Goal: Task Accomplishment & Management: Complete application form

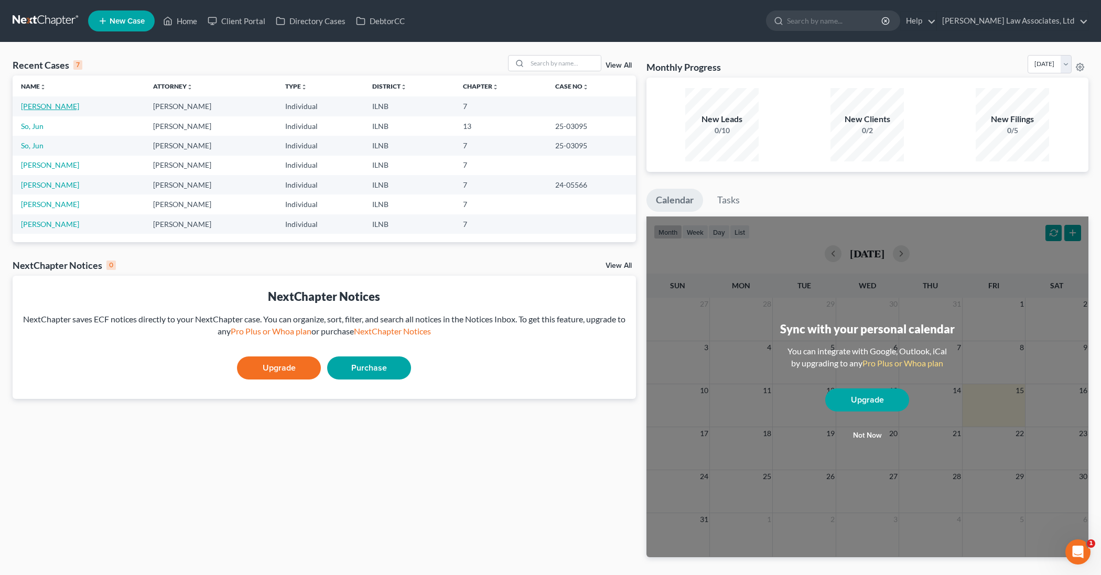
click at [58, 106] on link "[PERSON_NAME]" at bounding box center [50, 106] width 58 height 9
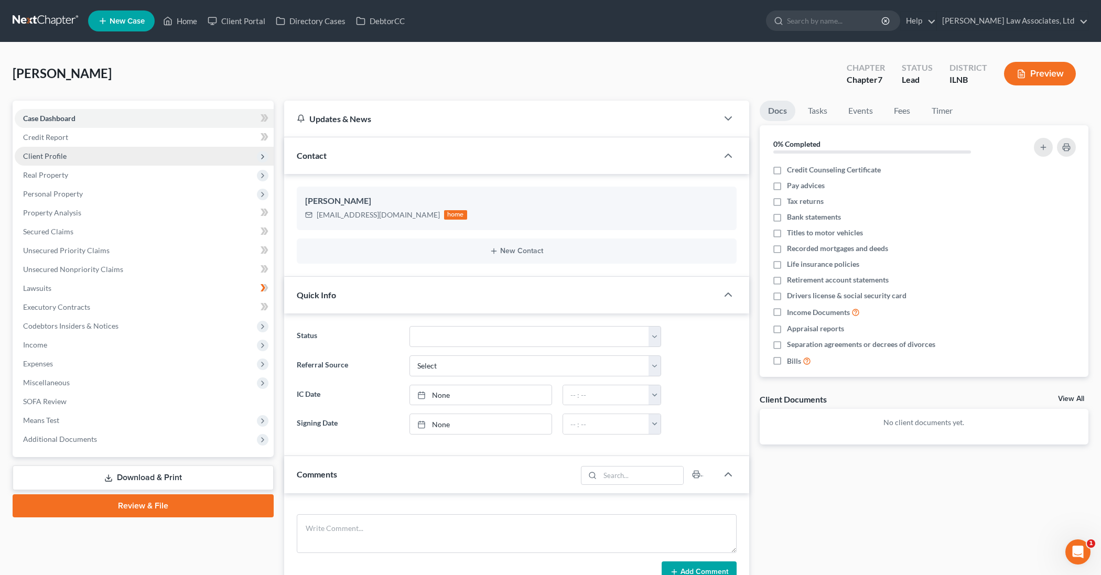
click at [101, 157] on span "Client Profile" at bounding box center [144, 156] width 259 height 19
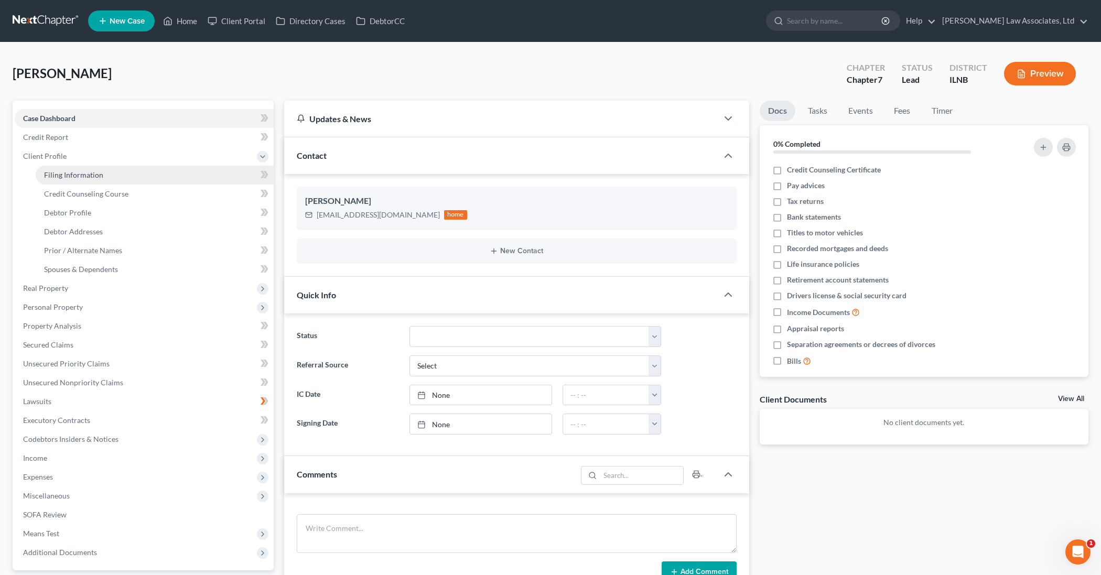
click at [96, 177] on span "Filing Information" at bounding box center [73, 174] width 59 height 9
select select "1"
select select "0"
select select "14"
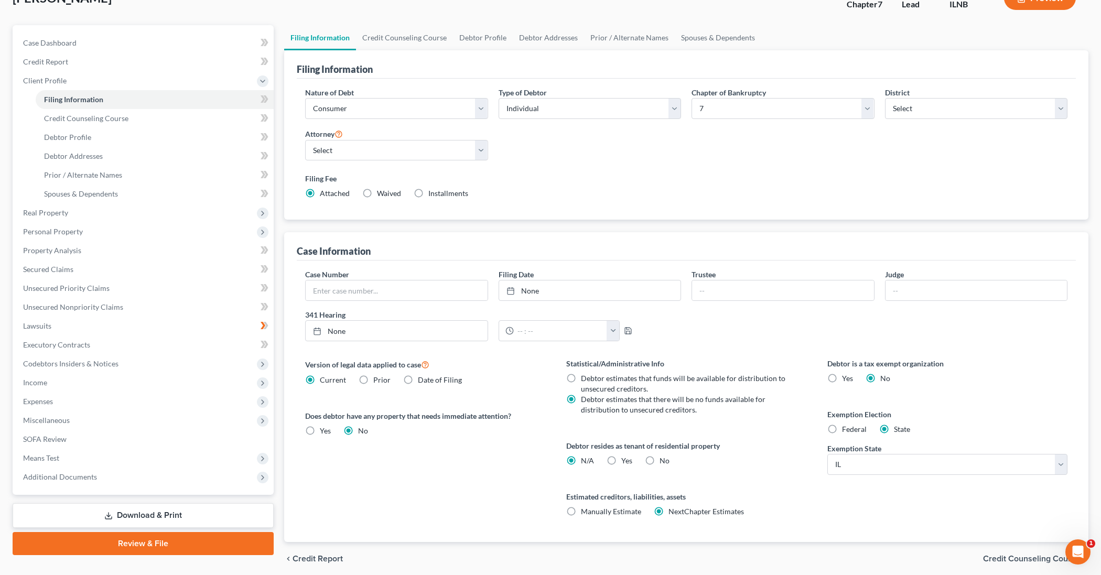
scroll to position [77, 0]
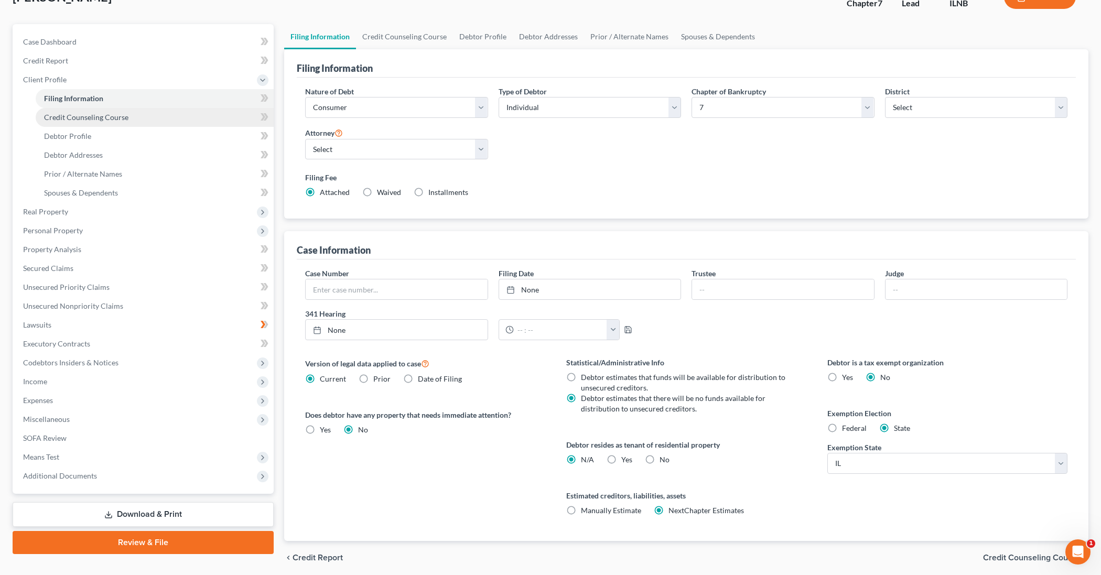
click at [157, 120] on link "Credit Counseling Course" at bounding box center [155, 117] width 238 height 19
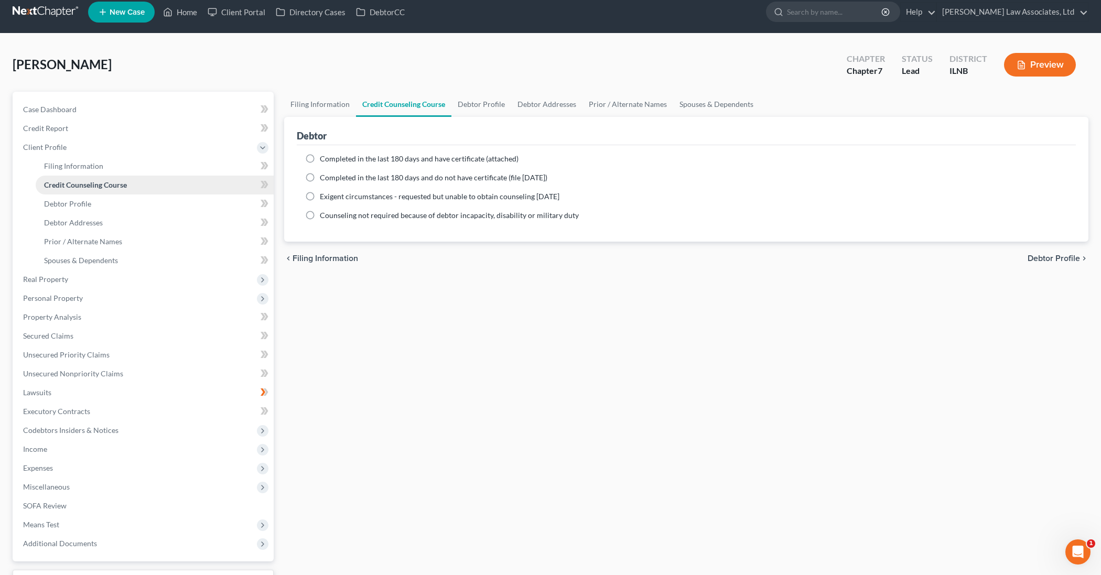
scroll to position [8, 0]
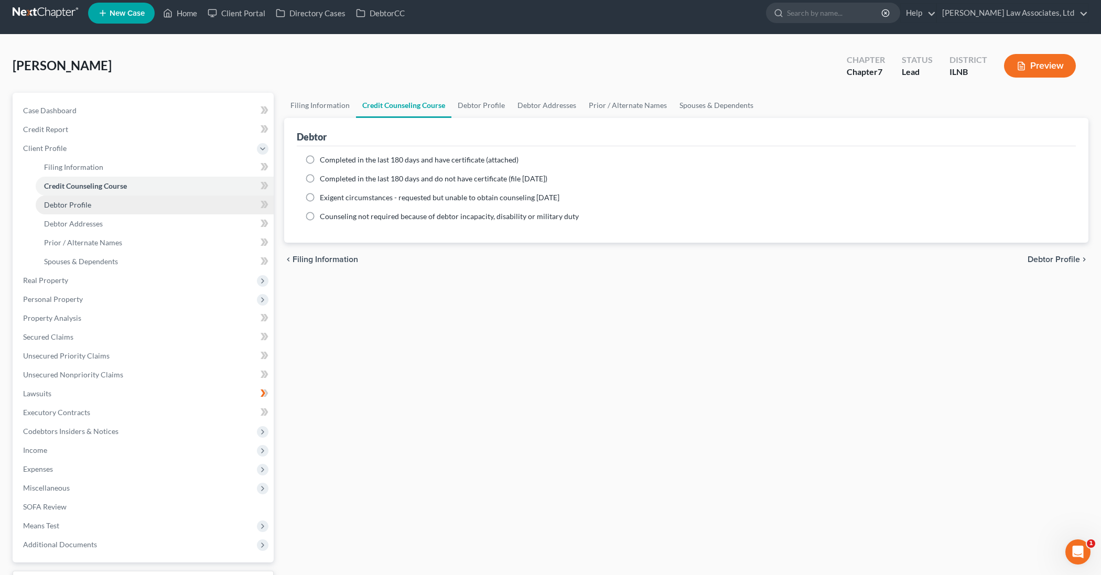
click at [126, 204] on link "Debtor Profile" at bounding box center [155, 204] width 238 height 19
select select "0"
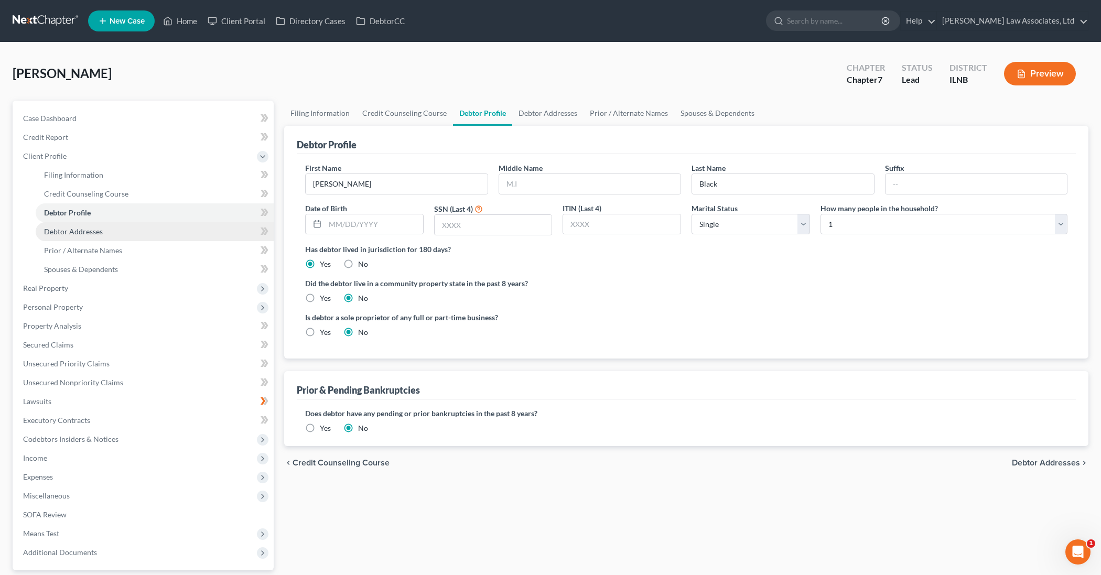
click at [111, 233] on link "Debtor Addresses" at bounding box center [155, 231] width 238 height 19
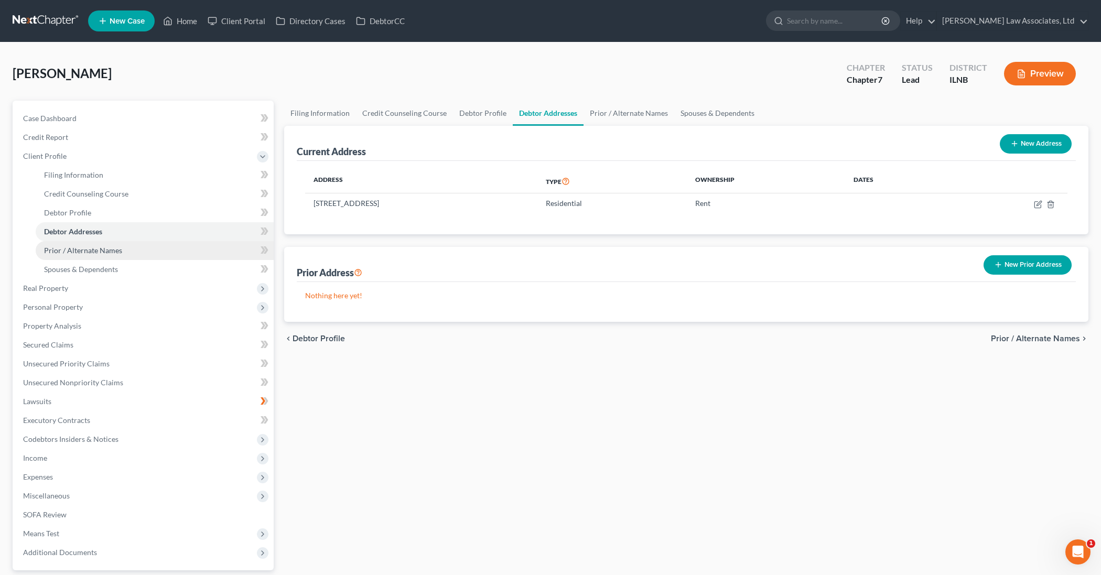
click at [117, 251] on span "Prior / Alternate Names" at bounding box center [83, 250] width 78 height 9
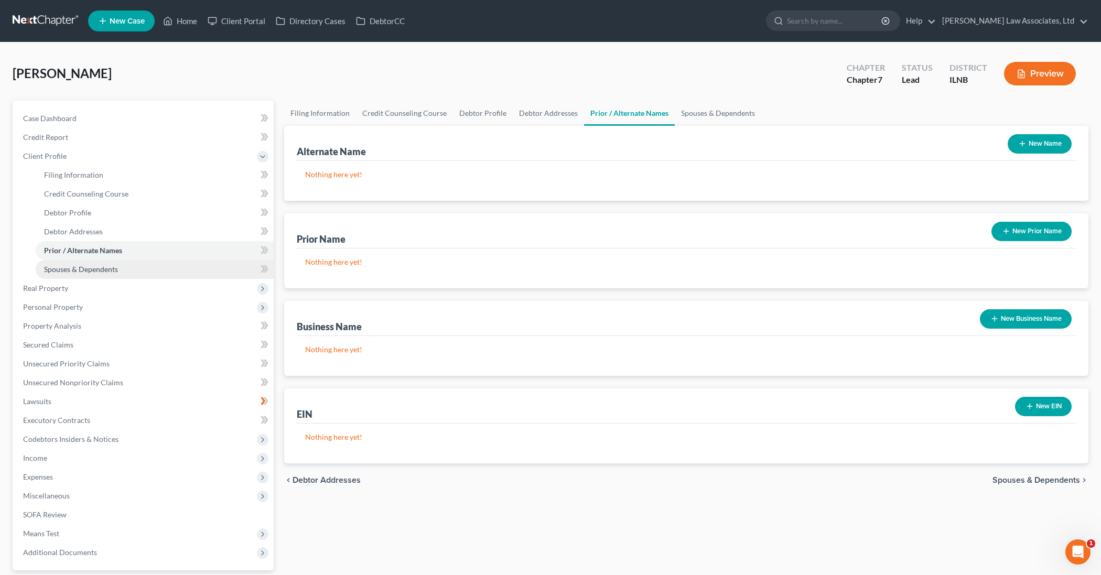
click at [108, 266] on span "Spouses & Dependents" at bounding box center [81, 269] width 74 height 9
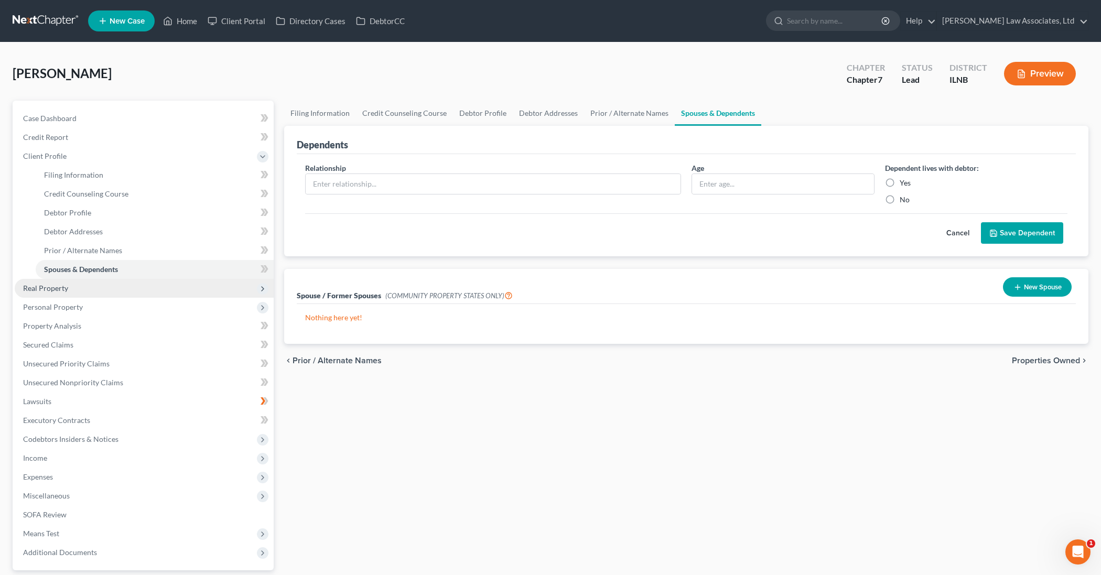
click at [100, 290] on span "Real Property" at bounding box center [144, 288] width 259 height 19
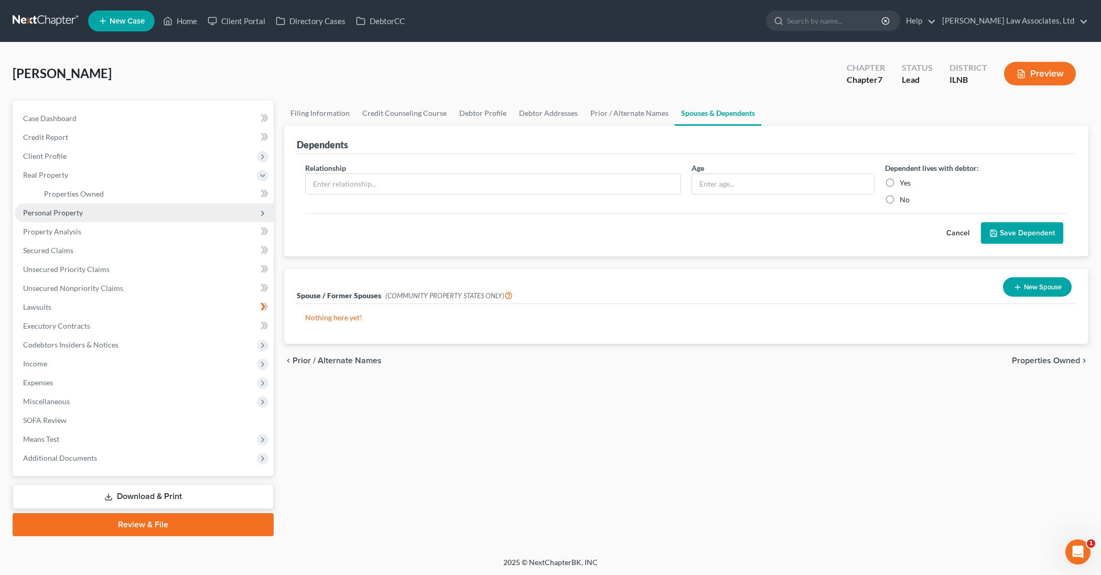
click at [80, 217] on span "Personal Property" at bounding box center [144, 212] width 259 height 19
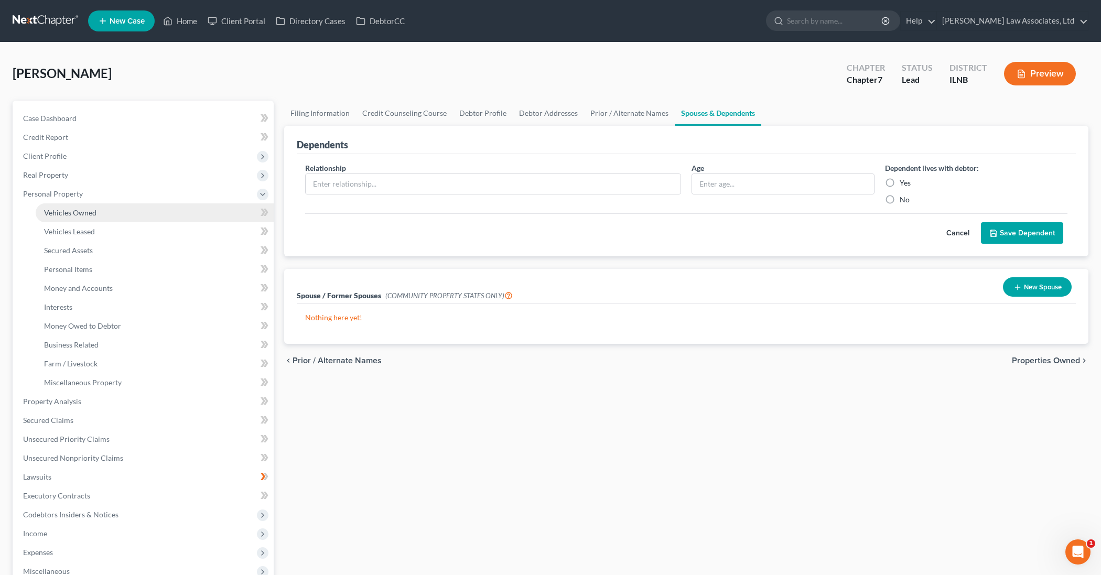
click at [108, 216] on link "Vehicles Owned" at bounding box center [155, 212] width 238 height 19
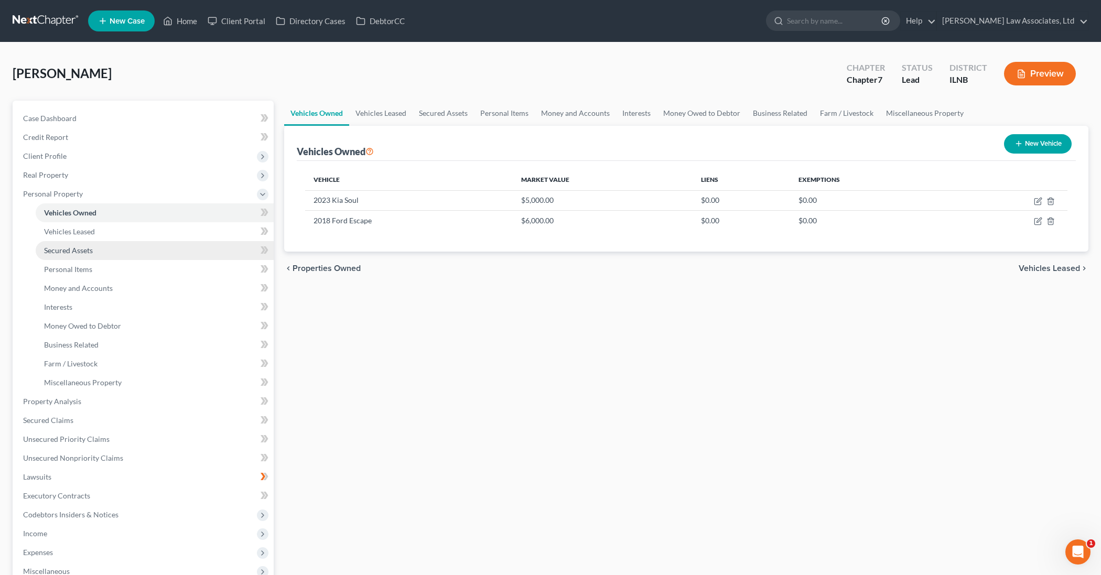
click at [99, 252] on link "Secured Assets" at bounding box center [155, 250] width 238 height 19
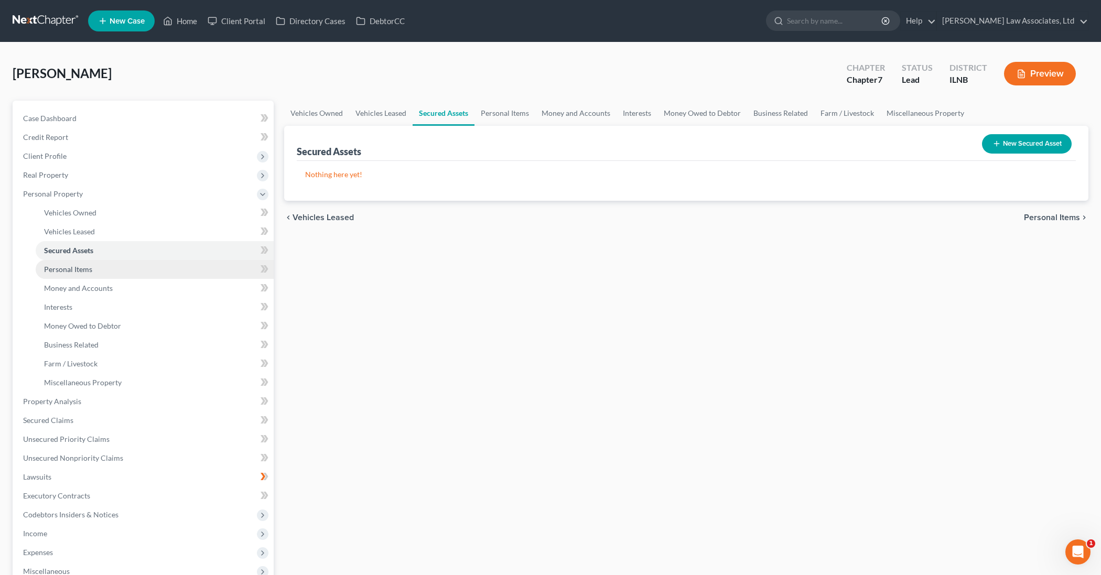
click at [94, 268] on link "Personal Items" at bounding box center [155, 269] width 238 height 19
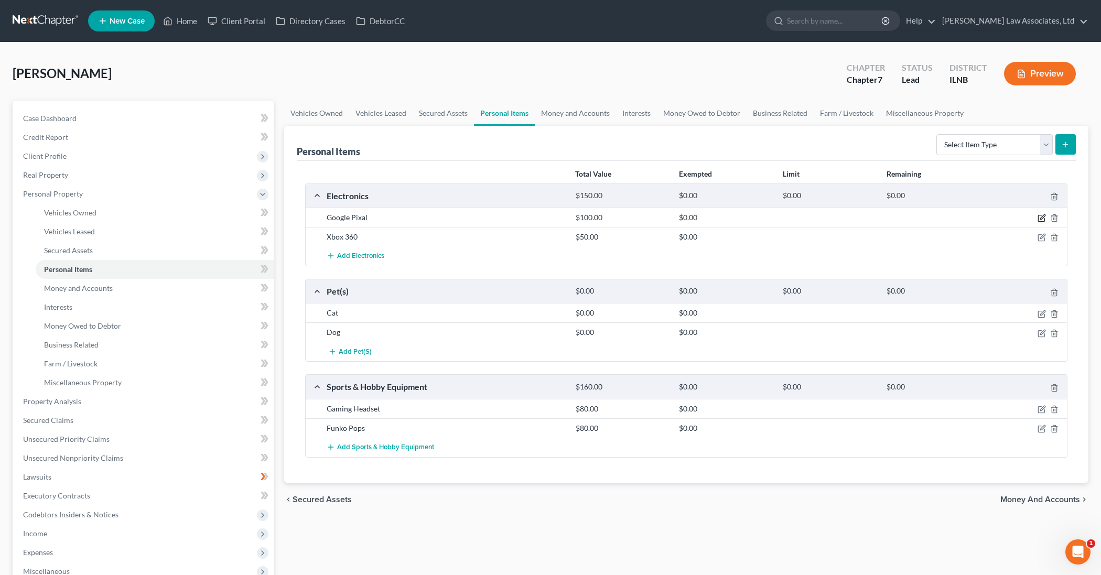
click at [1042, 219] on icon "button" at bounding box center [1041, 218] width 8 height 8
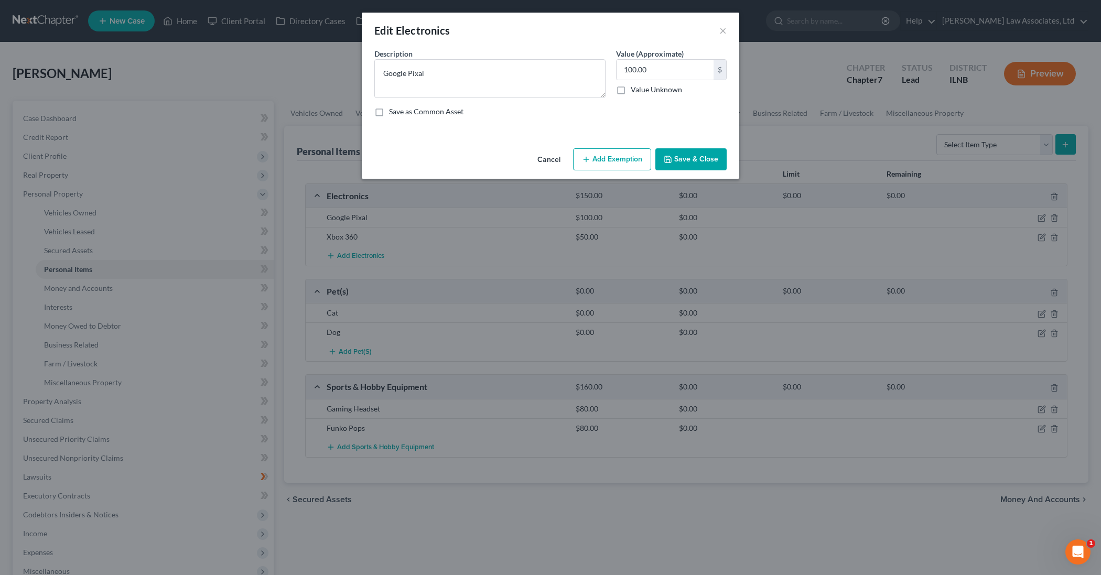
click at [594, 163] on button "Add Exemption" at bounding box center [612, 159] width 78 height 22
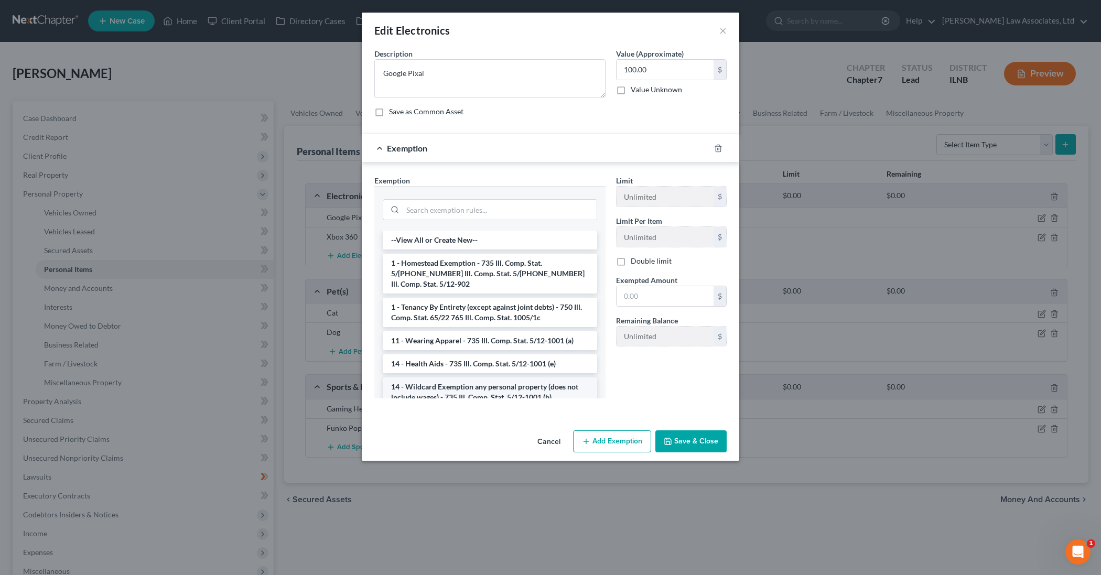
click at [438, 377] on li "14 - Wildcard Exemption any personal property (does not include wages) - 735 Il…" at bounding box center [490, 391] width 214 height 29
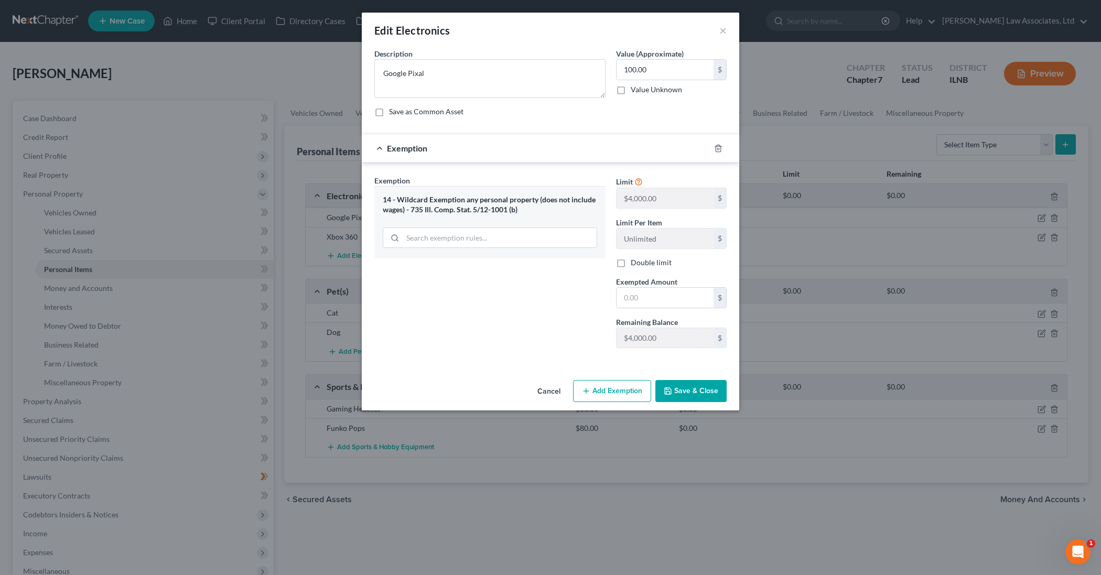
click at [679, 393] on button "Save & Close" at bounding box center [690, 391] width 71 height 22
click at [657, 298] on input "text" at bounding box center [664, 298] width 97 height 20
type input "100"
click at [685, 389] on button "Save & Close" at bounding box center [690, 391] width 71 height 22
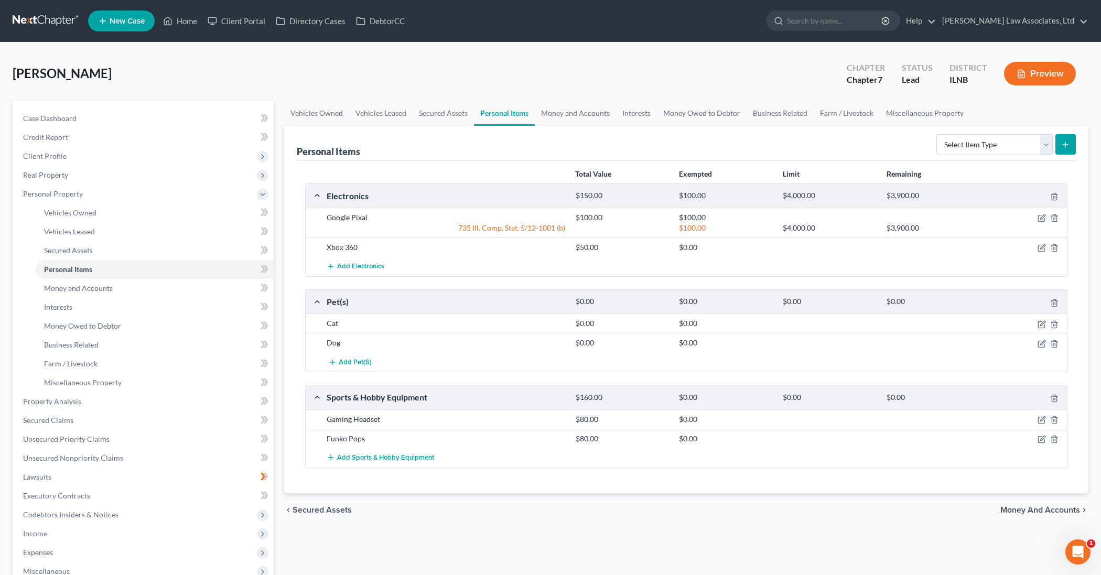
click at [689, 262] on div "Add Electronics" at bounding box center [694, 266] width 746 height 19
click at [1040, 246] on icon "button" at bounding box center [1041, 248] width 8 height 8
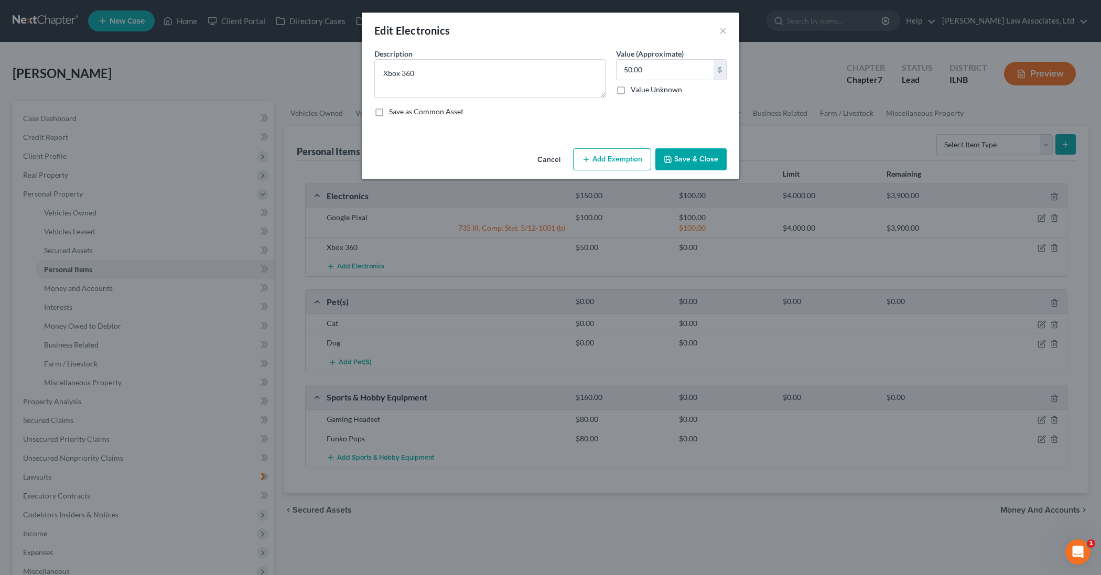
click at [619, 164] on button "Add Exemption" at bounding box center [612, 159] width 78 height 22
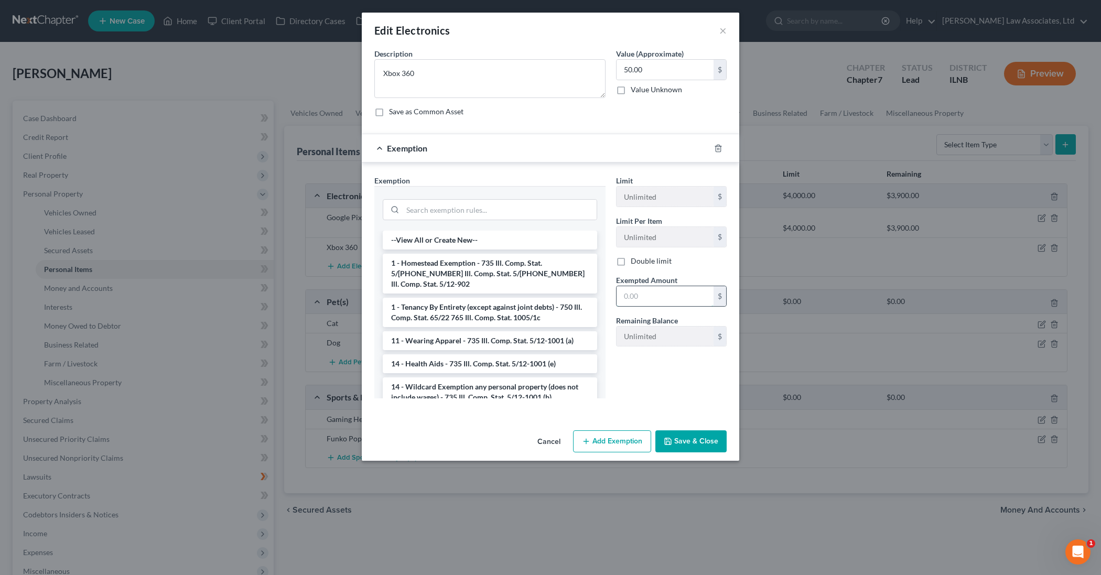
click at [634, 297] on input "text" at bounding box center [664, 296] width 97 height 20
drag, startPoint x: 578, startPoint y: 40, endPoint x: 616, endPoint y: 29, distance: 39.8
click at [614, 18] on div "Edit Electronics ×" at bounding box center [550, 31] width 377 height 36
click at [813, 267] on div "Edit Electronics × An exemption set must first be selected from the Filing Info…" at bounding box center [550, 287] width 1101 height 575
click at [643, 300] on input "text" at bounding box center [664, 296] width 97 height 20
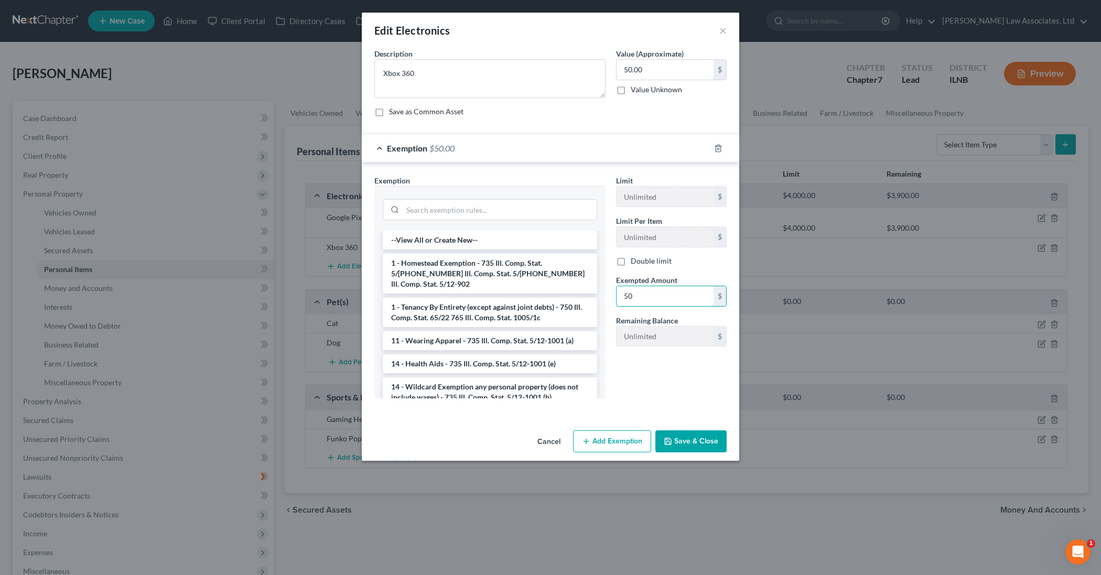
type input "50"
click at [692, 433] on button "Save & Close" at bounding box center [690, 441] width 71 height 22
click at [555, 378] on li "14 - Wildcard Exemption any personal property (does not include wages) - 735 Il…" at bounding box center [489, 392] width 213 height 29
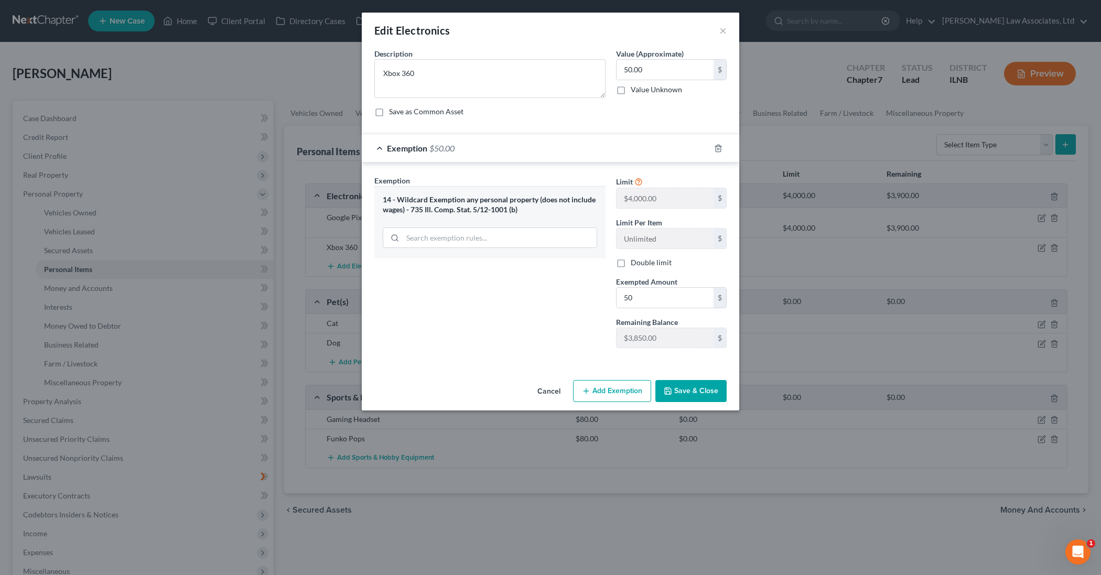
click at [680, 390] on button "Save & Close" at bounding box center [690, 391] width 71 height 22
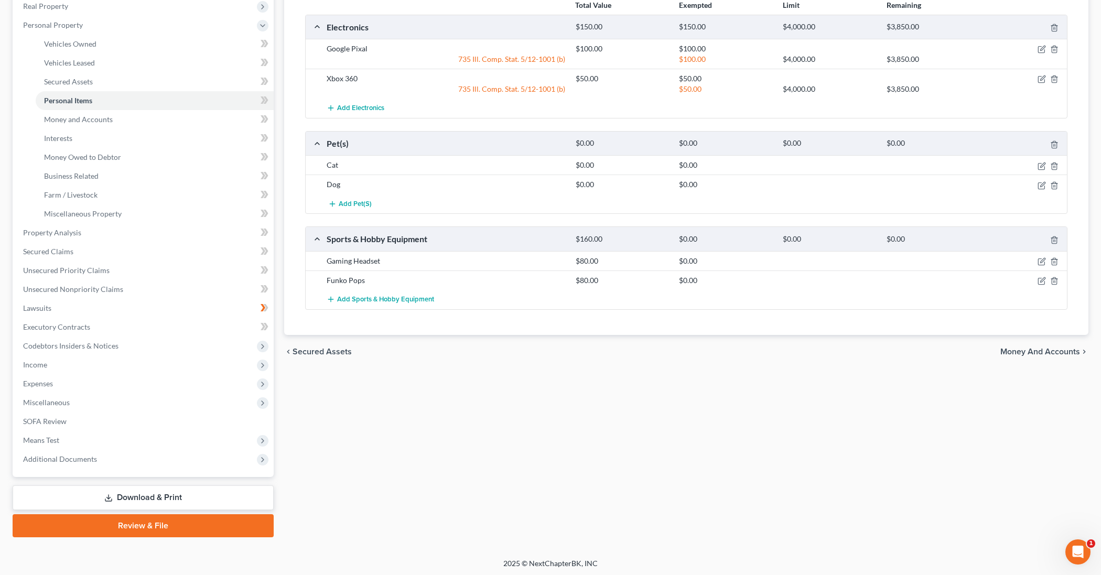
scroll to position [169, 0]
click at [1041, 263] on icon "button" at bounding box center [1041, 261] width 8 height 8
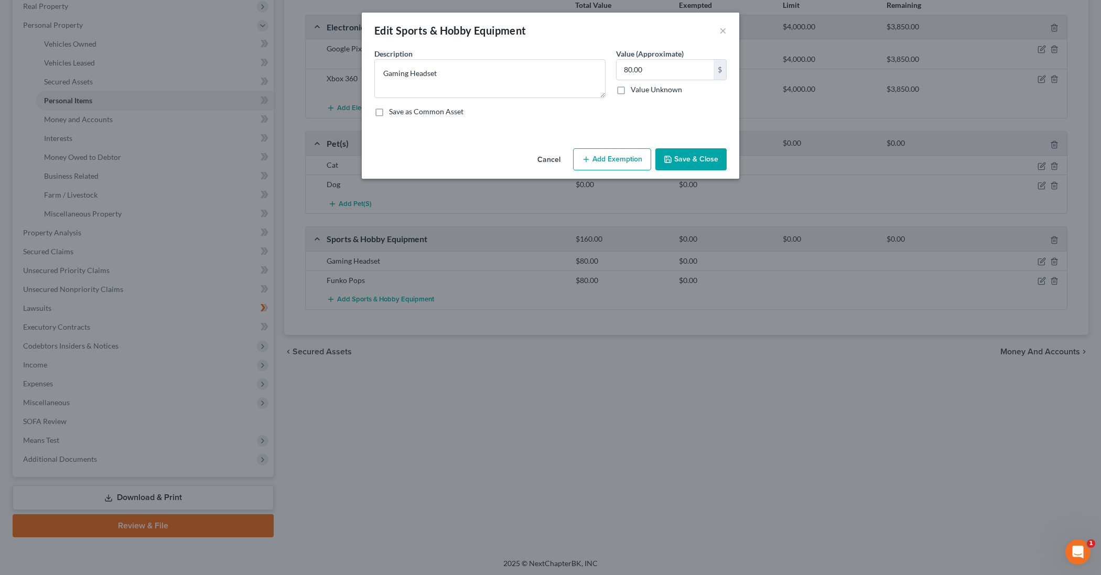
click at [611, 164] on button "Add Exemption" at bounding box center [612, 159] width 78 height 22
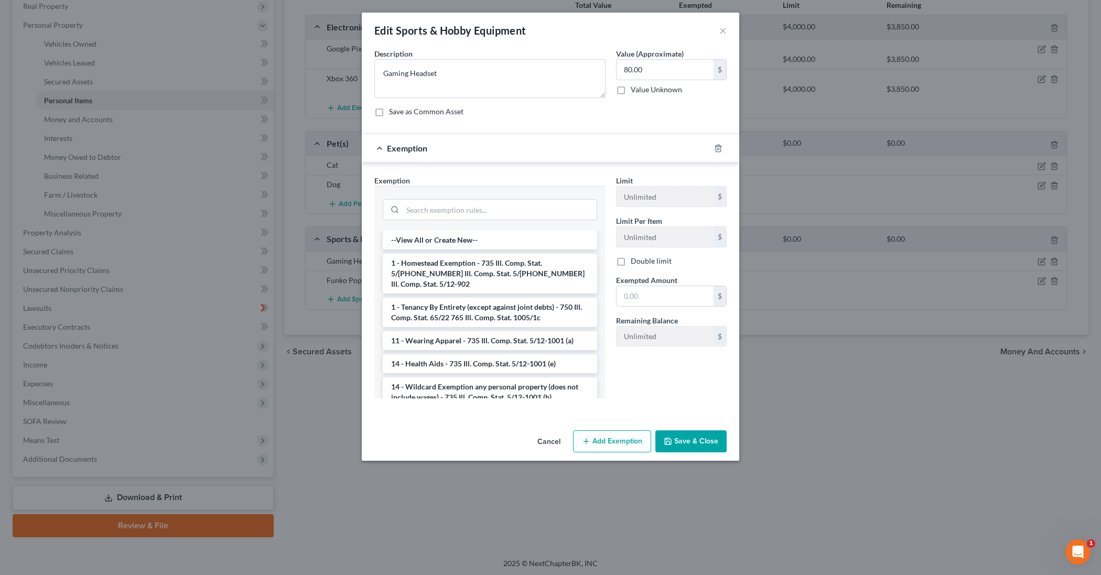
click at [531, 390] on li "14 - Wildcard Exemption any personal property (does not include wages) - 735 Il…" at bounding box center [490, 391] width 214 height 29
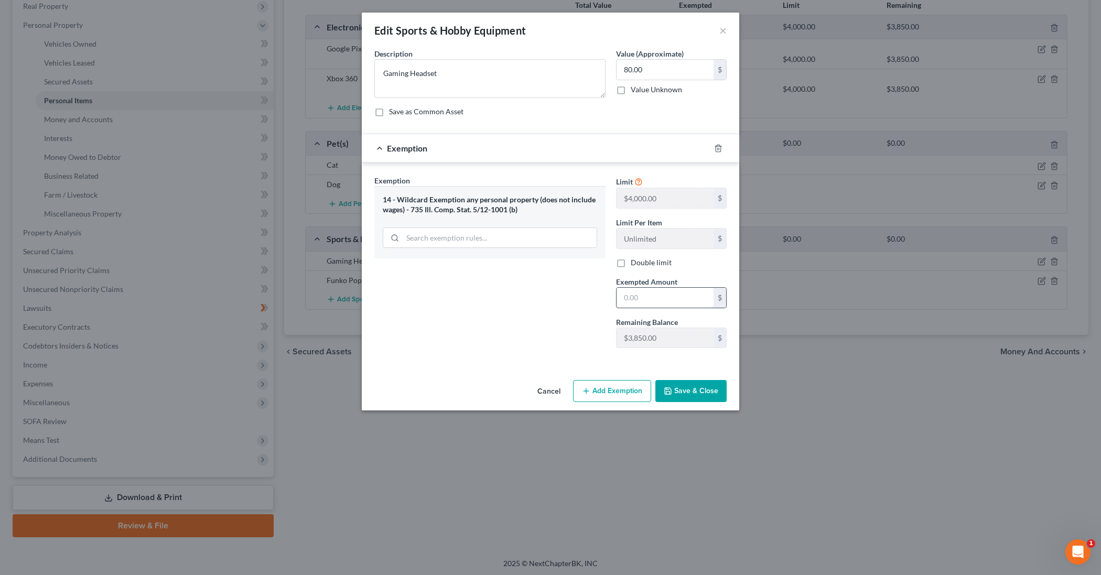
click at [636, 301] on input "text" at bounding box center [664, 298] width 97 height 20
type input "80"
click at [680, 391] on button "Save & Close" at bounding box center [690, 391] width 71 height 22
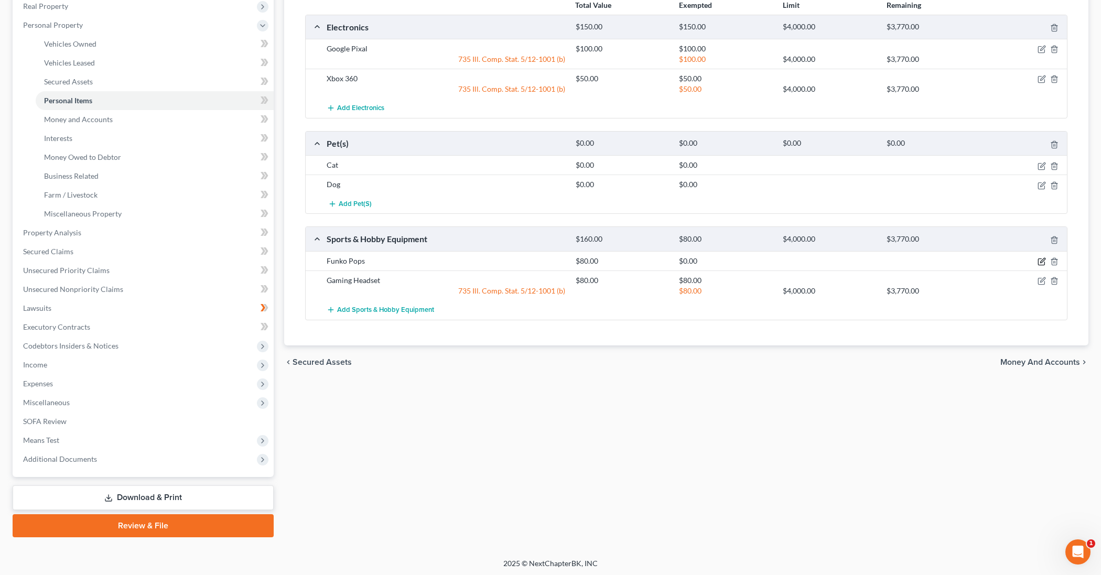
click at [1039, 259] on icon "button" at bounding box center [1041, 261] width 8 height 8
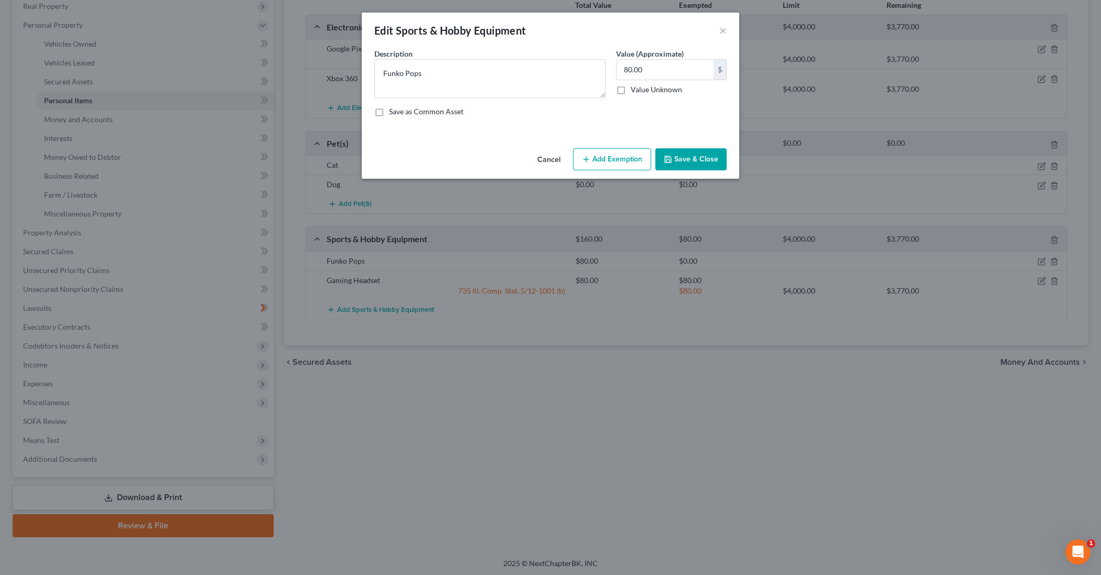
click at [623, 160] on button "Add Exemption" at bounding box center [612, 159] width 78 height 22
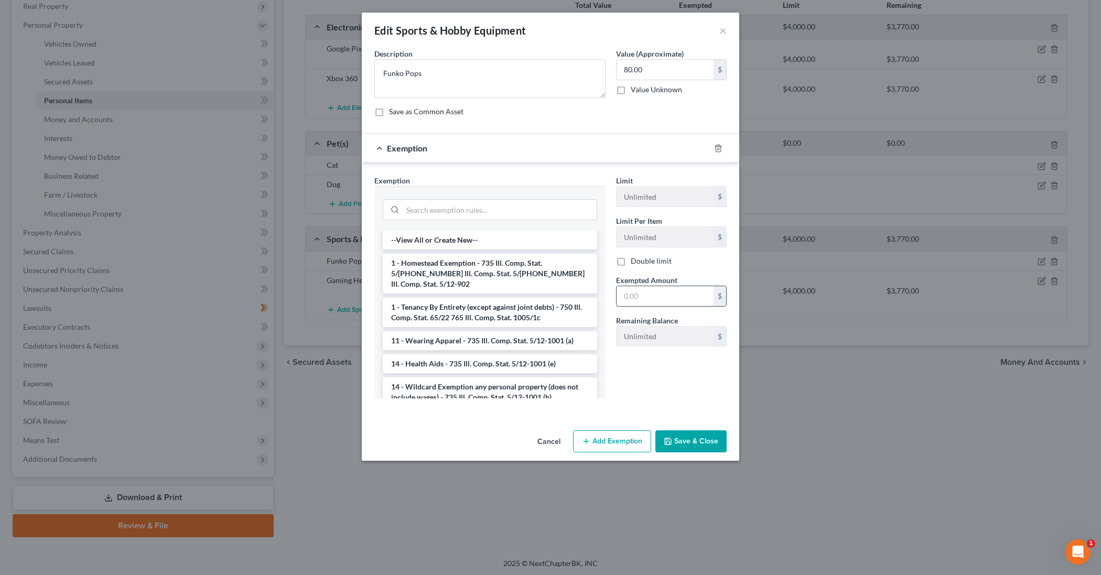
click at [638, 295] on input "text" at bounding box center [664, 296] width 97 height 20
click at [546, 384] on li "14 - Wildcard Exemption any personal property (does not include wages) - 735 Il…" at bounding box center [490, 391] width 214 height 29
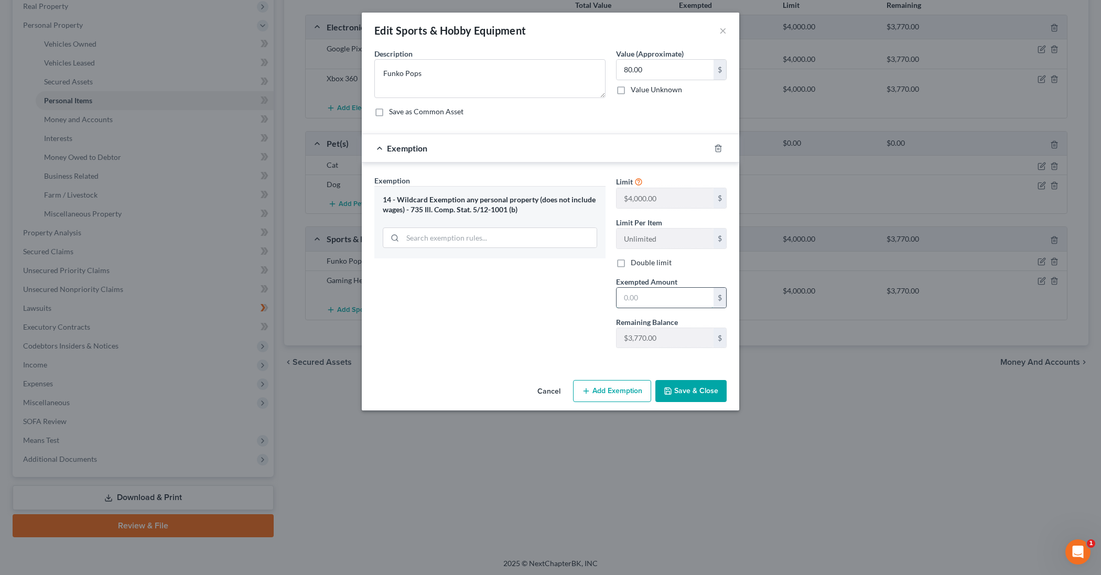
click at [640, 297] on input "text" at bounding box center [664, 298] width 97 height 20
type input "80"
click at [697, 388] on button "Save & Close" at bounding box center [690, 391] width 71 height 22
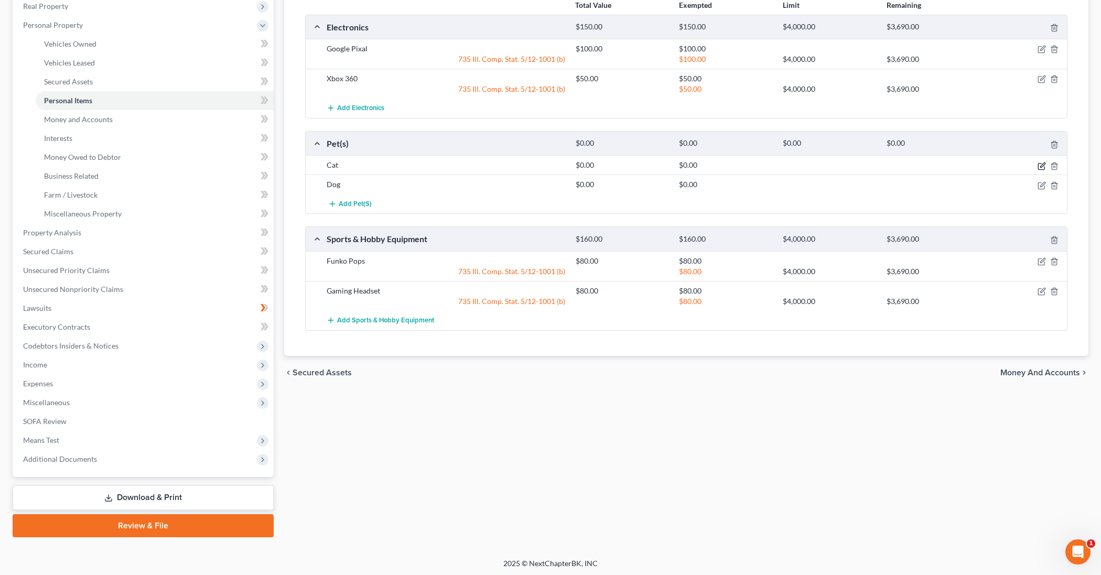
click at [1041, 167] on icon "button" at bounding box center [1041, 166] width 8 height 8
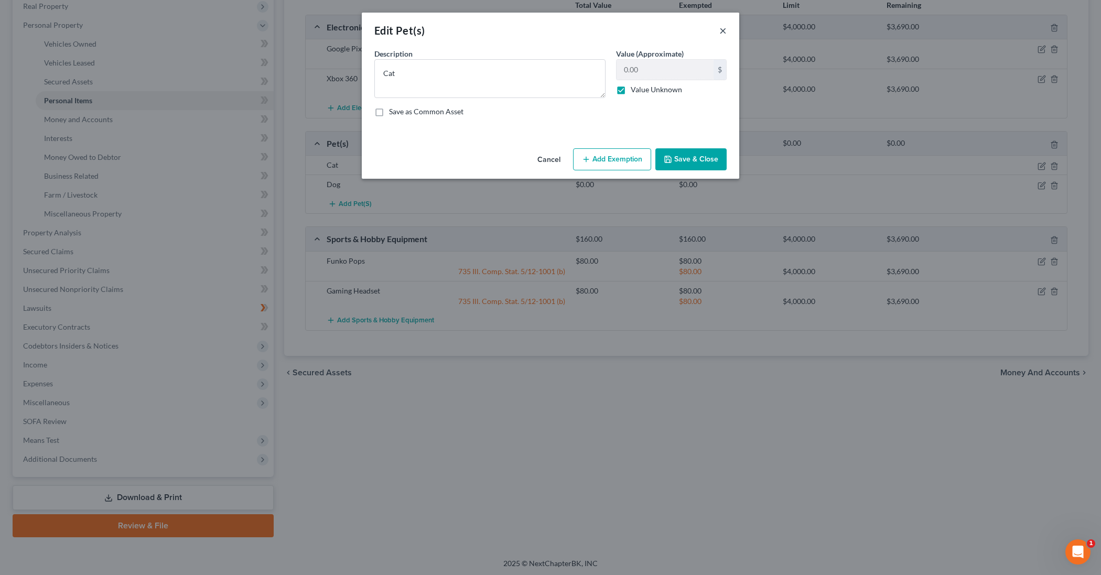
click at [723, 34] on button "×" at bounding box center [722, 30] width 7 height 13
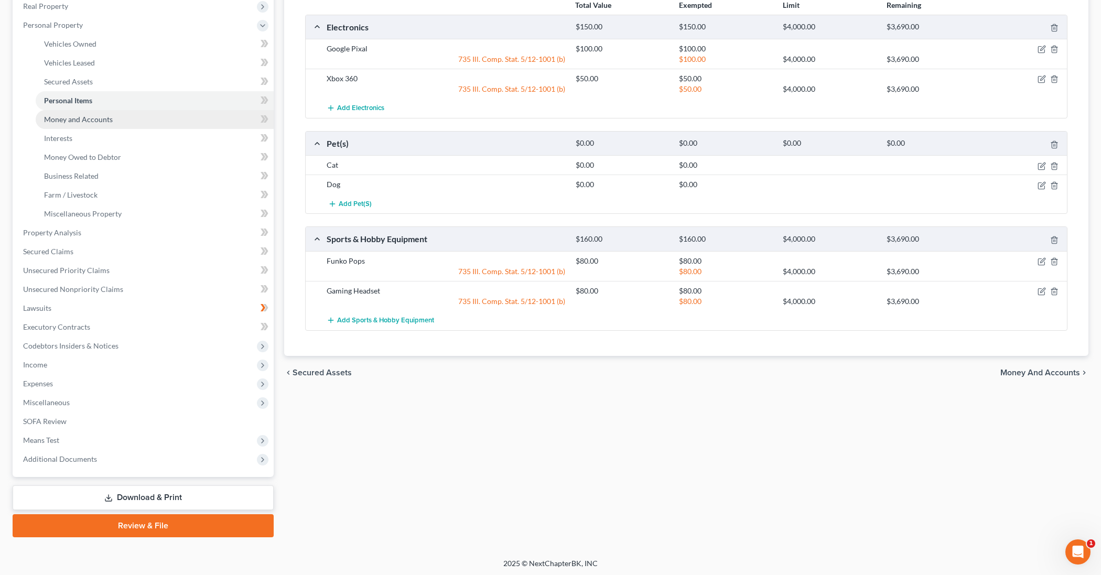
click at [144, 122] on link "Money and Accounts" at bounding box center [155, 119] width 238 height 19
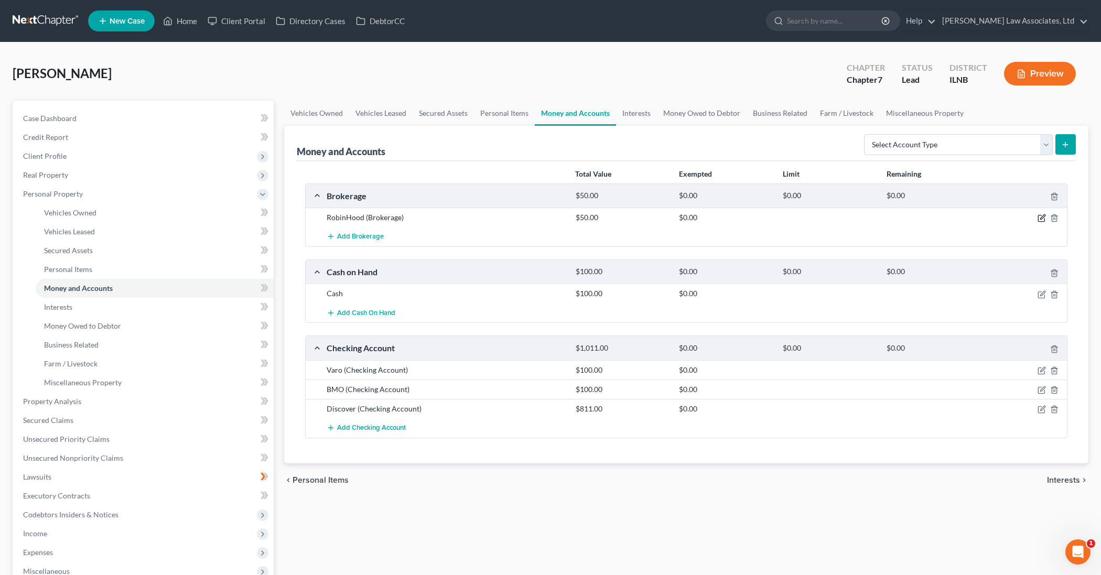
click at [1043, 218] on icon "button" at bounding box center [1042, 217] width 5 height 5
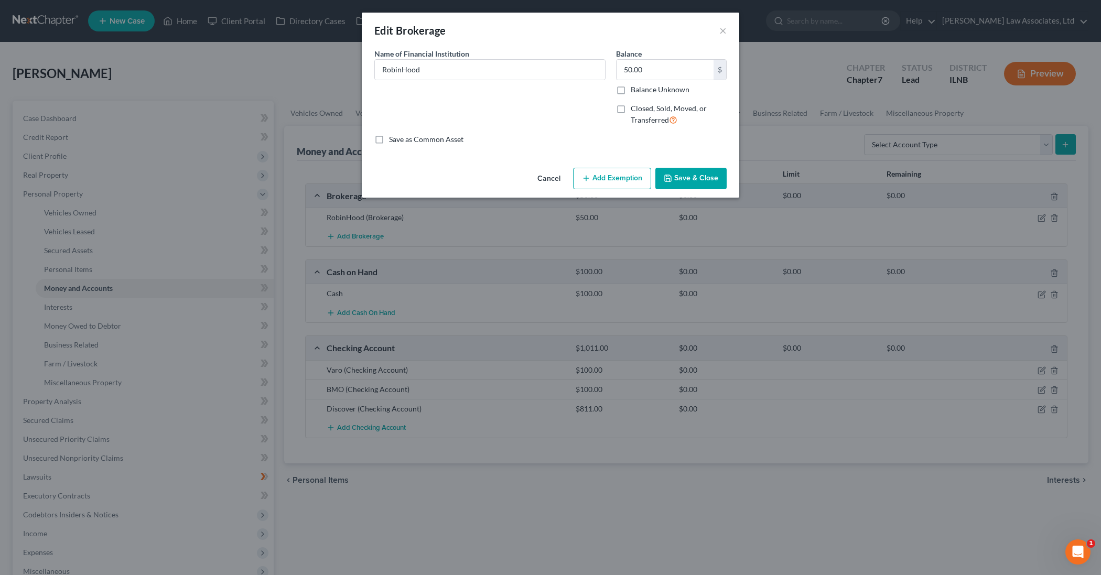
click at [629, 180] on button "Add Exemption" at bounding box center [612, 179] width 78 height 22
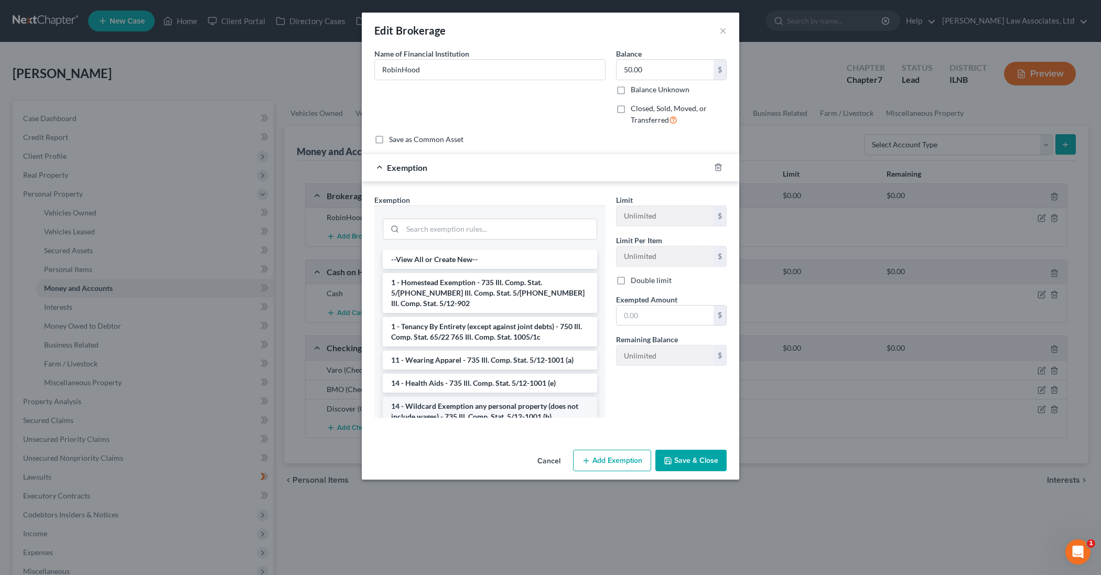
click at [505, 397] on li "14 - Wildcard Exemption any personal property (does not include wages) - 735 Il…" at bounding box center [490, 411] width 214 height 29
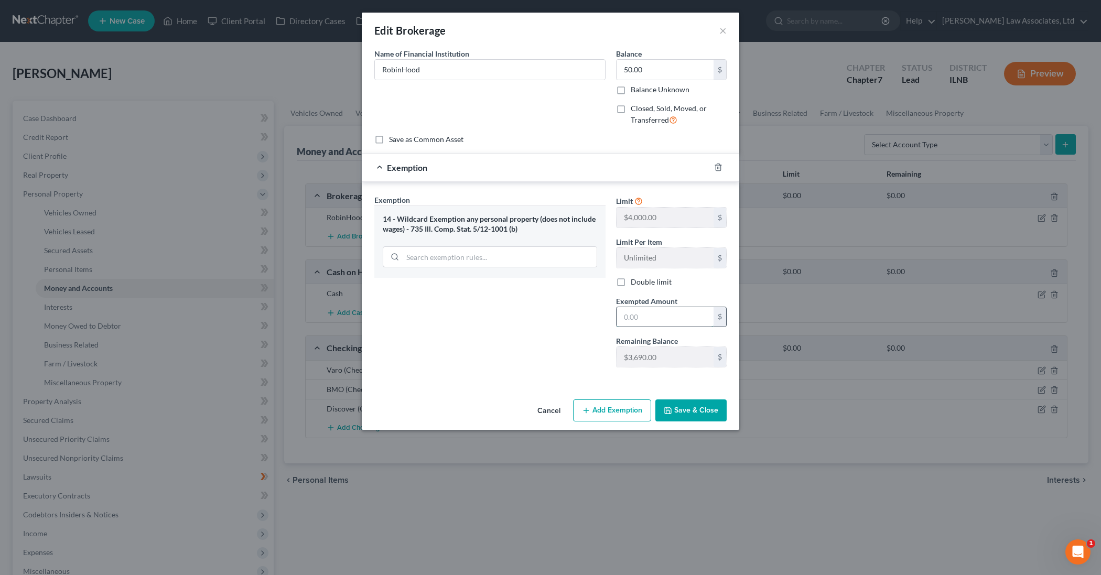
click at [641, 320] on input "text" at bounding box center [664, 317] width 97 height 20
type input "50"
click at [683, 412] on button "Save & Close" at bounding box center [690, 410] width 71 height 22
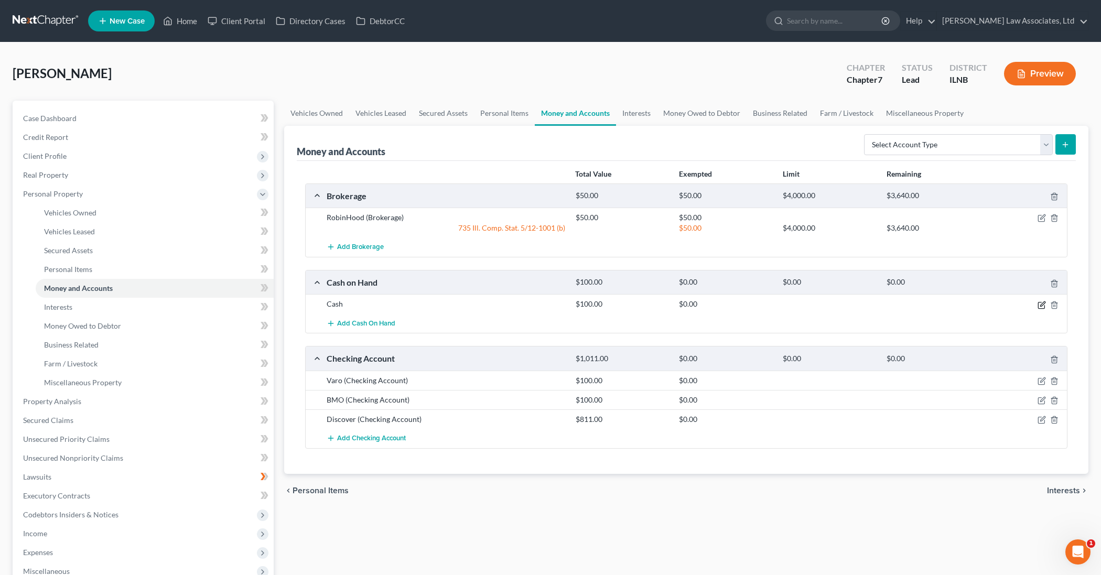
click at [1044, 306] on icon "button" at bounding box center [1041, 305] width 8 height 8
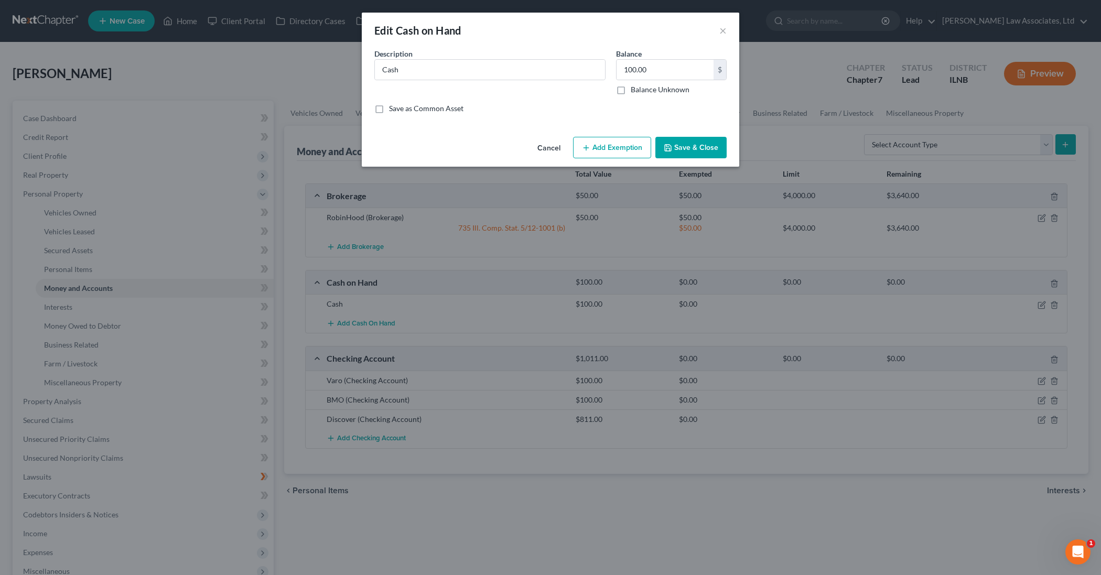
click at [625, 145] on button "Add Exemption" at bounding box center [612, 148] width 78 height 22
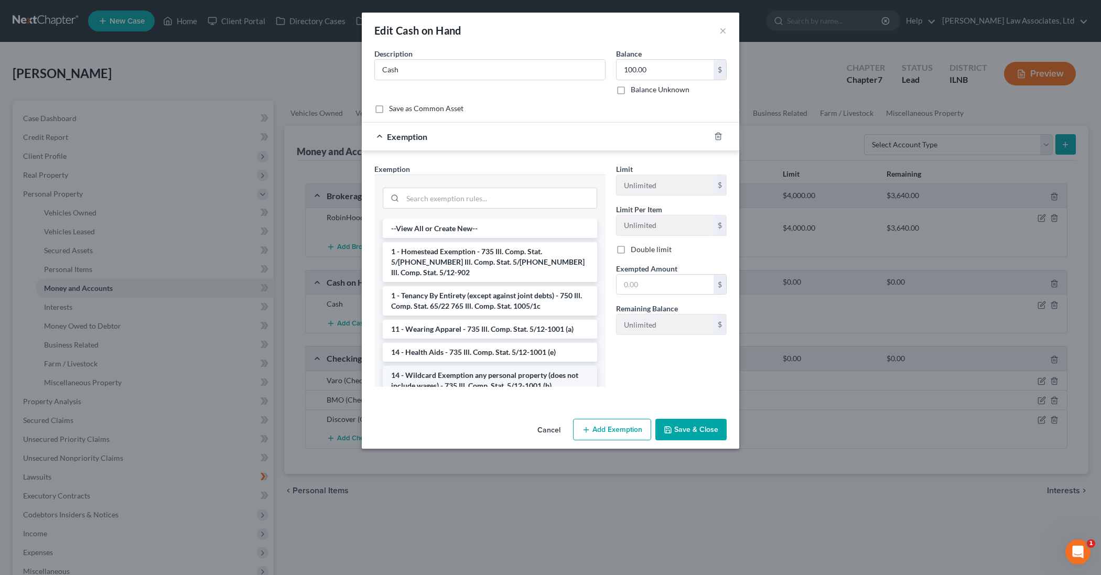
click at [527, 366] on li "14 - Wildcard Exemption any personal property (does not include wages) - 735 Il…" at bounding box center [490, 380] width 214 height 29
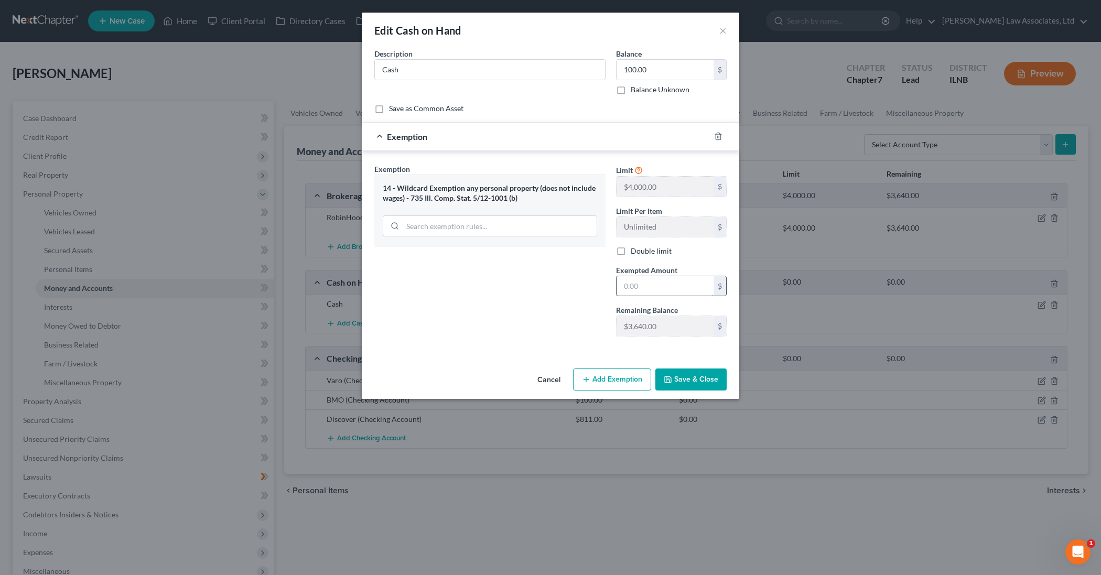
click at [638, 286] on input "text" at bounding box center [664, 286] width 97 height 20
type input "100"
click at [693, 384] on button "Save & Close" at bounding box center [690, 379] width 71 height 22
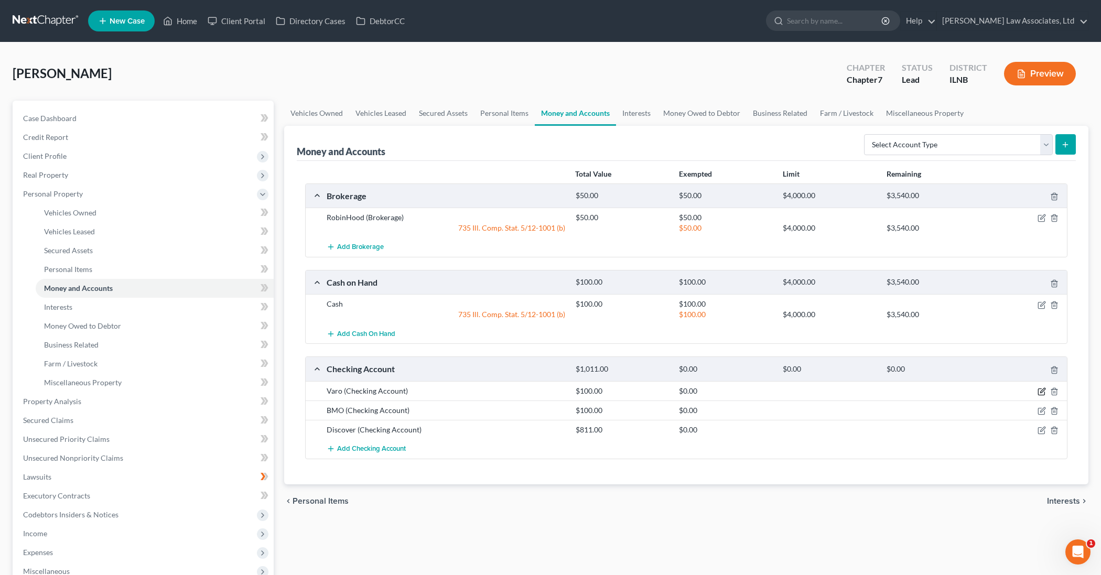
click at [1041, 392] on icon "button" at bounding box center [1042, 390] width 5 height 5
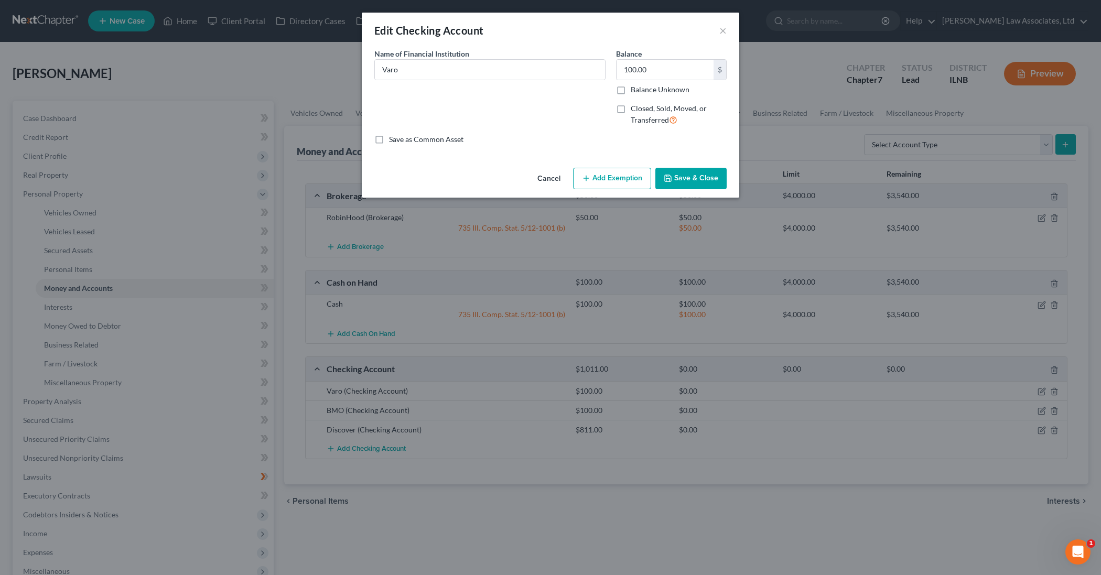
click at [614, 183] on button "Add Exemption" at bounding box center [612, 179] width 78 height 22
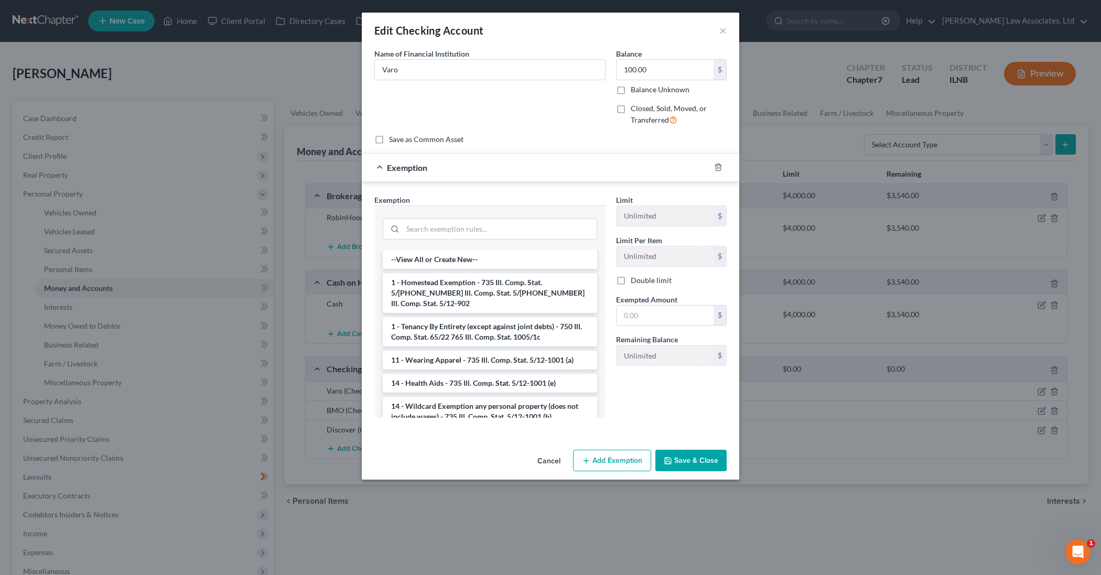
click at [557, 400] on li "14 - Wildcard Exemption any personal property (does not include wages) - 735 Il…" at bounding box center [490, 411] width 214 height 29
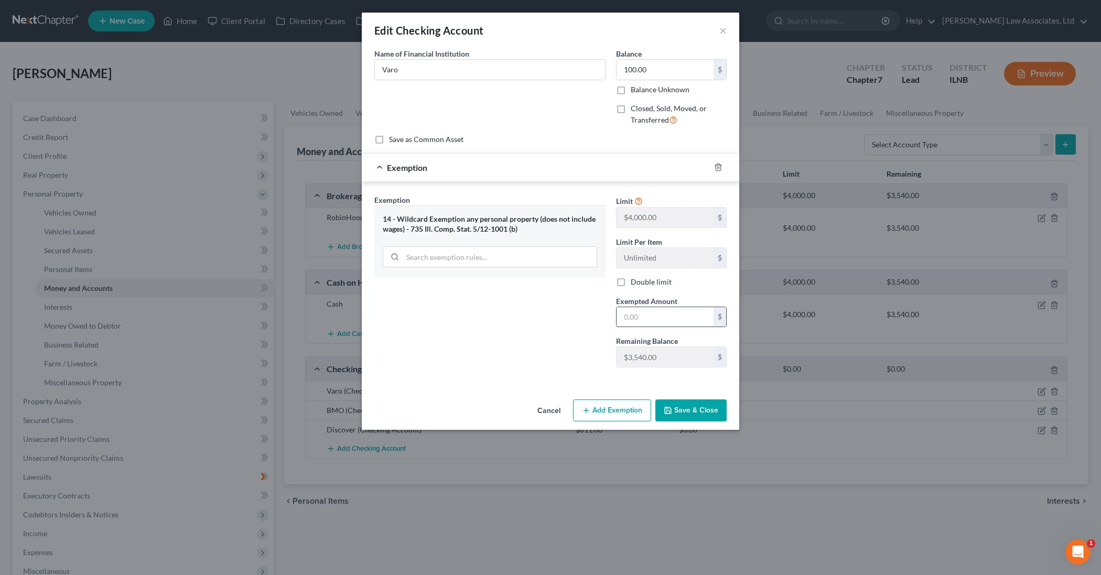
click at [635, 311] on input "text" at bounding box center [664, 317] width 97 height 20
type input "100"
click at [675, 230] on div "Limit $4,000.00 $ Limit Per Item Unlimited $ Double limit Exempted Amount * 100…" at bounding box center [671, 284] width 121 height 181
click at [615, 415] on button "Add Exemption" at bounding box center [612, 410] width 78 height 22
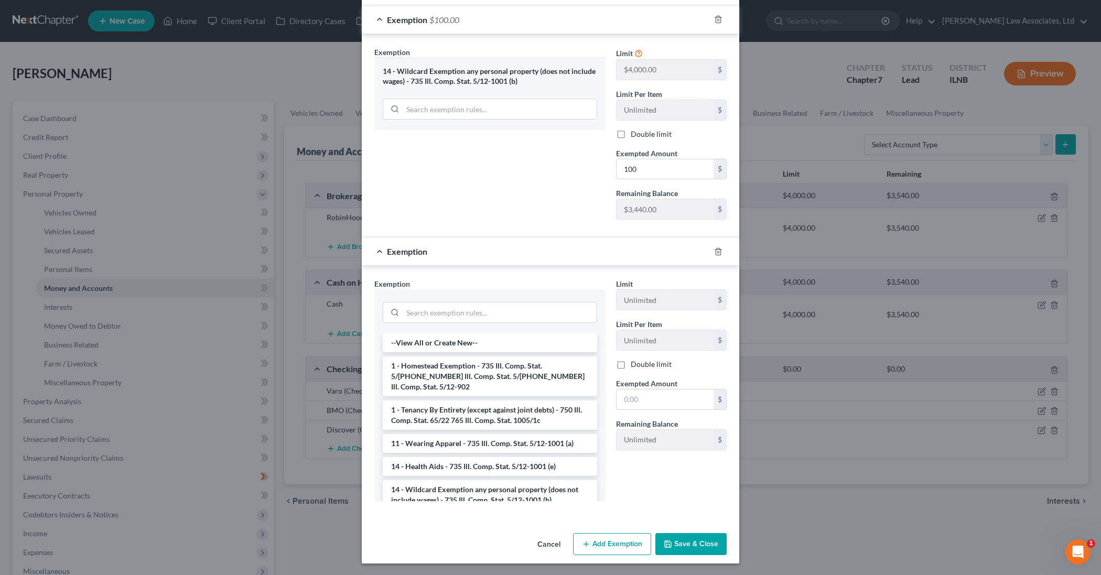
scroll to position [147, 0]
click at [501, 84] on div "14 - Wildcard Exemption any personal property (does not include wages) - 735 Il…" at bounding box center [490, 77] width 214 height 19
click at [630, 395] on input "text" at bounding box center [664, 400] width 97 height 20
type input "100"
click at [601, 546] on button "Add Exemption" at bounding box center [612, 545] width 78 height 22
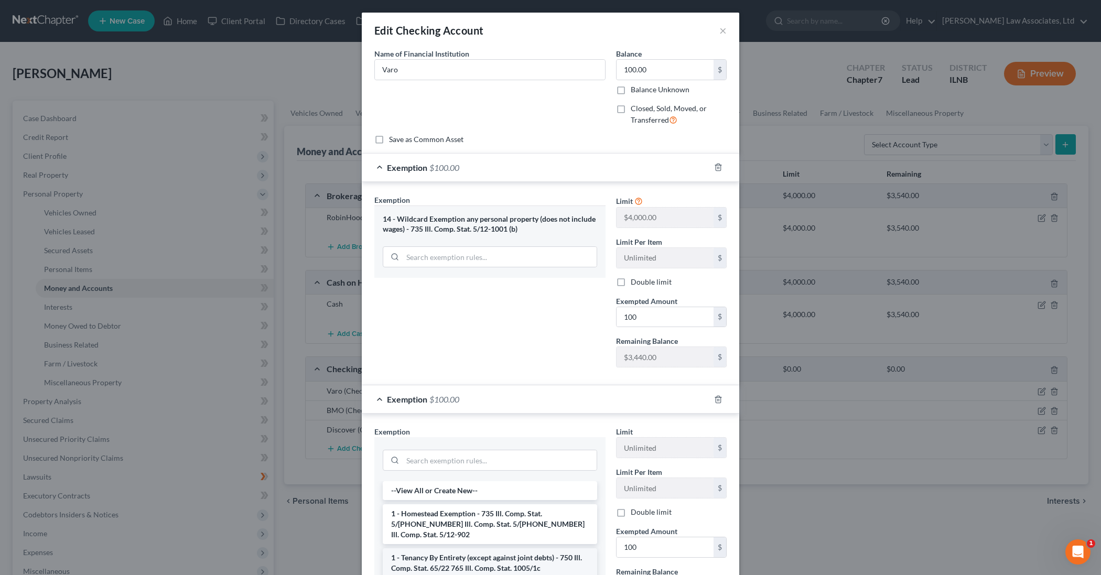
scroll to position [0, 0]
click at [722, 29] on button "×" at bounding box center [722, 30] width 7 height 13
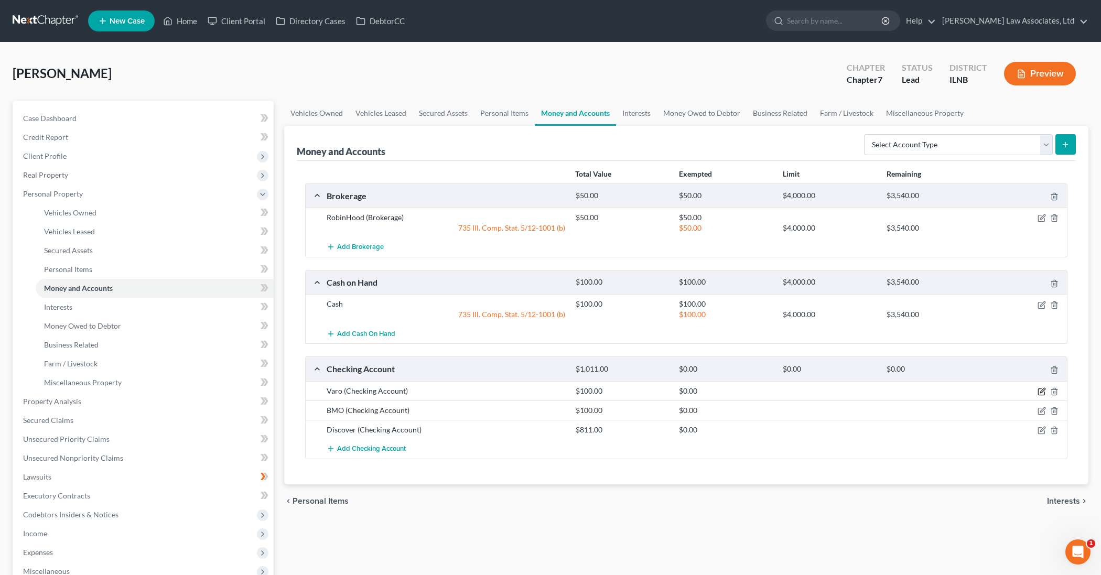
click at [1041, 393] on icon "button" at bounding box center [1041, 391] width 8 height 8
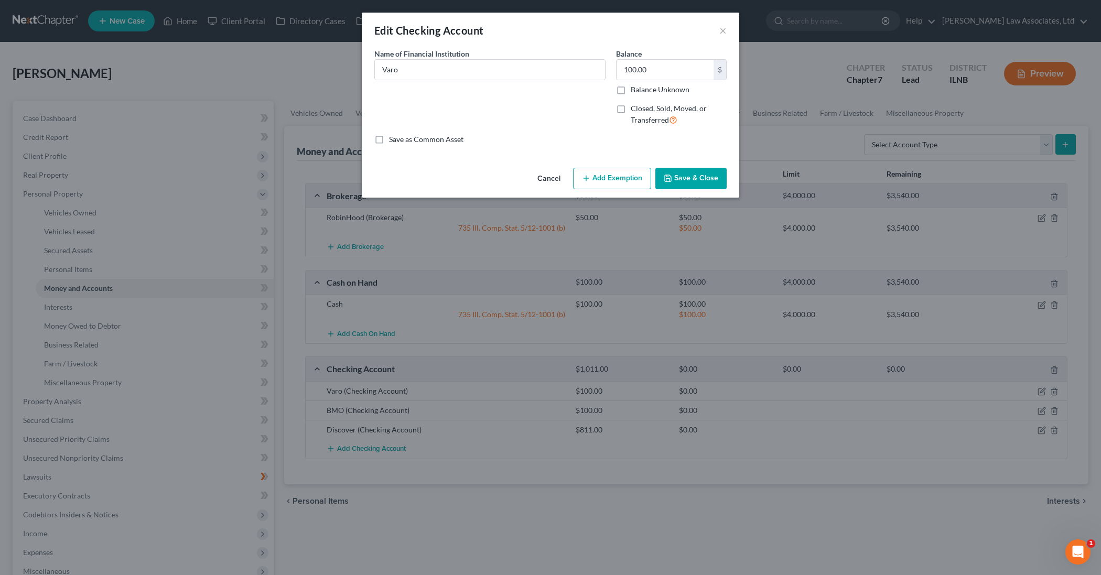
click at [634, 186] on button "Add Exemption" at bounding box center [612, 179] width 78 height 22
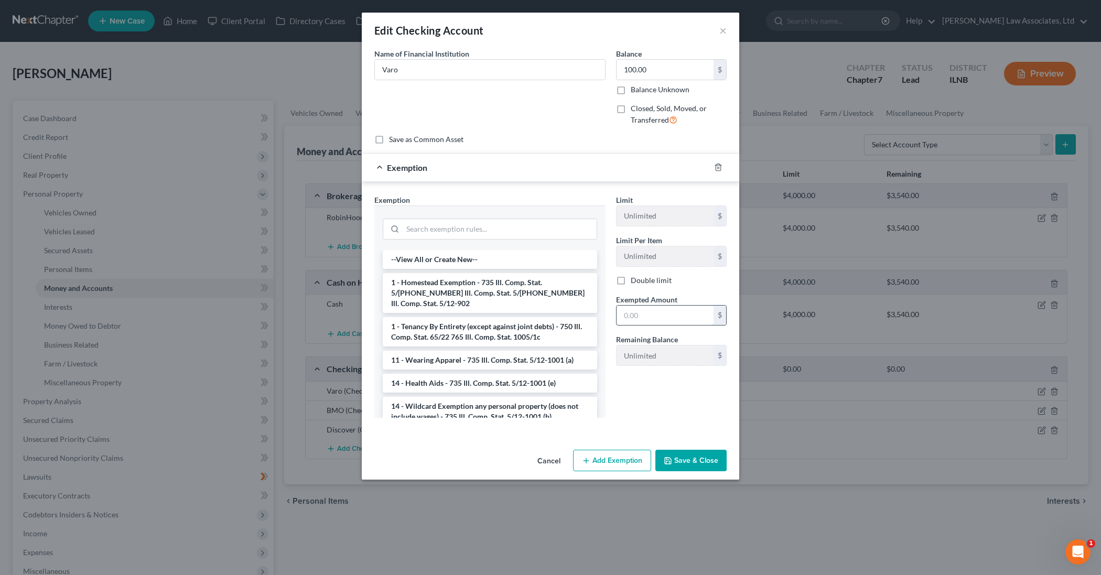
click at [647, 310] on input "text" at bounding box center [664, 316] width 97 height 20
type input "100"
click at [569, 405] on li "14 - Wildcard Exemption any personal property (does not include wages) - 735 Il…" at bounding box center [490, 411] width 214 height 29
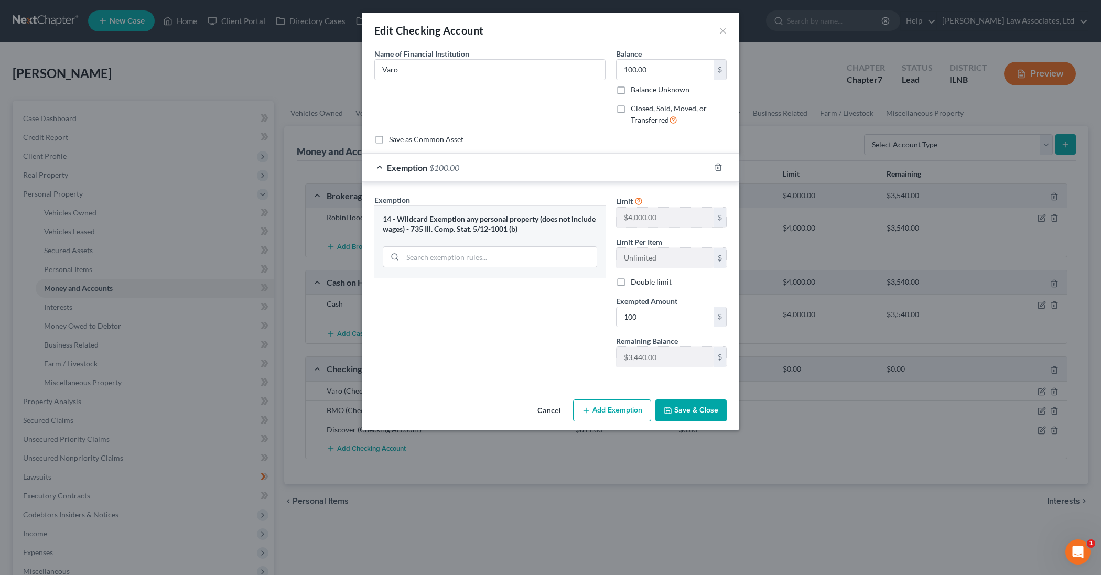
click at [633, 412] on button "Add Exemption" at bounding box center [612, 410] width 78 height 22
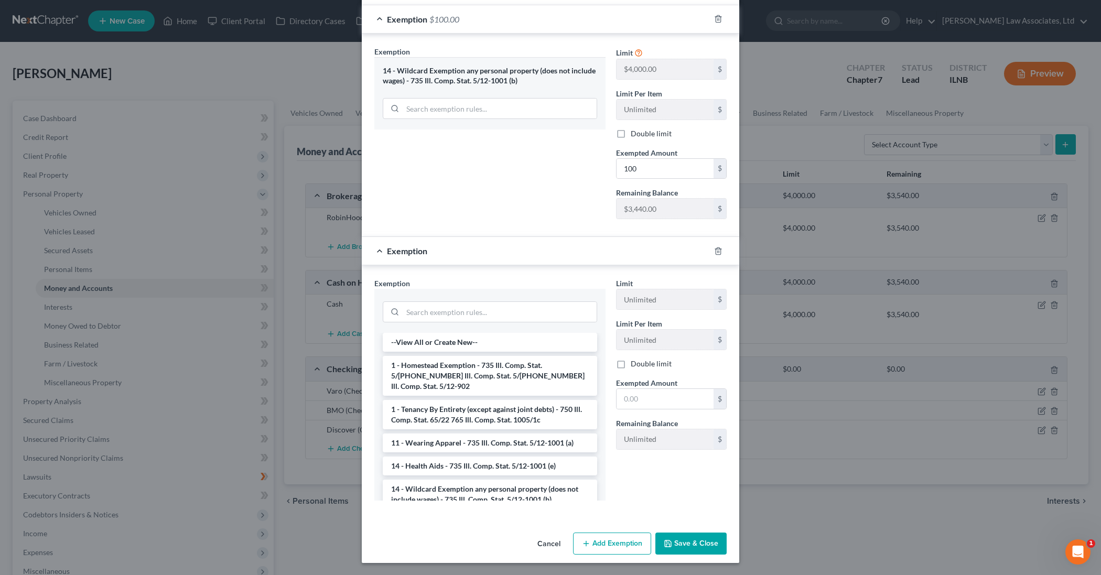
scroll to position [148, 0]
click at [531, 480] on li "14 - Wildcard Exemption any personal property (does not include wages) - 735 Il…" at bounding box center [490, 494] width 214 height 29
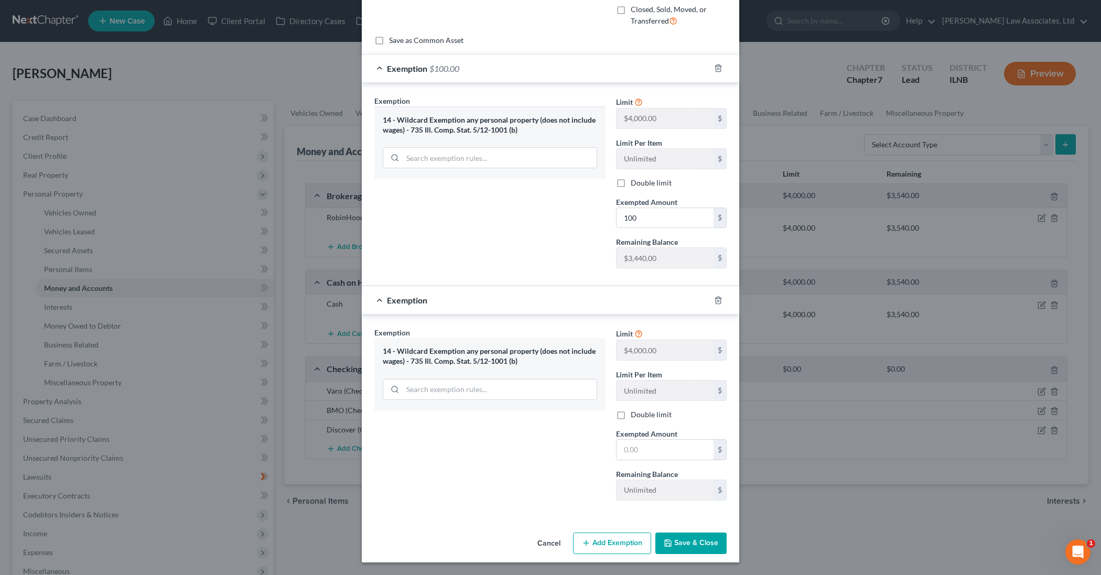
scroll to position [99, 0]
click at [640, 447] on input "text" at bounding box center [664, 450] width 97 height 20
type input "100"
click at [625, 547] on button "Add Exemption" at bounding box center [612, 544] width 78 height 22
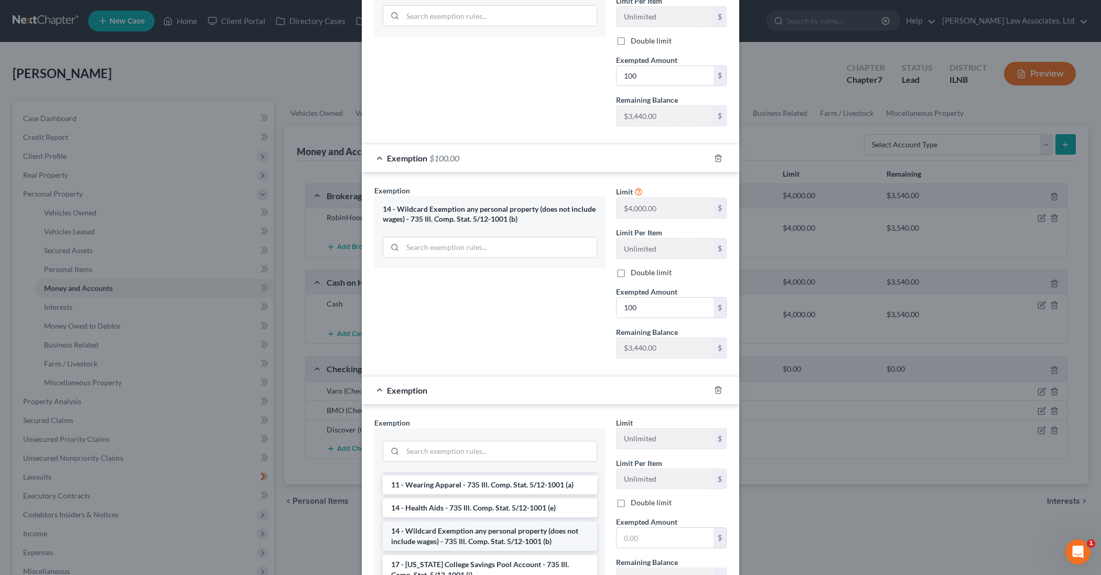
scroll to position [98, 0]
click at [527, 530] on li "14 - Wildcard Exemption any personal property (does not include wages) - 735 Il…" at bounding box center [490, 535] width 214 height 29
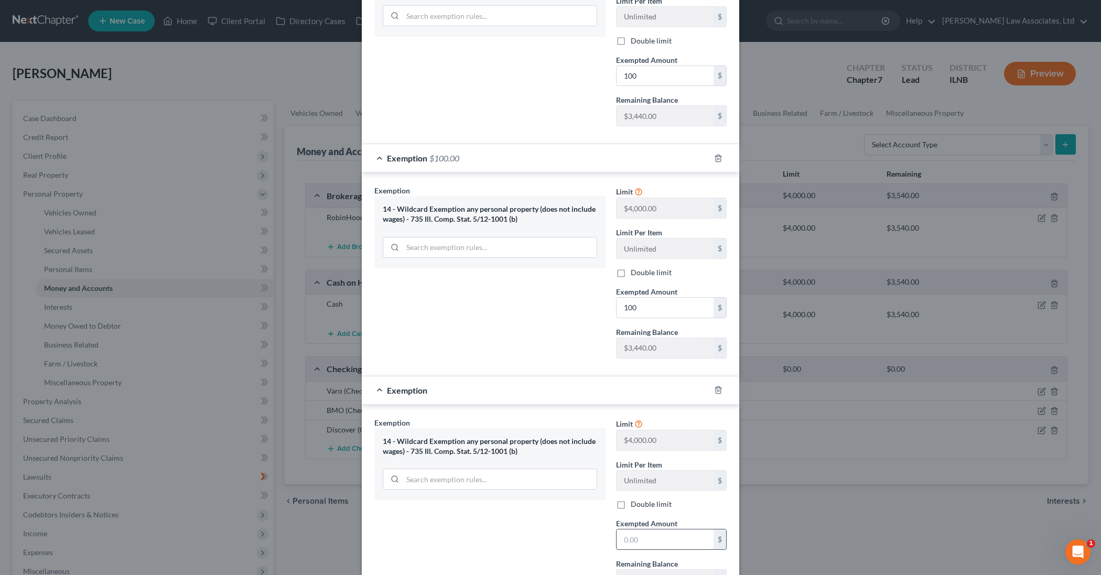
click at [656, 541] on input "text" at bounding box center [664, 539] width 97 height 20
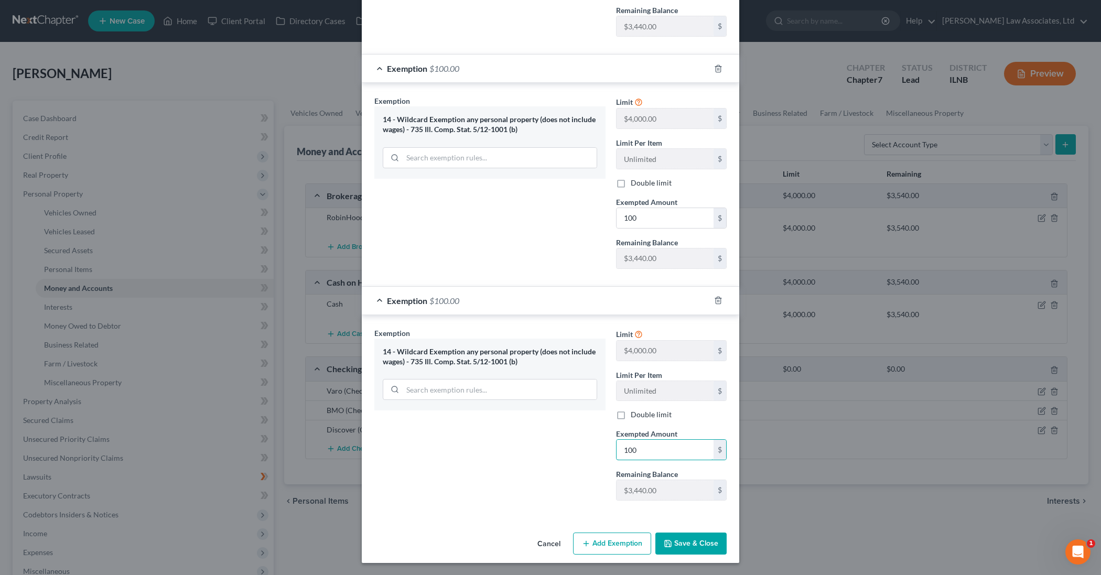
scroll to position [330, 0]
type input "100"
click at [634, 549] on button "Add Exemption" at bounding box center [612, 544] width 78 height 22
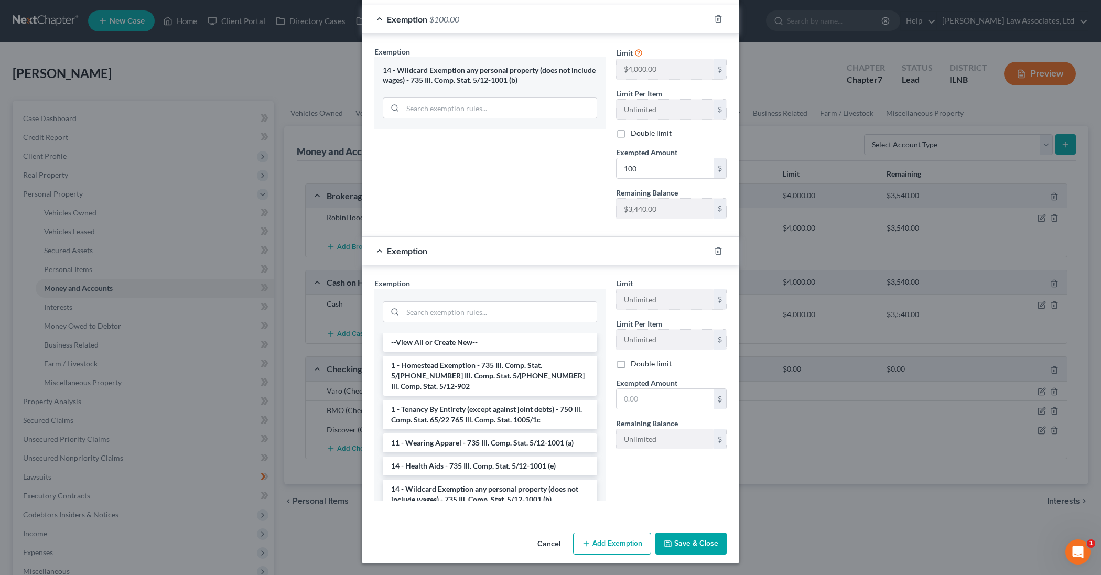
scroll to position [612, 0]
click at [676, 546] on button "Save & Close" at bounding box center [690, 544] width 71 height 22
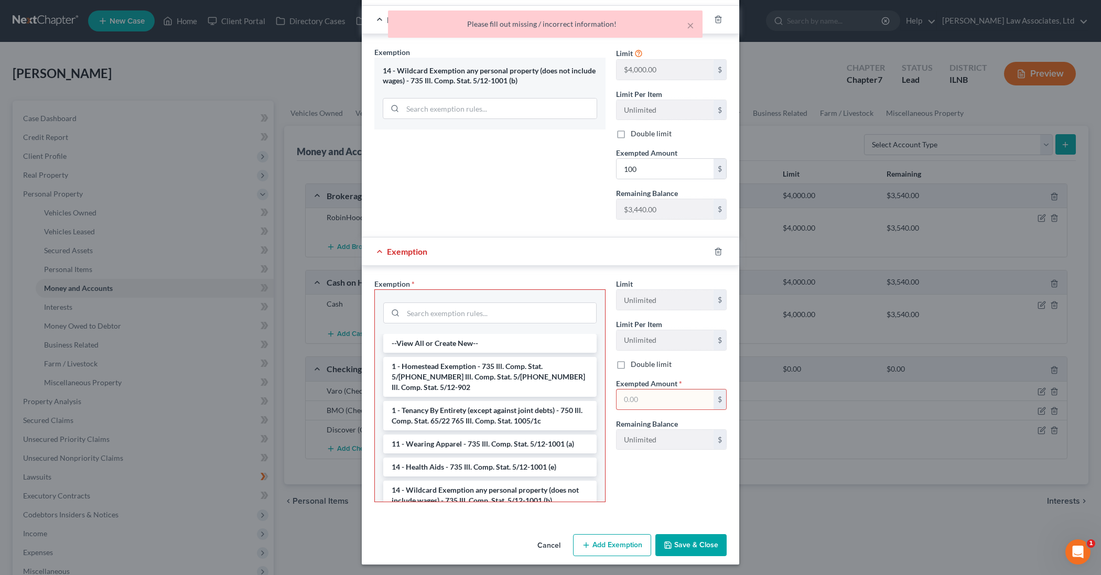
click at [636, 397] on input "text" at bounding box center [664, 399] width 97 height 20
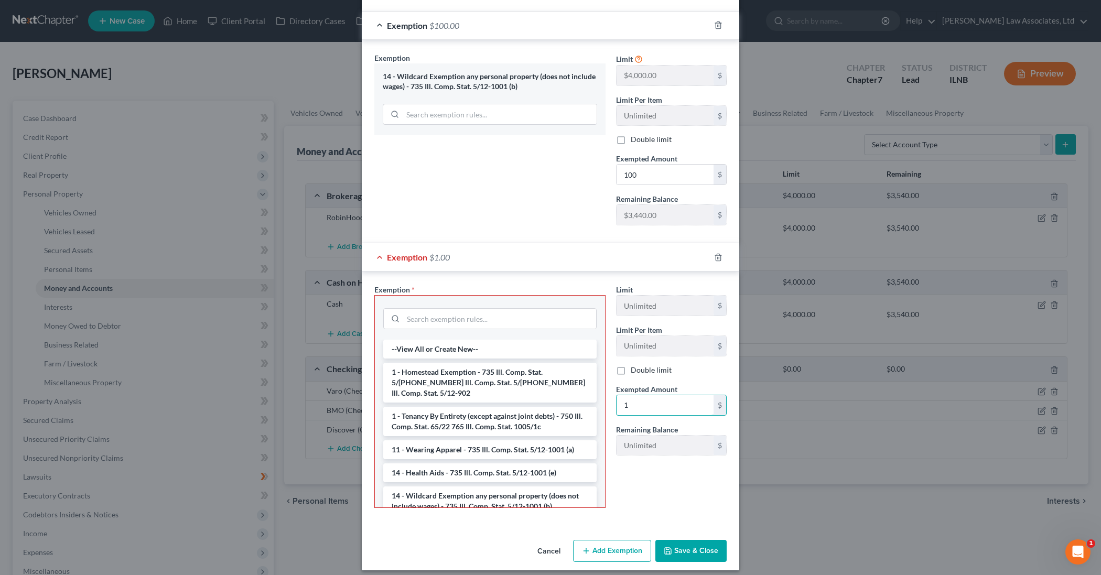
scroll to position [604, 0]
type input "100"
click at [687, 553] on button "Save & Close" at bounding box center [690, 552] width 71 height 22
click at [527, 491] on li "14 - Wildcard Exemption any personal property (does not include wages) - 735 Il…" at bounding box center [489, 502] width 213 height 29
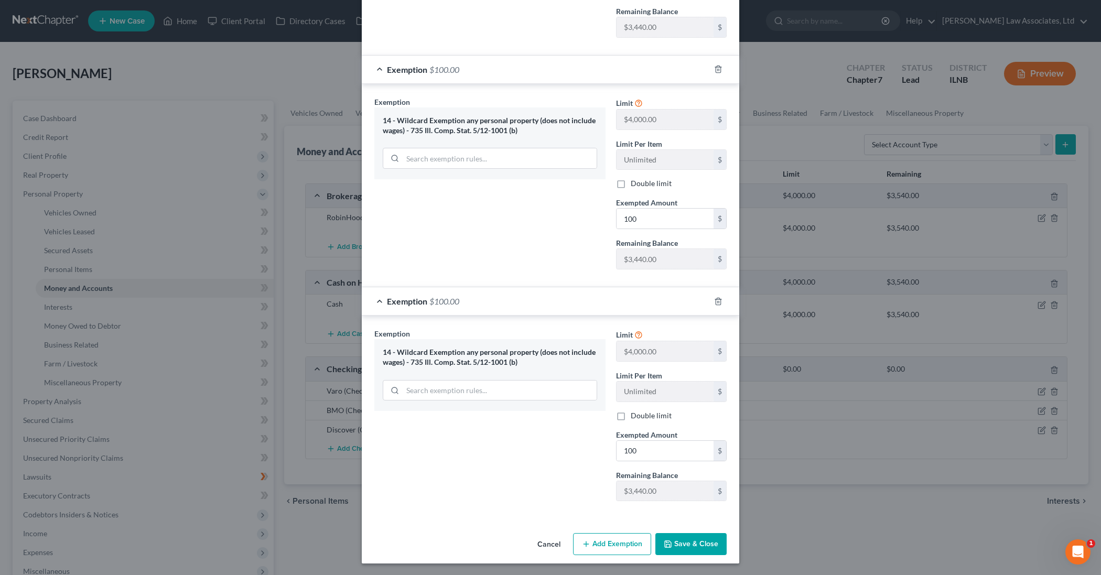
click at [677, 544] on button "Save & Close" at bounding box center [690, 544] width 71 height 22
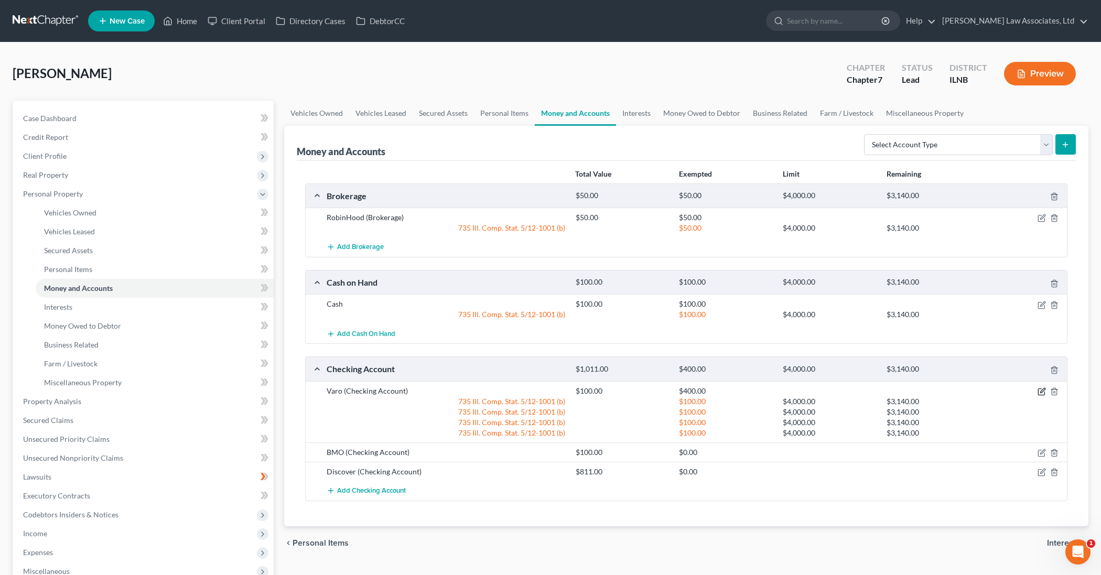
click at [1042, 392] on icon "button" at bounding box center [1041, 391] width 8 height 8
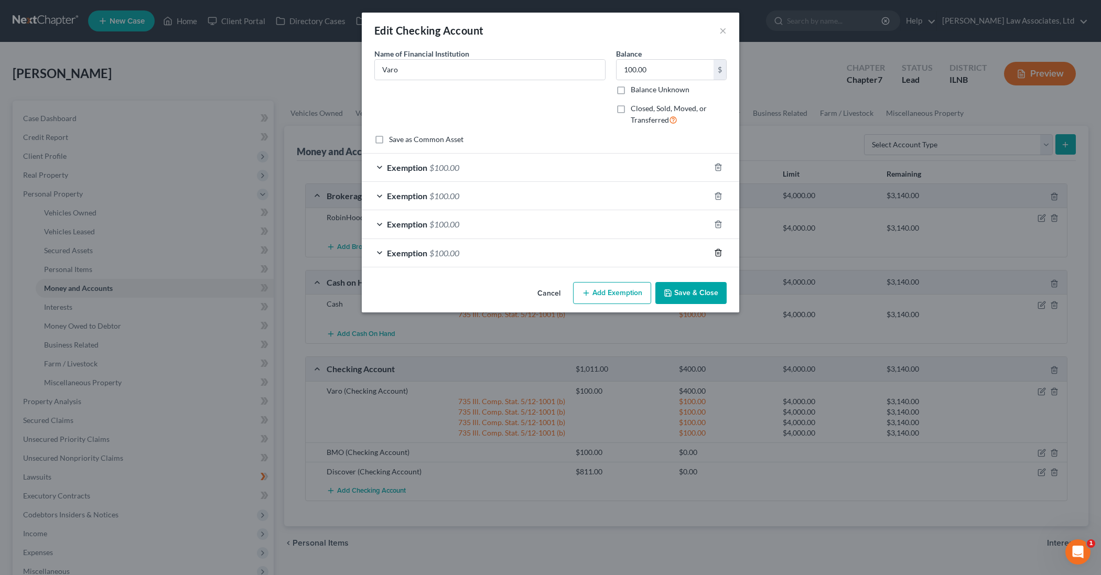
click at [718, 251] on icon "button" at bounding box center [718, 252] width 8 height 8
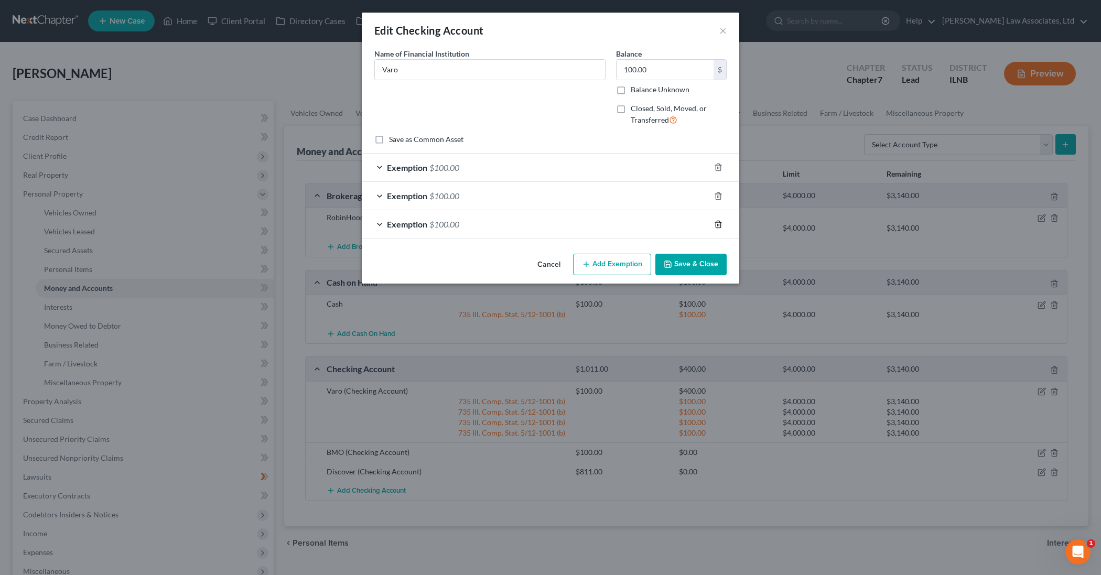
click at [718, 224] on line "button" at bounding box center [718, 225] width 0 height 2
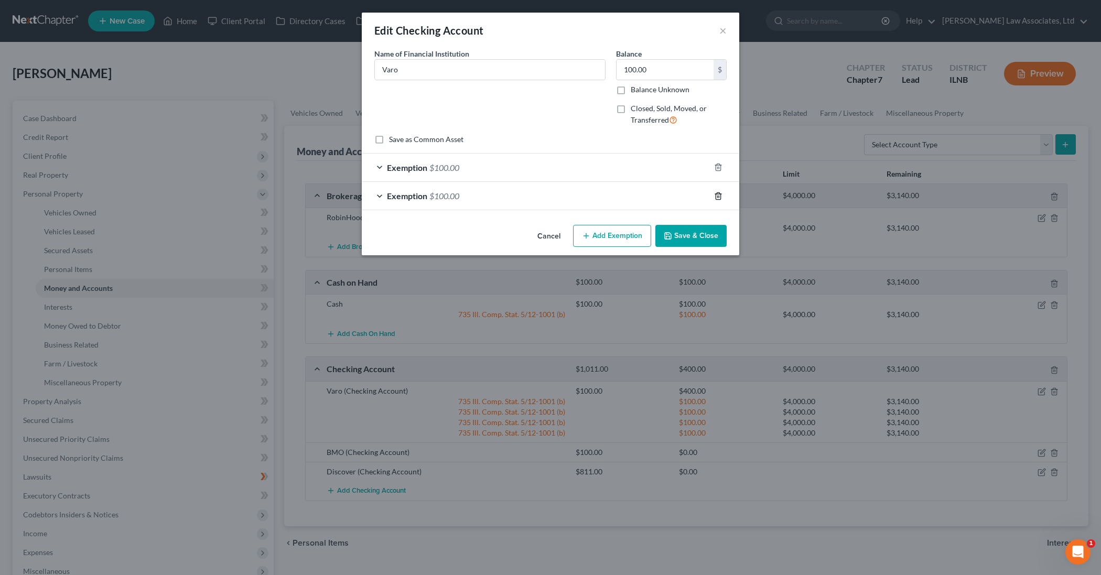
click at [716, 199] on icon "button" at bounding box center [718, 196] width 8 height 8
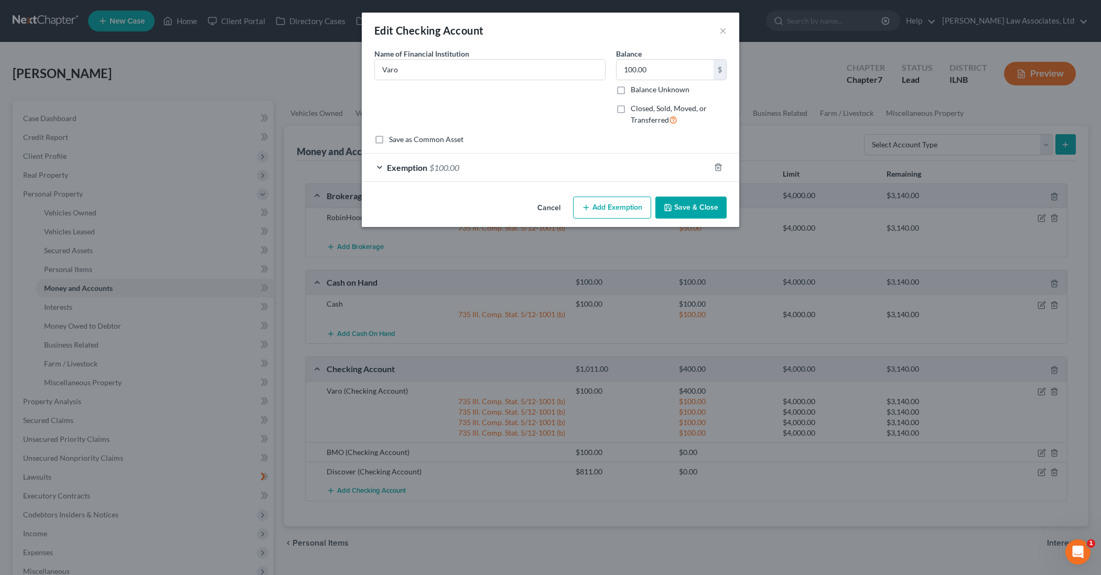
click at [708, 213] on button "Save & Close" at bounding box center [690, 208] width 71 height 22
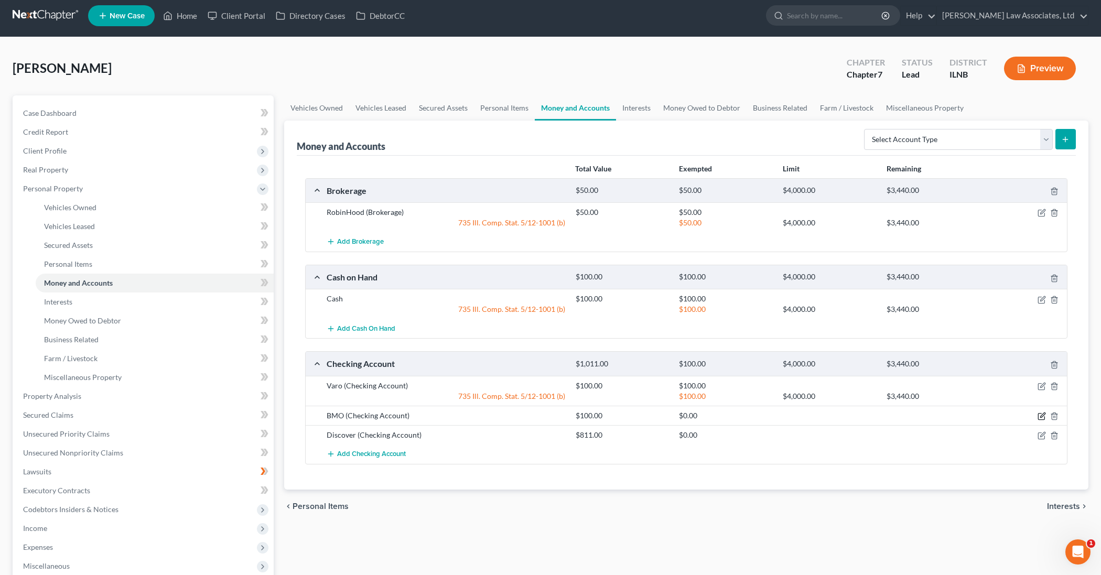
scroll to position [3, 1]
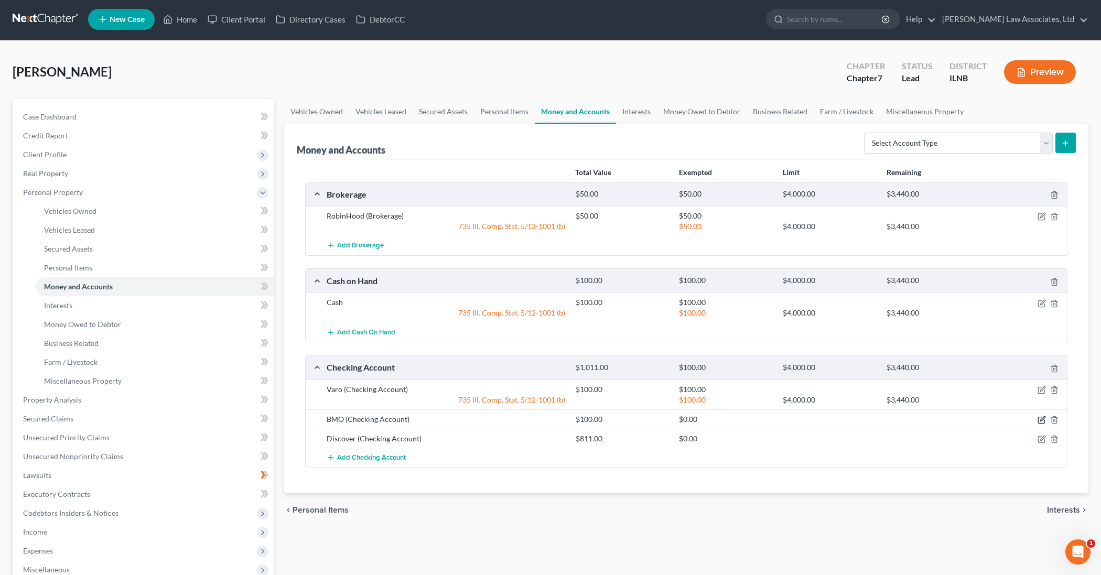
click at [1041, 418] on icon "button" at bounding box center [1041, 420] width 8 height 8
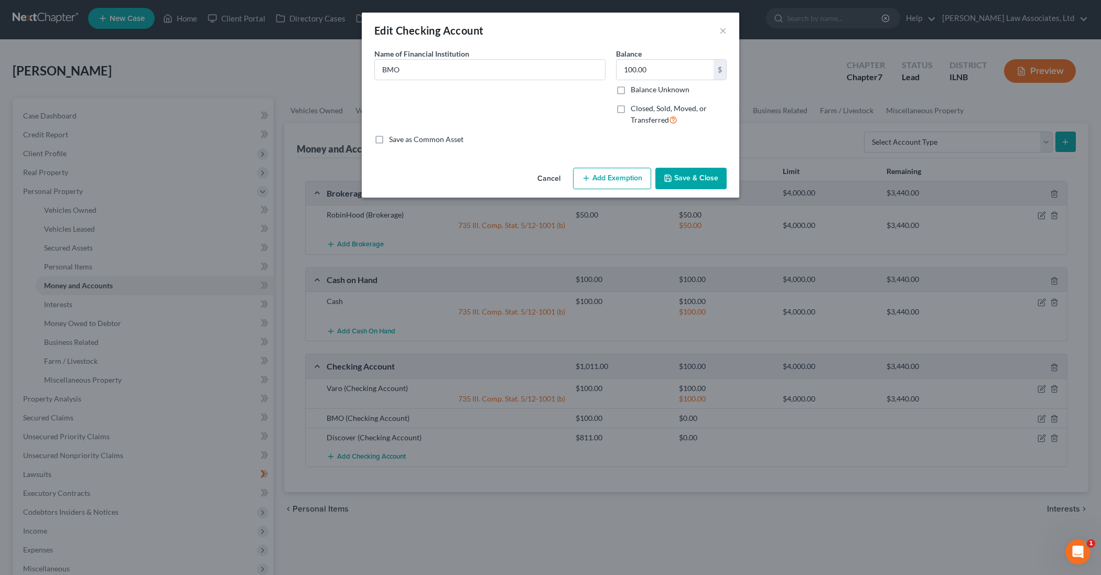
click at [615, 180] on button "Add Exemption" at bounding box center [612, 179] width 78 height 22
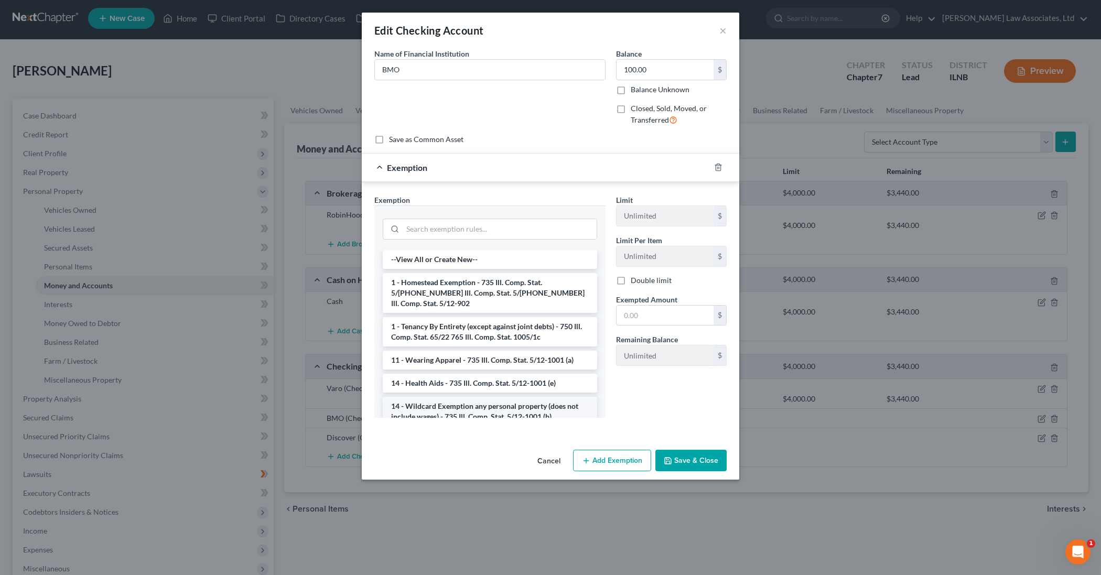
click at [503, 397] on li "14 - Wildcard Exemption any personal property (does not include wages) - 735 Il…" at bounding box center [490, 411] width 214 height 29
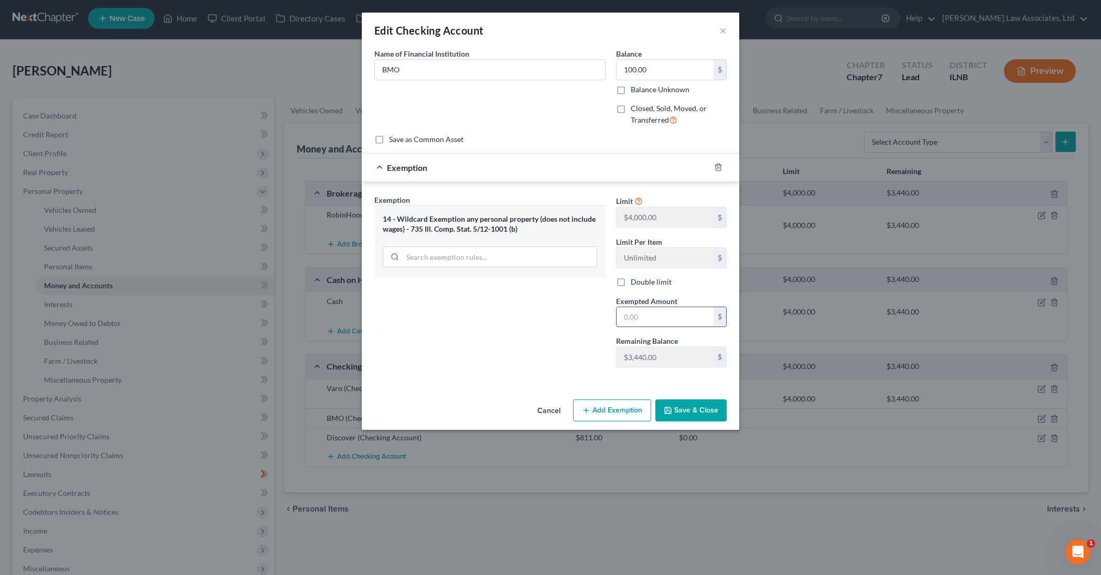
click at [641, 317] on input "text" at bounding box center [664, 317] width 97 height 20
type input "100"
click at [687, 412] on button "Save & Close" at bounding box center [690, 410] width 71 height 22
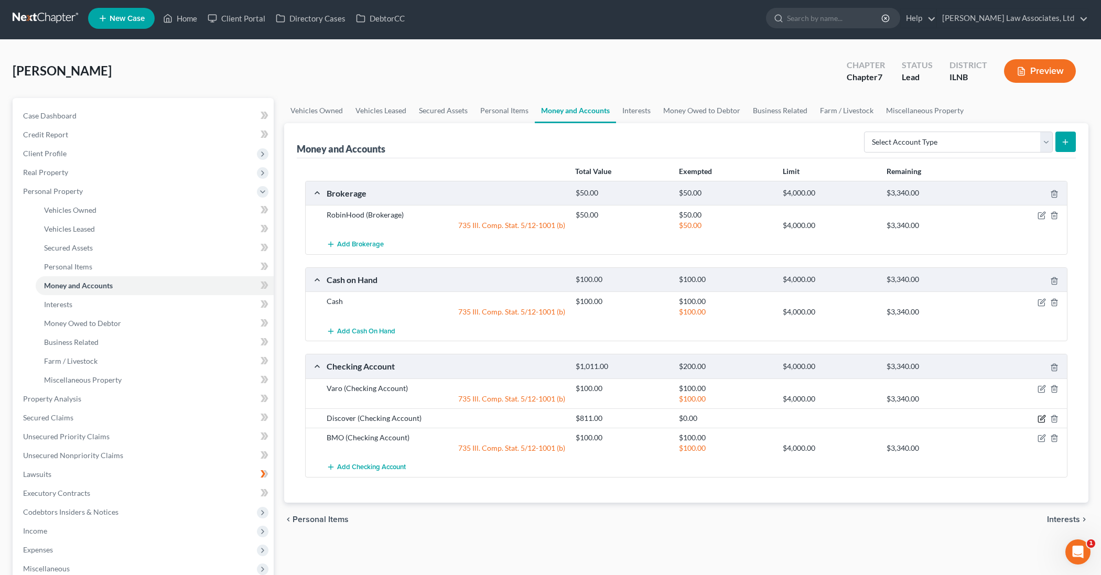
click at [1040, 419] on icon "button" at bounding box center [1041, 419] width 8 height 8
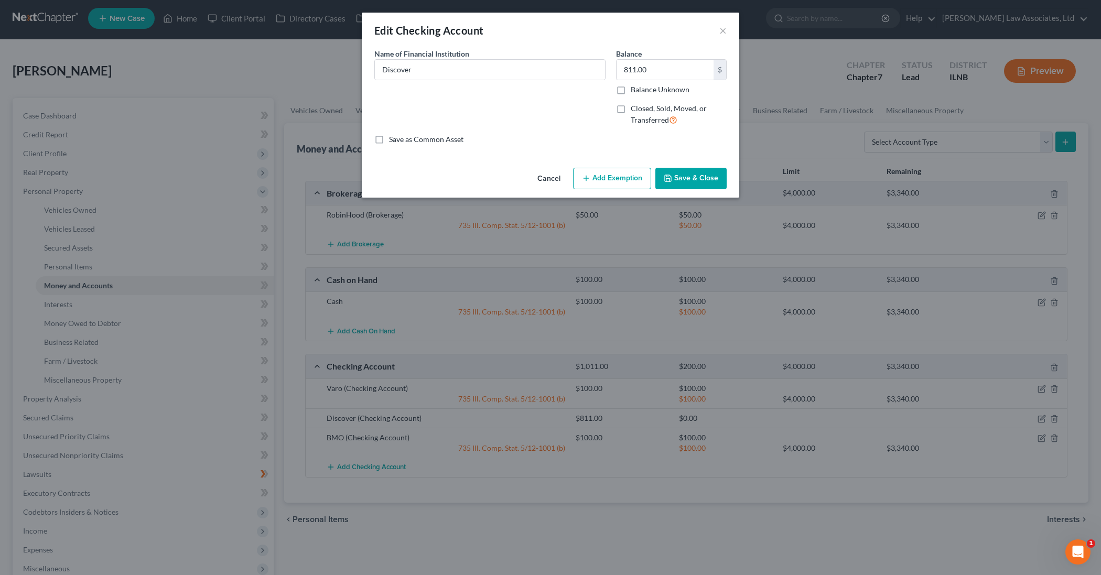
click at [622, 180] on button "Add Exemption" at bounding box center [612, 179] width 78 height 22
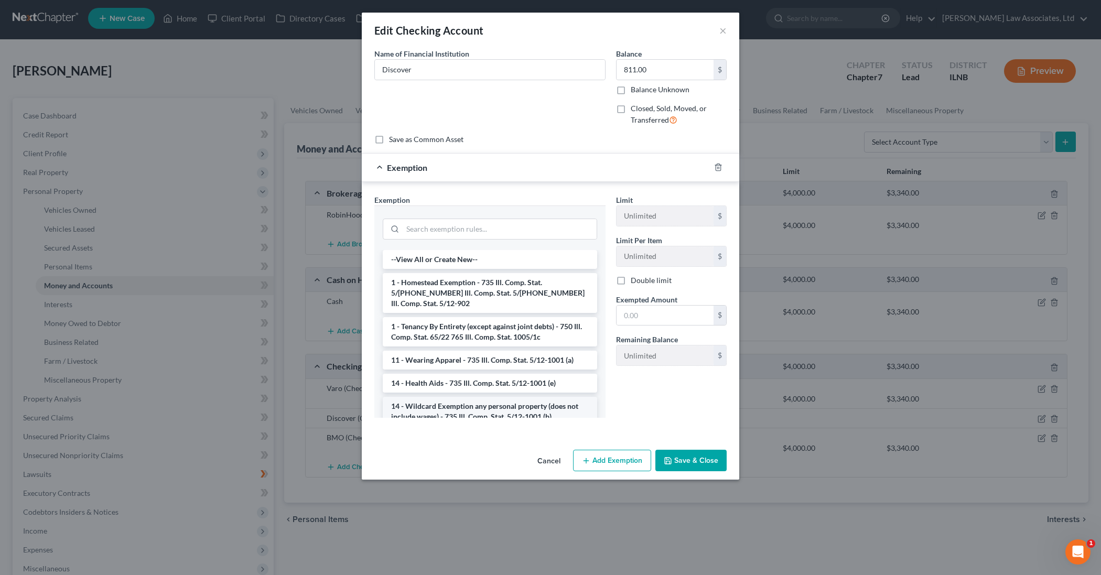
click at [517, 397] on li "14 - Wildcard Exemption any personal property (does not include wages) - 735 Il…" at bounding box center [490, 411] width 214 height 29
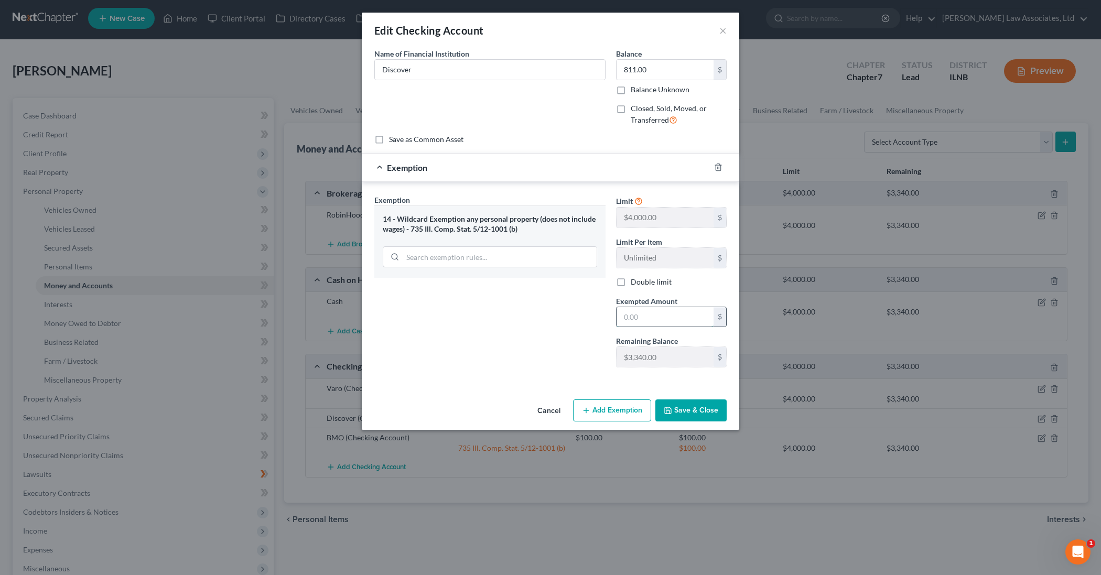
click at [639, 318] on input "text" at bounding box center [664, 317] width 97 height 20
type input "811"
click at [692, 411] on button "Save & Close" at bounding box center [690, 410] width 71 height 22
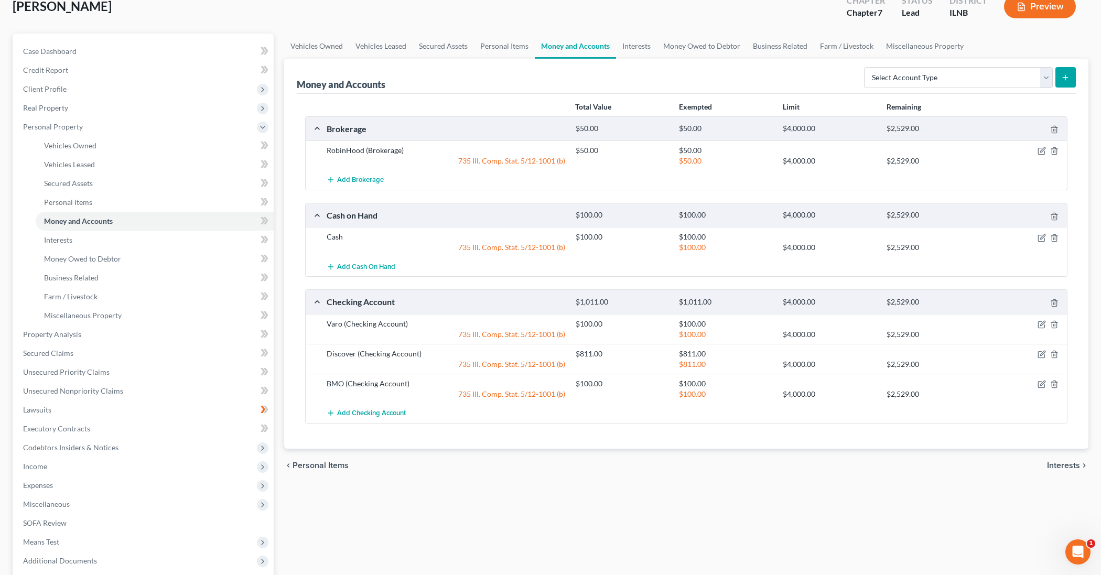
scroll to position [68, 0]
click at [148, 237] on link "Interests" at bounding box center [155, 239] width 238 height 19
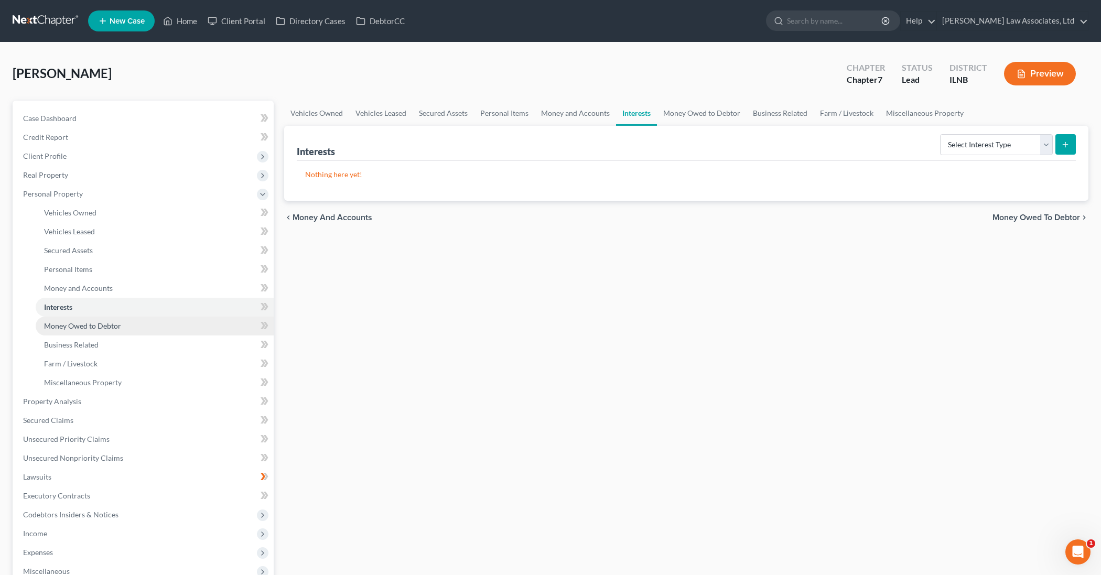
click at [114, 328] on span "Money Owed to Debtor" at bounding box center [82, 325] width 77 height 9
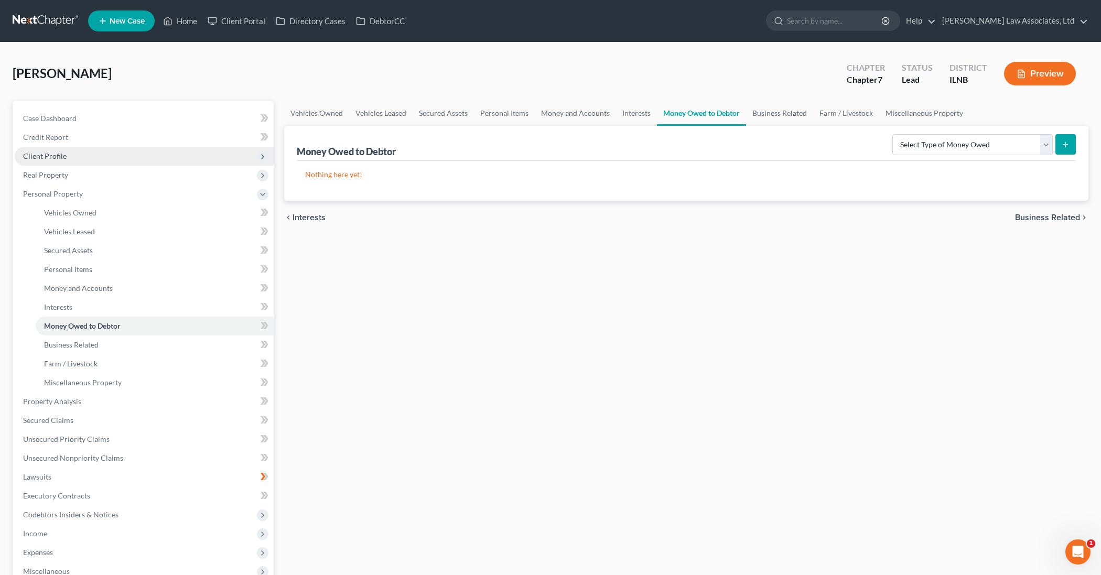
click at [72, 156] on span "Client Profile" at bounding box center [144, 156] width 259 height 19
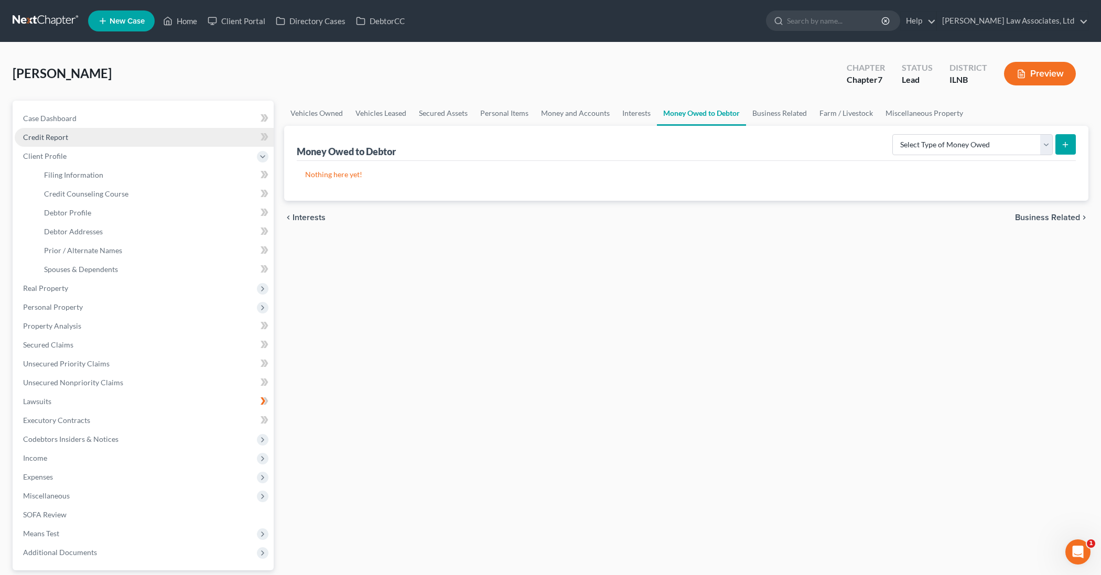
click at [59, 136] on span "Credit Report" at bounding box center [45, 137] width 45 height 9
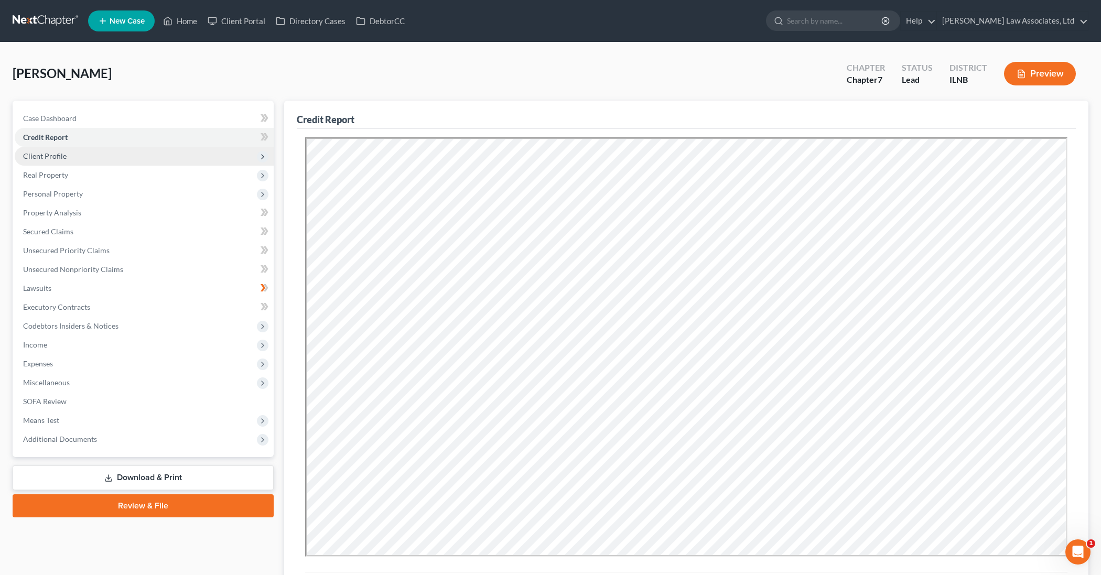
click at [64, 158] on span "Client Profile" at bounding box center [45, 155] width 44 height 9
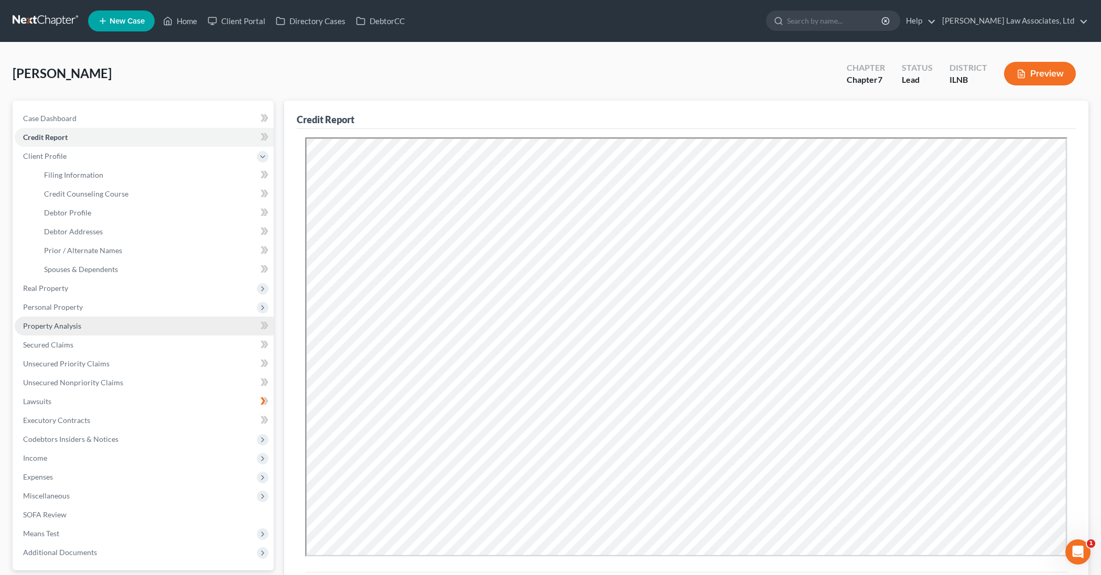
click at [70, 325] on span "Property Analysis" at bounding box center [52, 325] width 58 height 9
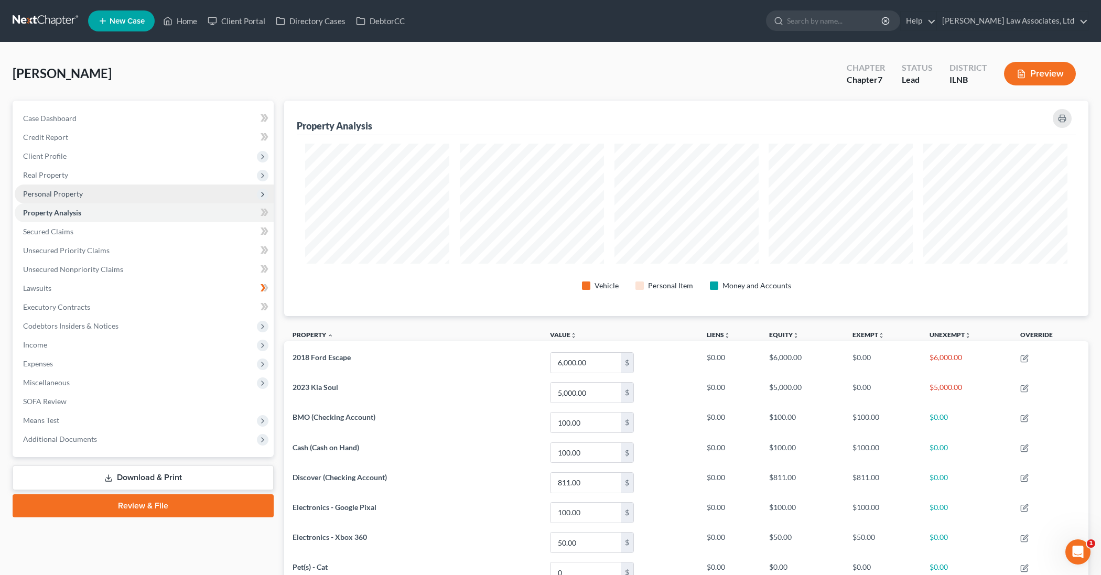
click at [61, 195] on span "Personal Property" at bounding box center [53, 193] width 60 height 9
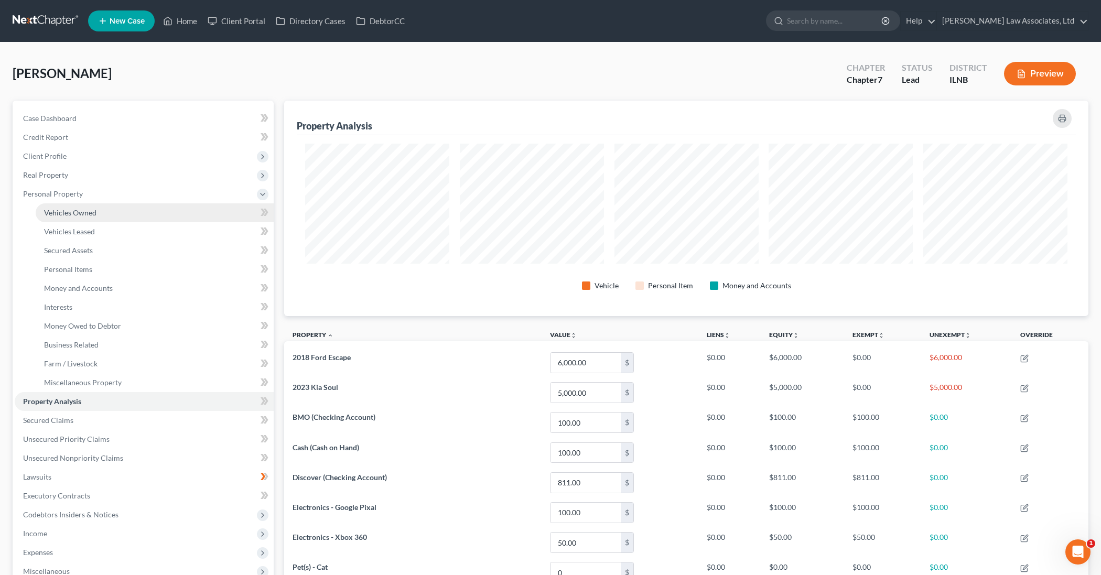
click at [60, 218] on link "Vehicles Owned" at bounding box center [155, 212] width 238 height 19
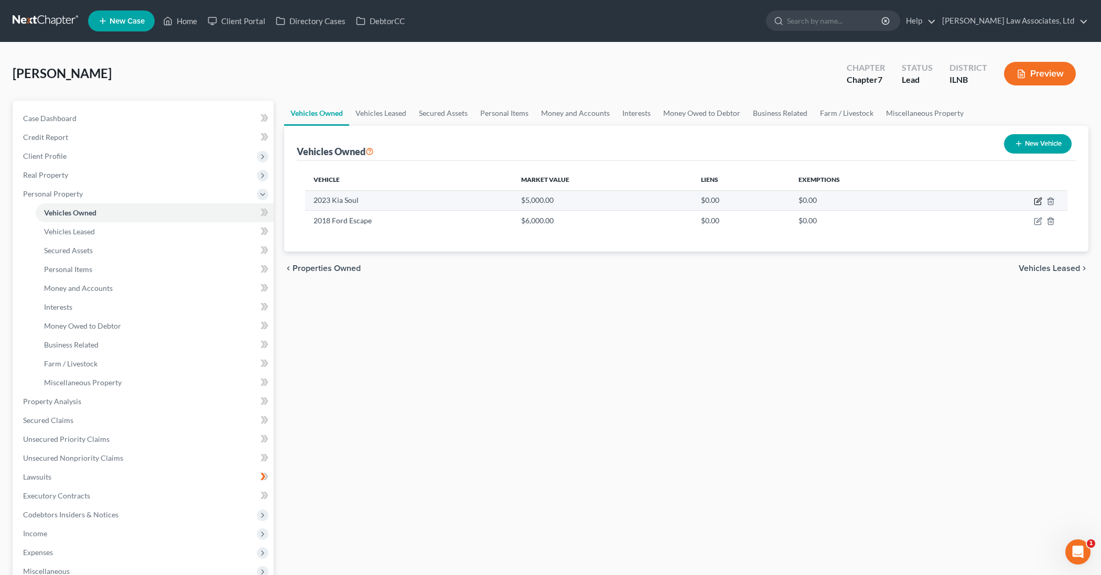
click at [1035, 202] on icon "button" at bounding box center [1038, 201] width 8 height 8
select select "0"
select select "3"
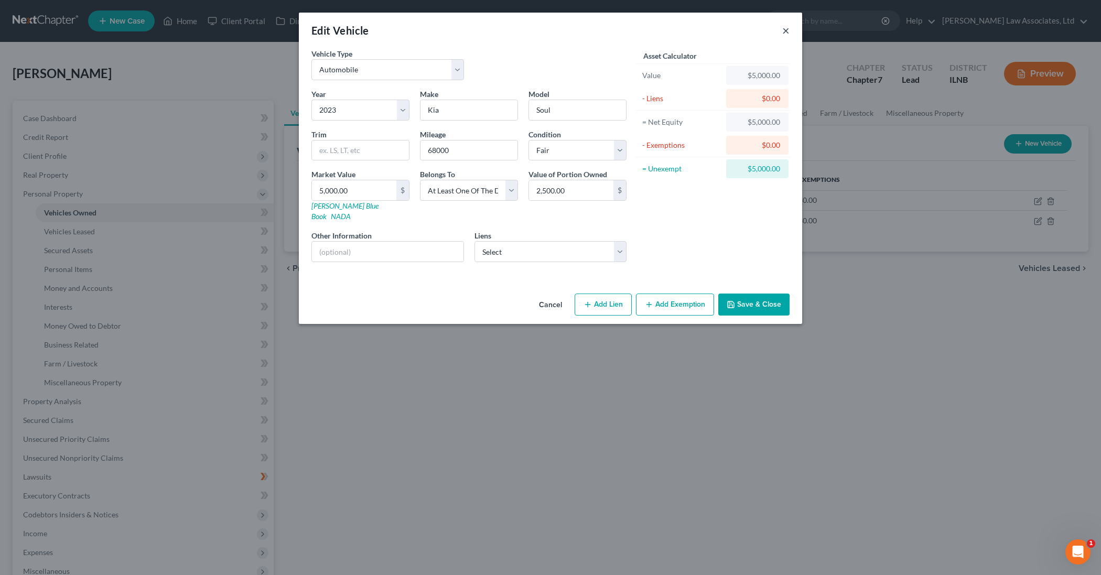
click at [785, 32] on button "×" at bounding box center [785, 30] width 7 height 13
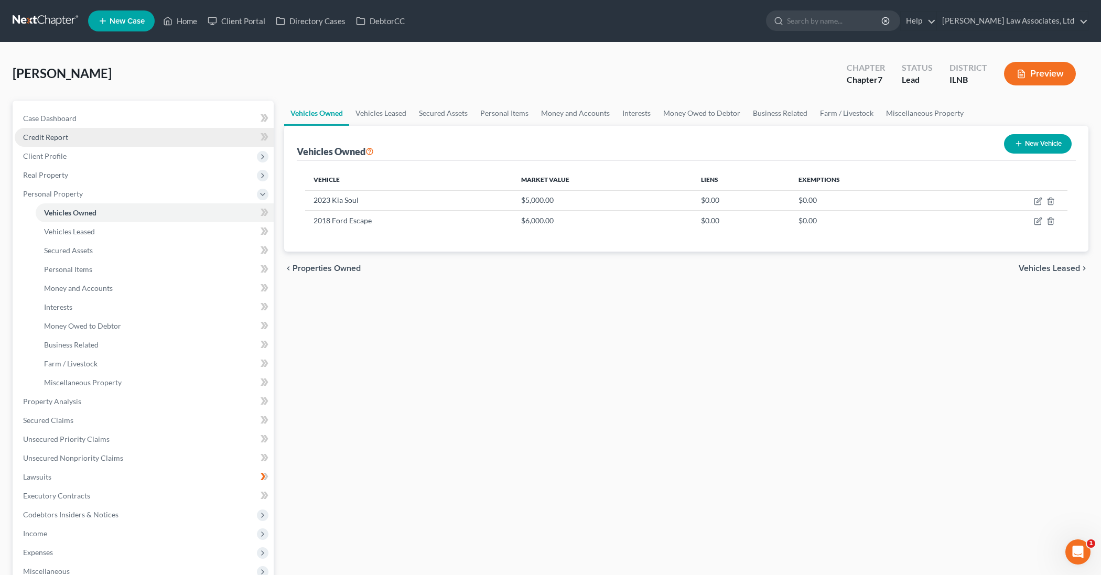
click at [145, 137] on link "Credit Report" at bounding box center [144, 137] width 259 height 19
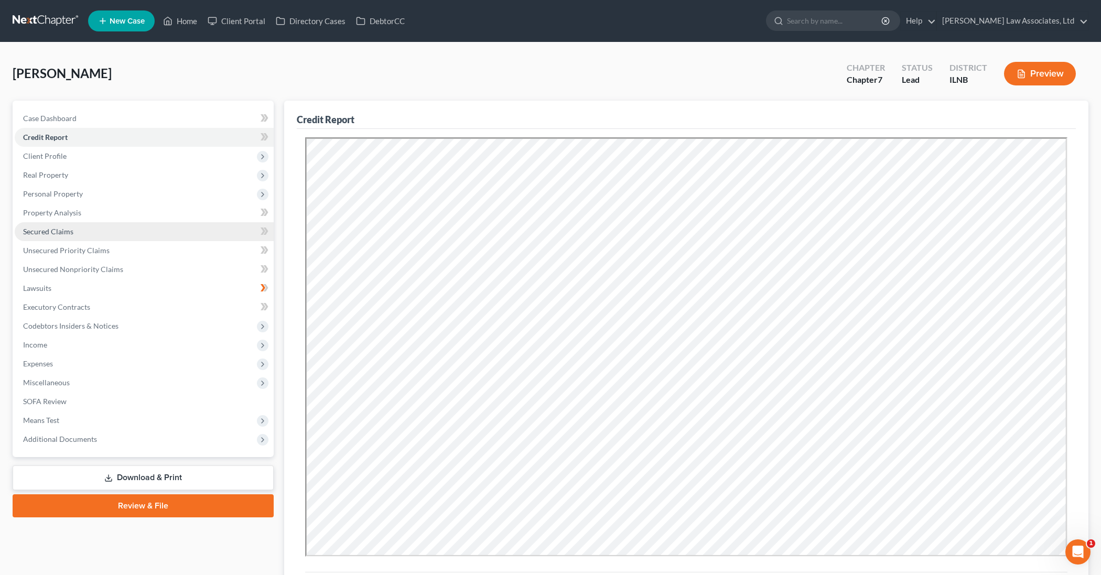
click at [88, 233] on link "Secured Claims" at bounding box center [144, 231] width 259 height 19
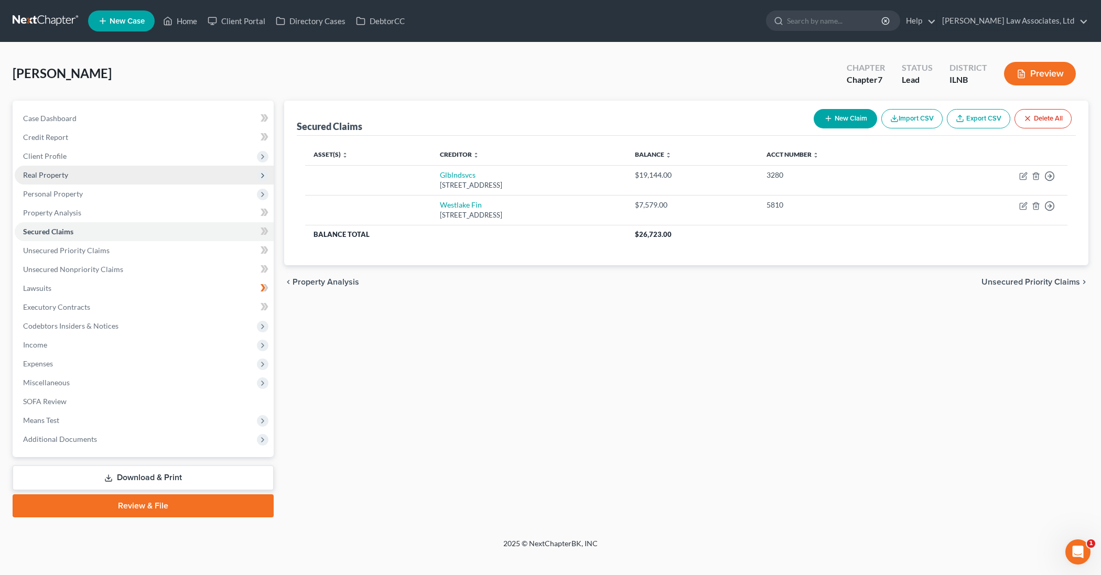
click at [92, 181] on span "Real Property" at bounding box center [144, 175] width 259 height 19
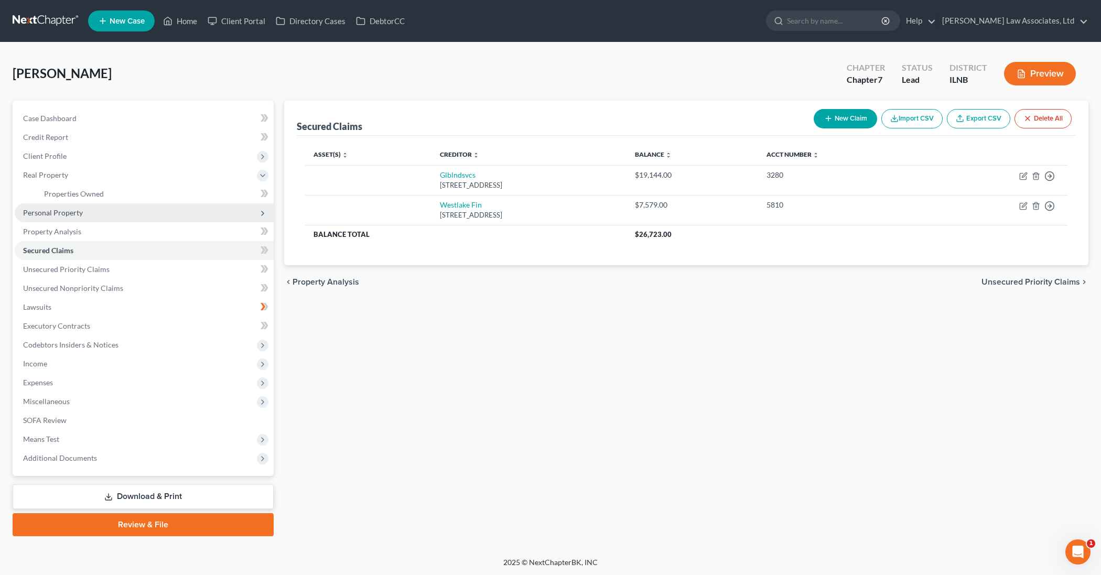
click at [86, 212] on span "Personal Property" at bounding box center [144, 212] width 259 height 19
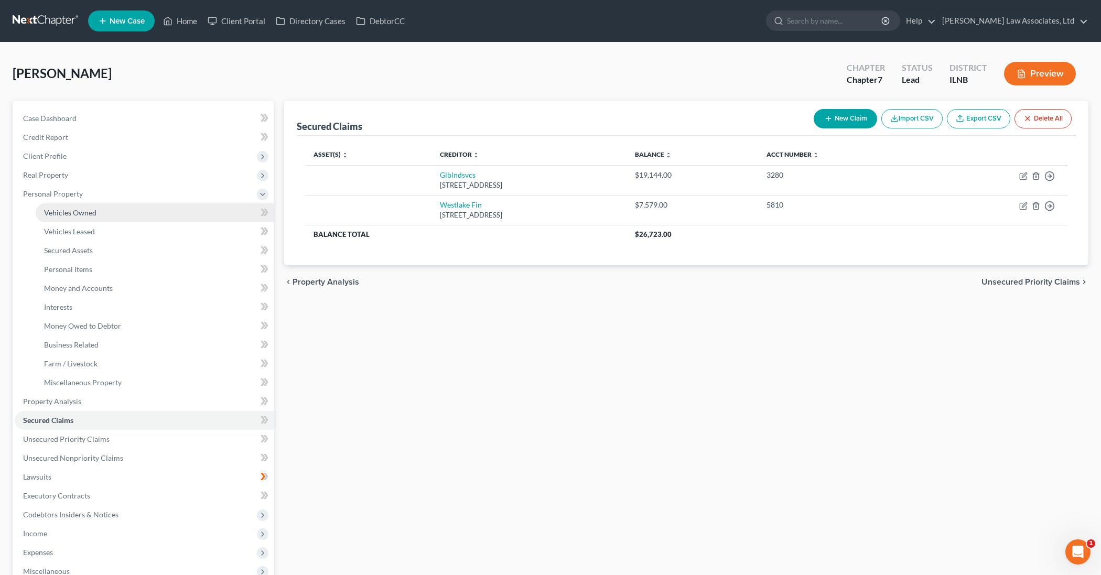
click at [89, 214] on span "Vehicles Owned" at bounding box center [70, 212] width 52 height 9
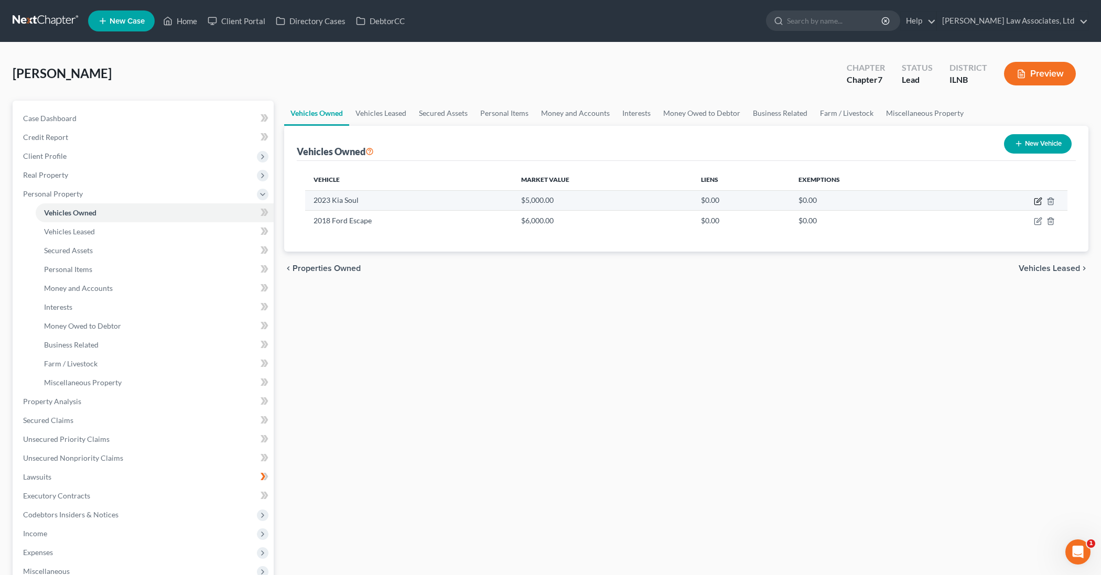
click at [1039, 204] on icon "button" at bounding box center [1038, 201] width 8 height 8
select select "0"
select select "3"
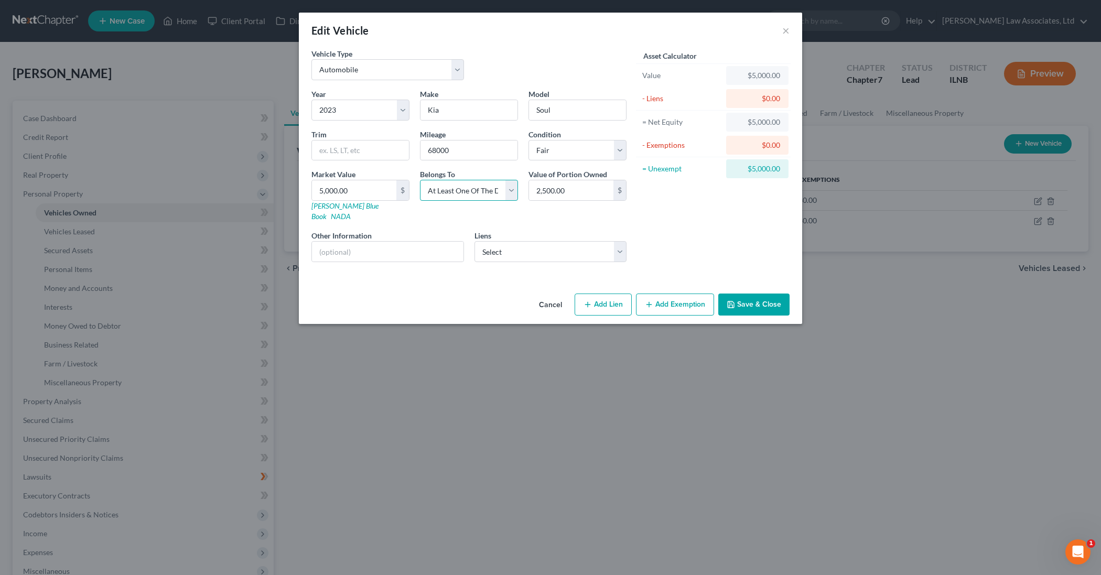
select select "0"
click at [609, 294] on button "Add Lien" at bounding box center [602, 305] width 57 height 22
select select "0"
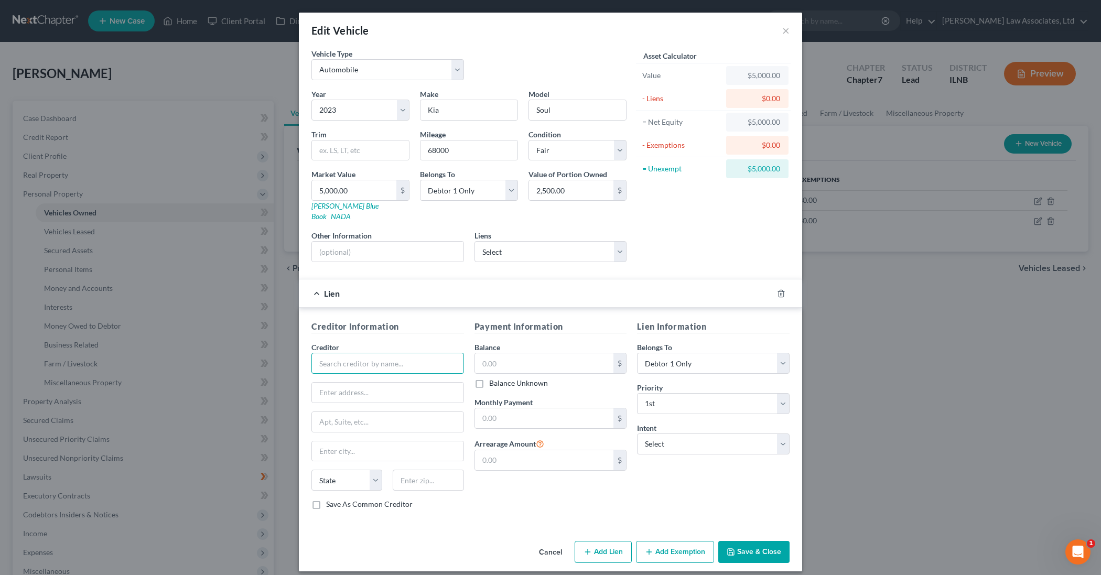
click at [399, 353] on input "text" at bounding box center [387, 363] width 153 height 21
click at [770, 541] on button "Save & Close" at bounding box center [753, 552] width 71 height 22
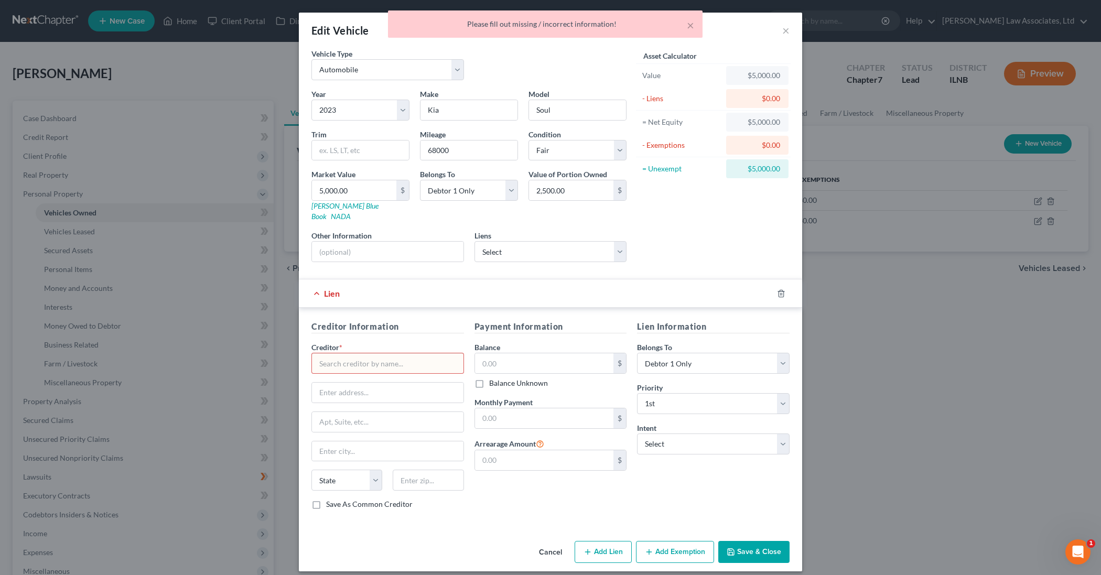
drag, startPoint x: 688, startPoint y: 26, endPoint x: 698, endPoint y: 26, distance: 10.0
click at [690, 26] on button "×" at bounding box center [690, 25] width 7 height 13
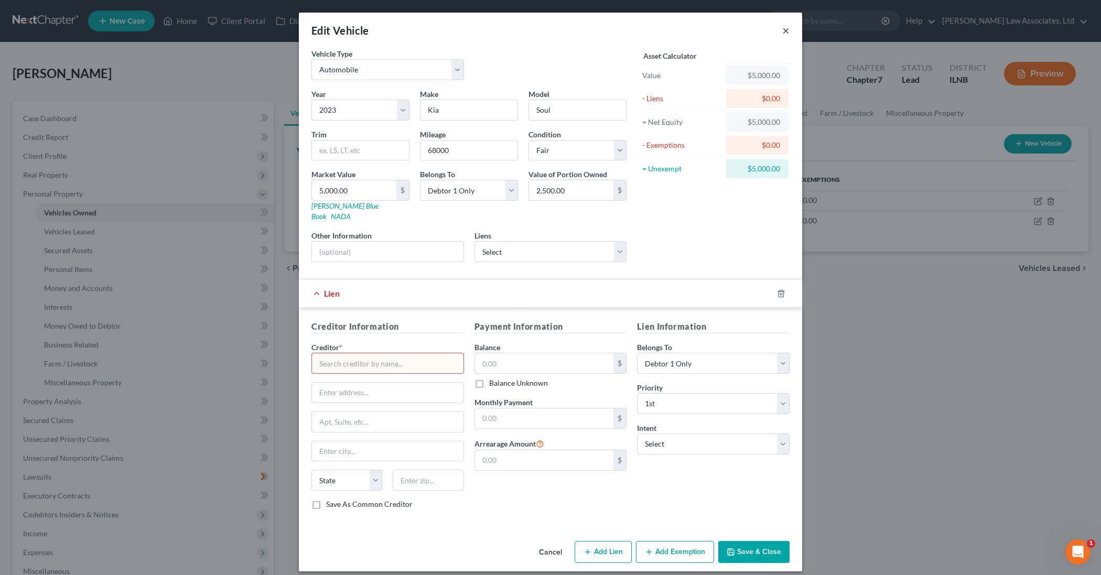
click at [786, 31] on button "×" at bounding box center [785, 30] width 7 height 13
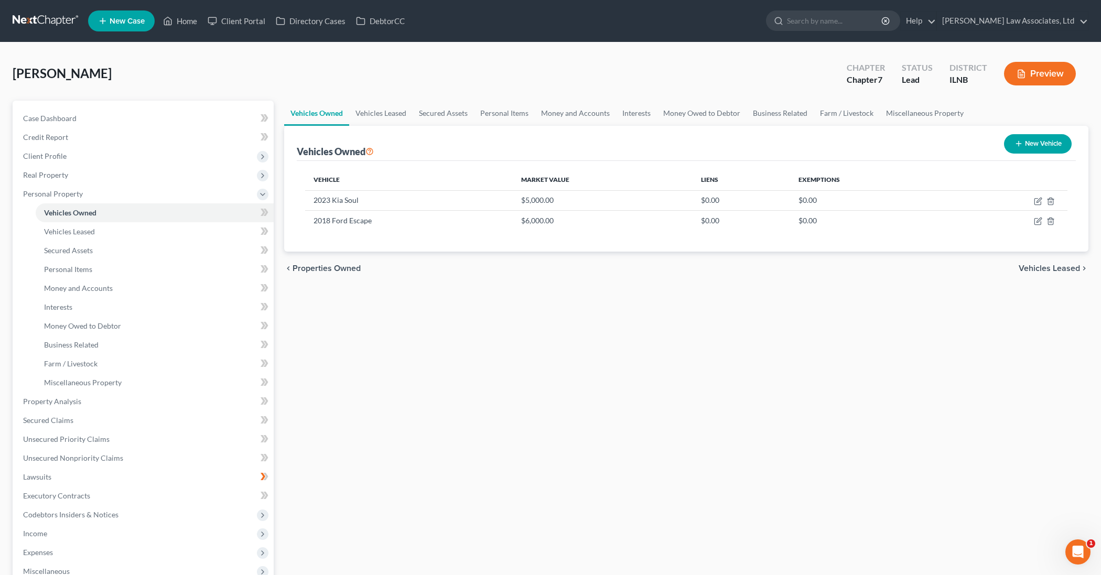
scroll to position [0, 1]
click at [1038, 221] on icon "button" at bounding box center [1038, 220] width 5 height 5
select select "0"
select select "8"
select select "3"
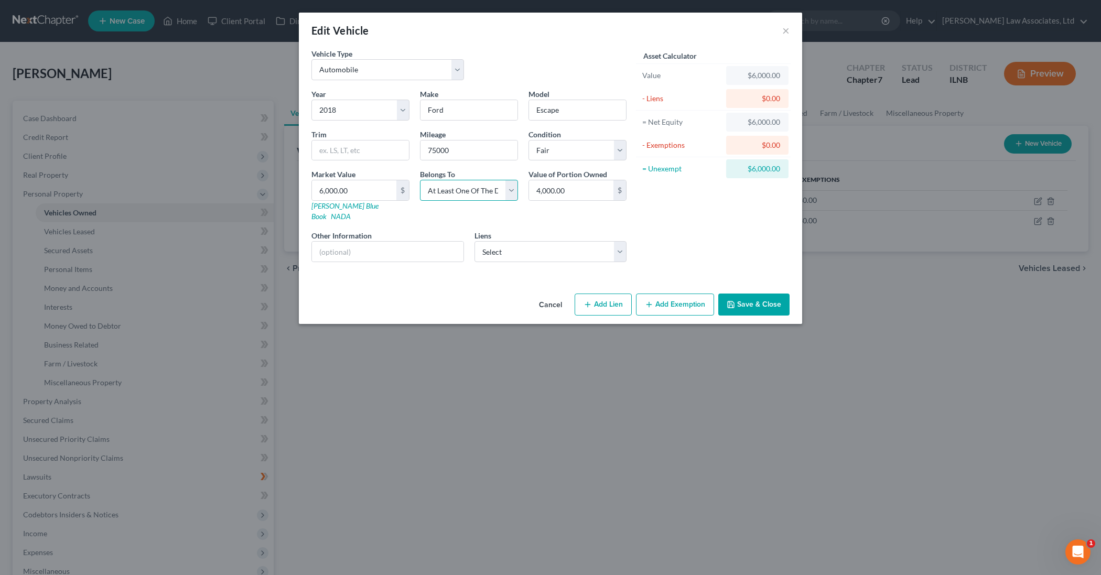
select select "2"
click at [734, 301] on icon "button" at bounding box center [730, 304] width 6 height 6
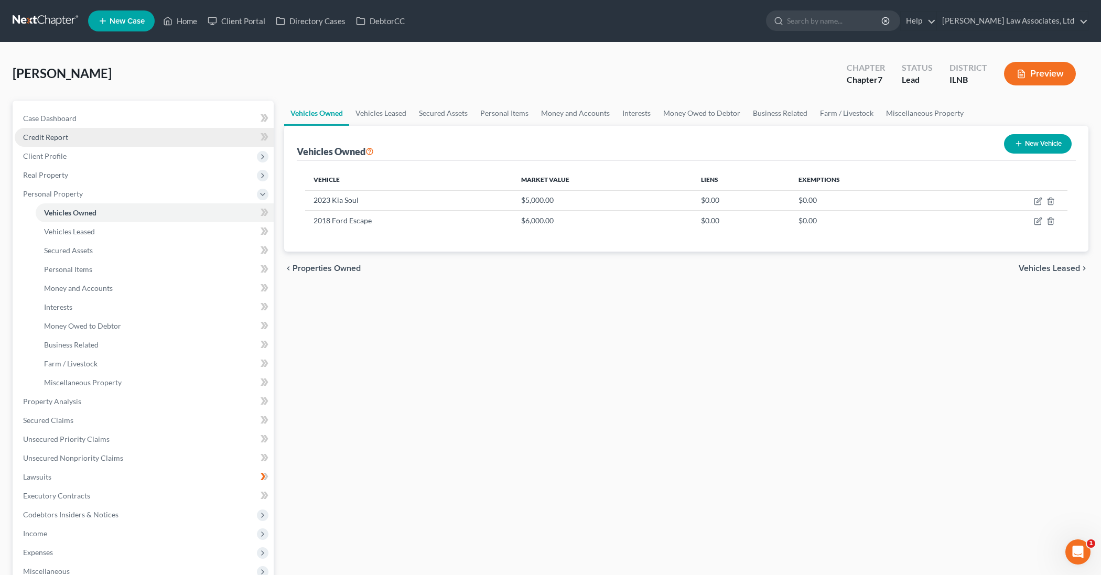
click at [155, 136] on link "Credit Report" at bounding box center [144, 137] width 259 height 19
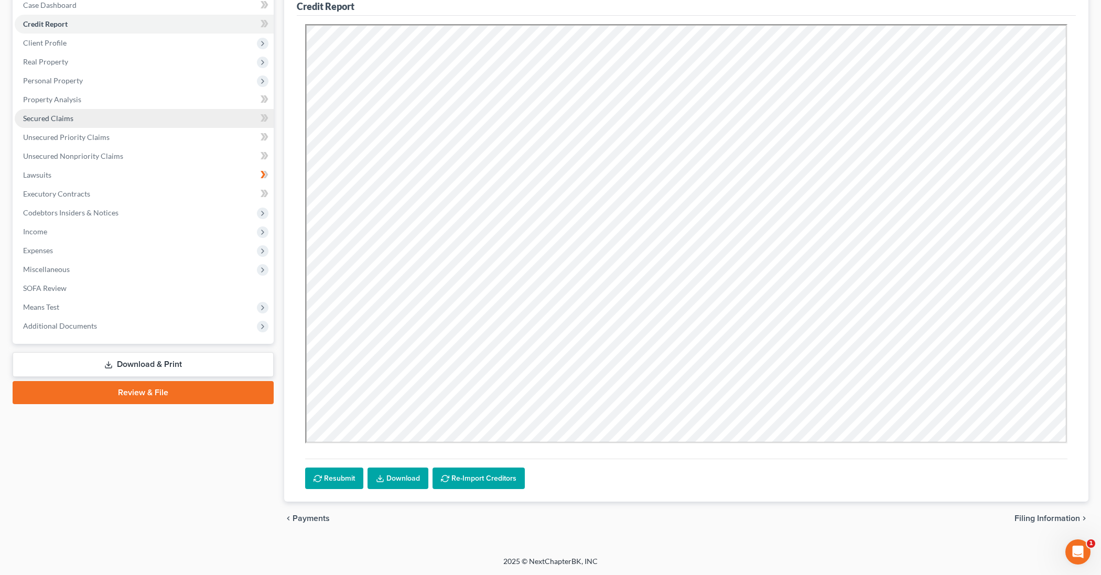
scroll to position [113, 0]
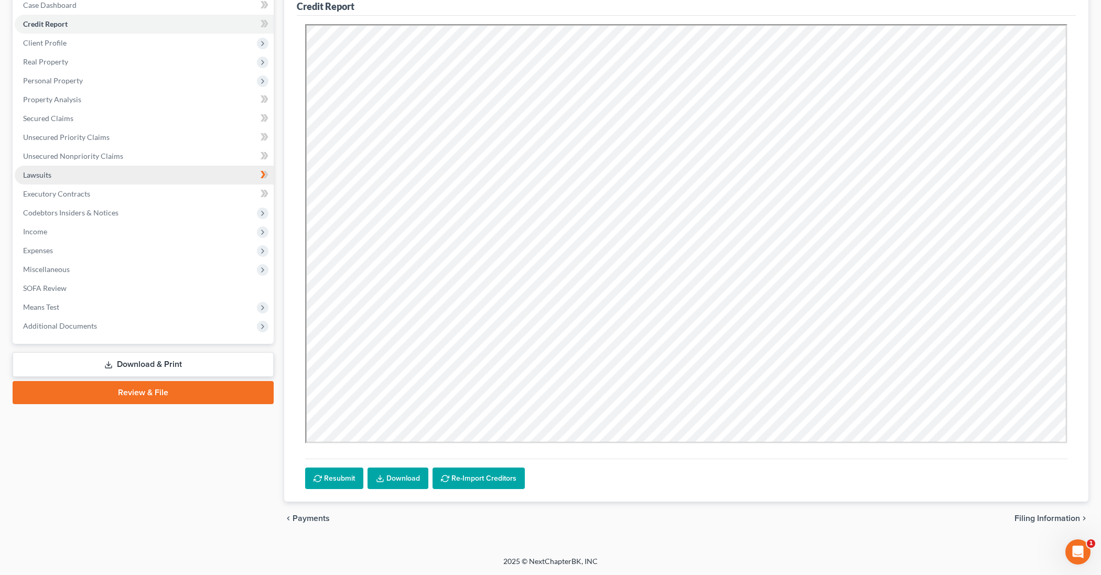
click at [207, 176] on link "Lawsuits" at bounding box center [144, 175] width 259 height 19
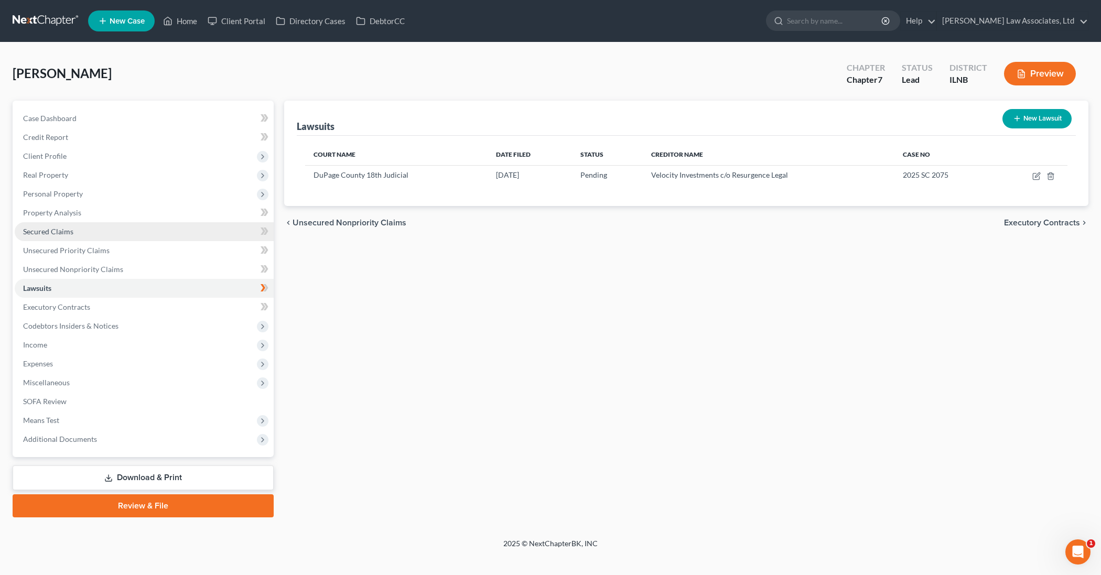
click at [161, 226] on link "Secured Claims" at bounding box center [144, 231] width 259 height 19
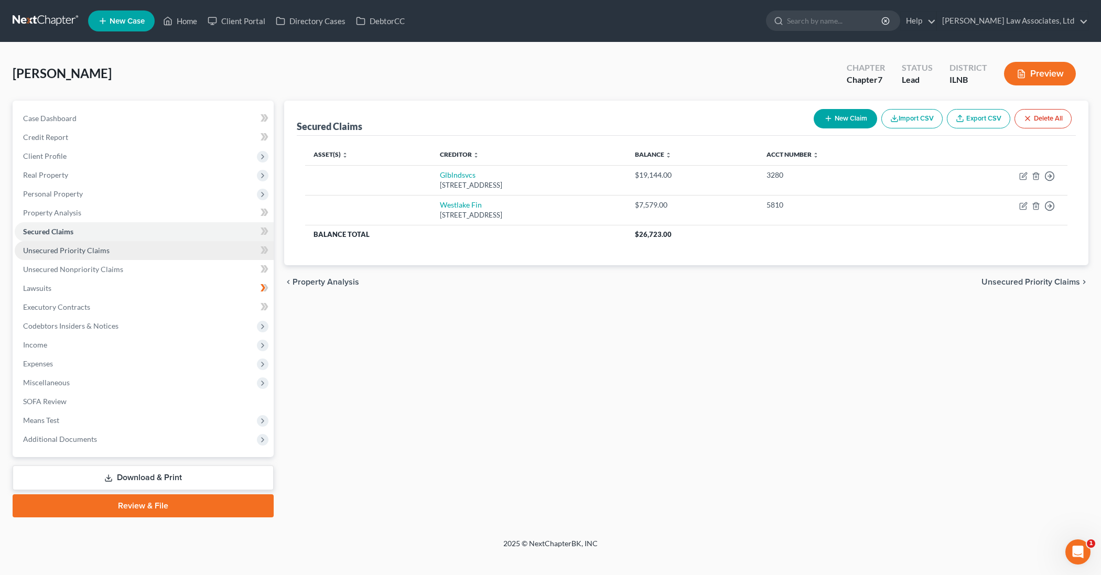
click at [139, 249] on link "Unsecured Priority Claims" at bounding box center [144, 250] width 259 height 19
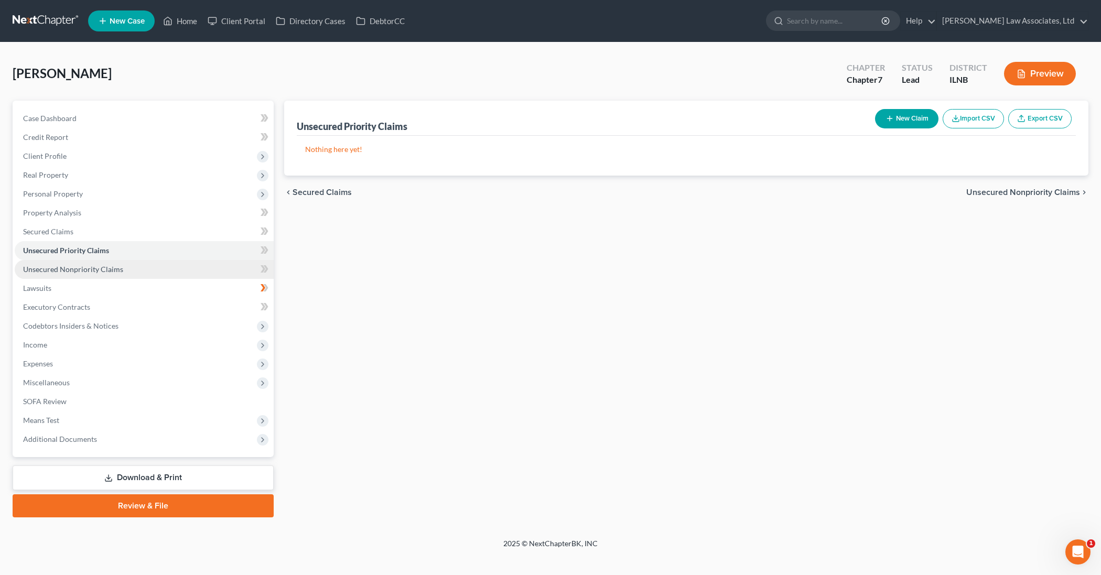
click at [136, 268] on link "Unsecured Nonpriority Claims" at bounding box center [144, 269] width 259 height 19
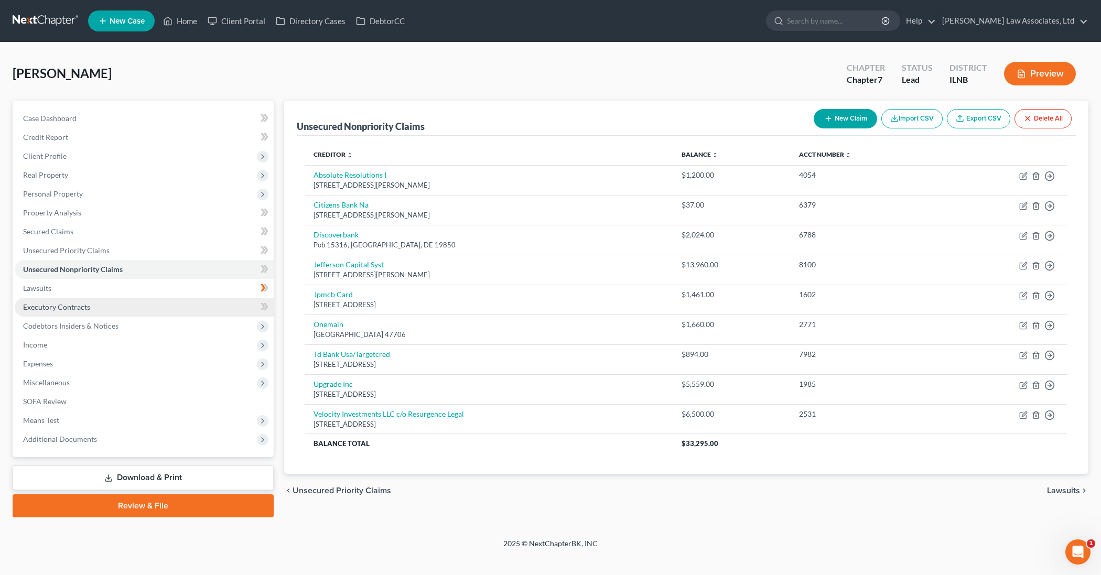
click at [97, 308] on link "Executory Contracts" at bounding box center [144, 307] width 259 height 19
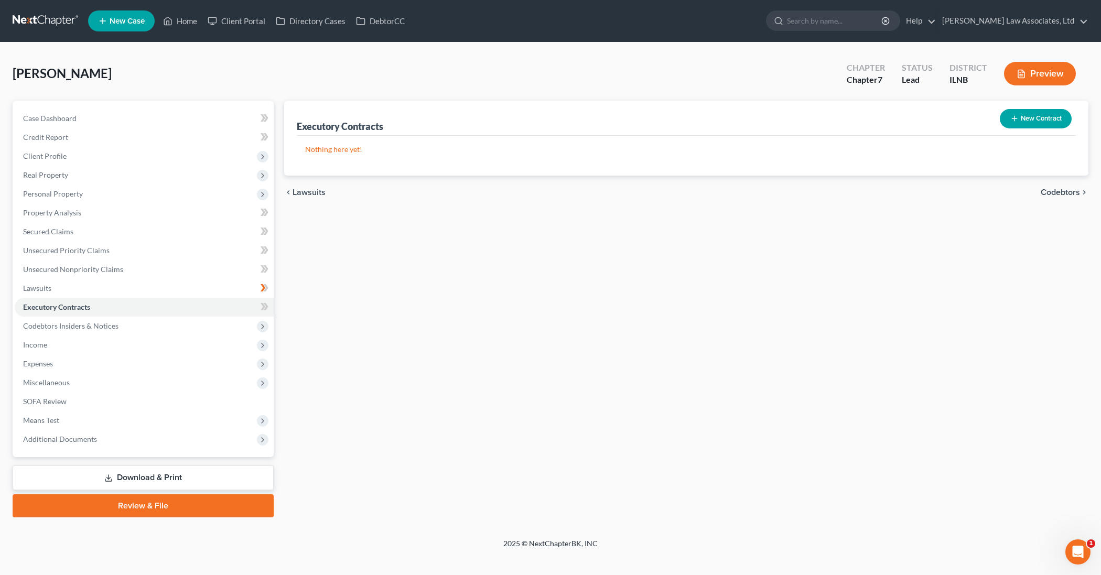
click at [1026, 121] on button "New Contract" at bounding box center [1035, 118] width 72 height 19
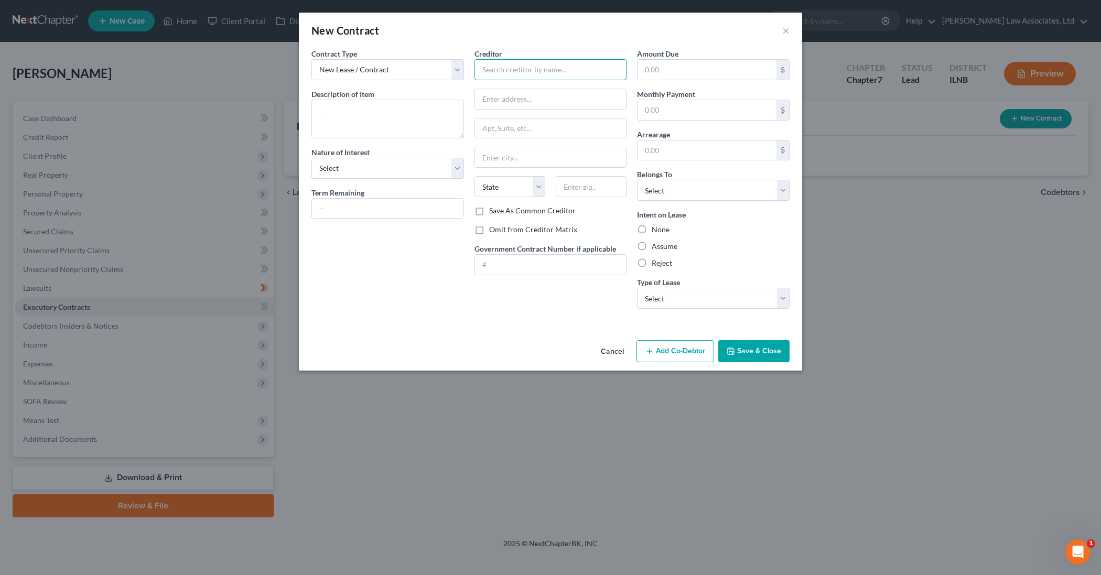
click at [492, 71] on input "text" at bounding box center [550, 69] width 153 height 21
click at [524, 70] on input "Invitation" at bounding box center [550, 69] width 153 height 21
type input "Invitation Homes"
click at [353, 207] on input "text" at bounding box center [387, 209] width 151 height 20
type input "12 months"
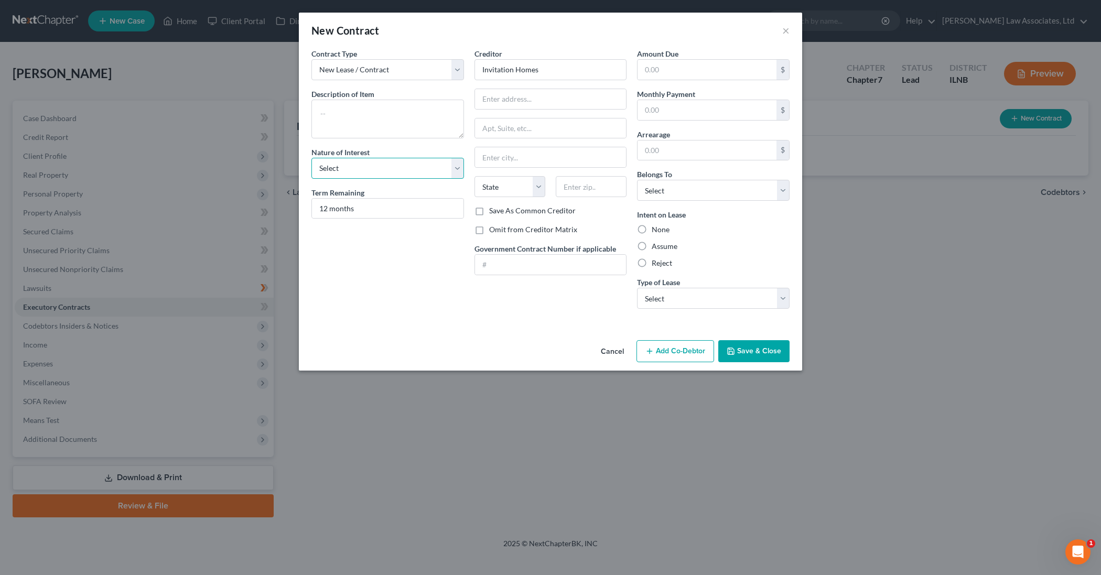
select select "2"
type input "[STREET_ADDRESS]"
type input "[GEOGRAPHIC_DATA]"
select select "14"
click at [584, 181] on input "text" at bounding box center [591, 186] width 71 height 21
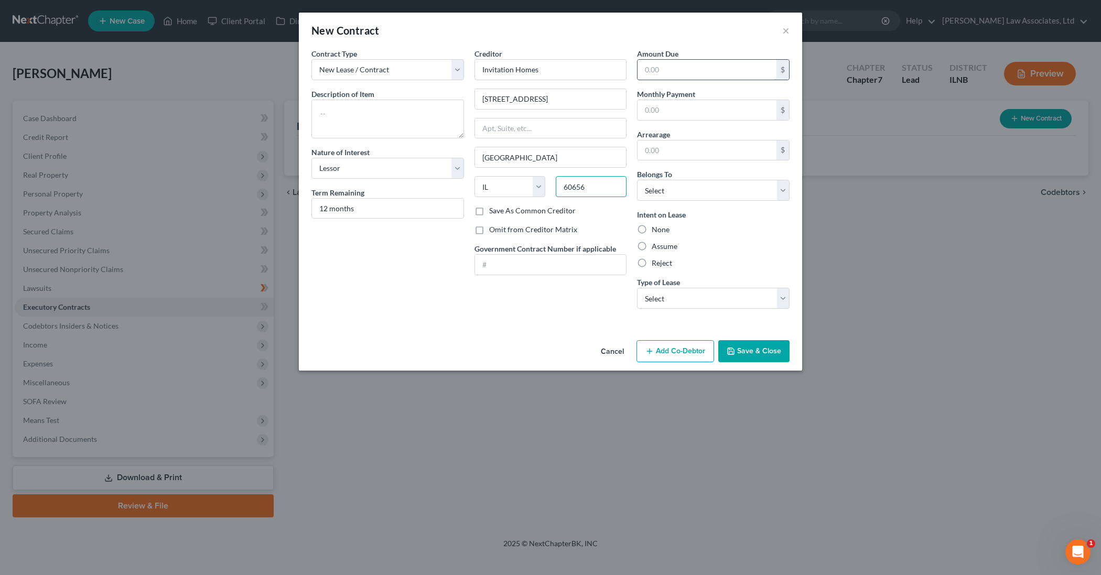
type input "60656"
click at [669, 72] on input "text" at bounding box center [706, 70] width 139 height 20
type input "2,475"
click at [674, 113] on input "text" at bounding box center [706, 110] width 139 height 20
type input "2,475"
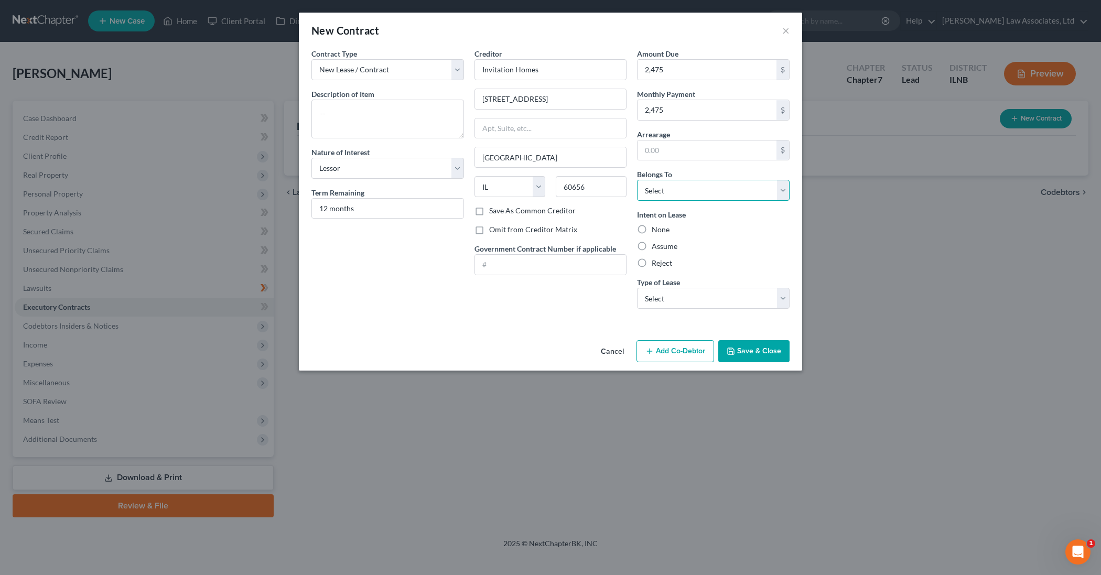
select select "3"
click at [651, 246] on label "Assume" at bounding box center [664, 246] width 26 height 10
click at [656, 246] on input "Assume" at bounding box center [659, 244] width 7 height 7
radio input "true"
select select "0"
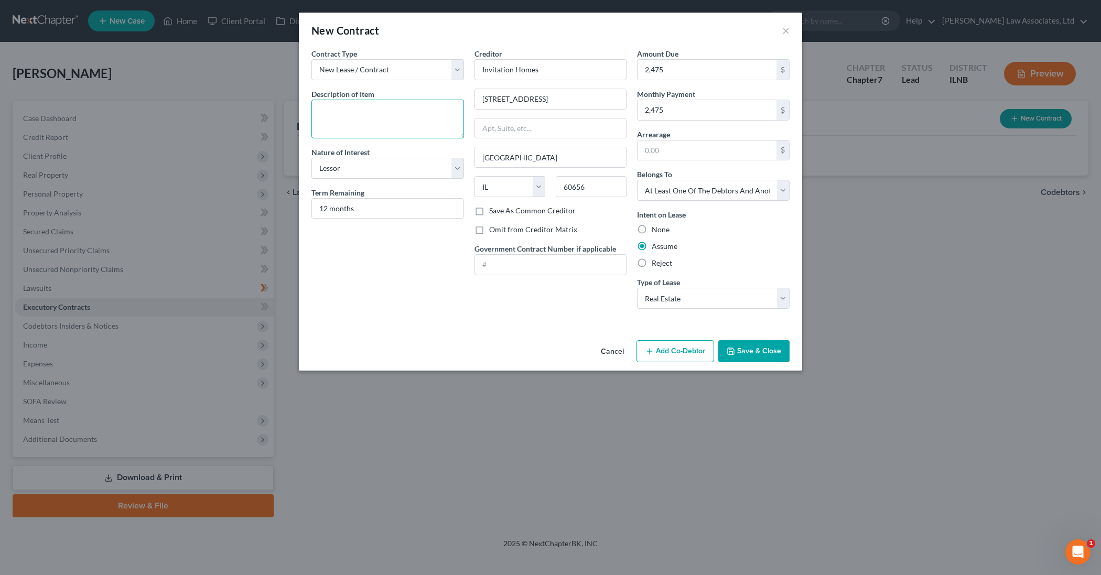
click at [333, 112] on textarea at bounding box center [387, 119] width 153 height 39
type textarea "Lease Home with mother, father and brother"
click at [739, 355] on button "Save & Close" at bounding box center [753, 351] width 71 height 22
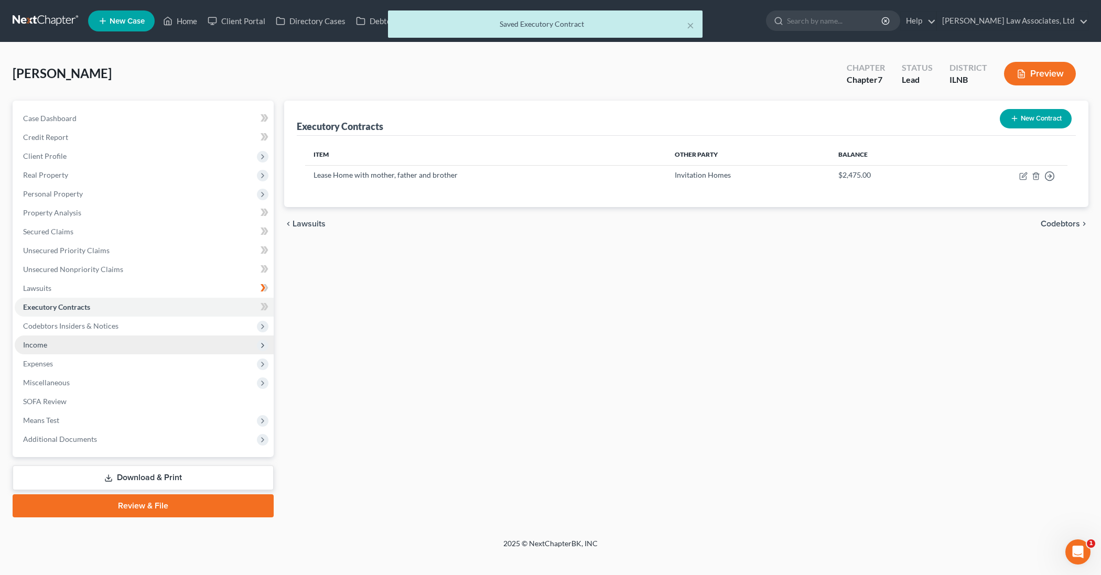
click at [69, 347] on span "Income" at bounding box center [144, 344] width 259 height 19
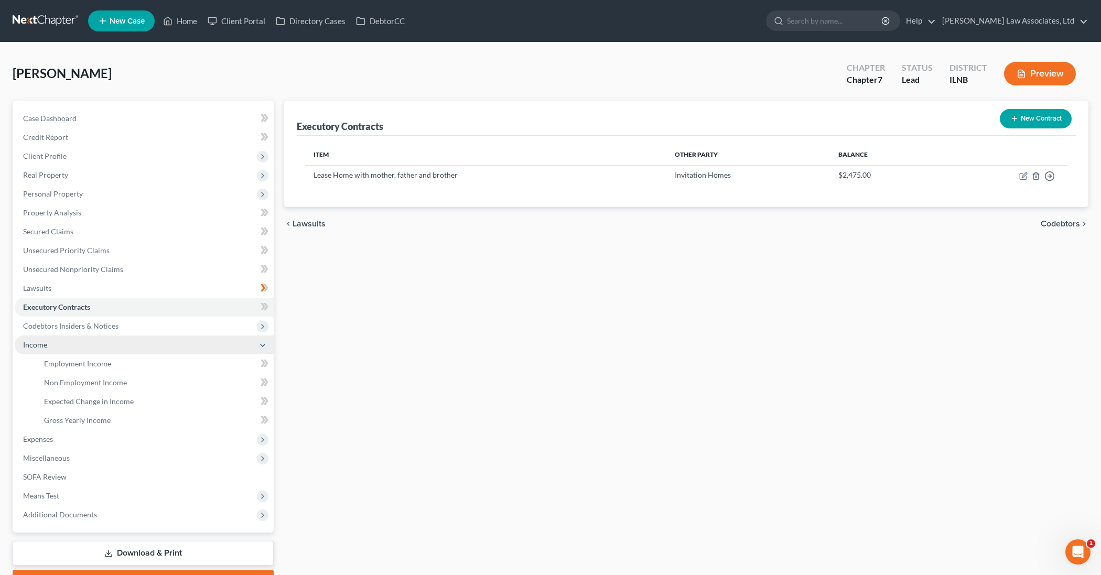
click at [146, 346] on span "Income" at bounding box center [144, 344] width 259 height 19
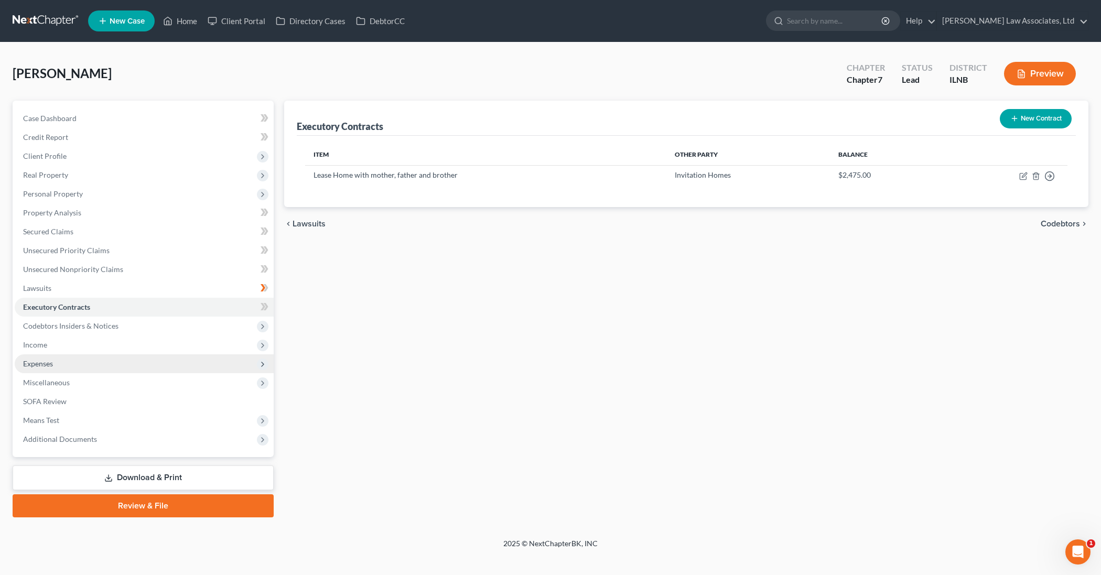
click at [134, 363] on span "Expenses" at bounding box center [144, 363] width 259 height 19
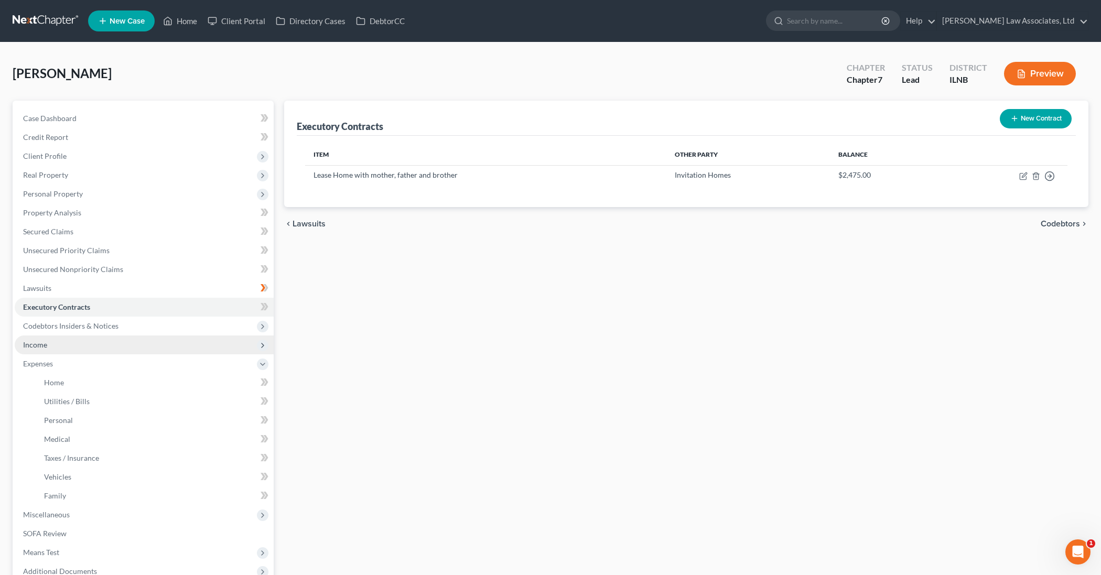
click at [147, 341] on span "Income" at bounding box center [144, 344] width 259 height 19
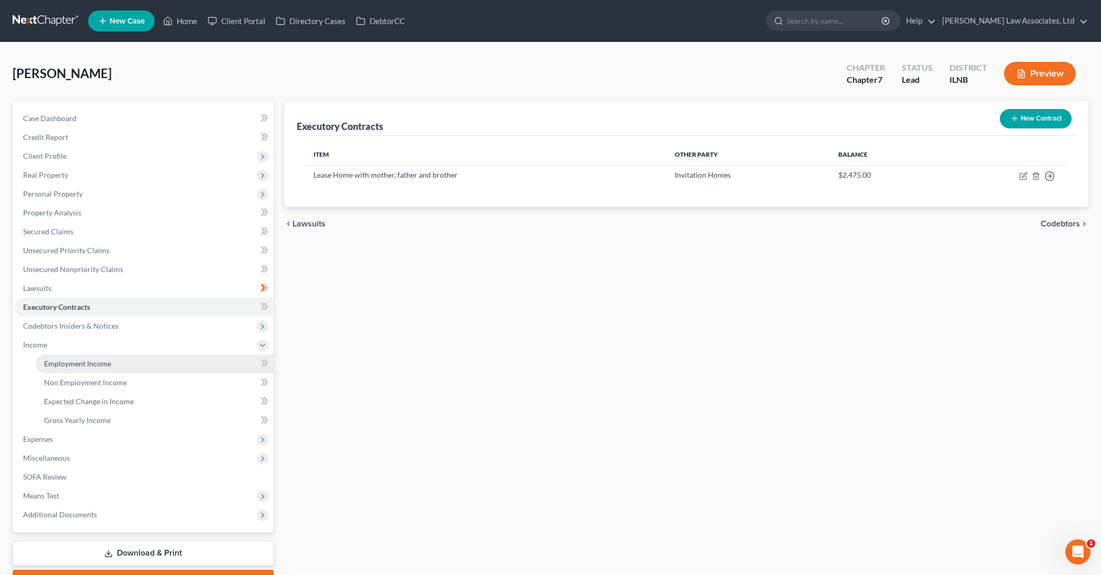
click at [138, 361] on link "Employment Income" at bounding box center [155, 363] width 238 height 19
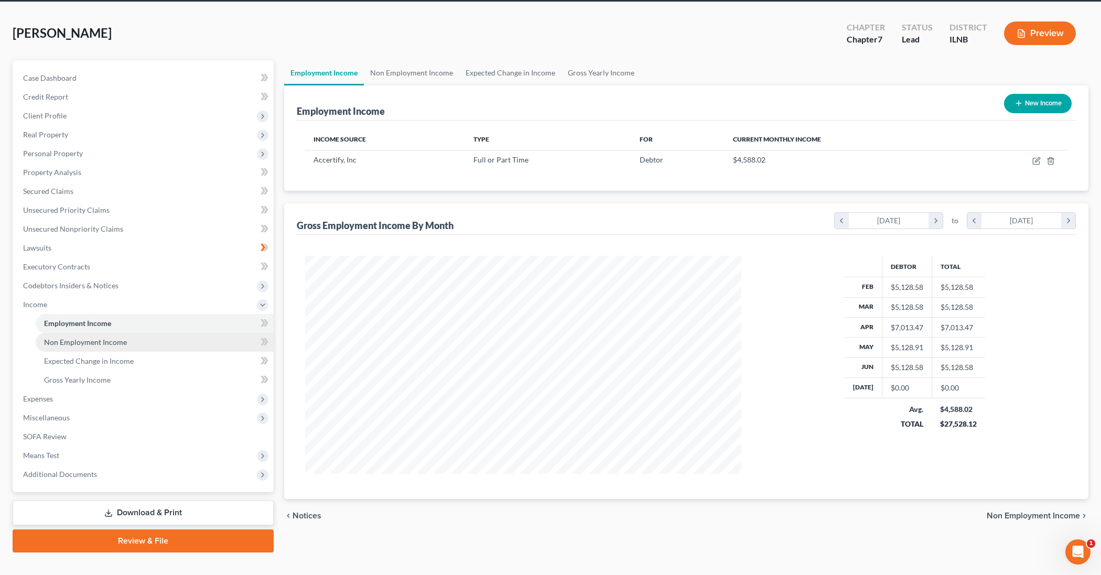
scroll to position [40, 0]
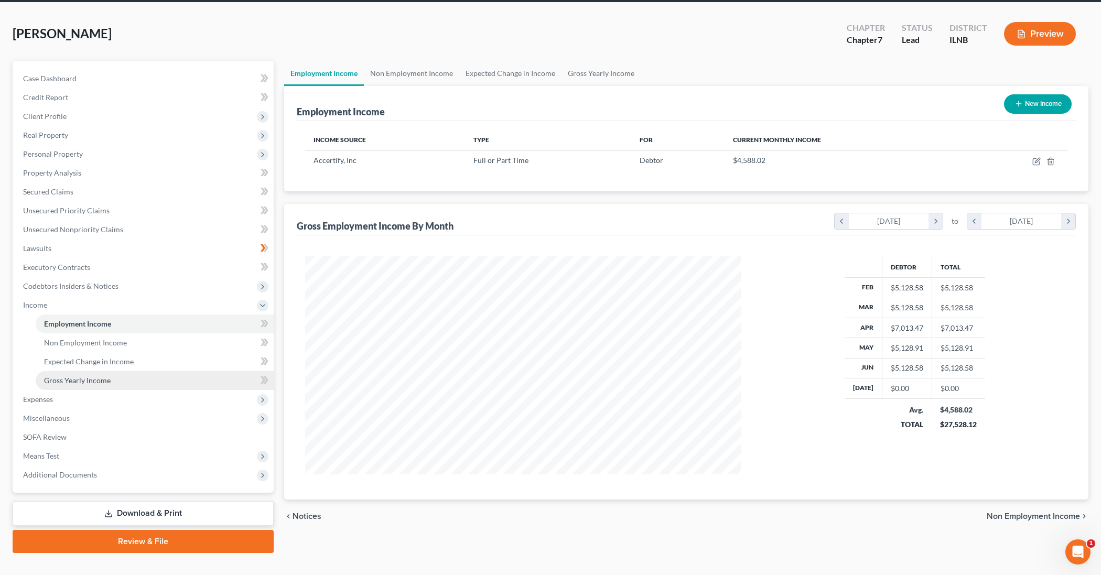
click at [154, 383] on link "Gross Yearly Income" at bounding box center [155, 380] width 238 height 19
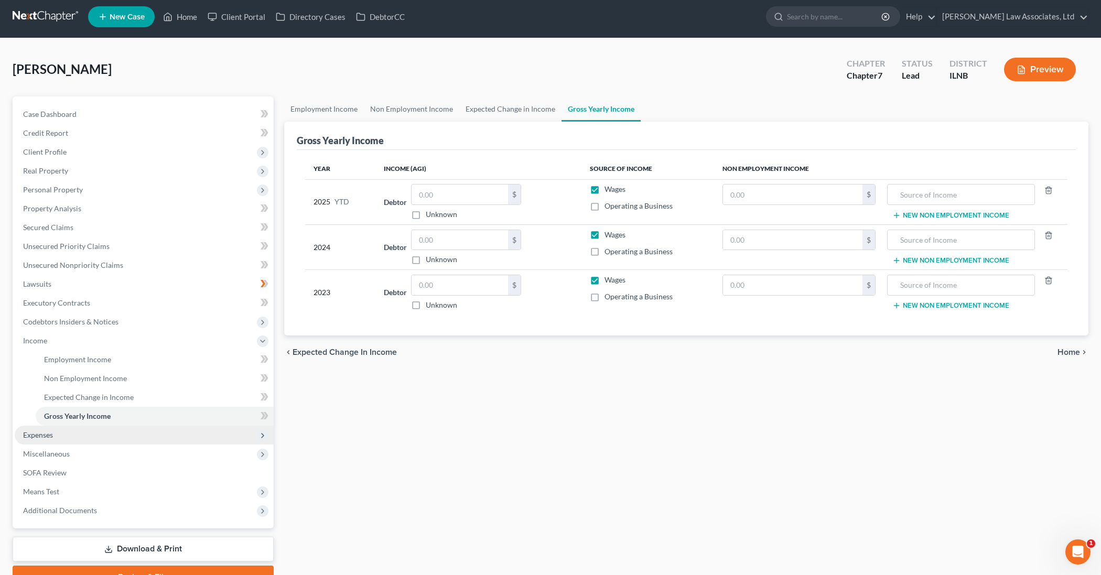
scroll to position [6, 0]
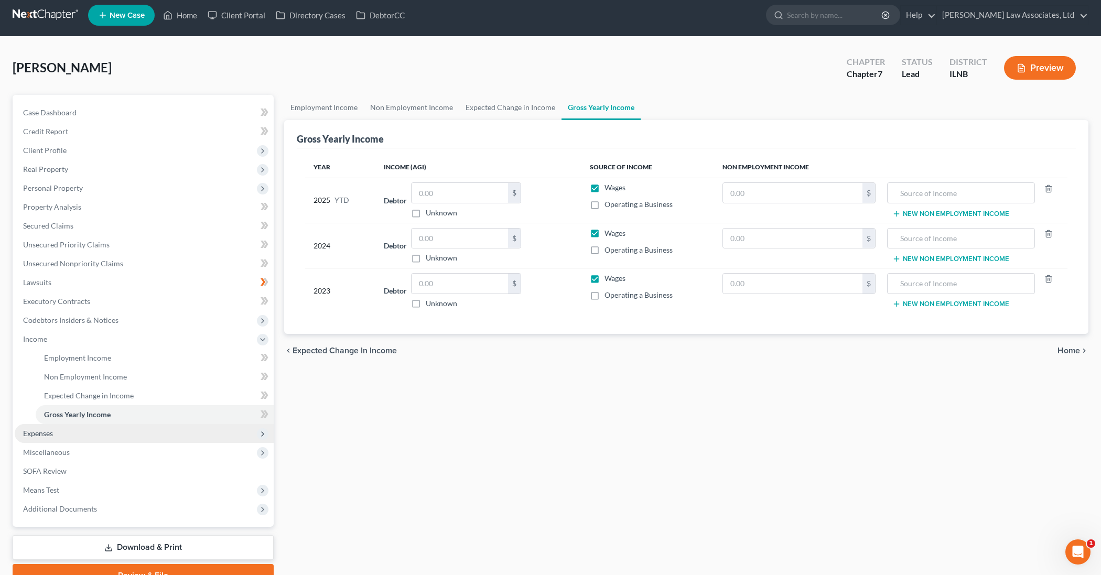
click at [42, 437] on span "Expenses" at bounding box center [38, 433] width 30 height 9
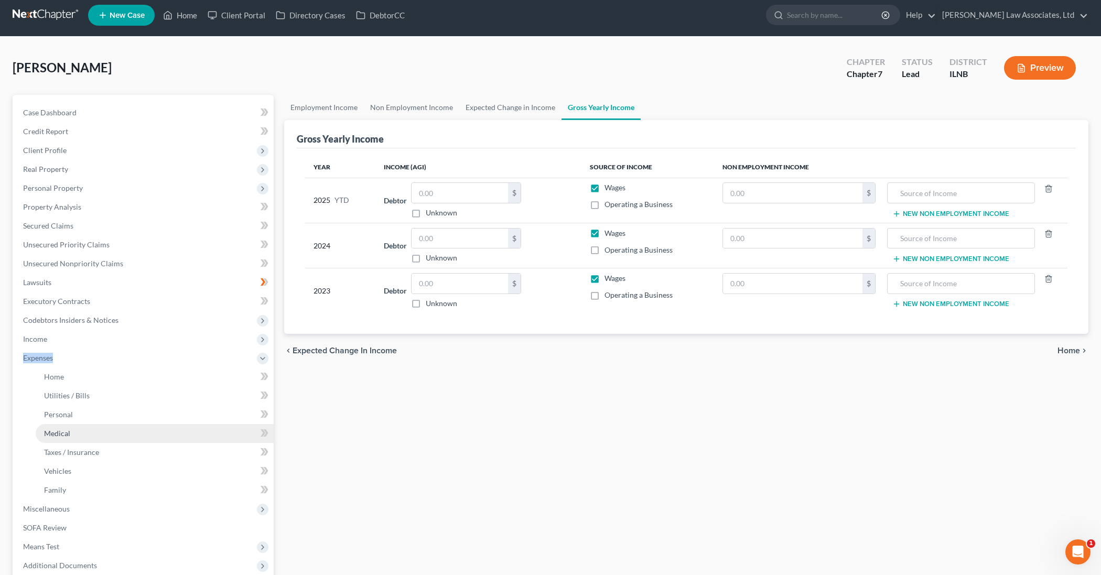
click at [42, 437] on li "Expenses Home Utilities / Bills Personal Medical" at bounding box center [144, 424] width 259 height 151
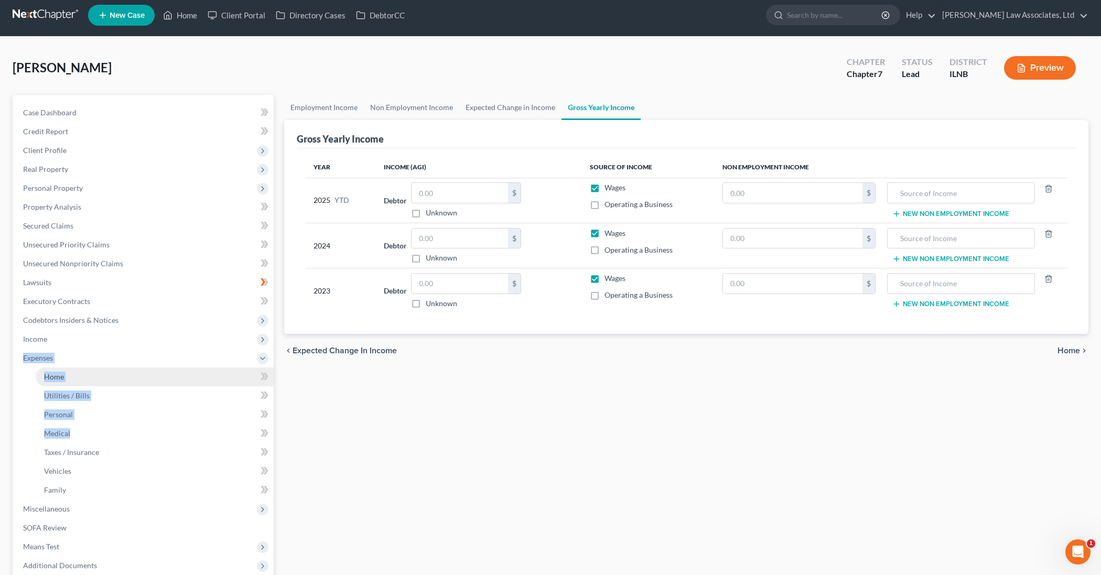
click at [58, 375] on span "Home" at bounding box center [54, 376] width 20 height 9
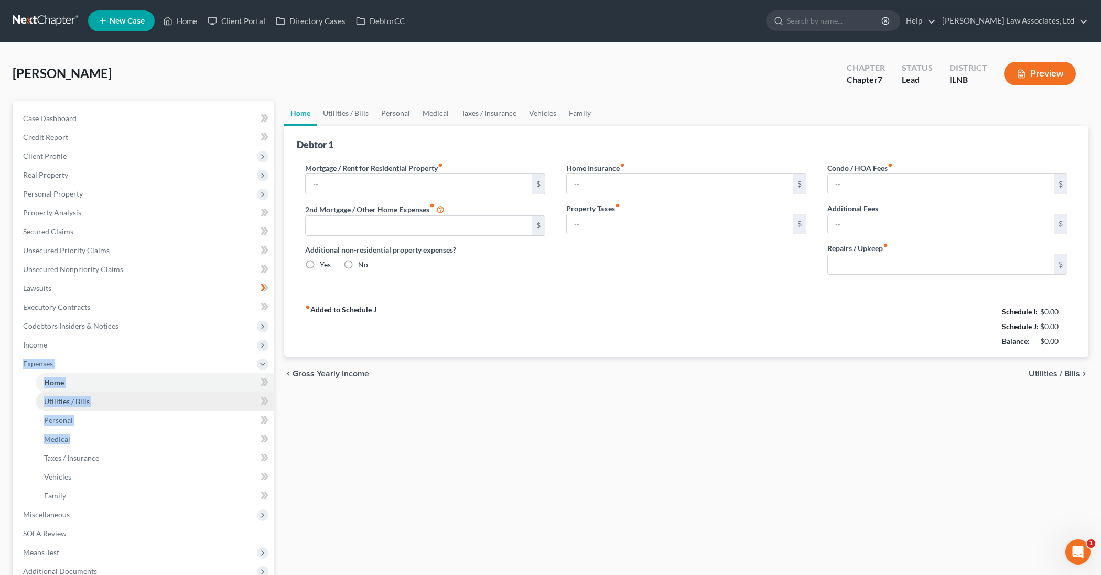
type input "0.00"
radio input "true"
type input "0.00"
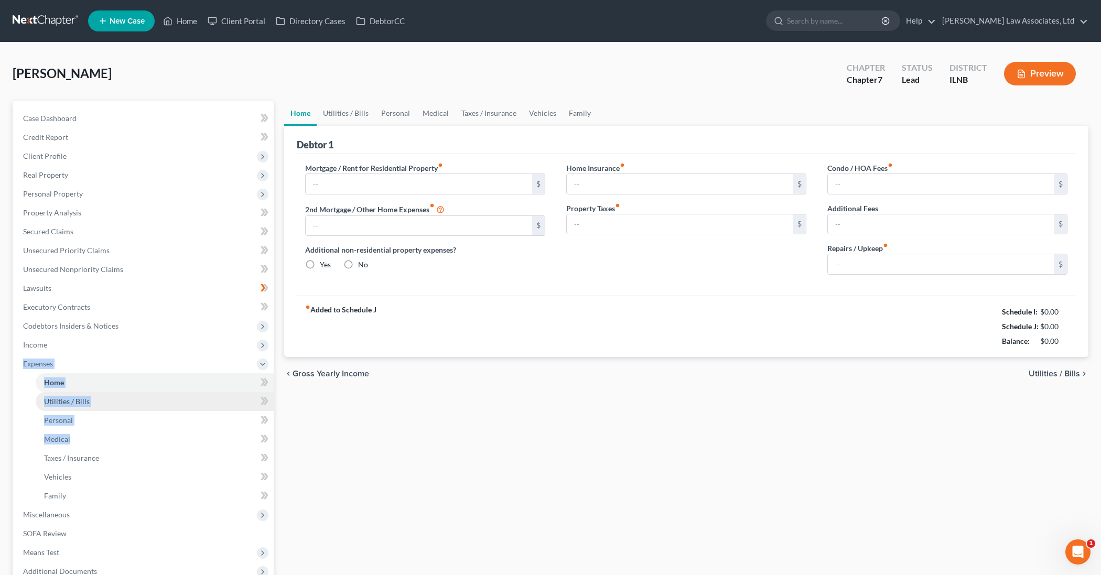
type input "0.00"
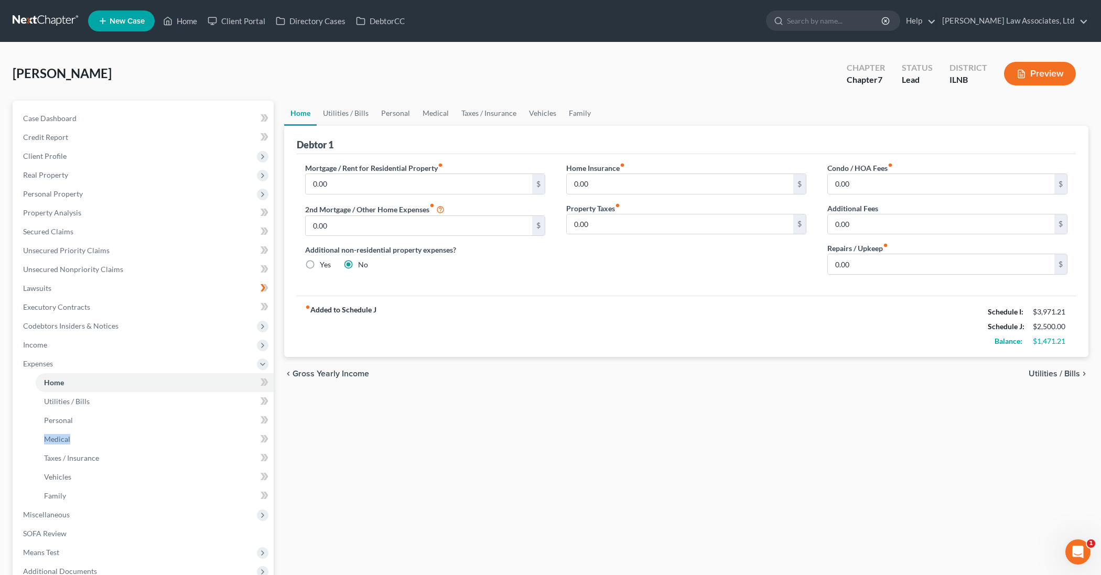
click at [17, 433] on ul "Home Utilities / Bills Personal Medical" at bounding box center [144, 439] width 259 height 132
click at [58, 386] on span "Home" at bounding box center [54, 382] width 20 height 9
click at [362, 186] on input "0.00" at bounding box center [419, 184] width 226 height 20
drag, startPoint x: 362, startPoint y: 186, endPoint x: 311, endPoint y: 182, distance: 50.5
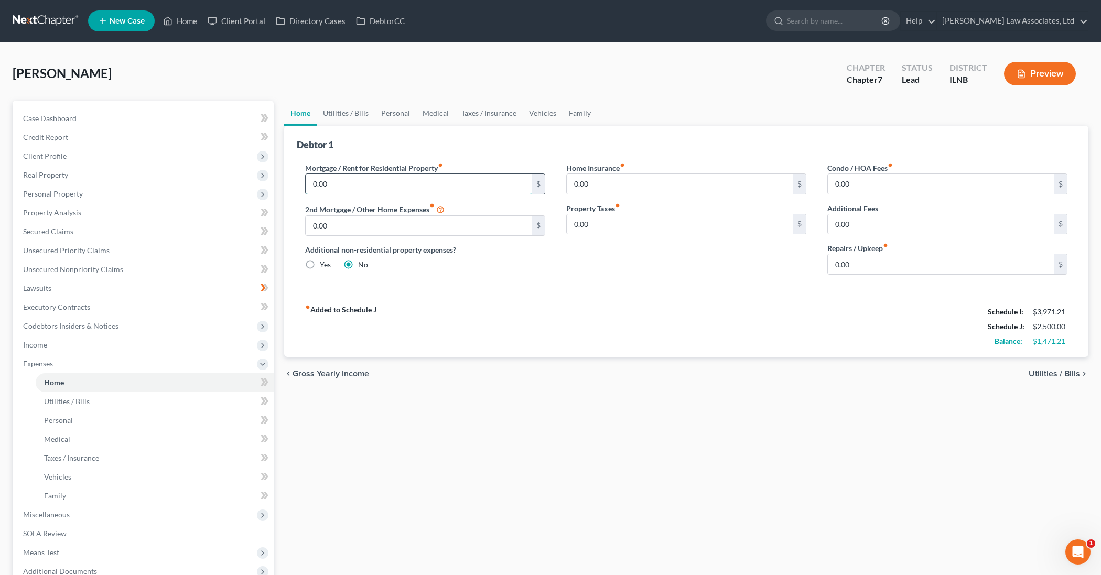
click at [311, 182] on input "0.00" at bounding box center [419, 184] width 226 height 20
drag, startPoint x: 334, startPoint y: 186, endPoint x: 314, endPoint y: 186, distance: 20.4
click at [314, 186] on input "2,475" at bounding box center [419, 184] width 226 height 20
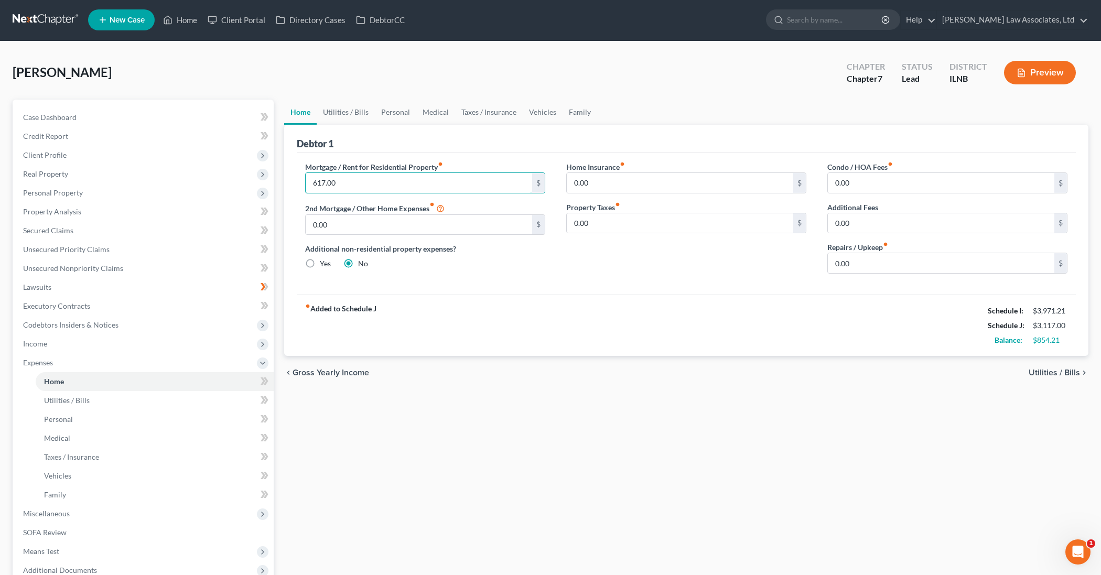
scroll to position [1, 0]
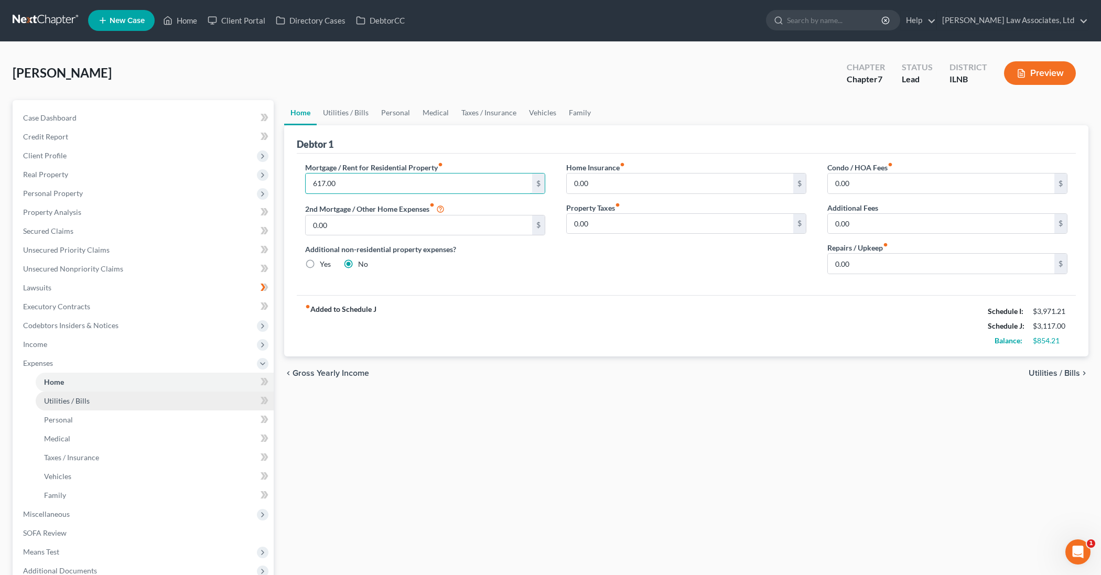
type input "617.00"
click at [188, 396] on link "Utilities / Bills" at bounding box center [155, 401] width 238 height 19
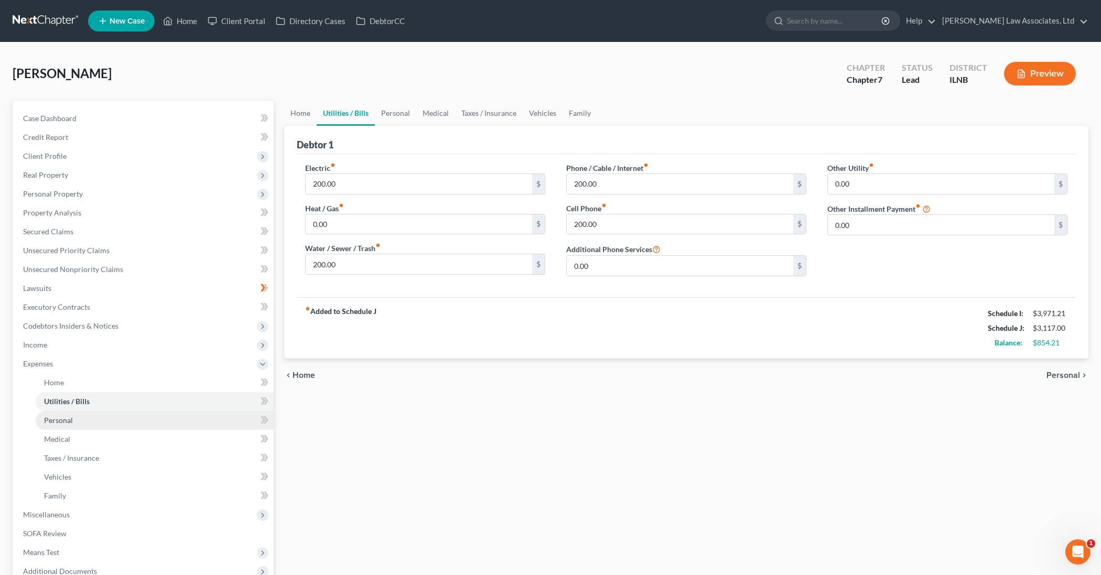
click at [251, 418] on link "Personal" at bounding box center [155, 420] width 238 height 19
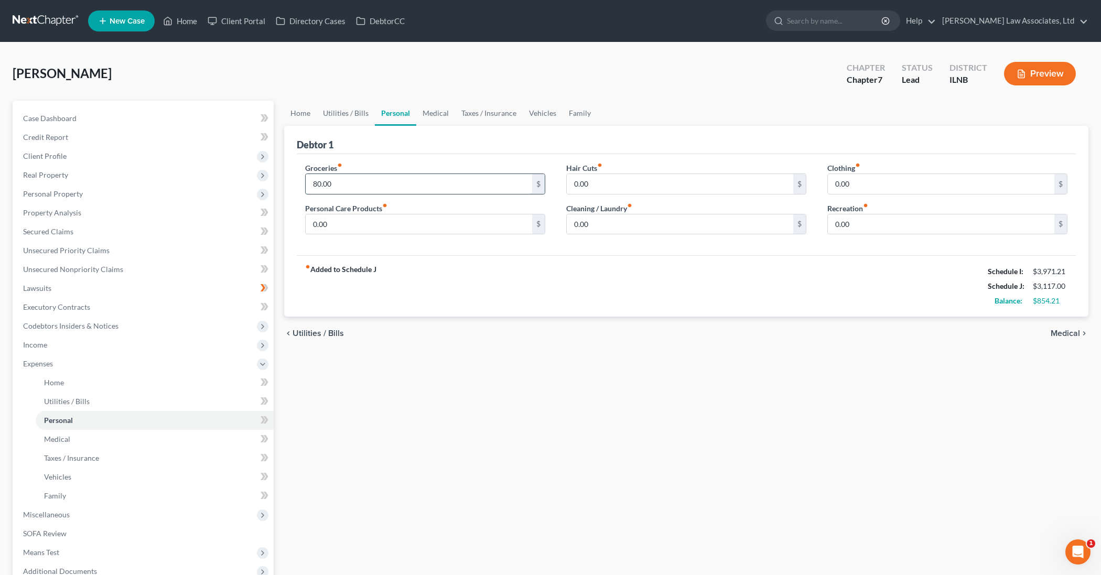
drag, startPoint x: 339, startPoint y: 185, endPoint x: 312, endPoint y: 182, distance: 26.9
click at [312, 182] on input "80.00" at bounding box center [419, 184] width 226 height 20
type input "200.00"
drag, startPoint x: 589, startPoint y: 184, endPoint x: 562, endPoint y: 185, distance: 26.8
click at [562, 185] on div "Hair Cuts fiber_manual_record 0.00 $ Cleaning / Laundry fiber_manual_record 0.0…" at bounding box center [686, 202] width 261 height 81
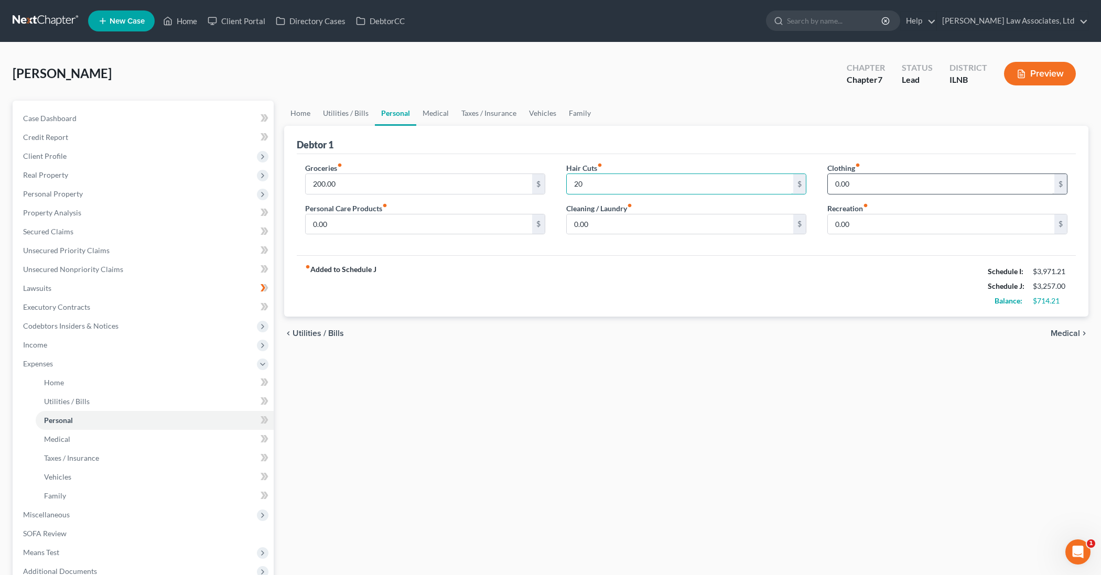
type input "20"
click at [859, 186] on input "0.00" at bounding box center [941, 184] width 226 height 20
drag, startPoint x: 859, startPoint y: 186, endPoint x: 829, endPoint y: 186, distance: 29.4
click at [829, 186] on input "0.00" at bounding box center [941, 184] width 226 height 20
type input "25"
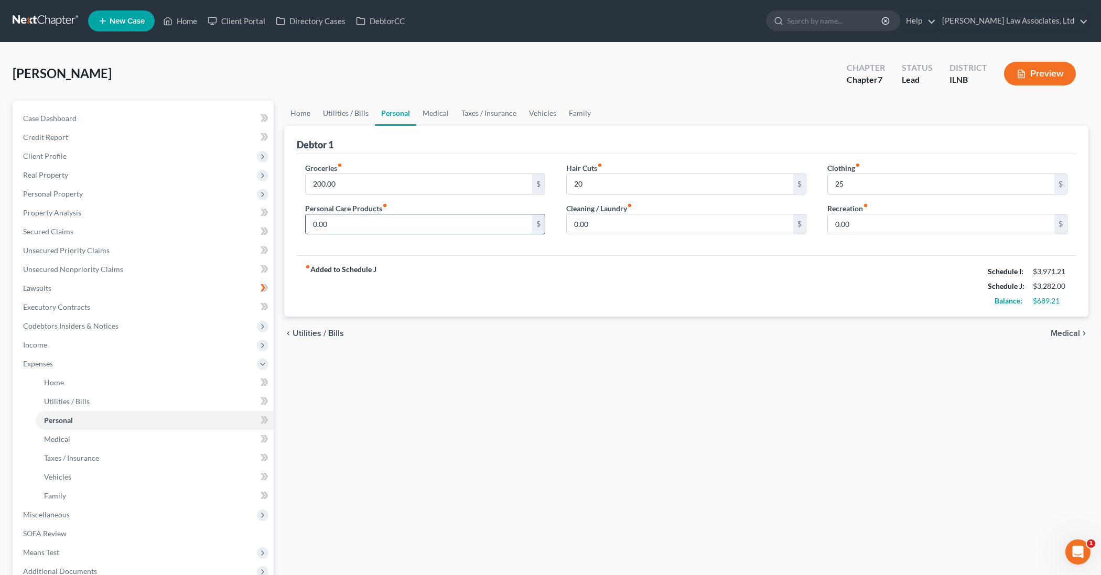
click at [332, 225] on input "0.00" at bounding box center [419, 224] width 226 height 20
drag, startPoint x: 332, startPoint y: 225, endPoint x: 311, endPoint y: 225, distance: 20.4
click at [311, 225] on input "0.00" at bounding box center [419, 224] width 226 height 20
type input "1"
type input "75"
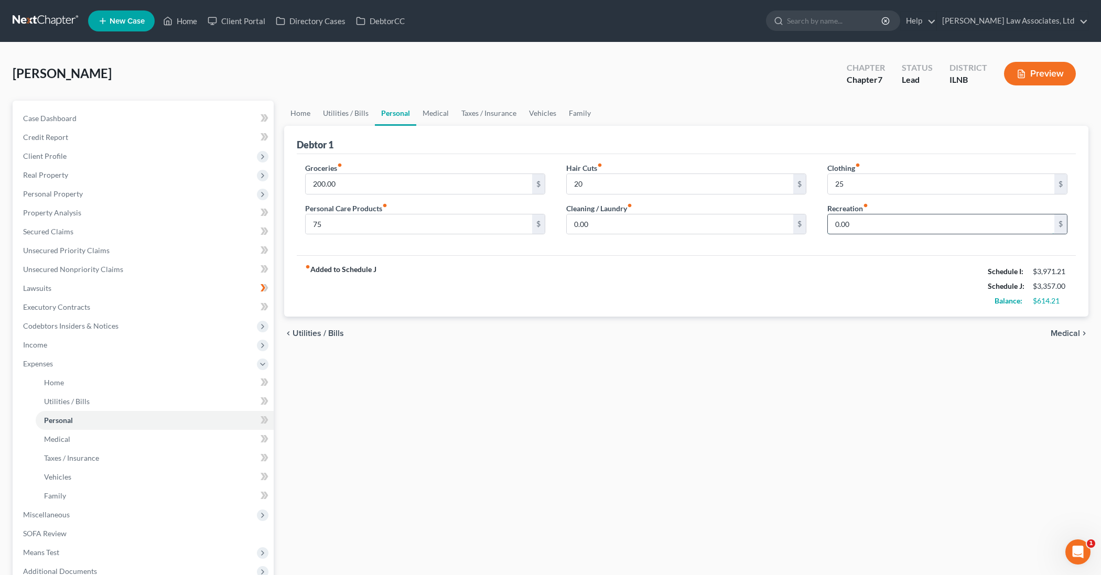
click at [857, 227] on input "0.00" at bounding box center [941, 224] width 226 height 20
drag, startPoint x: 858, startPoint y: 226, endPoint x: 828, endPoint y: 227, distance: 29.9
click at [828, 227] on input "0.00" at bounding box center [941, 224] width 226 height 20
type input "20"
click at [184, 440] on link "Medical" at bounding box center [155, 439] width 238 height 19
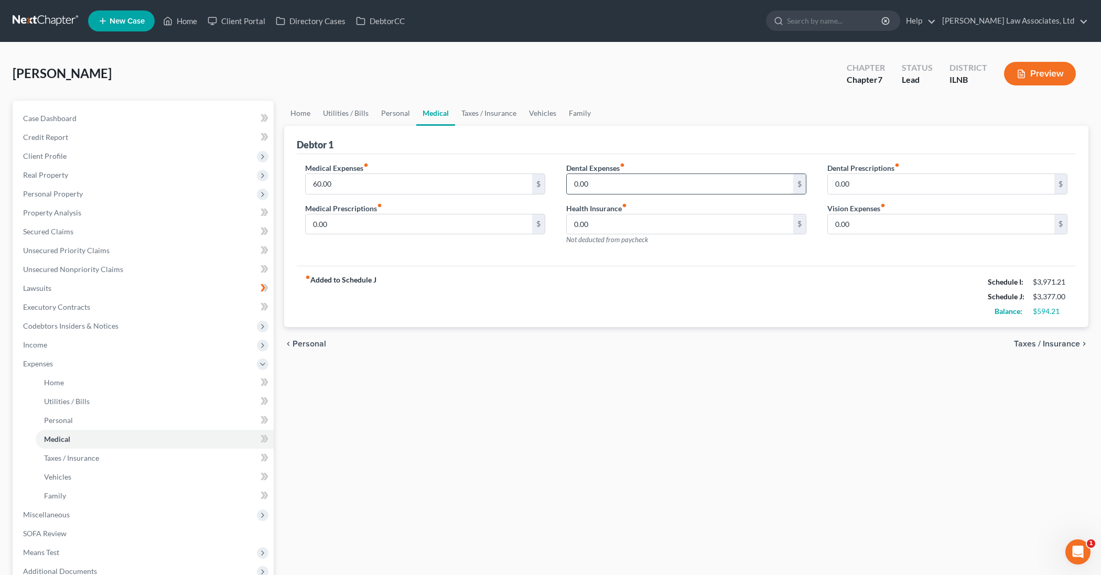
drag, startPoint x: 593, startPoint y: 182, endPoint x: 572, endPoint y: 183, distance: 21.5
click at [572, 183] on input "0.00" at bounding box center [680, 184] width 226 height 20
type input "15"
click at [872, 184] on input "0.00" at bounding box center [941, 184] width 226 height 20
click at [341, 224] on input "0.00" at bounding box center [419, 224] width 226 height 20
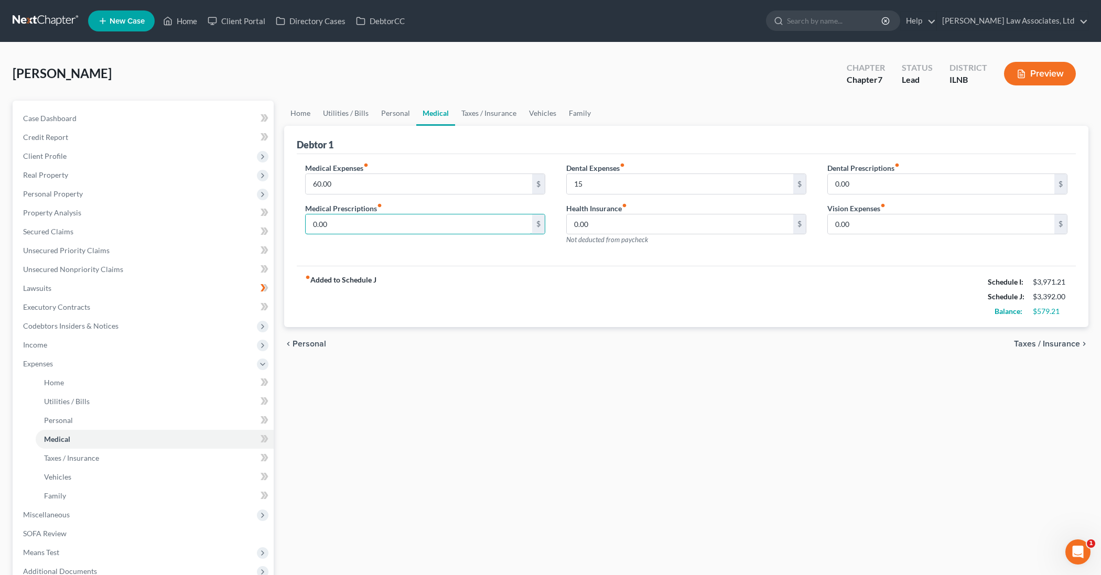
drag, startPoint x: 341, startPoint y: 224, endPoint x: 303, endPoint y: 219, distance: 38.2
click at [303, 219] on div "Medical Expenses fiber_manual_record 60.00 $ Medical Prescriptions fiber_manual…" at bounding box center [425, 207] width 261 height 91
type input "25"
click at [593, 226] on input "0.00" at bounding box center [680, 224] width 226 height 20
type input "7"
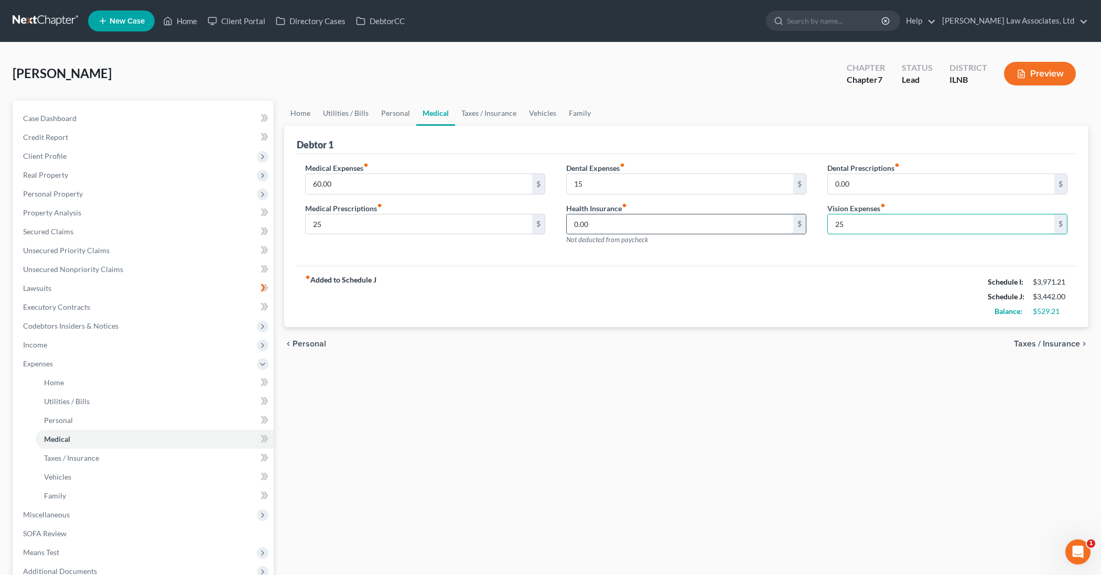
type input "25"
click at [620, 224] on input "0.00" at bounding box center [680, 224] width 226 height 20
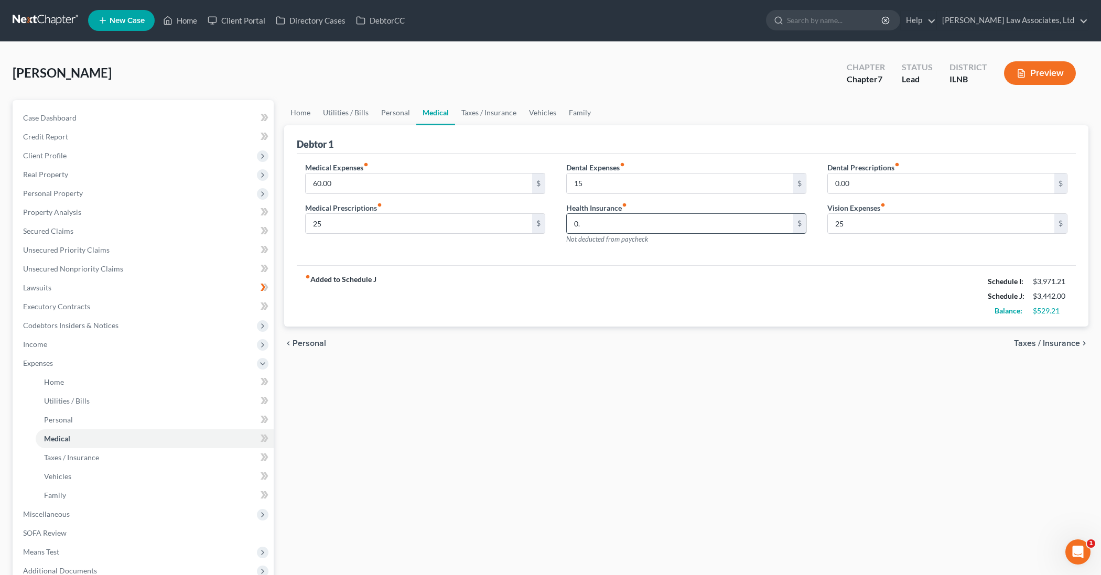
type input "0"
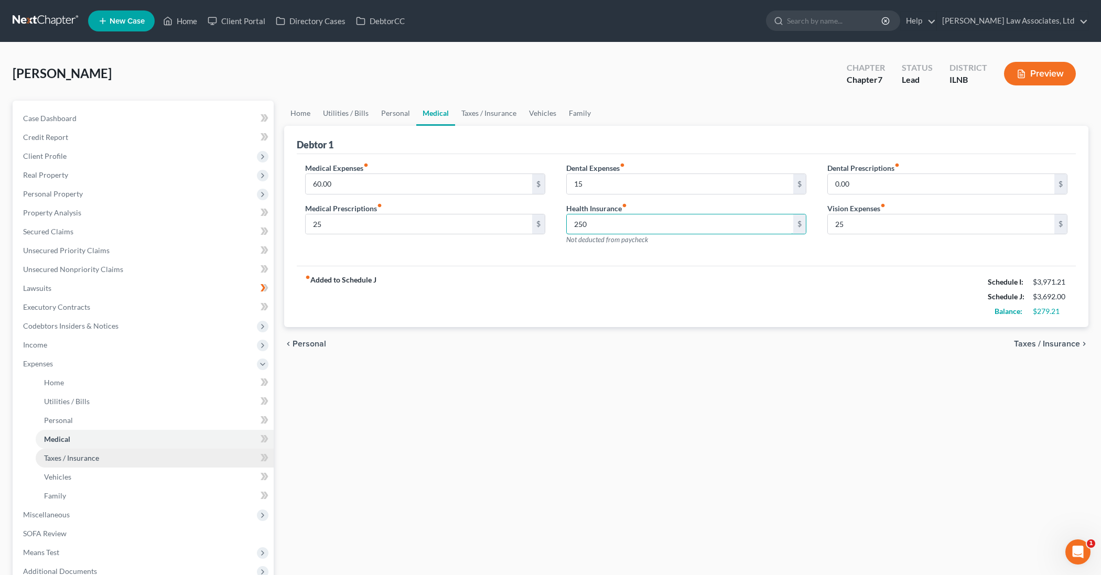
type input "250"
click at [246, 460] on link "Taxes / Insurance" at bounding box center [155, 458] width 238 height 19
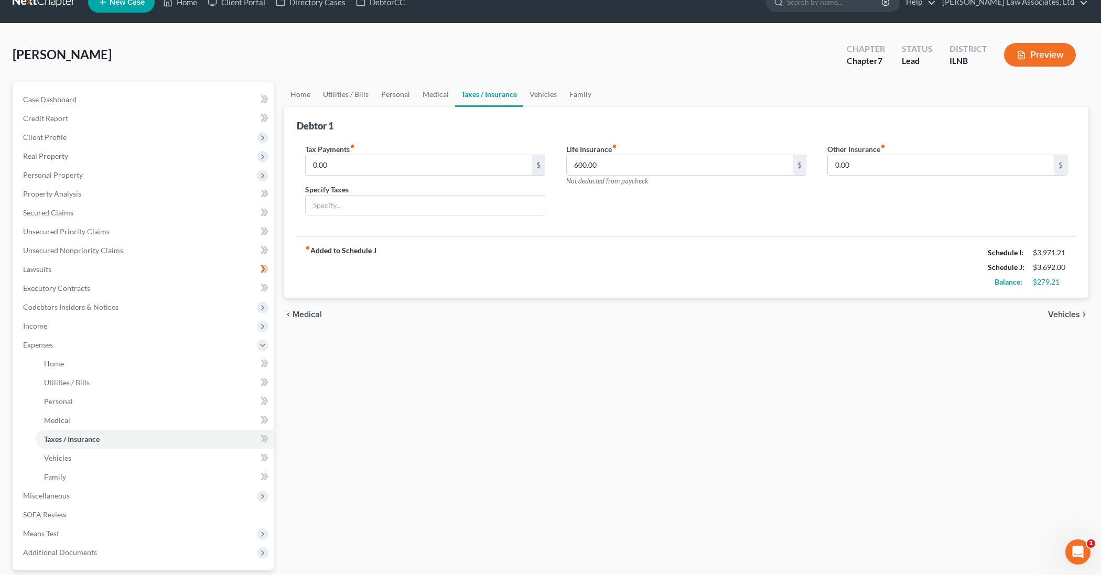
scroll to position [19, 0]
drag, startPoint x: 608, startPoint y: 169, endPoint x: 566, endPoint y: 167, distance: 42.0
click at [566, 167] on div "600.00 $" at bounding box center [686, 165] width 240 height 21
type input "0"
click at [179, 460] on link "Vehicles" at bounding box center [155, 458] width 238 height 19
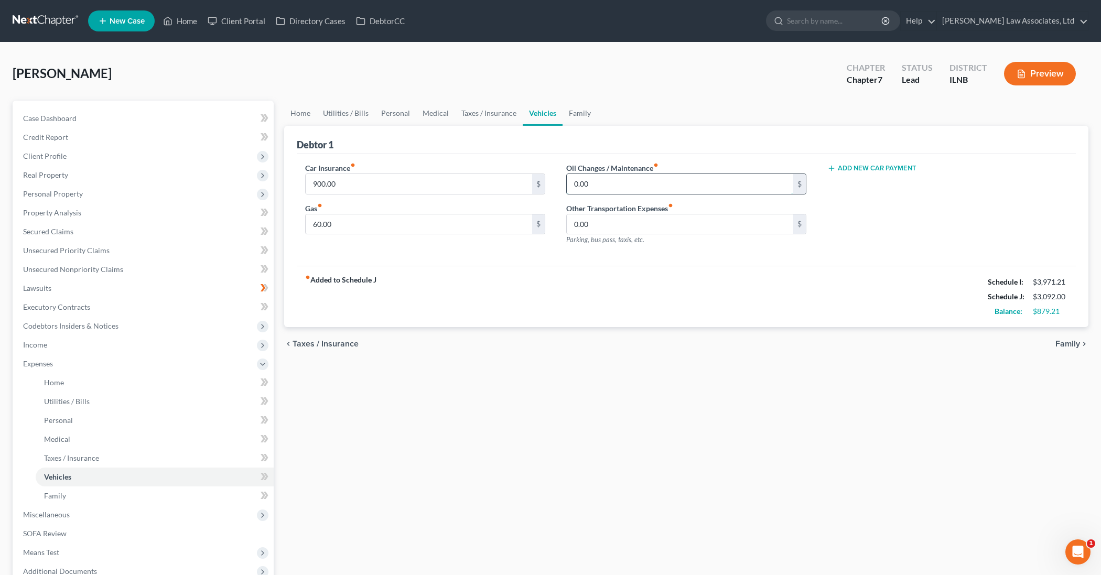
click at [591, 185] on input "0.00" at bounding box center [680, 184] width 226 height 20
drag, startPoint x: 595, startPoint y: 188, endPoint x: 568, endPoint y: 188, distance: 27.3
click at [568, 188] on input "0.00" at bounding box center [680, 184] width 226 height 20
drag, startPoint x: 338, startPoint y: 183, endPoint x: 303, endPoint y: 183, distance: 34.1
click at [303, 183] on div "Car Insurance fiber_manual_record 900.00 $ Gas fiber_manual_record 60.00 $" at bounding box center [425, 207] width 261 height 91
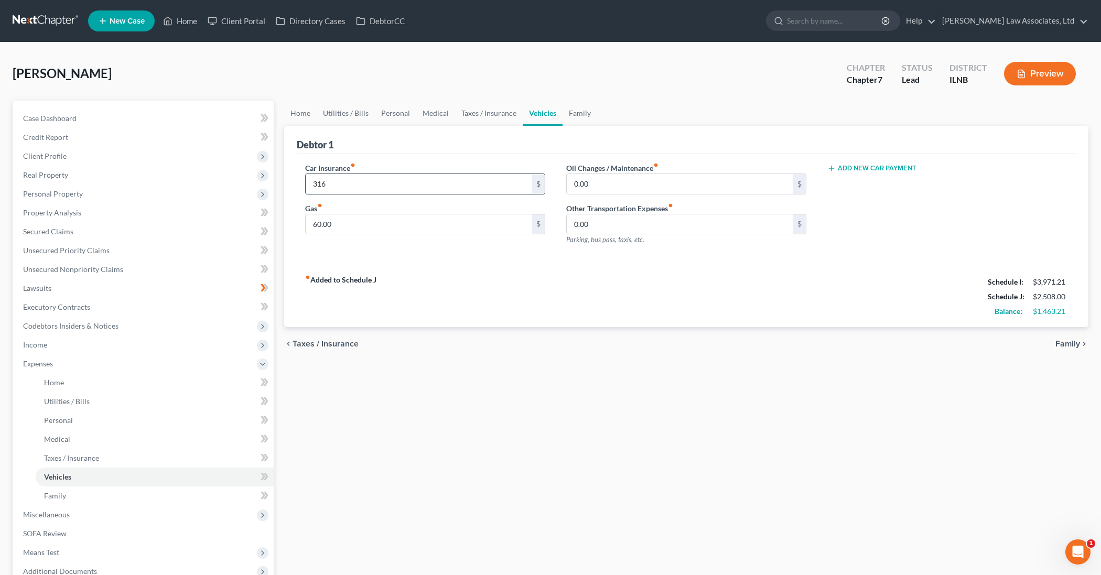
click at [460, 189] on input "316" at bounding box center [419, 184] width 226 height 20
type input "316"
drag, startPoint x: 605, startPoint y: 184, endPoint x: 569, endPoint y: 186, distance: 36.2
click at [569, 186] on input "0.00" at bounding box center [680, 184] width 226 height 20
type input "20"
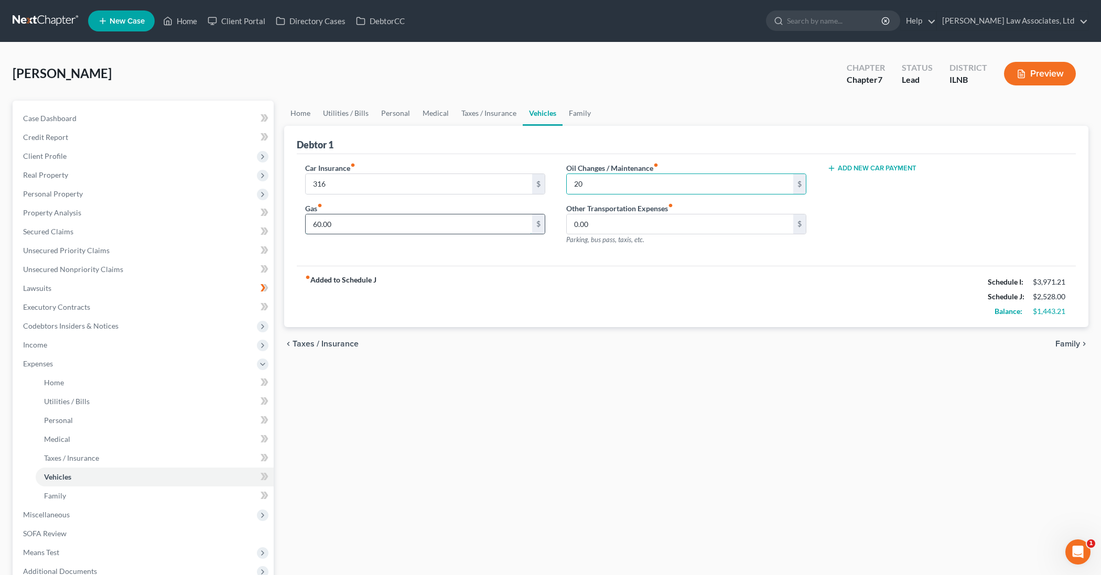
click at [368, 226] on input "60.00" at bounding box center [419, 224] width 226 height 20
click at [366, 226] on input "60.00" at bounding box center [419, 224] width 226 height 20
drag, startPoint x: 320, startPoint y: 223, endPoint x: 310, endPoint y: 224, distance: 10.0
click at [310, 224] on input "60.00" at bounding box center [419, 224] width 226 height 20
type input "200"
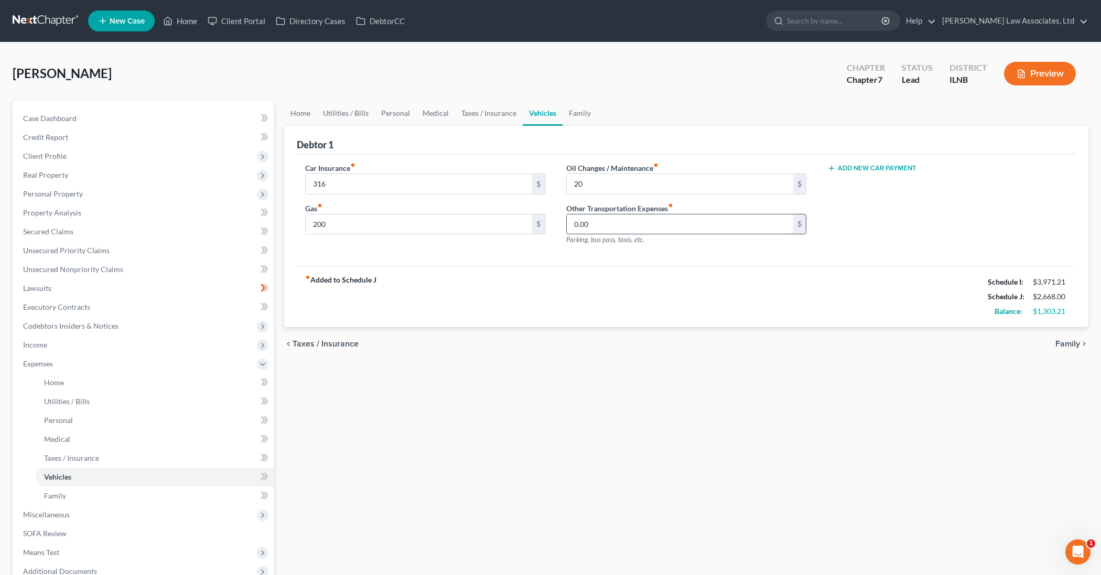
click at [591, 226] on input "0.00" at bounding box center [680, 224] width 226 height 20
drag, startPoint x: 593, startPoint y: 226, endPoint x: 573, endPoint y: 227, distance: 20.5
click at [573, 227] on input "0.00" at bounding box center [680, 224] width 226 height 20
type input "25"
click at [443, 279] on div "fiber_manual_record Added to Schedule J Schedule I: $3,971.21 Schedule J: $2,69…" at bounding box center [686, 296] width 779 height 61
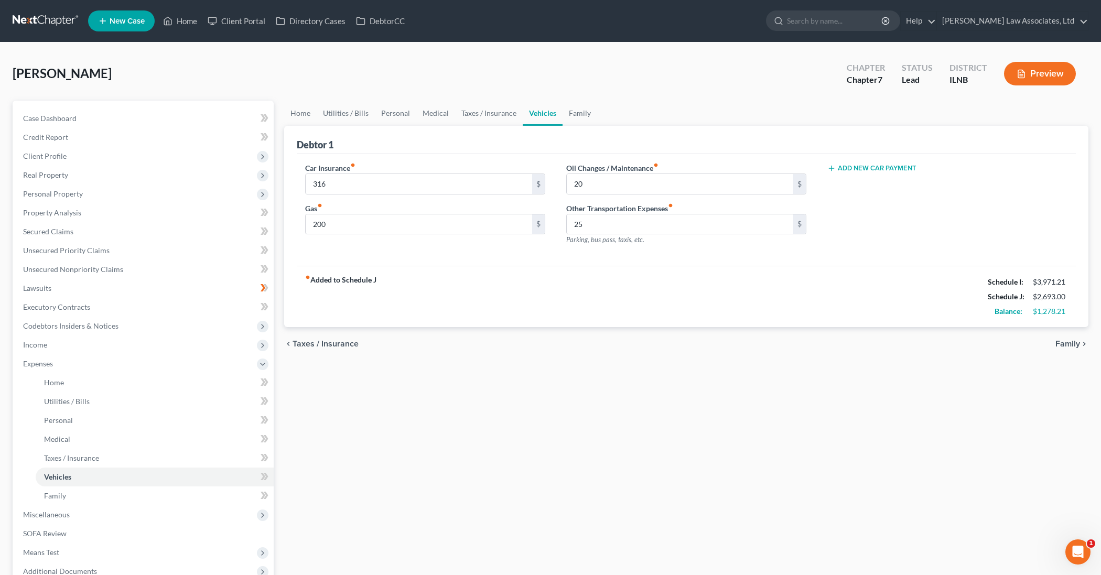
scroll to position [2, 0]
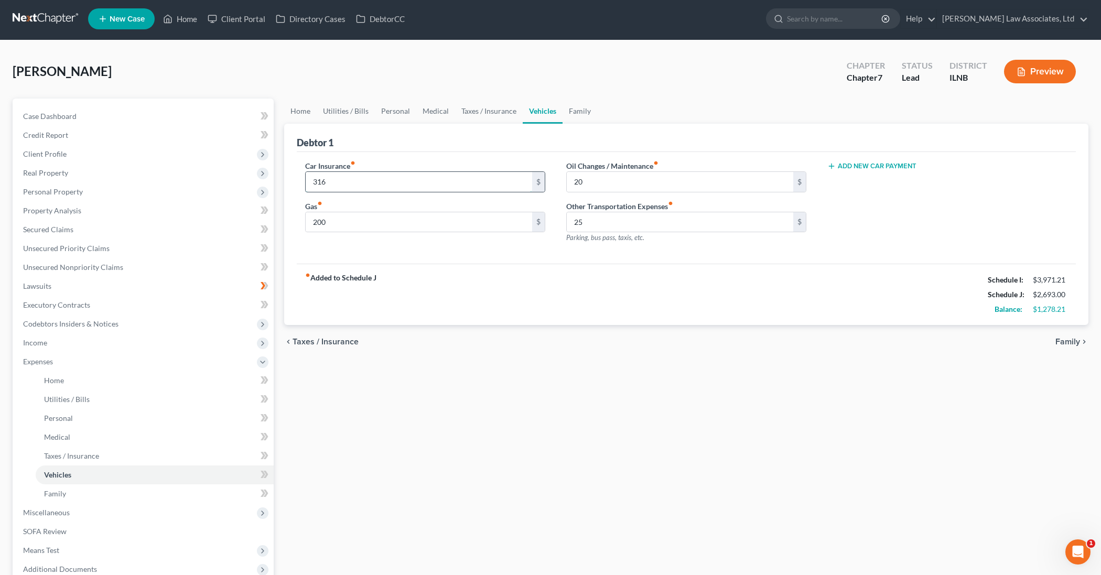
drag, startPoint x: 327, startPoint y: 182, endPoint x: 335, endPoint y: 191, distance: 12.2
click at [327, 182] on input "316" at bounding box center [419, 182] width 226 height 20
type input "316.75"
click at [114, 495] on link "Family" at bounding box center [155, 493] width 238 height 19
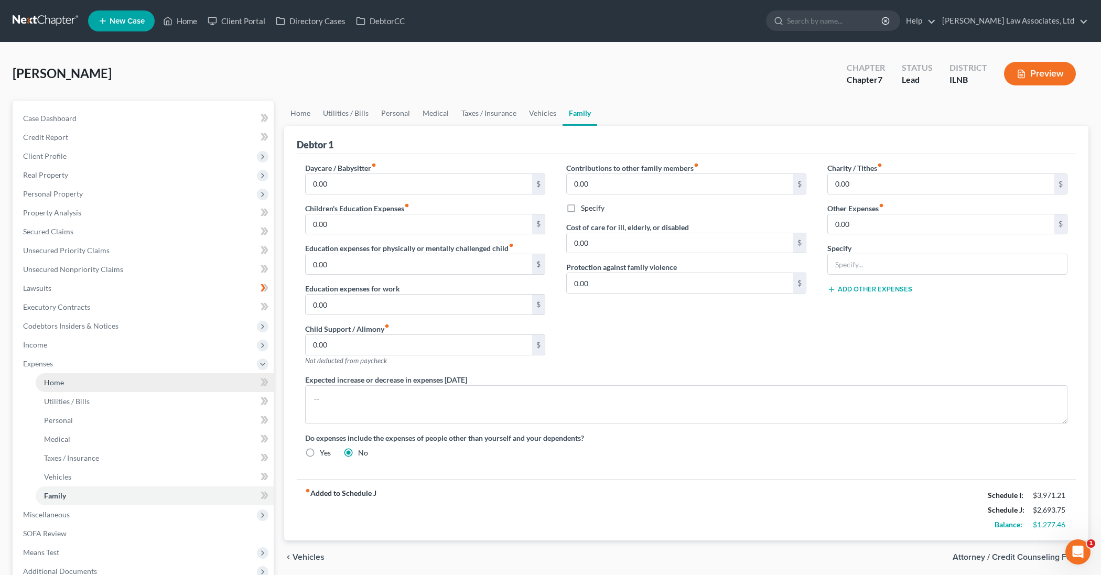
click at [143, 390] on link "Home" at bounding box center [155, 382] width 238 height 19
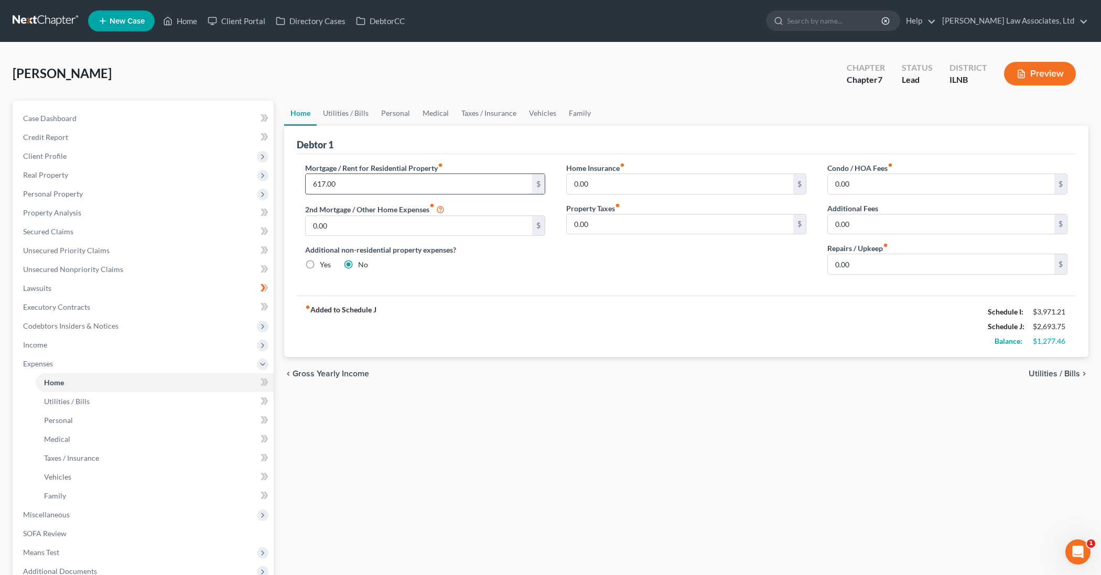
drag, startPoint x: 337, startPoint y: 181, endPoint x: 319, endPoint y: 189, distance: 19.5
click at [319, 189] on input "617.00" at bounding box center [419, 184] width 226 height 20
drag, startPoint x: 338, startPoint y: 182, endPoint x: 308, endPoint y: 183, distance: 29.9
click at [308, 183] on input "617.00" at bounding box center [419, 184] width 226 height 20
type input "1,200.00"
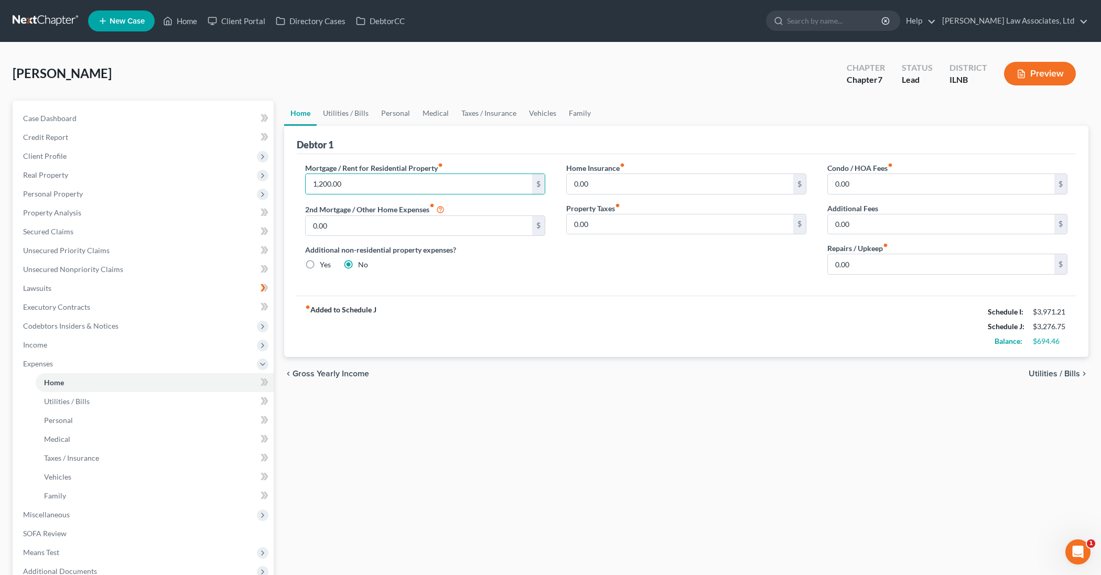
click at [400, 288] on div "Mortgage / Rent for Residential Property fiber_manual_record 1,200.00 $ 2nd Mor…" at bounding box center [686, 225] width 779 height 142
click at [337, 219] on input "0.00" at bounding box center [419, 226] width 226 height 20
drag, startPoint x: 599, startPoint y: 187, endPoint x: 573, endPoint y: 186, distance: 25.2
click at [573, 186] on input "0.00" at bounding box center [680, 184] width 226 height 20
type input "40"
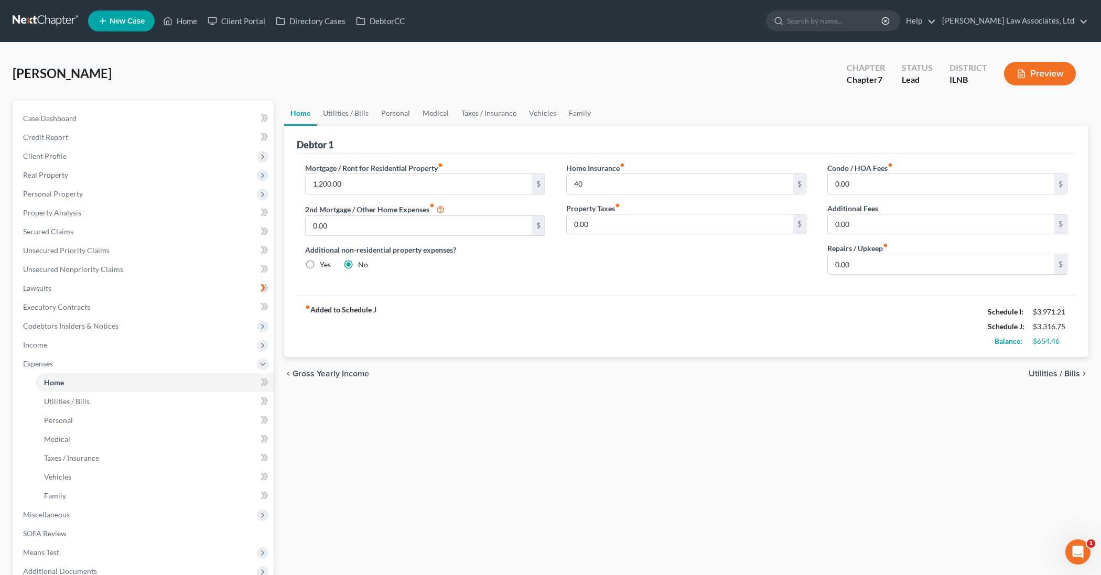
click at [545, 261] on div "Mortgage / Rent for Residential Property fiber_manual_record 1,200.00 $ 2nd Mor…" at bounding box center [425, 222] width 261 height 121
click at [202, 420] on link "Personal" at bounding box center [155, 420] width 238 height 19
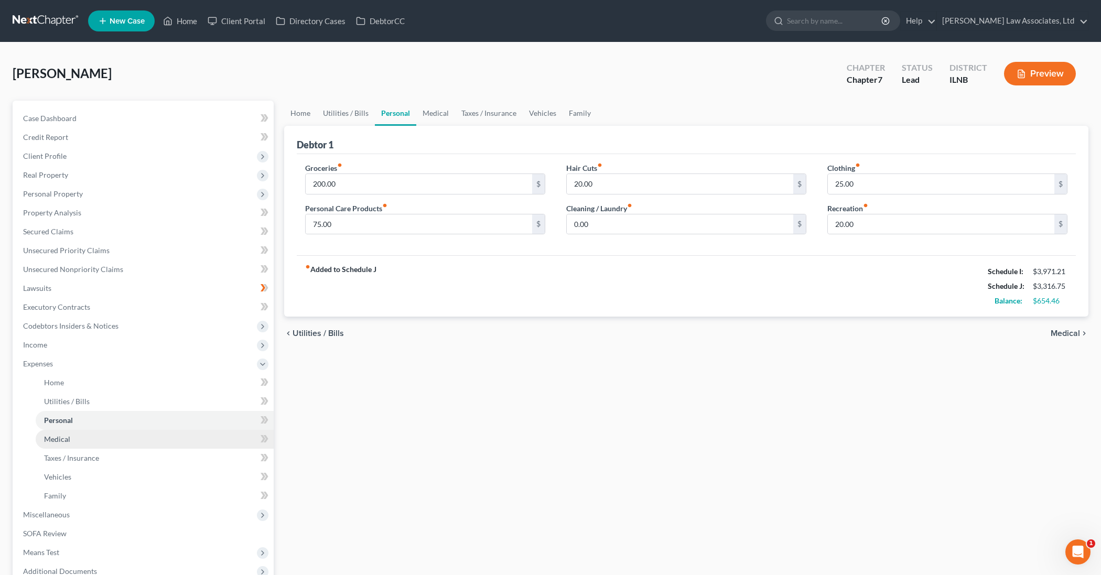
click at [112, 433] on link "Medical" at bounding box center [155, 439] width 238 height 19
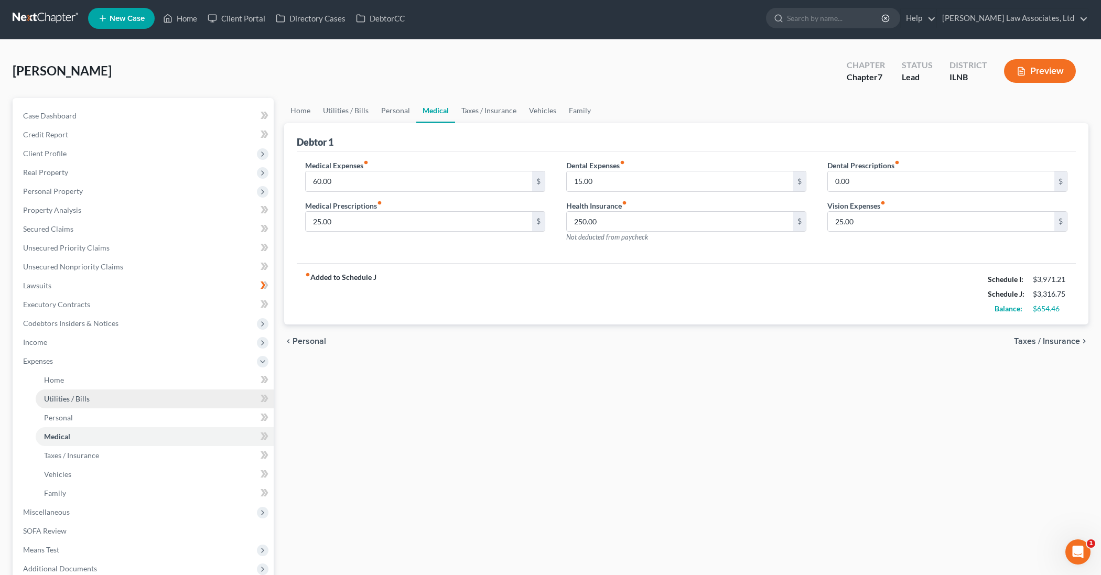
scroll to position [1, 0]
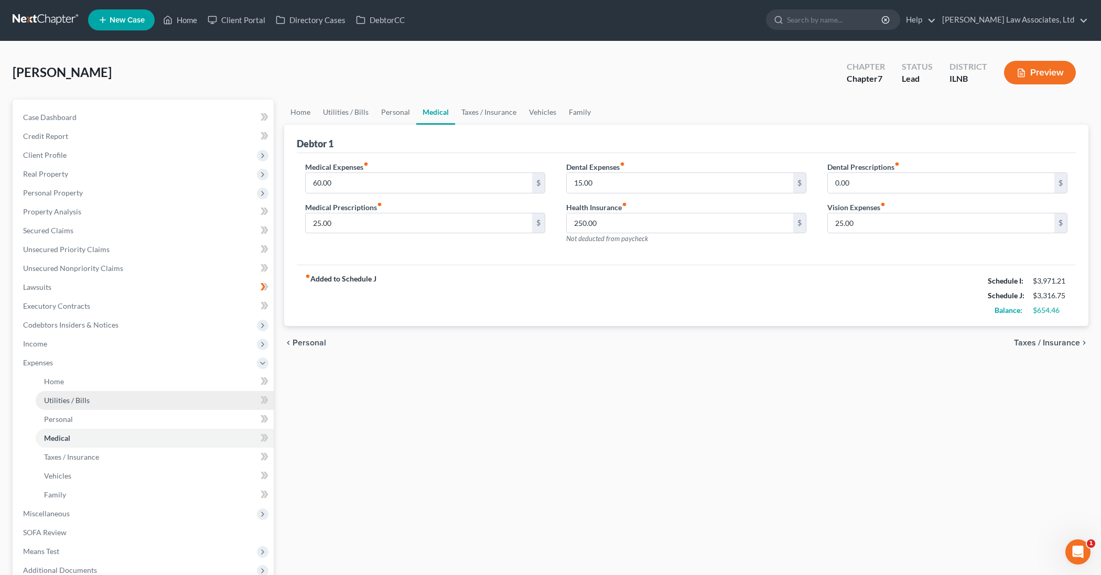
click at [124, 401] on link "Utilities / Bills" at bounding box center [155, 400] width 238 height 19
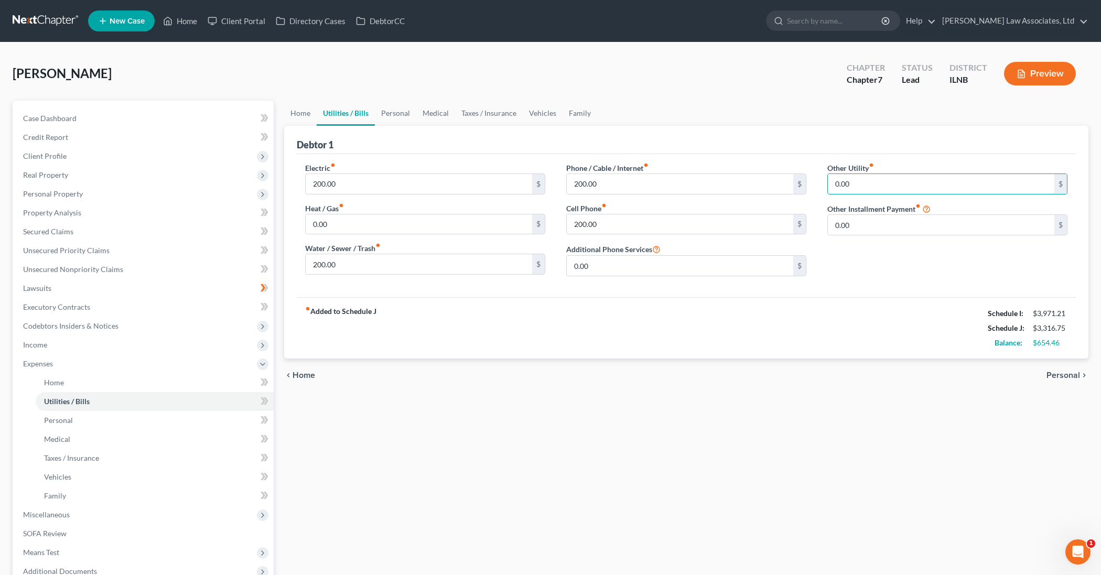
drag, startPoint x: 860, startPoint y: 186, endPoint x: 825, endPoint y: 184, distance: 35.2
click at [825, 184] on div "Other Utility fiber_manual_record 0.00 $ Other Installment Payment fiber_manual…" at bounding box center [947, 223] width 261 height 122
type input "60"
click at [865, 214] on input "text" at bounding box center [947, 213] width 239 height 20
type input "Garbage, water"
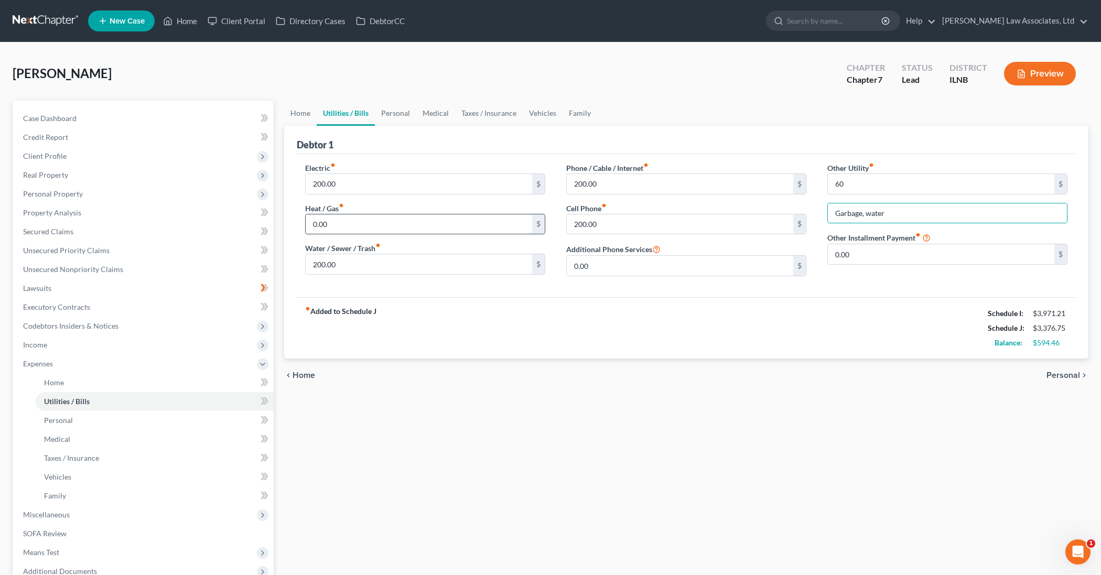
click at [384, 215] on input "0.00" at bounding box center [419, 224] width 226 height 20
drag, startPoint x: 339, startPoint y: 227, endPoint x: 300, endPoint y: 226, distance: 38.3
click at [299, 224] on div "Electric fiber_manual_record 200.00 $ Heat / Gas fiber_manual_record 0.00 $ Wat…" at bounding box center [425, 223] width 261 height 122
type input "120"
click at [360, 264] on input "200.00" at bounding box center [419, 264] width 226 height 20
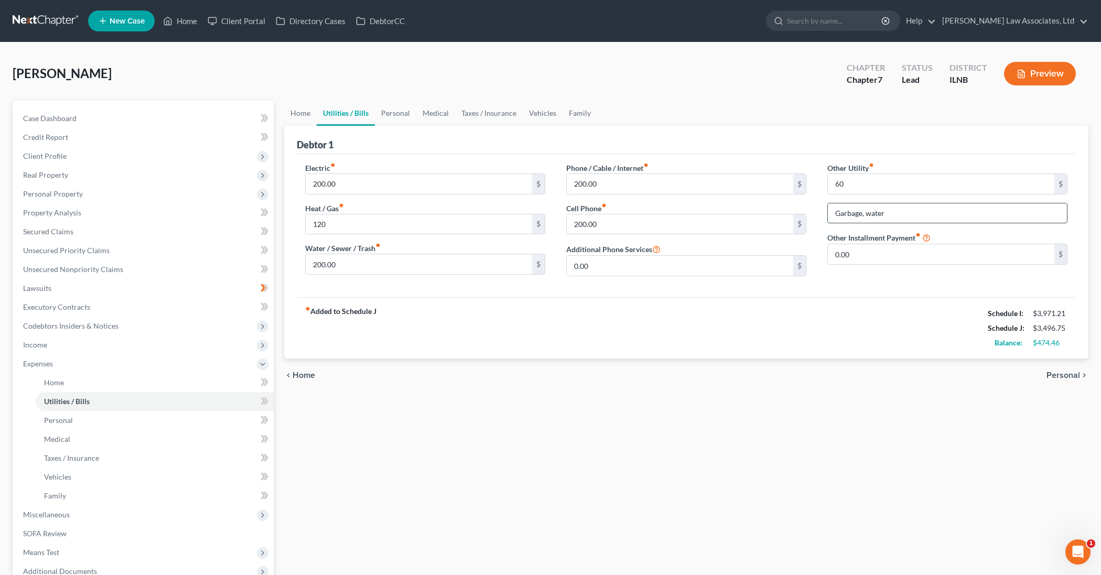
drag, startPoint x: 888, startPoint y: 213, endPoint x: 862, endPoint y: 215, distance: 25.8
click at [862, 215] on input "Garbage, water" at bounding box center [947, 213] width 239 height 20
type input "Garbage"
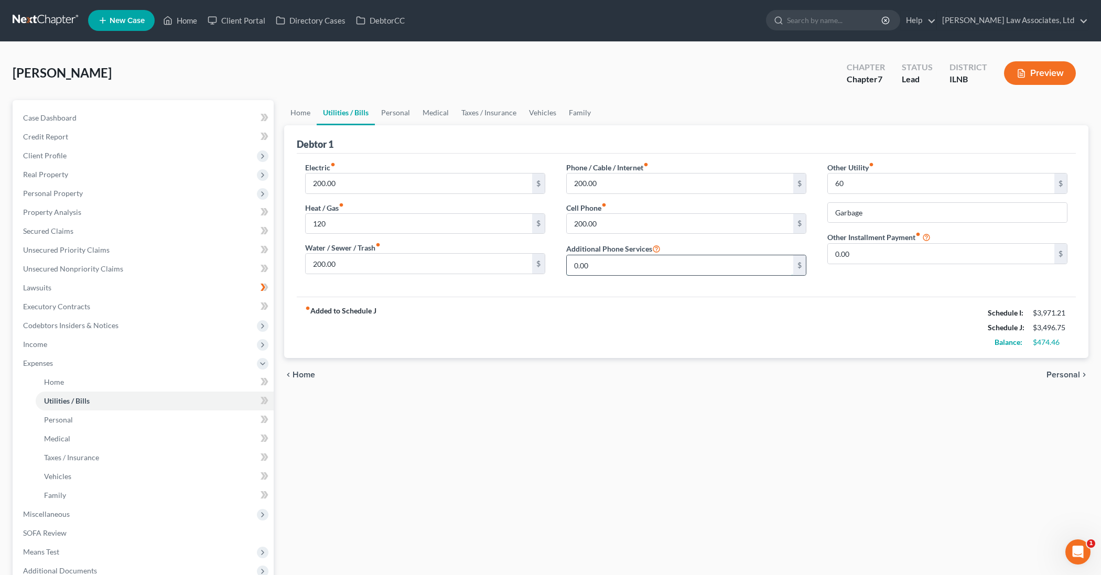
scroll to position [1, 0]
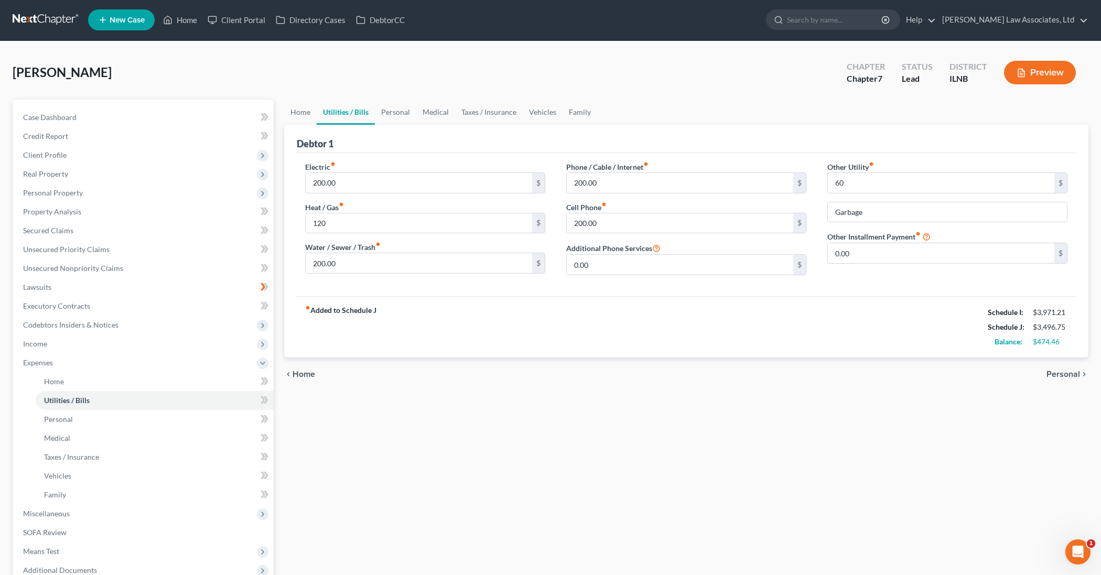
click at [525, 324] on div "fiber_manual_record Added to Schedule J Schedule I: $3,971.21 Schedule J: $3,49…" at bounding box center [686, 326] width 779 height 61
click at [188, 424] on link "Personal" at bounding box center [155, 419] width 238 height 19
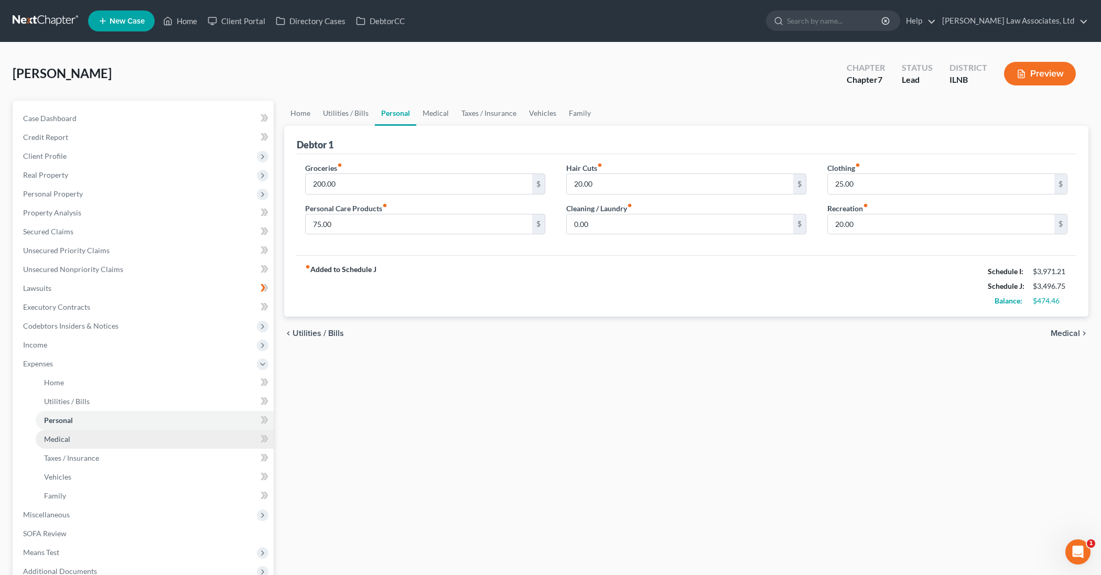
click at [112, 446] on link "Medical" at bounding box center [155, 439] width 238 height 19
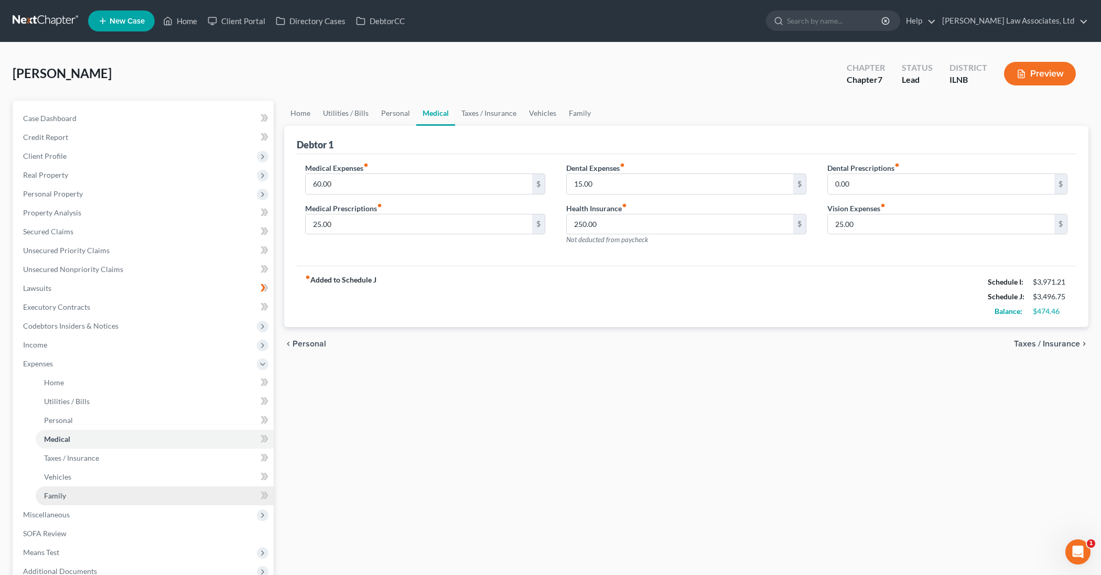
click at [99, 493] on link "Family" at bounding box center [155, 495] width 238 height 19
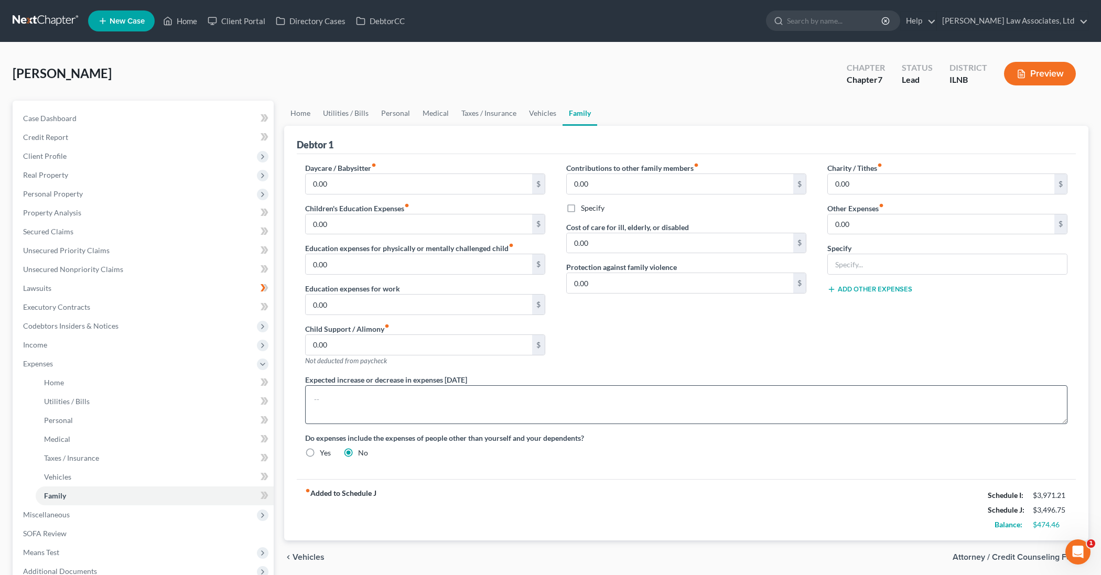
scroll to position [1, 0]
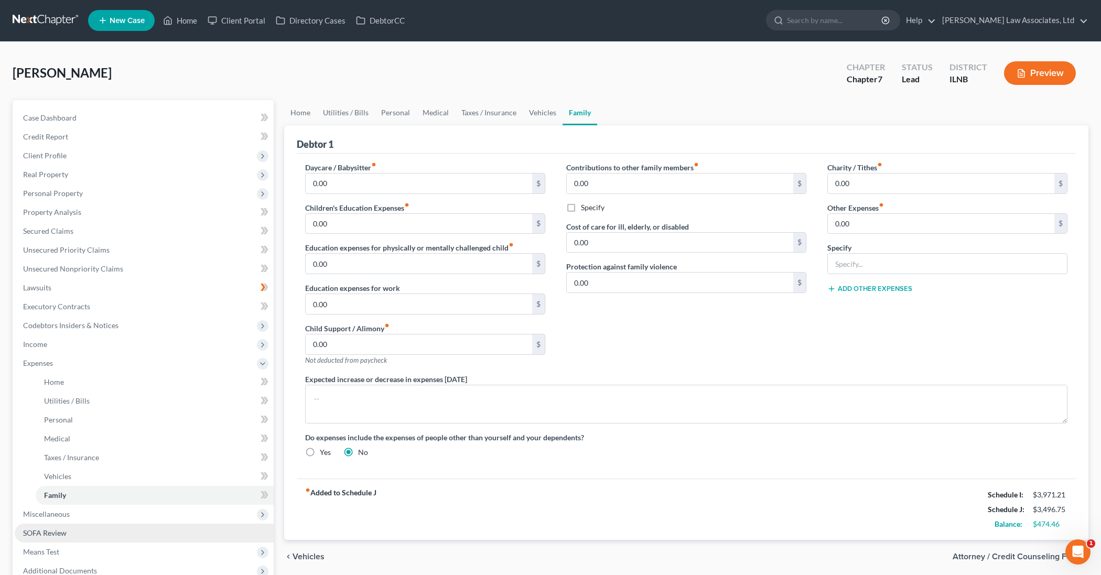
click at [122, 526] on link "SOFA Review" at bounding box center [144, 533] width 259 height 19
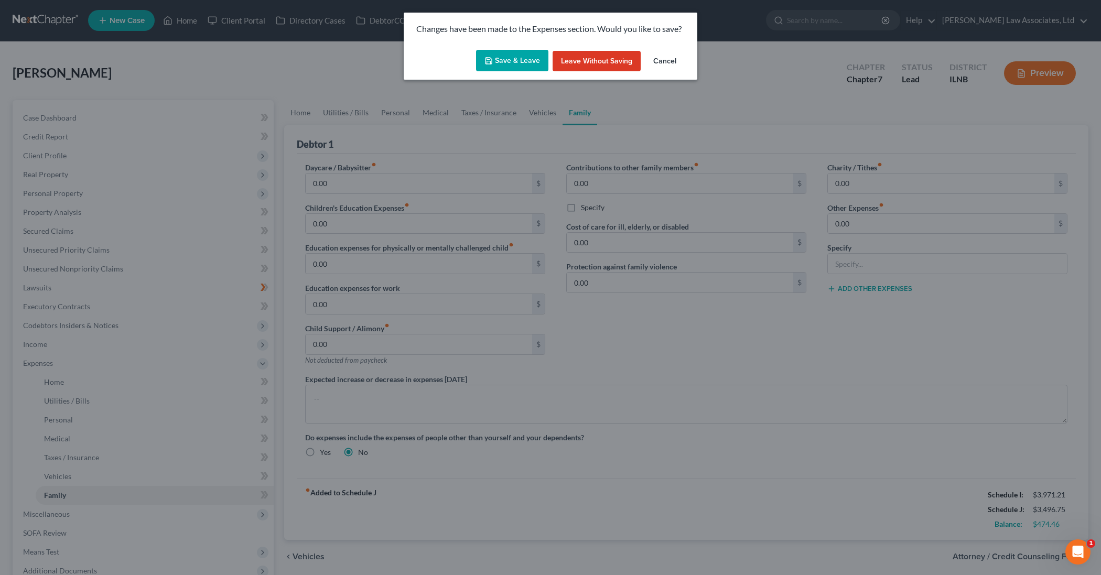
click at [509, 64] on button "Save & Leave" at bounding box center [512, 61] width 72 height 22
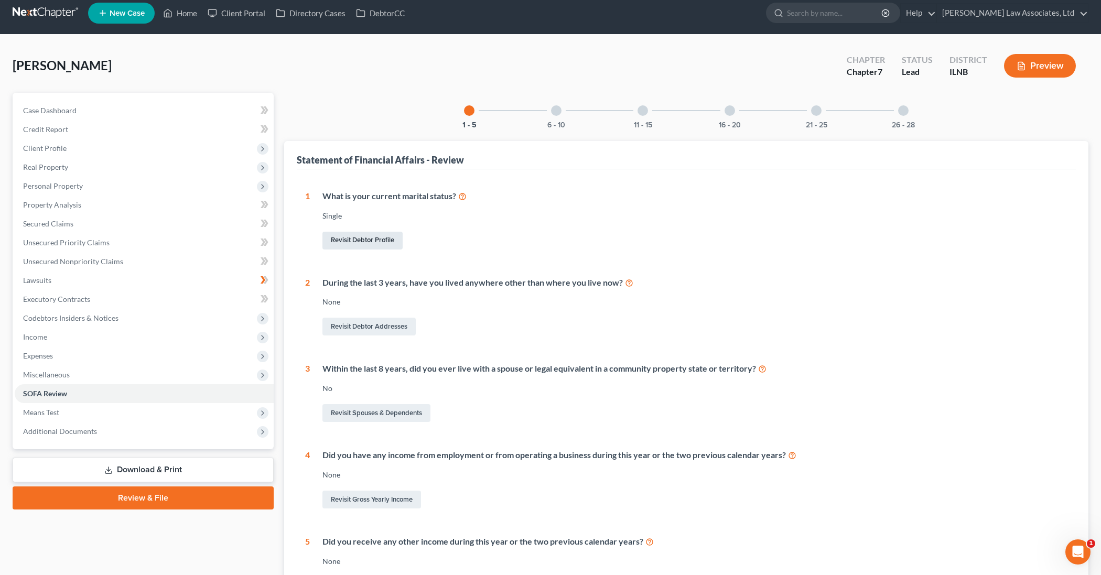
scroll to position [6, 0]
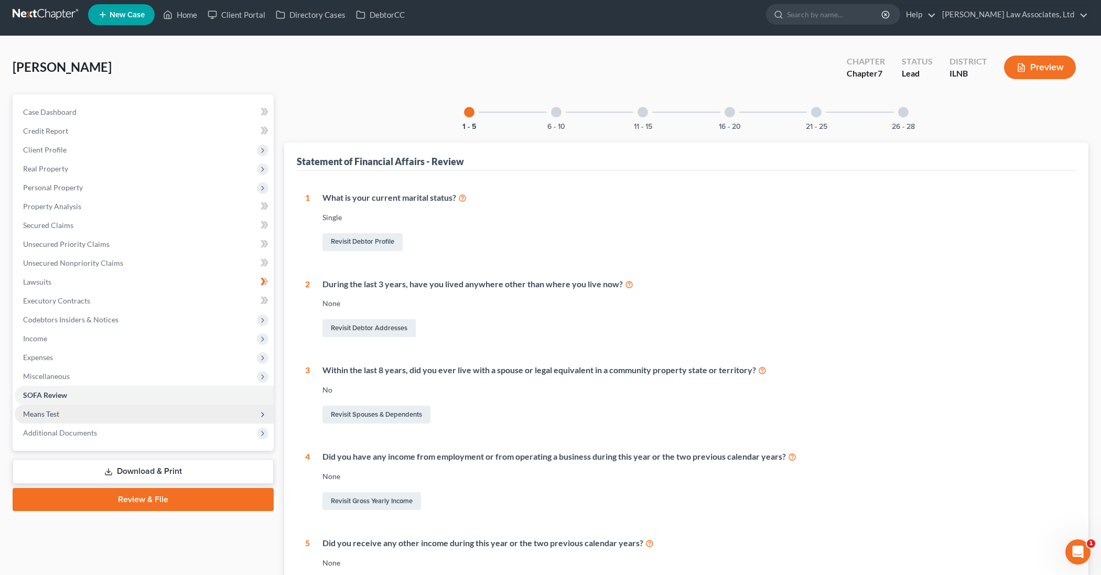
click at [207, 415] on span "Means Test" at bounding box center [144, 414] width 259 height 19
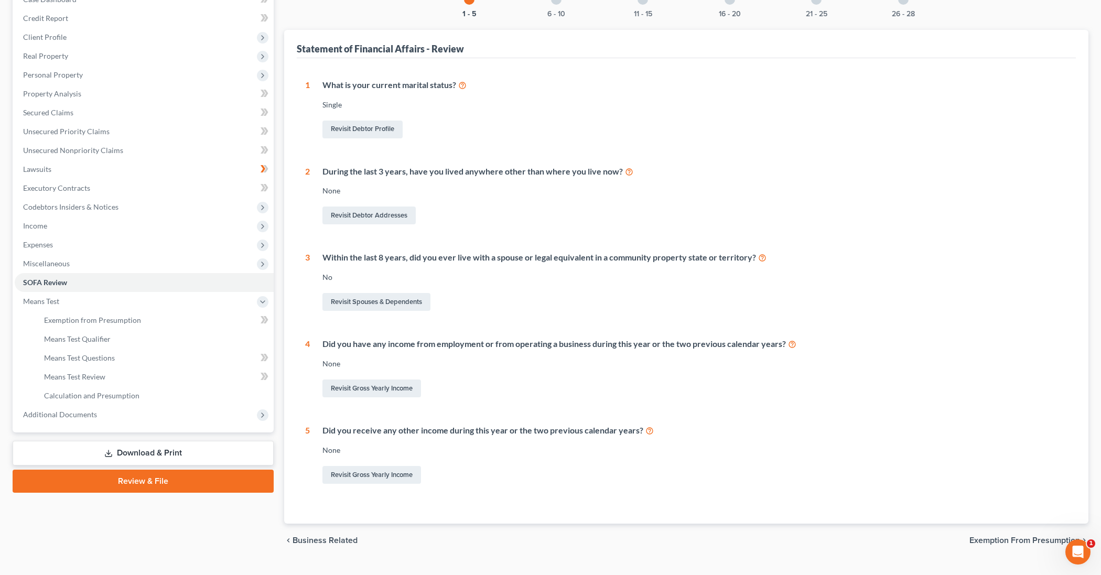
scroll to position [121, 0]
click at [339, 189] on div "None" at bounding box center [694, 189] width 745 height 10
click at [340, 188] on div "None" at bounding box center [694, 189] width 745 height 10
click at [352, 211] on link "Revisit Debtor Addresses" at bounding box center [368, 214] width 93 height 18
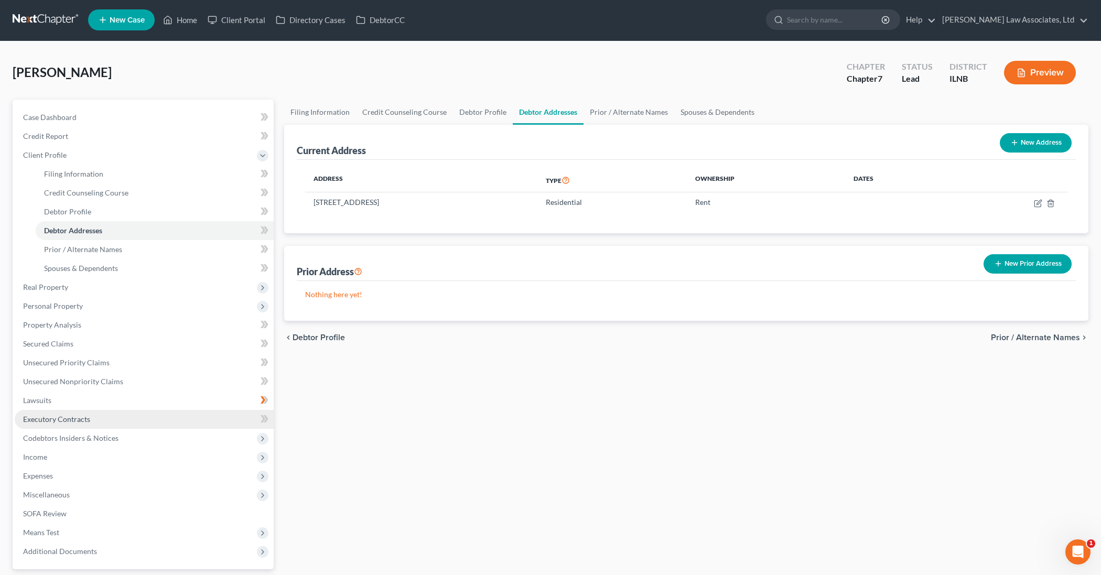
scroll to position [0, 1]
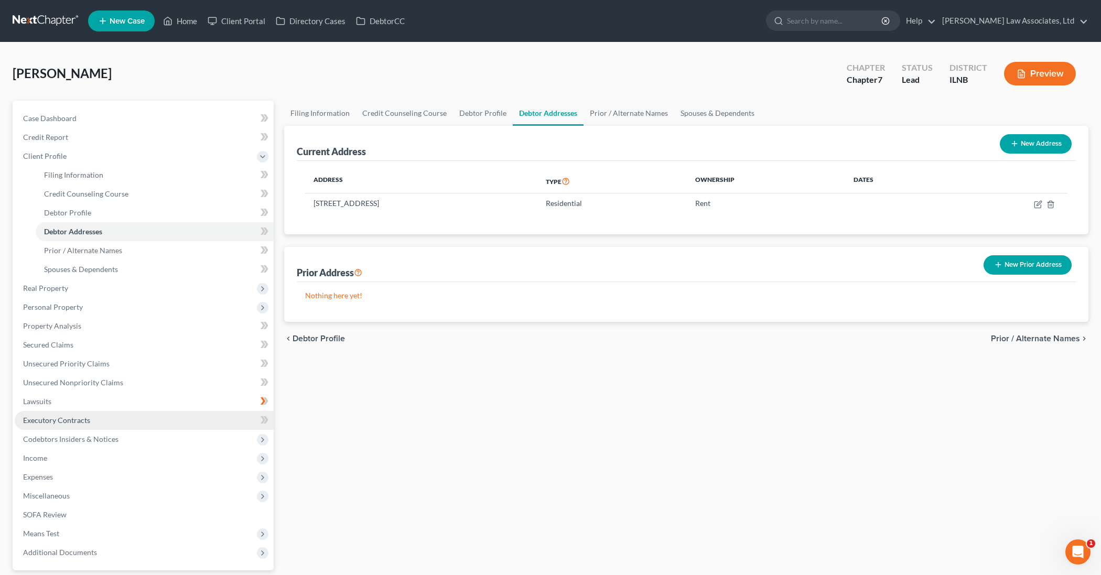
click at [129, 427] on link "Executory Contracts" at bounding box center [144, 420] width 259 height 19
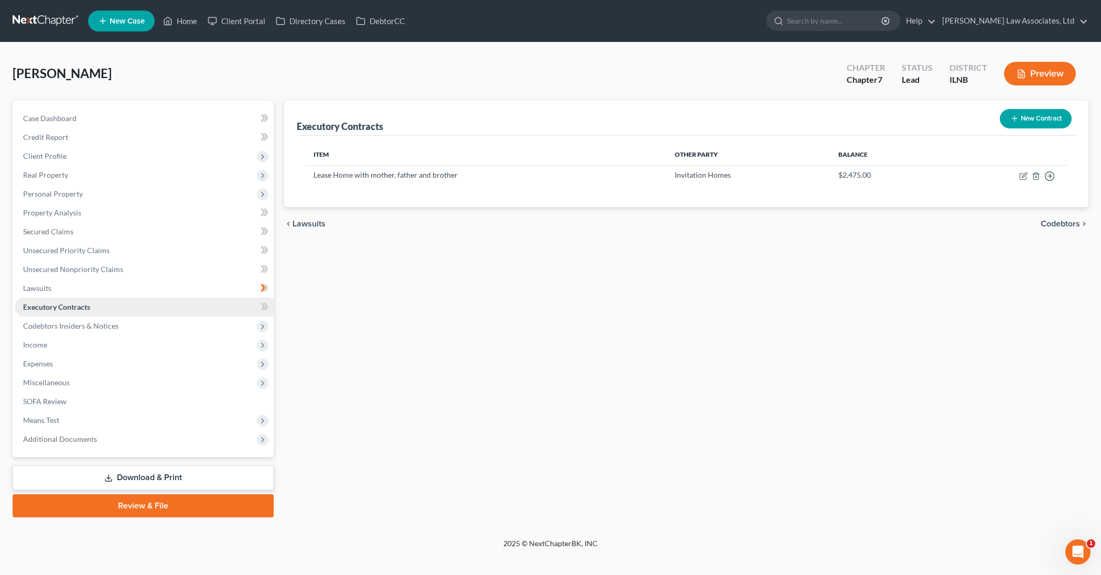
click at [253, 309] on link "Executory Contracts" at bounding box center [144, 307] width 259 height 19
click at [1020, 175] on icon "button" at bounding box center [1023, 176] width 8 height 8
select select "2"
select select "14"
select select "3"
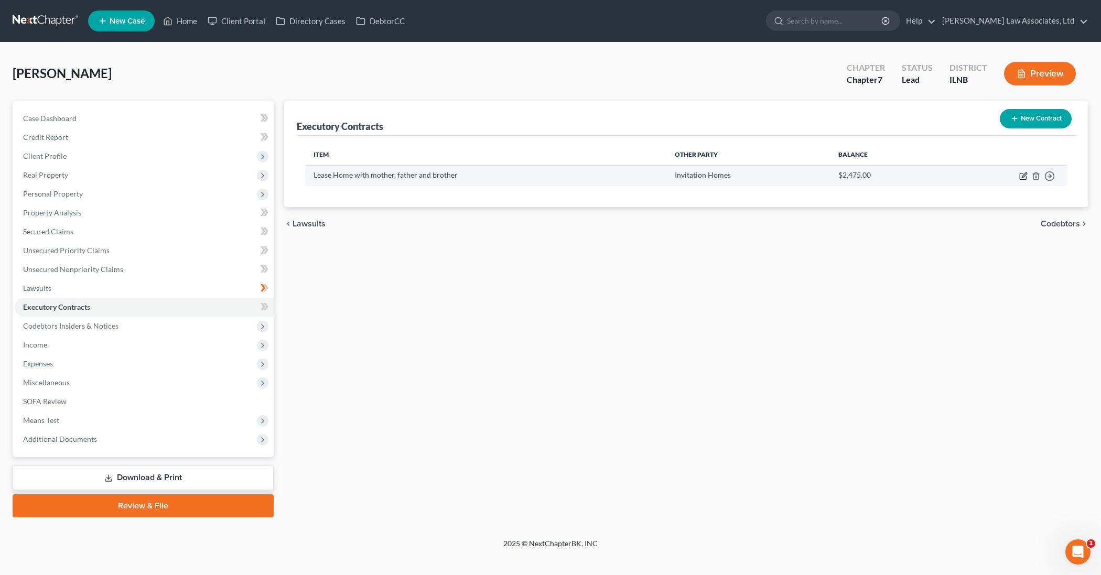
select select "0"
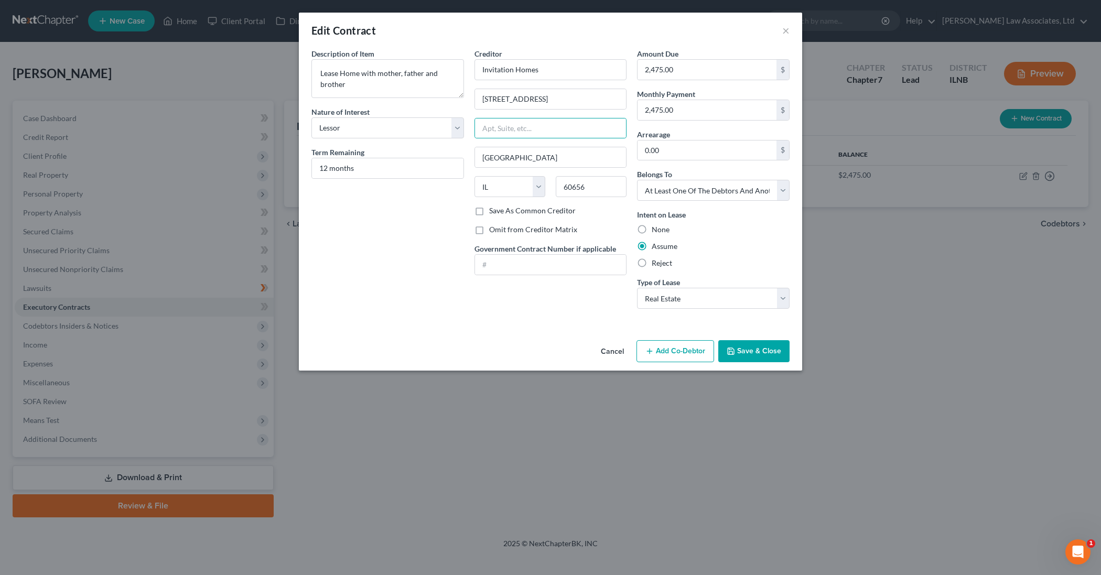
click at [489, 231] on label "Omit from Creditor Matrix" at bounding box center [533, 229] width 88 height 10
click at [493, 231] on input "Omit from Creditor Matrix" at bounding box center [496, 227] width 7 height 7
checkbox input "true"
click at [748, 353] on button "Save & Close" at bounding box center [753, 351] width 71 height 22
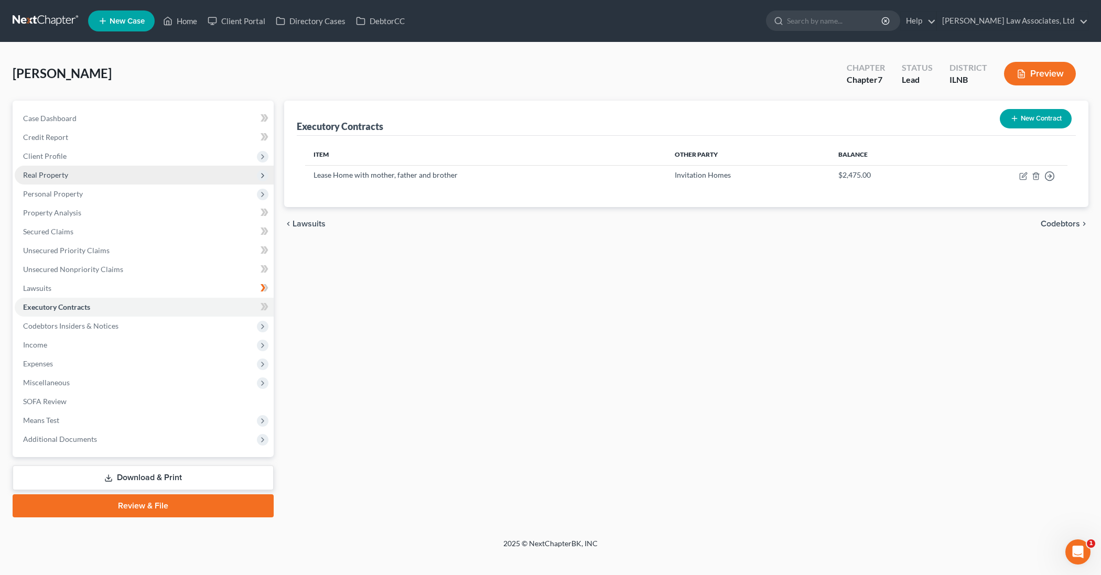
click at [122, 177] on span "Real Property" at bounding box center [144, 175] width 259 height 19
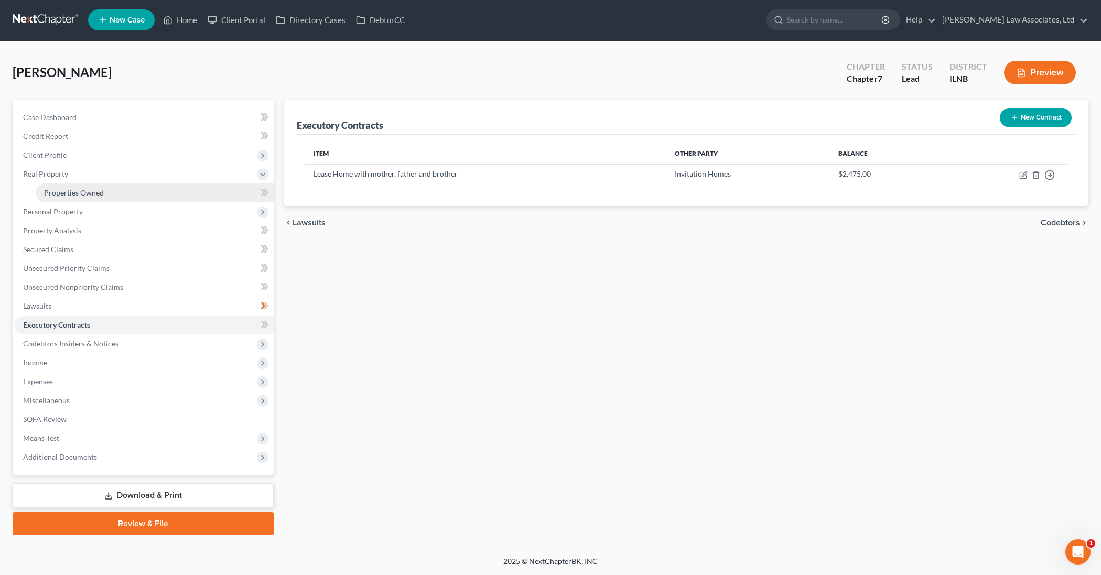
scroll to position [1, 0]
click at [111, 210] on span "Personal Property" at bounding box center [144, 211] width 259 height 19
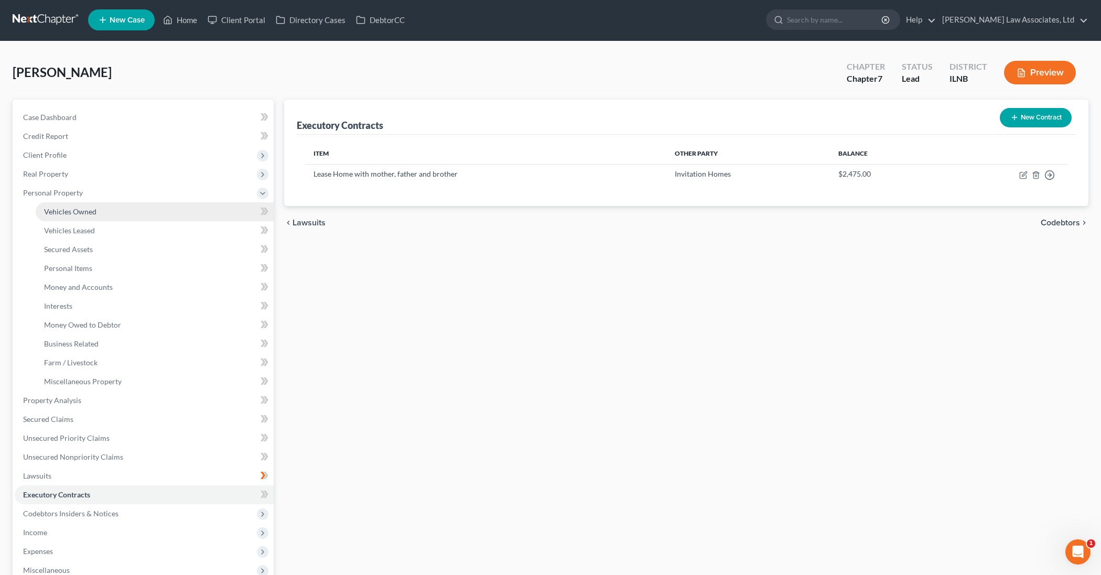
click at [112, 214] on link "Vehicles Owned" at bounding box center [155, 211] width 238 height 19
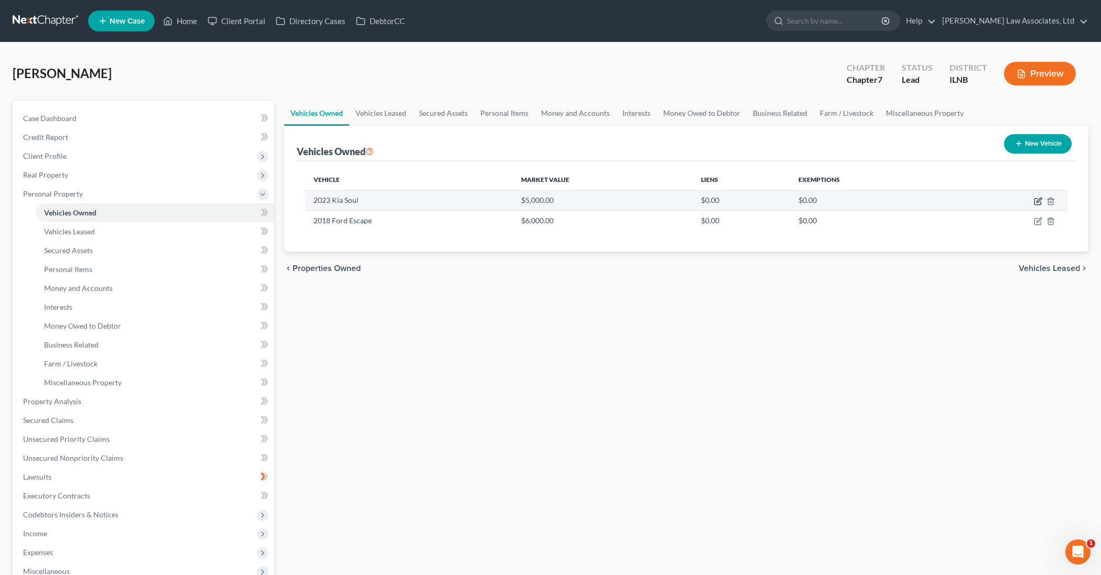
click at [1039, 203] on icon "button" at bounding box center [1038, 201] width 8 height 8
select select "0"
select select "3"
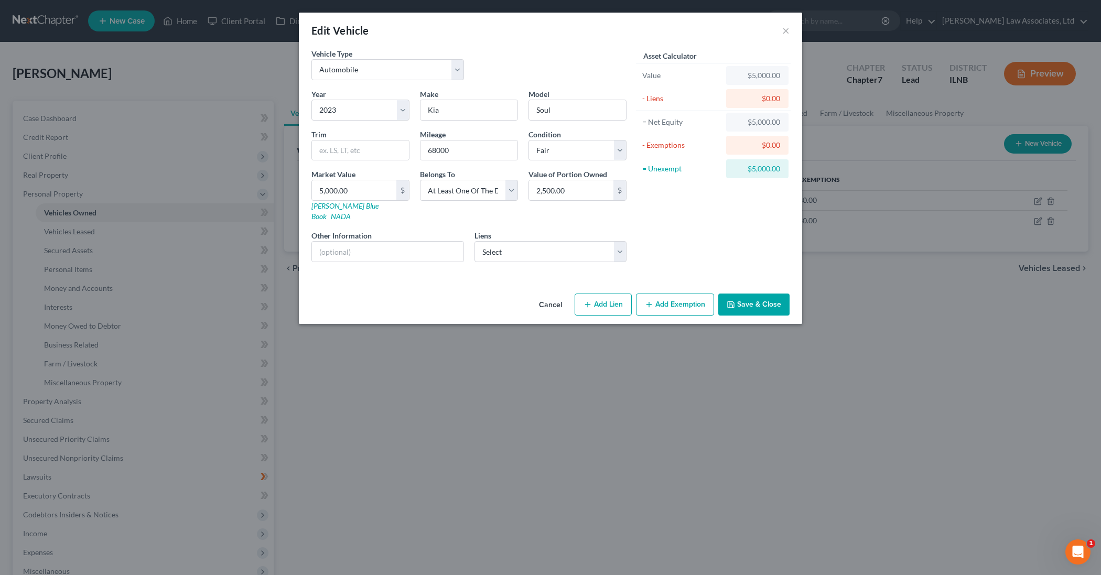
click at [594, 297] on button "Add Lien" at bounding box center [602, 305] width 57 height 22
select select "3"
select select "0"
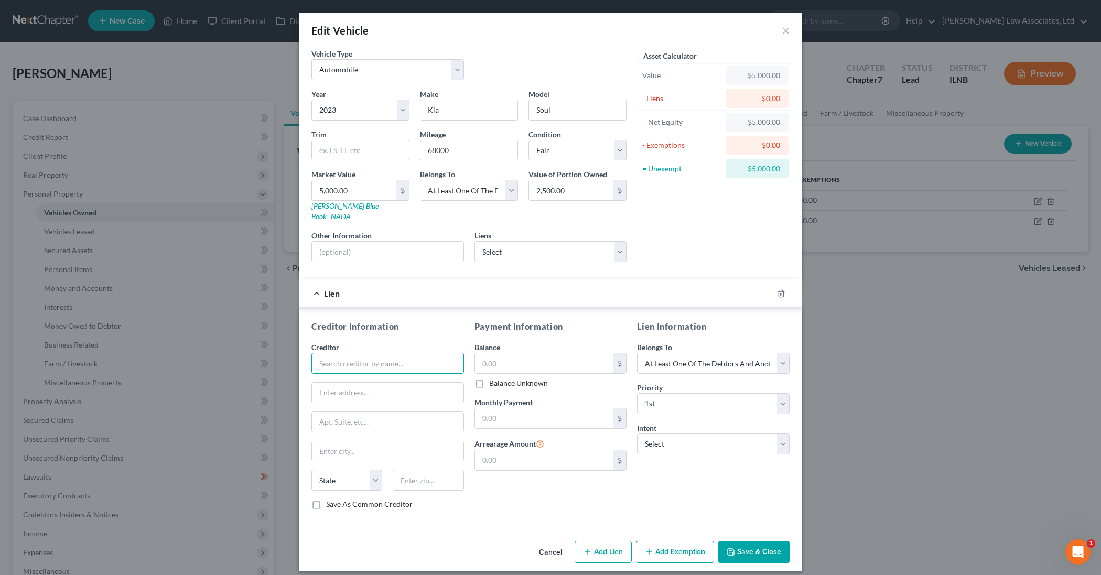
click at [387, 355] on input "text" at bounding box center [387, 363] width 153 height 21
click at [740, 541] on button "Save & Close" at bounding box center [753, 552] width 71 height 22
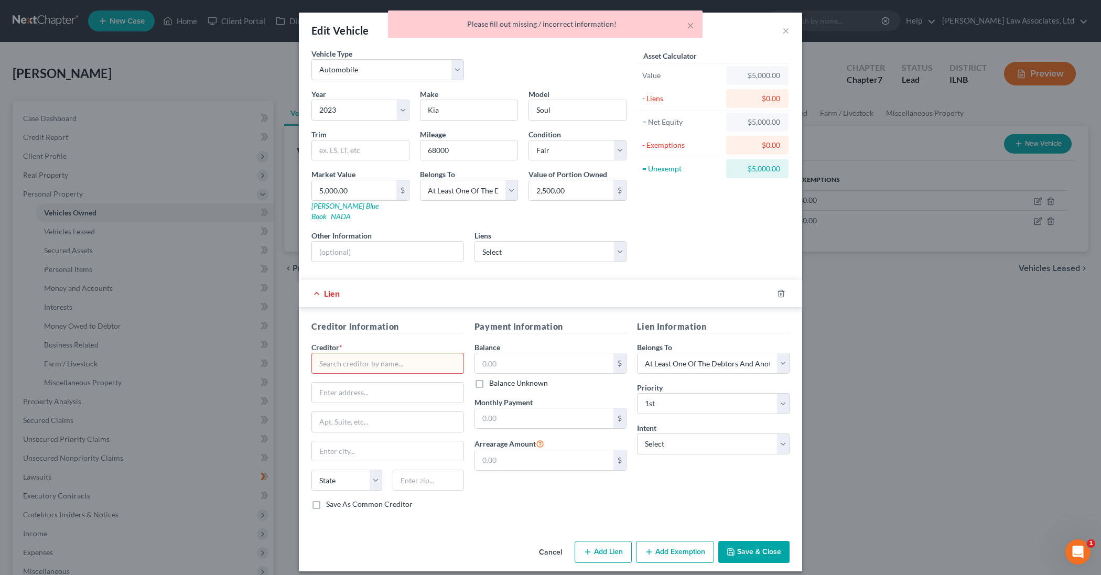
click at [783, 31] on div "× Please fill out missing / incorrect information!" at bounding box center [545, 26] width 1101 height 32
click at [784, 28] on div "× Please fill out missing / incorrect information!" at bounding box center [545, 26] width 1101 height 32
click at [696, 26] on div "× Please fill out missing / incorrect information!" at bounding box center [545, 23] width 314 height 27
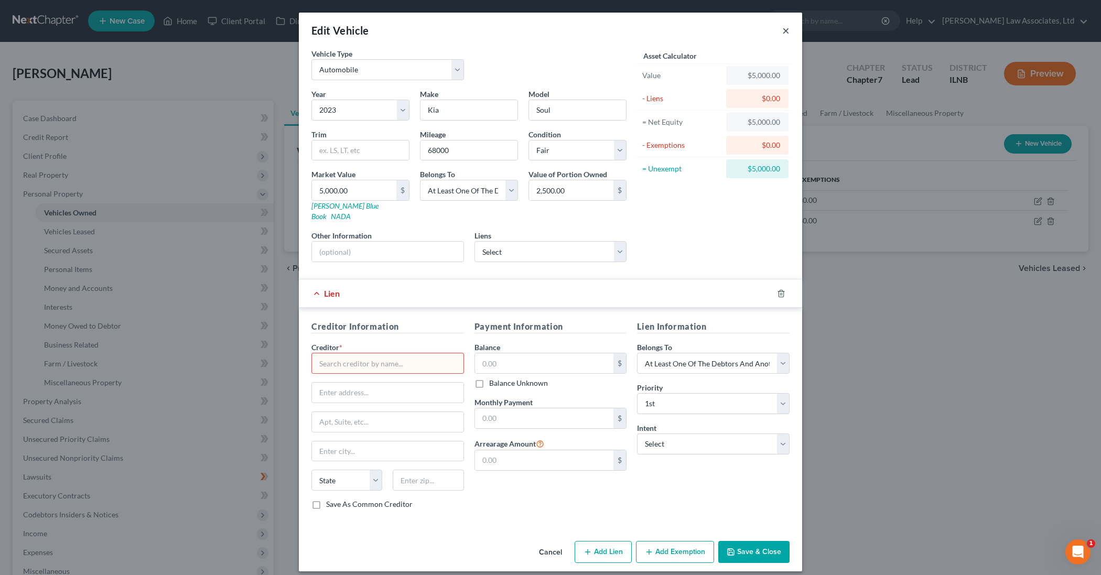
click at [787, 31] on button "×" at bounding box center [785, 30] width 7 height 13
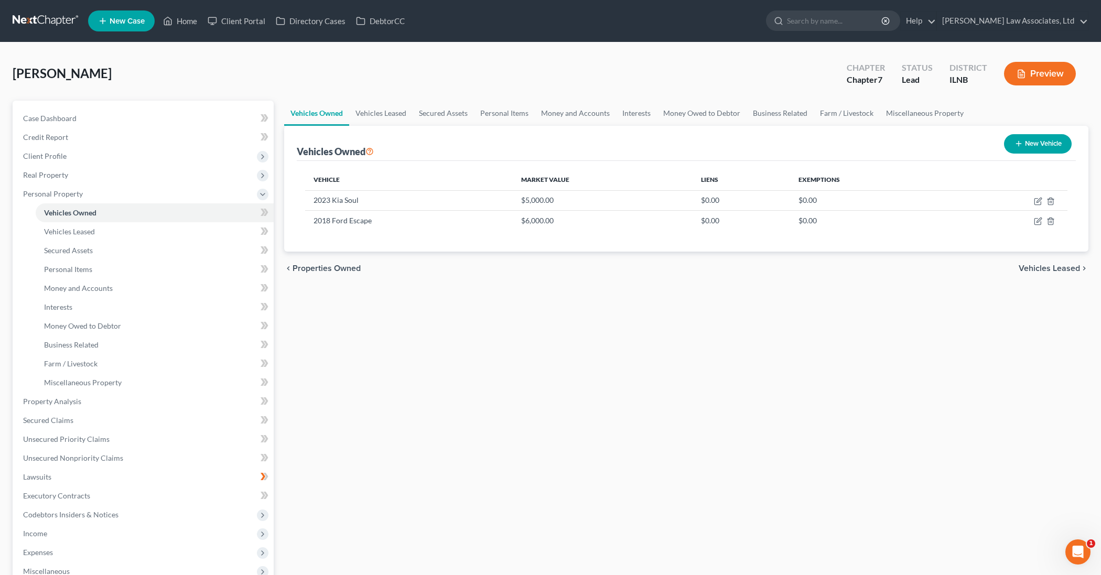
scroll to position [-1, 1]
click at [235, 135] on link "Credit Report" at bounding box center [144, 137] width 259 height 19
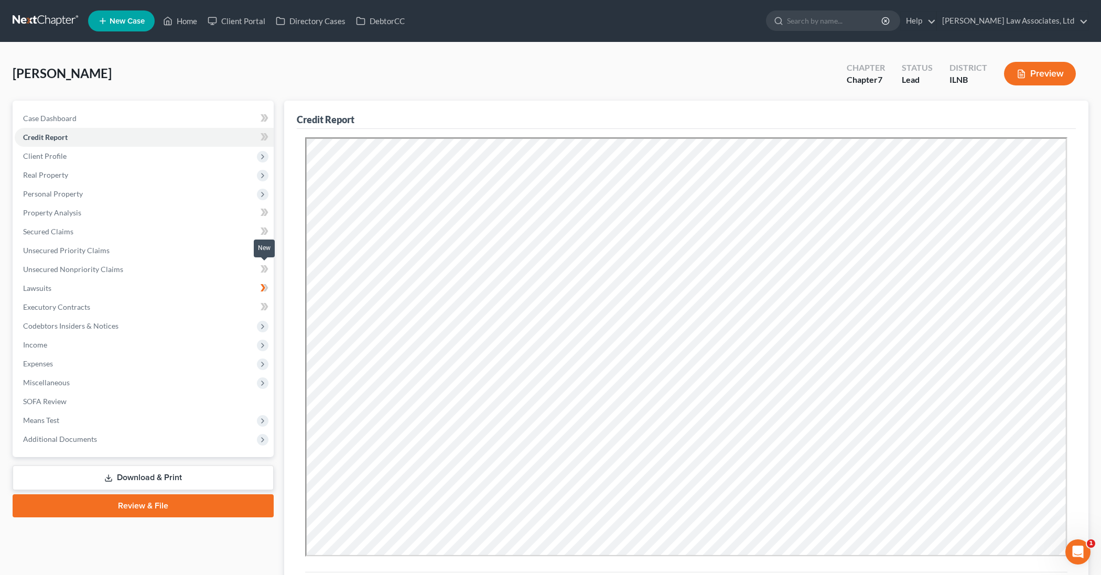
click at [260, 271] on span at bounding box center [264, 271] width 18 height 16
click at [261, 269] on icon at bounding box center [264, 269] width 8 height 13
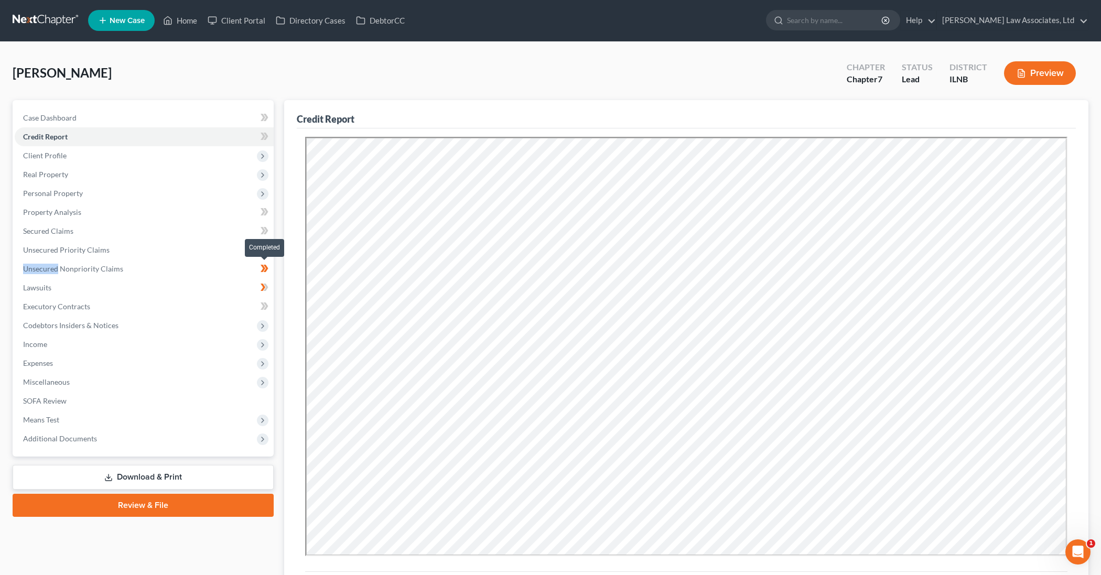
click at [261, 269] on icon at bounding box center [264, 268] width 8 height 13
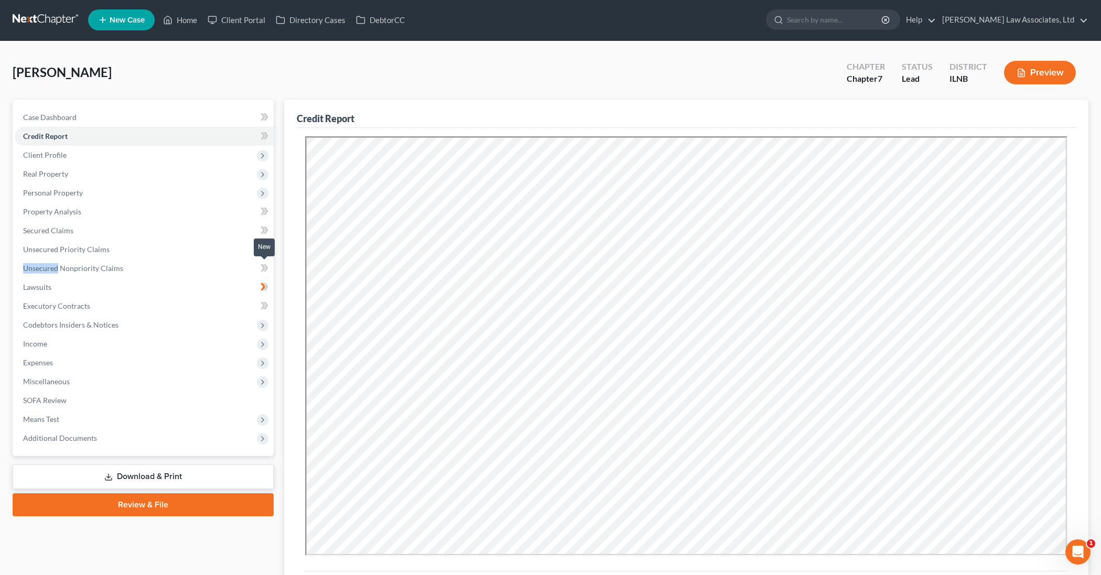
scroll to position [1, 0]
click at [77, 267] on span "Unsecured Nonpriority Claims" at bounding box center [73, 268] width 100 height 9
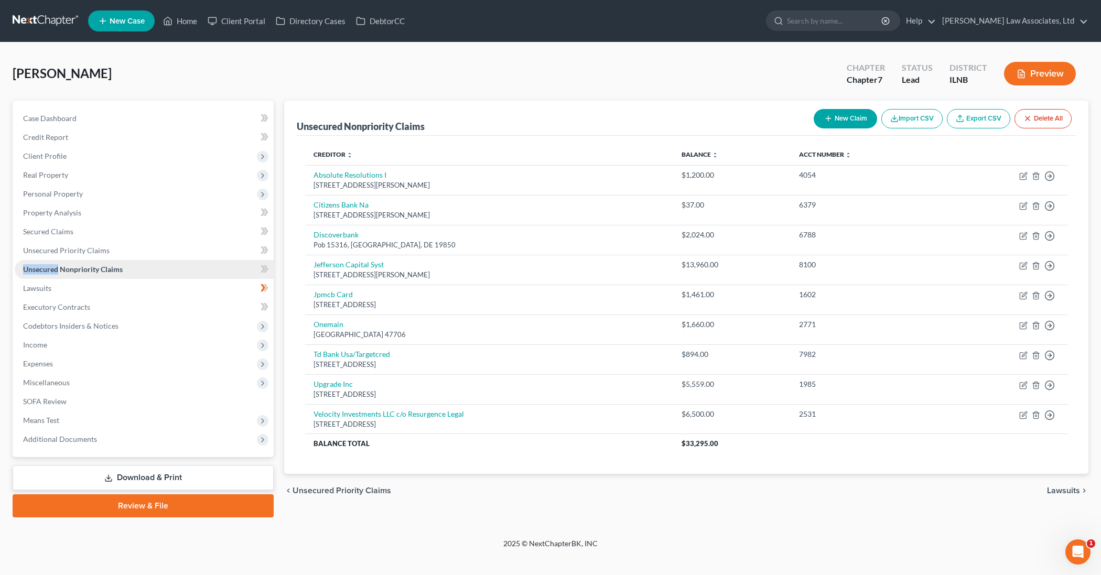
click at [77, 267] on span "Unsecured Nonpriority Claims" at bounding box center [73, 269] width 100 height 9
click at [174, 235] on link "Secured Claims" at bounding box center [144, 231] width 259 height 19
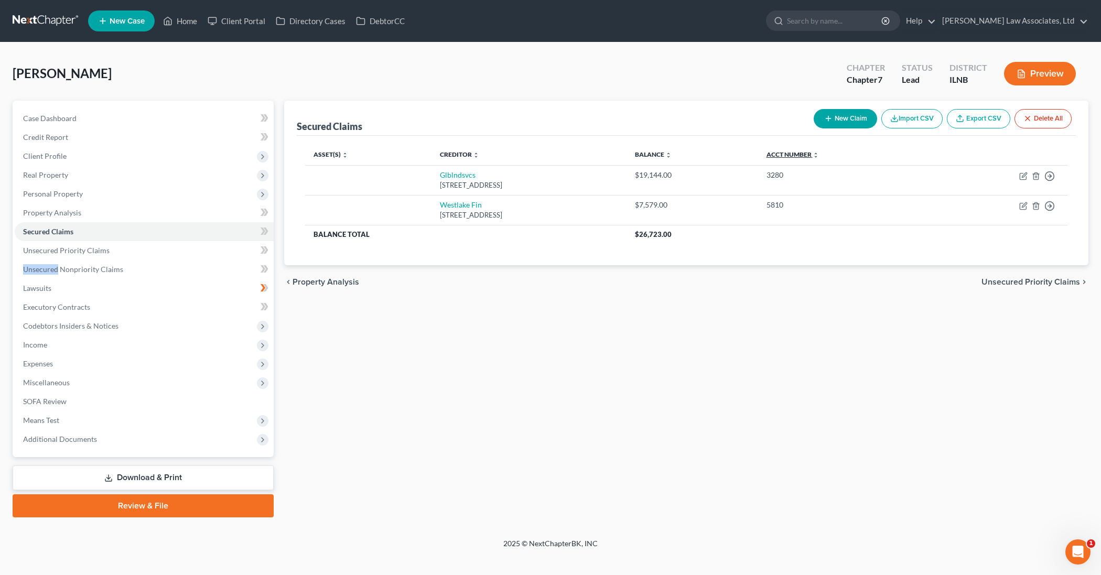
click at [819, 156] on icon "unfold_more" at bounding box center [815, 155] width 6 height 6
click at [819, 156] on icon "expand_less" at bounding box center [815, 155] width 6 height 6
click at [78, 269] on span "Unsecured Nonpriority Claims" at bounding box center [73, 269] width 100 height 9
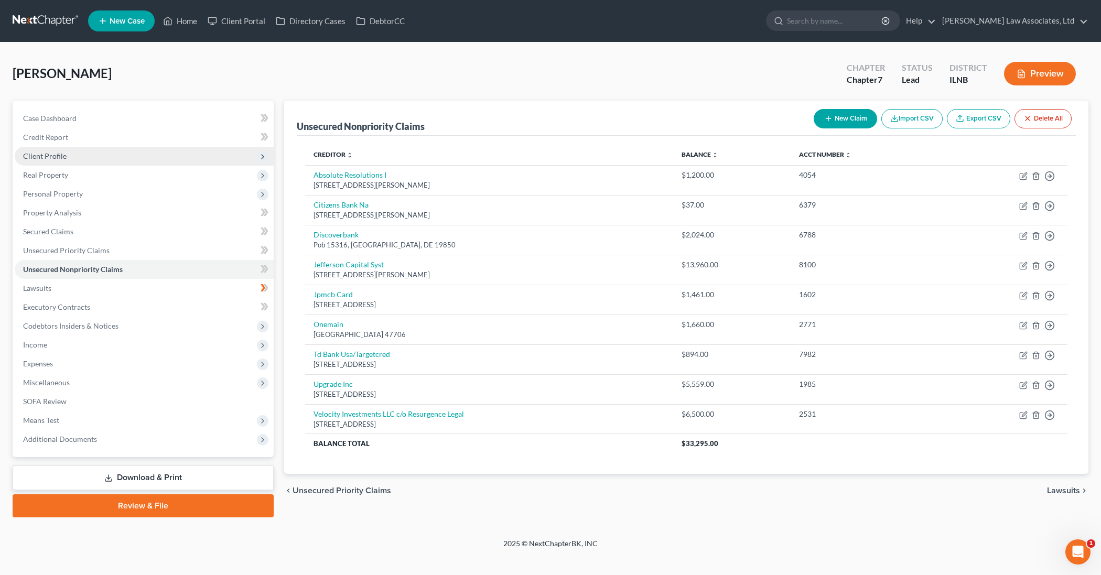
click at [102, 153] on span "Client Profile" at bounding box center [144, 156] width 259 height 19
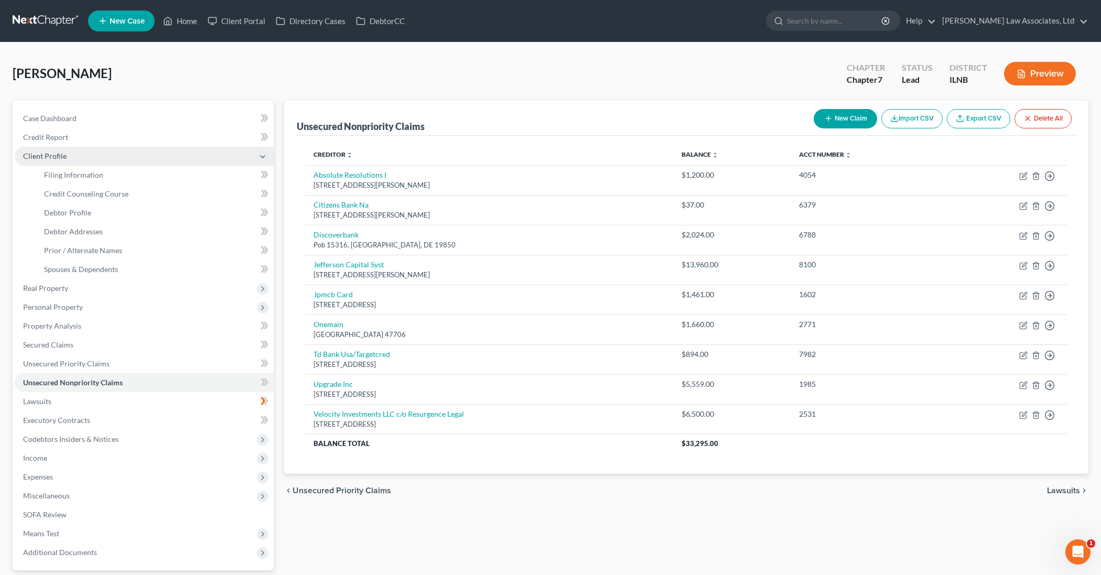
click at [99, 155] on span "Client Profile" at bounding box center [144, 156] width 259 height 19
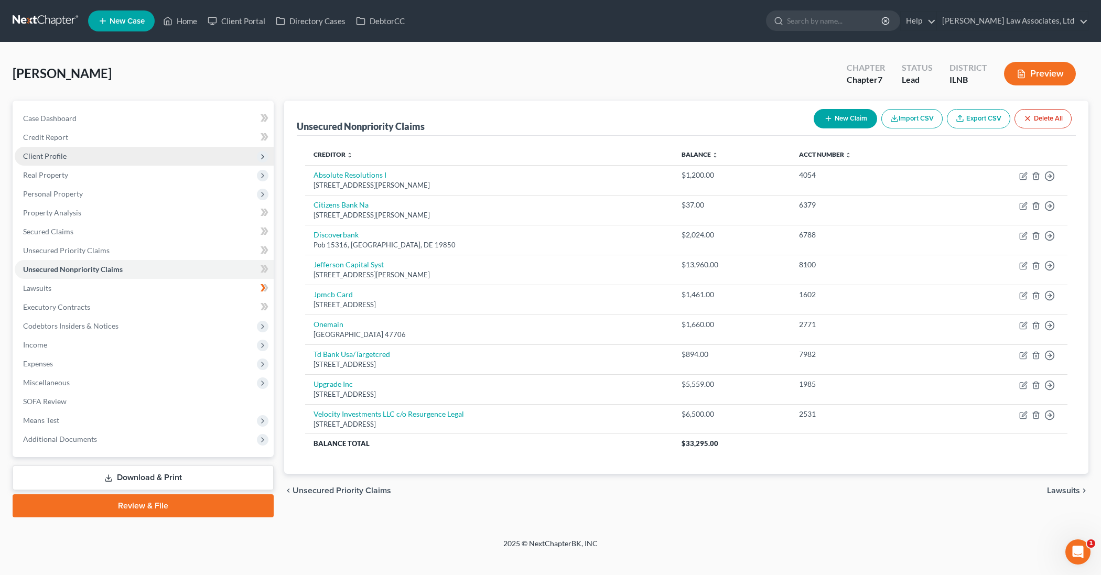
click at [99, 156] on span "Client Profile" at bounding box center [144, 156] width 259 height 19
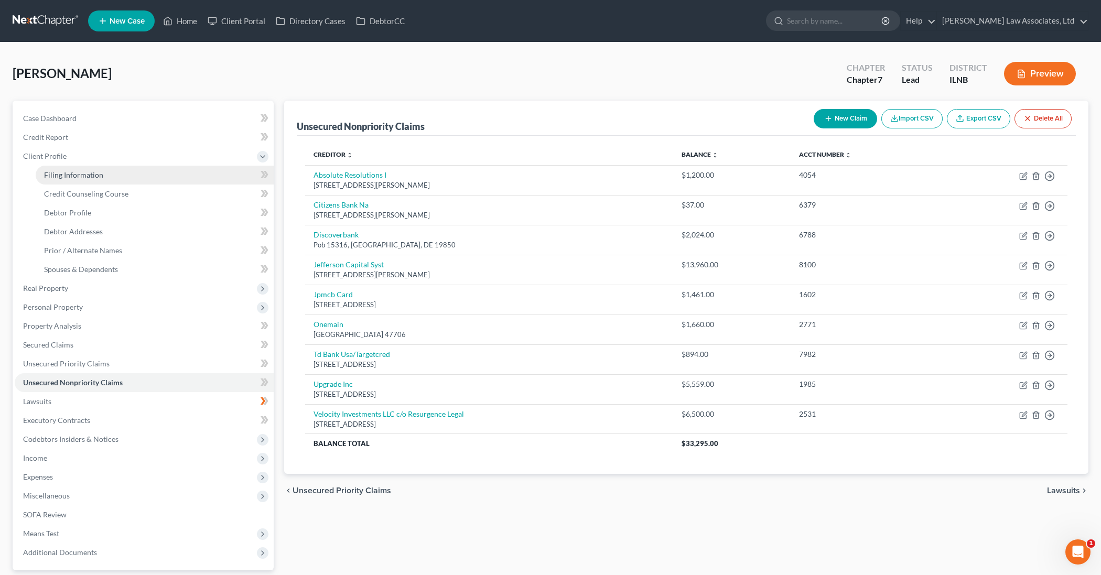
click at [90, 179] on link "Filing Information" at bounding box center [155, 175] width 238 height 19
select select "1"
select select "0"
select select "25"
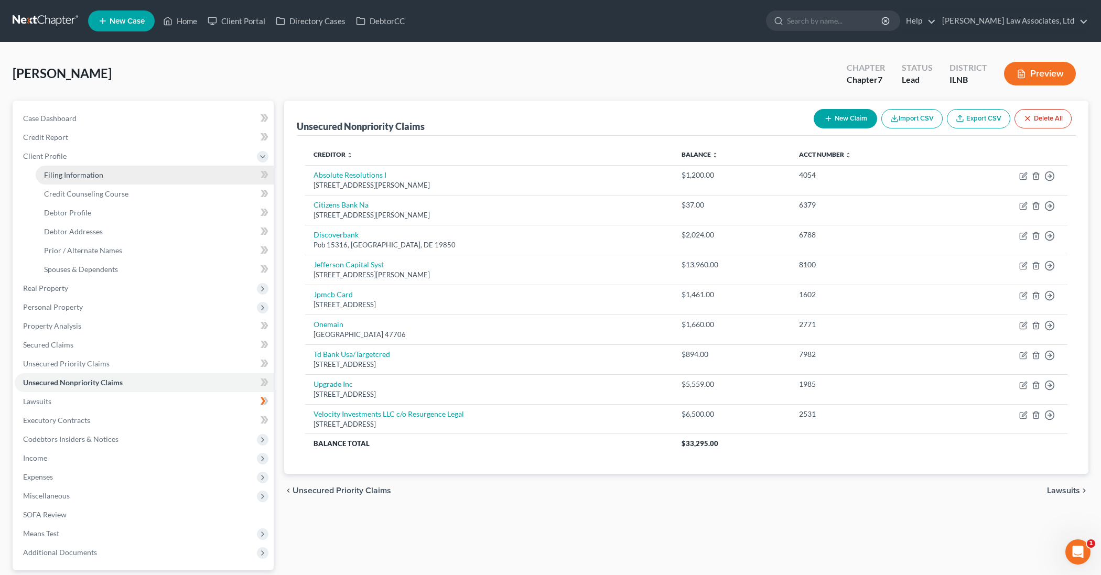
select select "0"
select select "14"
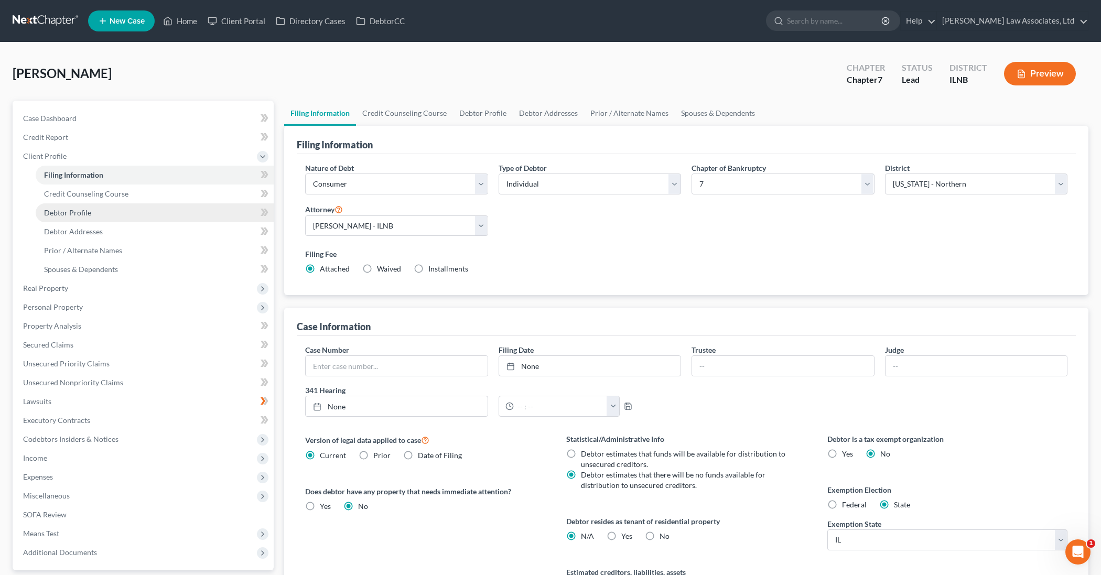
click at [85, 213] on span "Debtor Profile" at bounding box center [67, 212] width 47 height 9
select select "0"
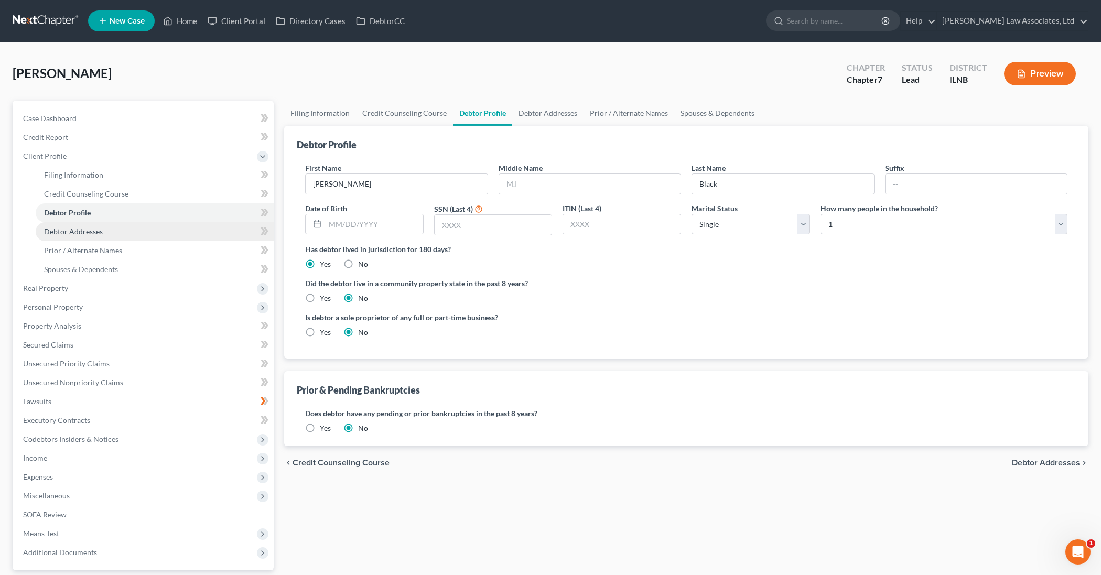
click at [91, 233] on span "Debtor Addresses" at bounding box center [73, 231] width 59 height 9
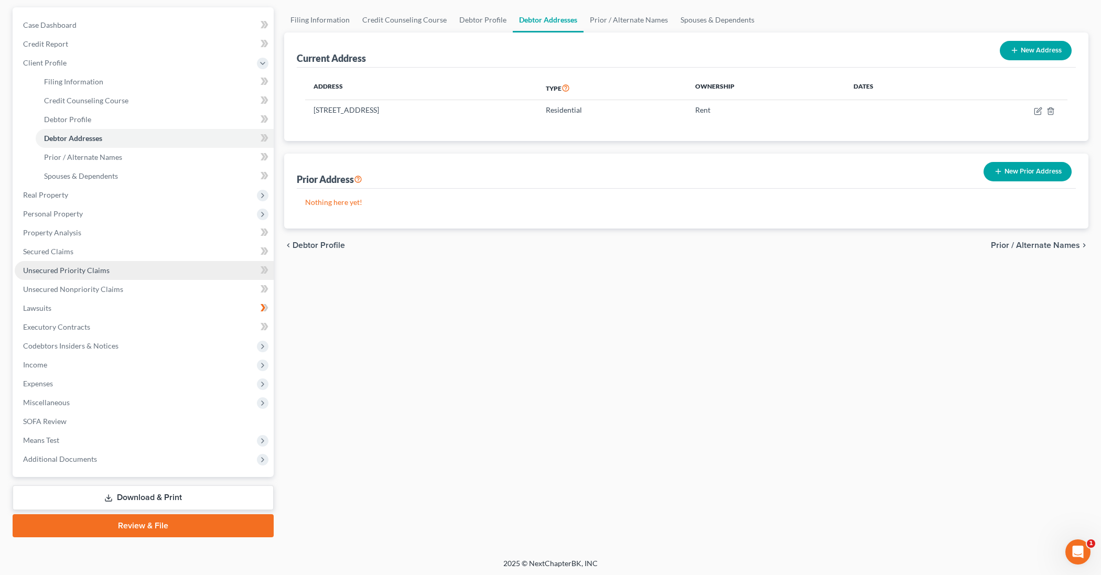
scroll to position [93, 0]
click at [55, 63] on span "Client Profile" at bounding box center [45, 63] width 44 height 9
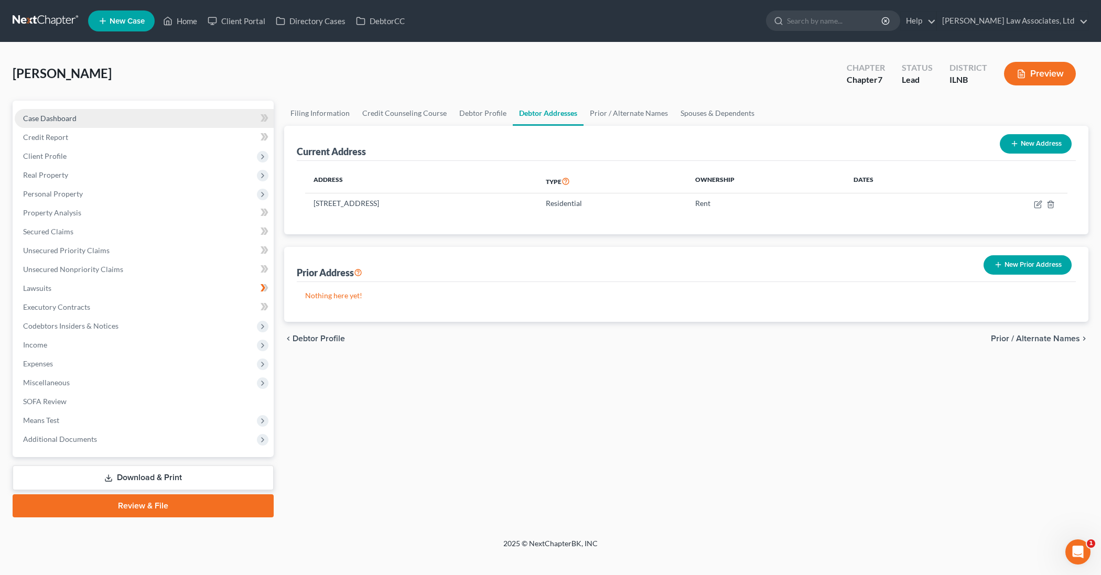
scroll to position [0, 0]
click at [81, 118] on link "Case Dashboard" at bounding box center [144, 118] width 259 height 19
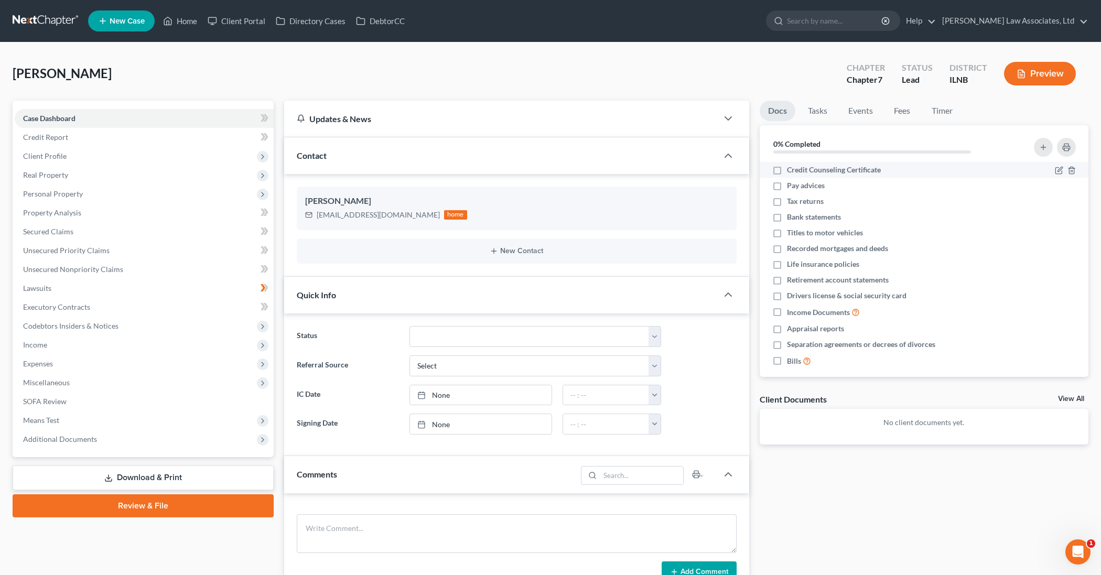
click at [787, 169] on label "Credit Counseling Certificate" at bounding box center [834, 170] width 94 height 10
click at [791, 169] on input "Credit Counseling Certificate" at bounding box center [794, 168] width 7 height 7
click at [1060, 167] on icon "button" at bounding box center [1059, 168] width 5 height 5
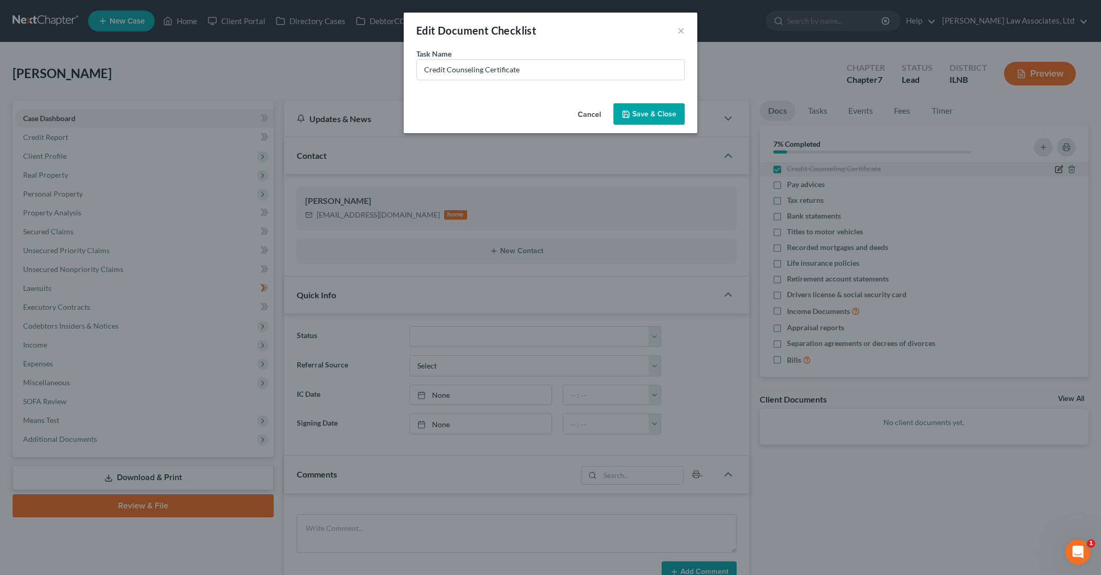
scroll to position [4, 0]
click at [559, 75] on input "Credit Counseling Certificate" at bounding box center [550, 70] width 267 height 20
click at [591, 115] on button "Cancel" at bounding box center [589, 114] width 40 height 21
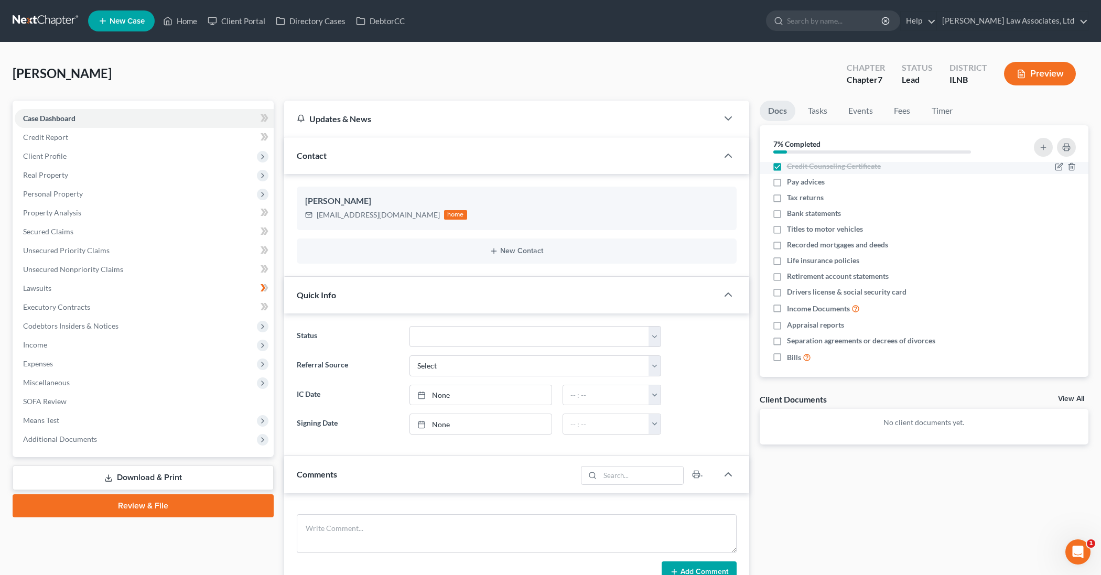
click at [787, 166] on label "Credit Counseling Certificate" at bounding box center [834, 166] width 94 height 10
click at [791, 166] on input "Credit Counseling Certificate" at bounding box center [794, 164] width 7 height 7
checkbox input "false"
click at [943, 420] on p "No client documents yet." at bounding box center [924, 422] width 312 height 10
click at [775, 400] on div "Client Documents" at bounding box center [792, 399] width 67 height 11
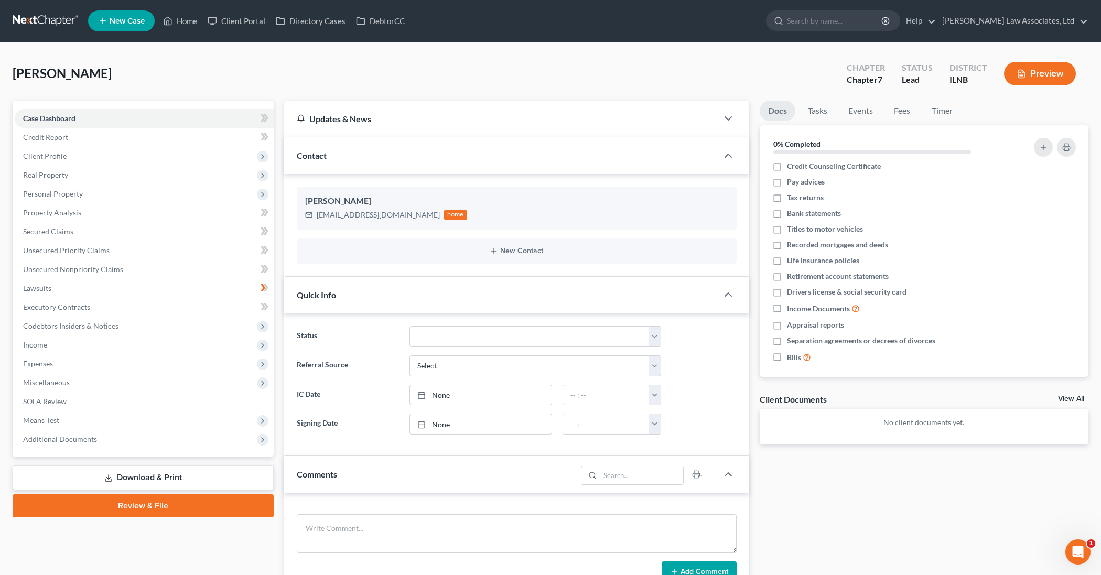
click at [1075, 399] on link "View All" at bounding box center [1071, 398] width 26 height 7
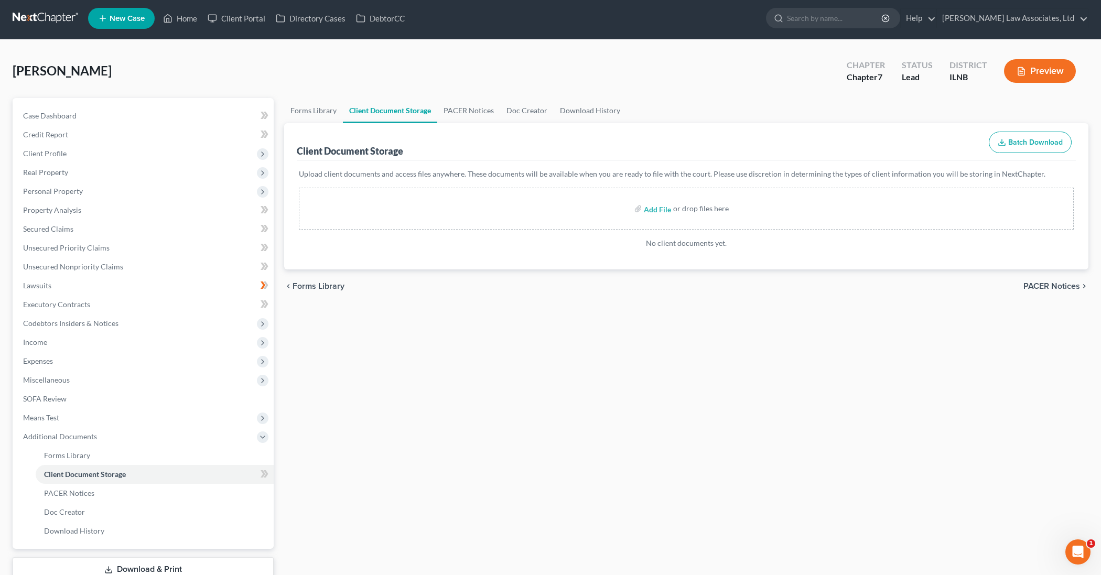
scroll to position [2, 0]
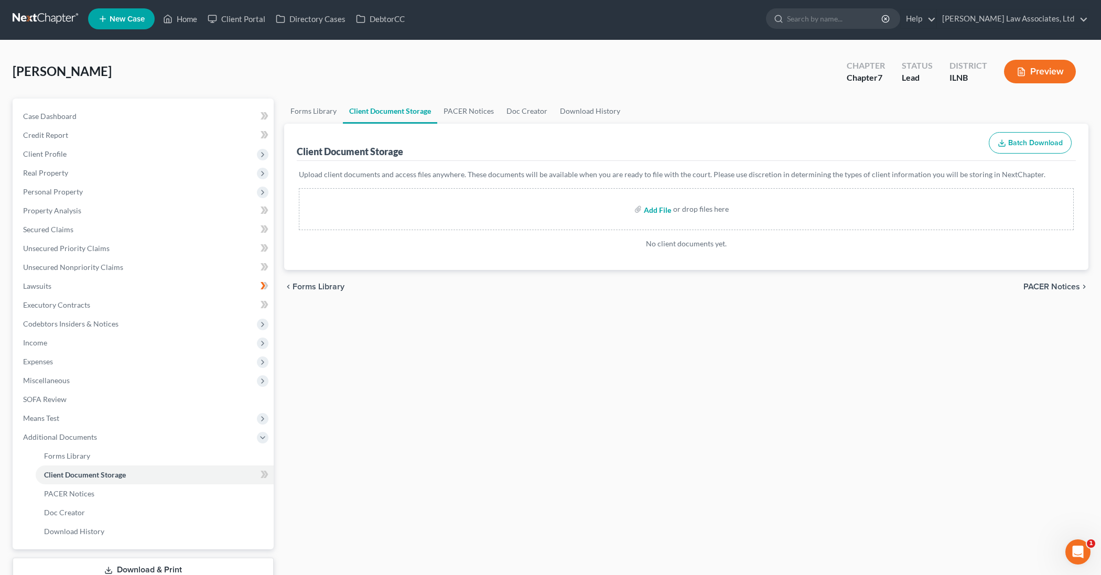
click at [658, 211] on input "file" at bounding box center [656, 209] width 25 height 19
click at [659, 211] on input "file" at bounding box center [656, 209] width 25 height 19
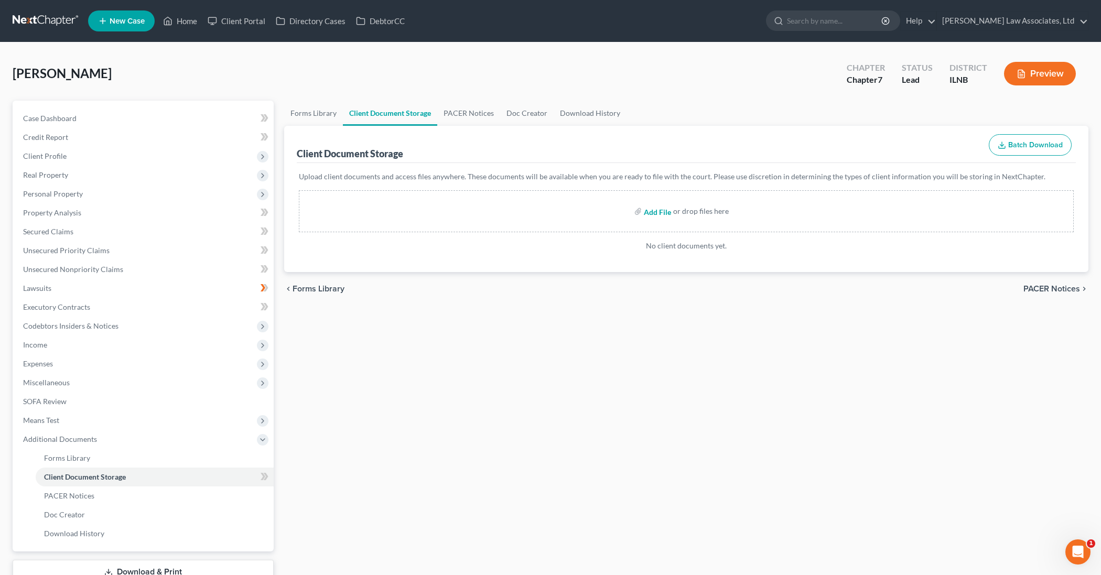
click at [660, 211] on input "file" at bounding box center [656, 211] width 25 height 19
type input "C:\fakepath\Black CC.rtfd.zip"
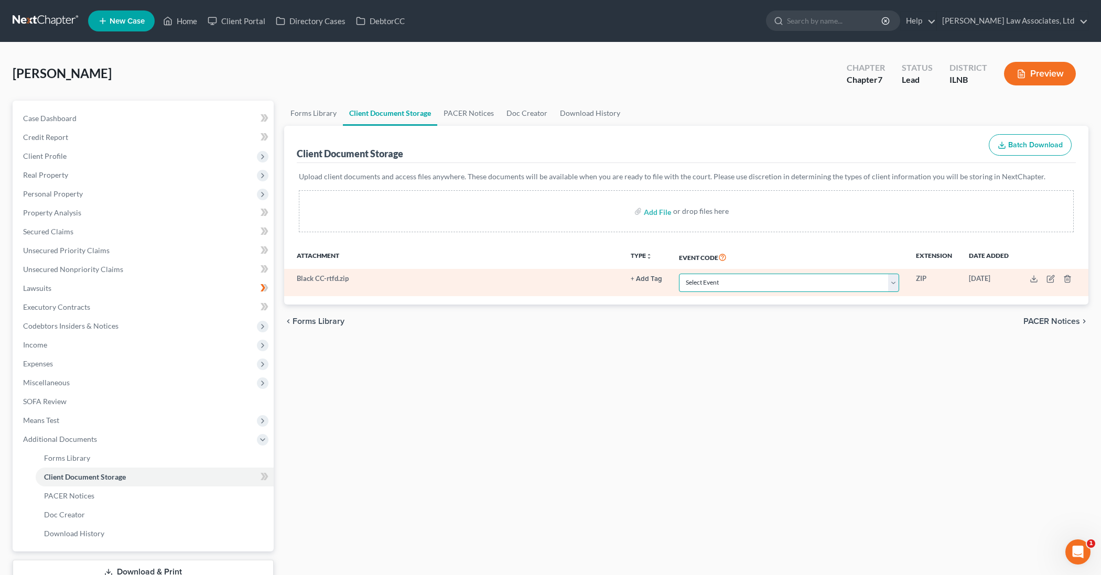
select select "0"
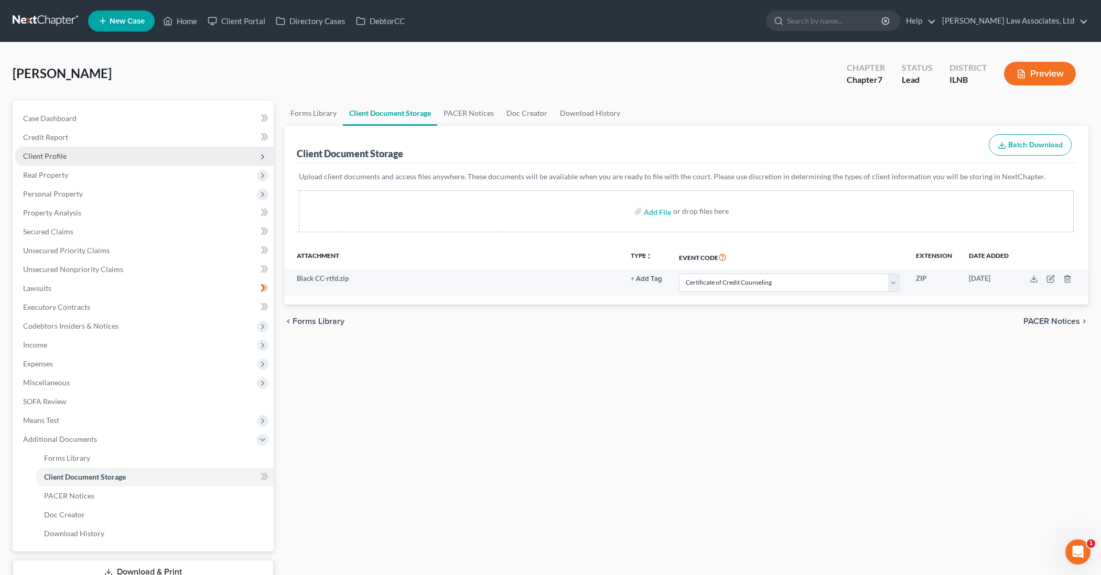
click at [128, 155] on span "Client Profile" at bounding box center [144, 156] width 259 height 19
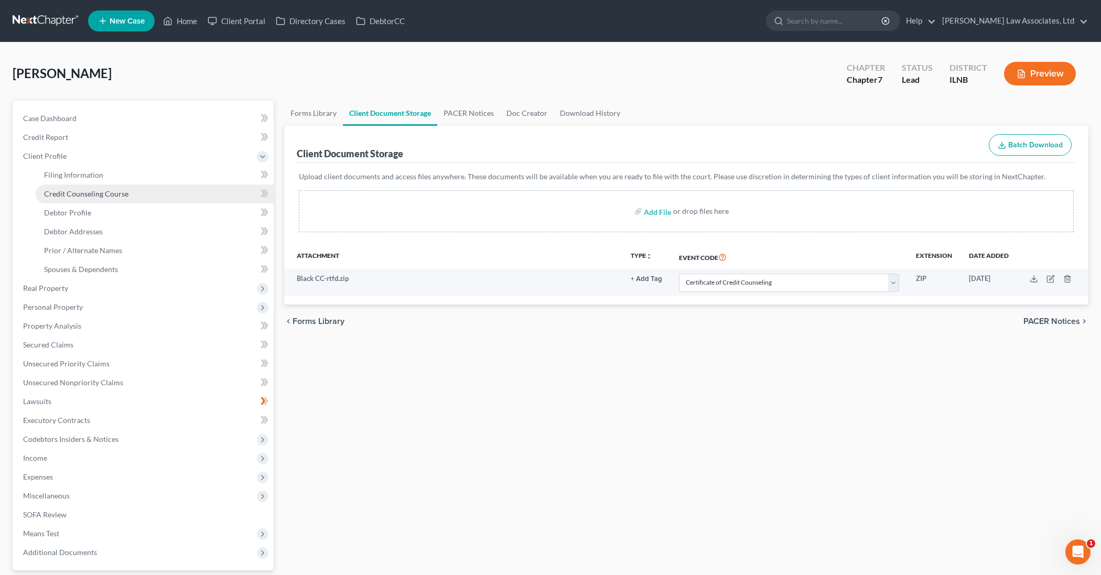
click at [128, 191] on link "Credit Counseling Course" at bounding box center [155, 193] width 238 height 19
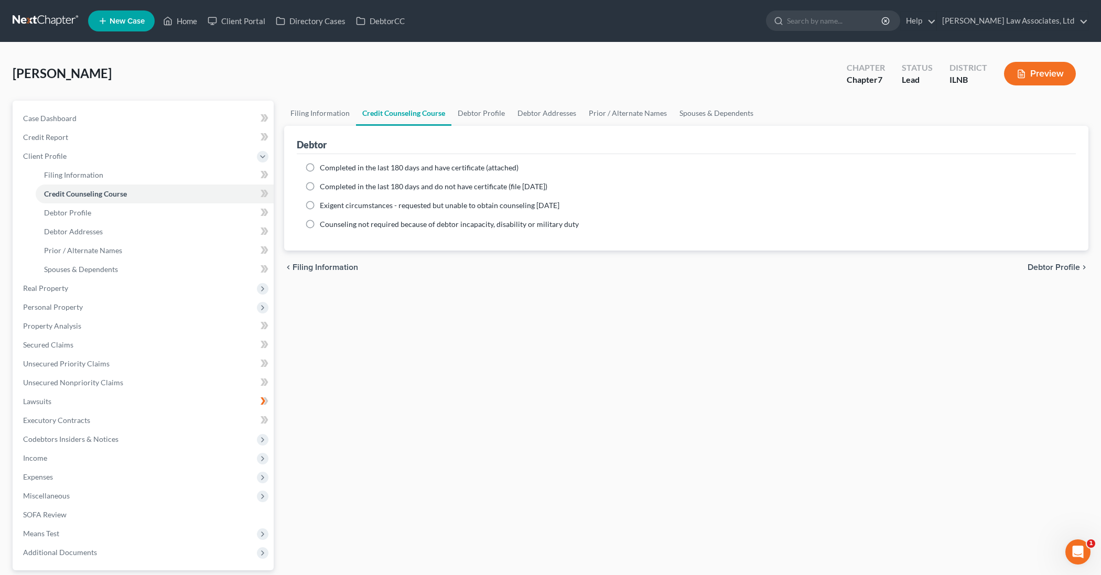
click at [320, 170] on label "Completed in the last 180 days and have certificate (attached)" at bounding box center [419, 167] width 199 height 10
click at [324, 169] on input "Completed in the last 180 days and have certificate (attached)" at bounding box center [327, 165] width 7 height 7
radio input "true"
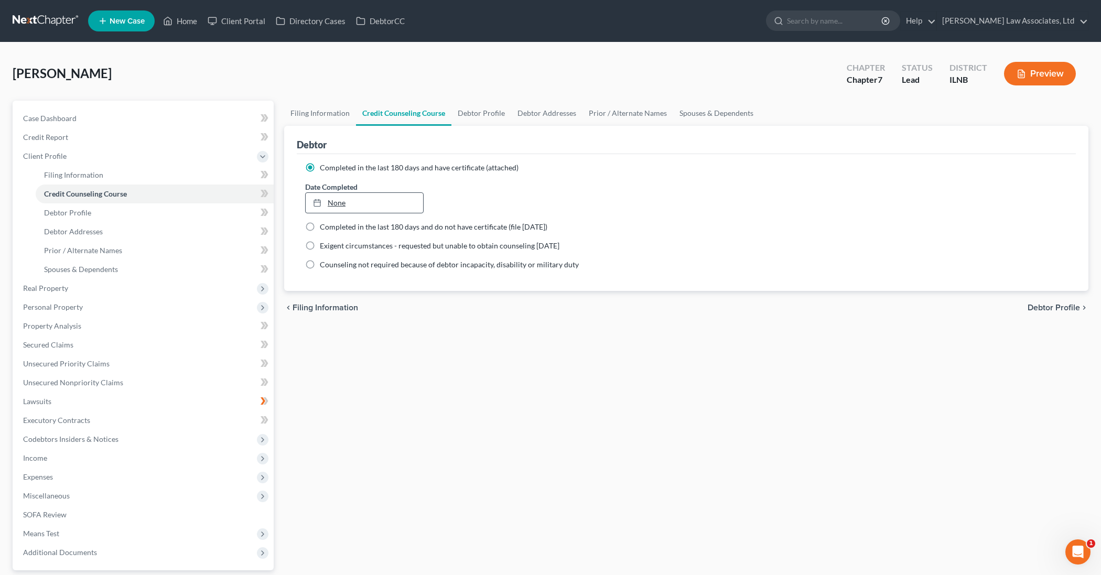
click at [319, 204] on icon at bounding box center [317, 203] width 8 height 8
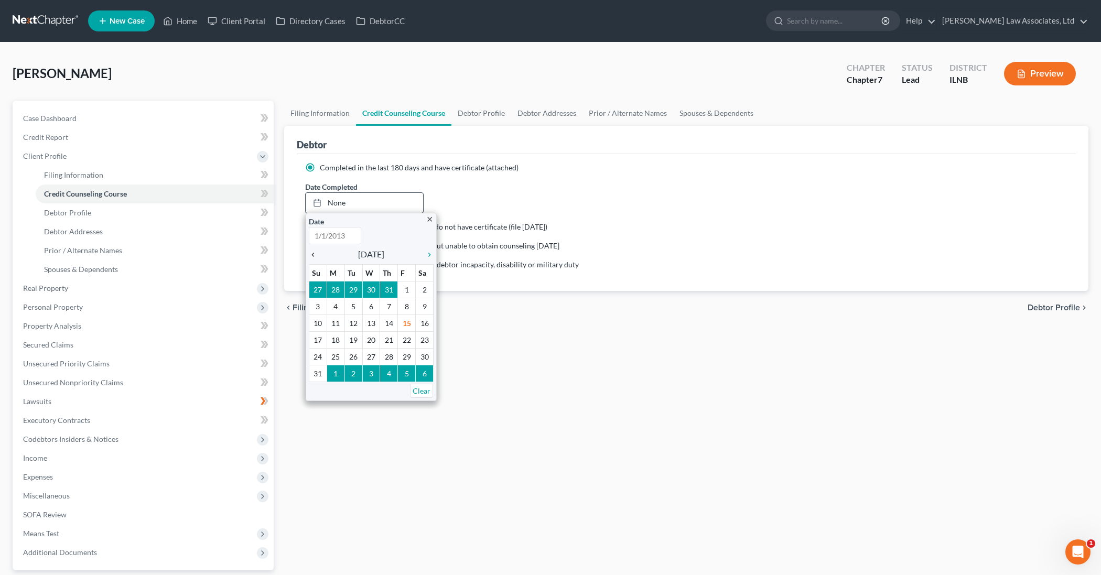
type input "[DATE]"
click at [314, 253] on icon "chevron_left" at bounding box center [316, 255] width 14 height 8
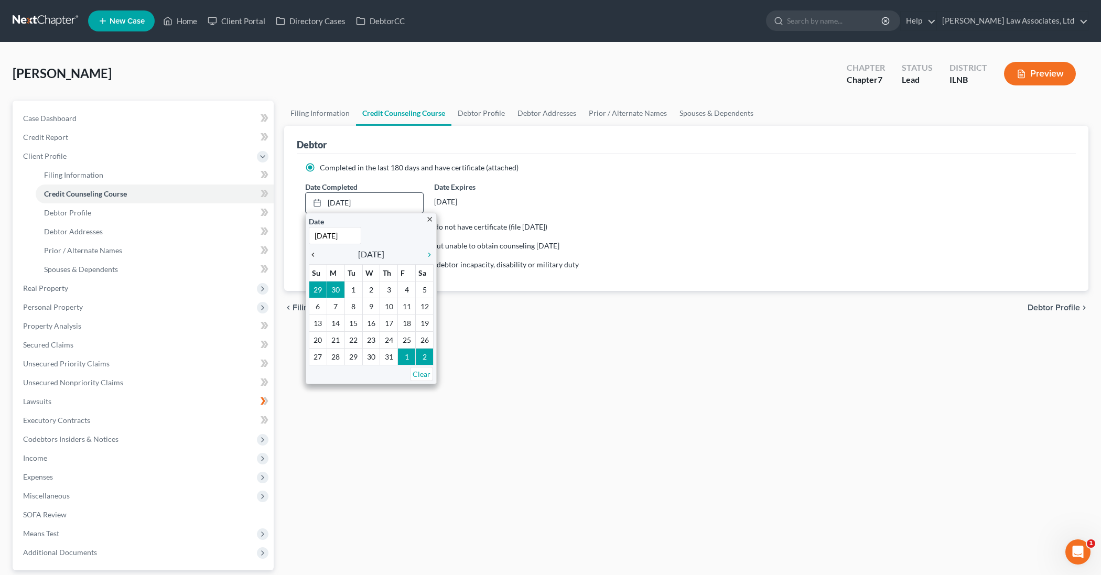
click at [314, 253] on icon "chevron_left" at bounding box center [316, 255] width 14 height 8
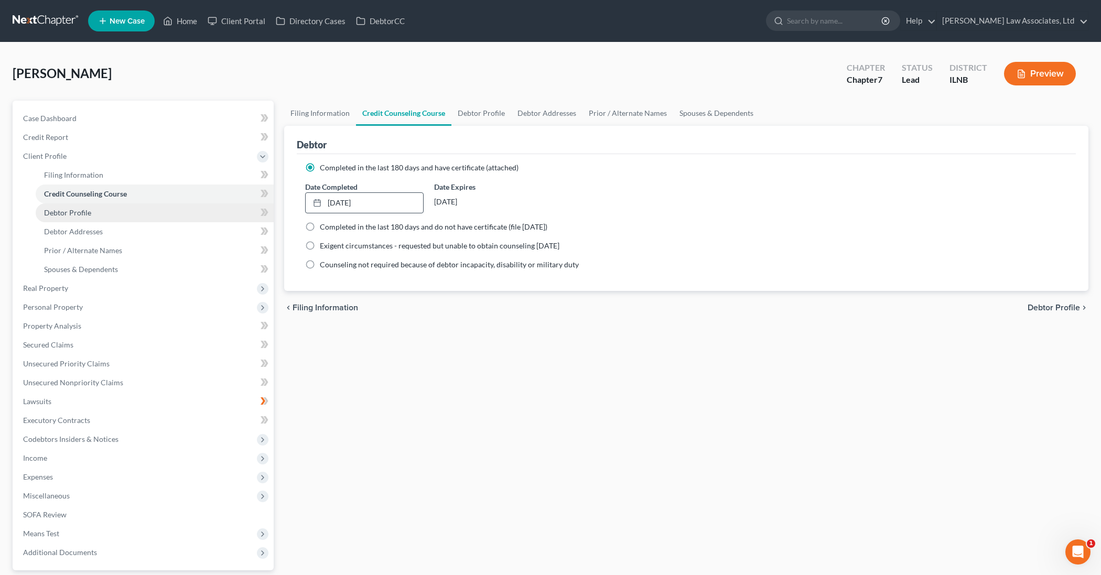
click at [118, 218] on link "Debtor Profile" at bounding box center [155, 212] width 238 height 19
select select "0"
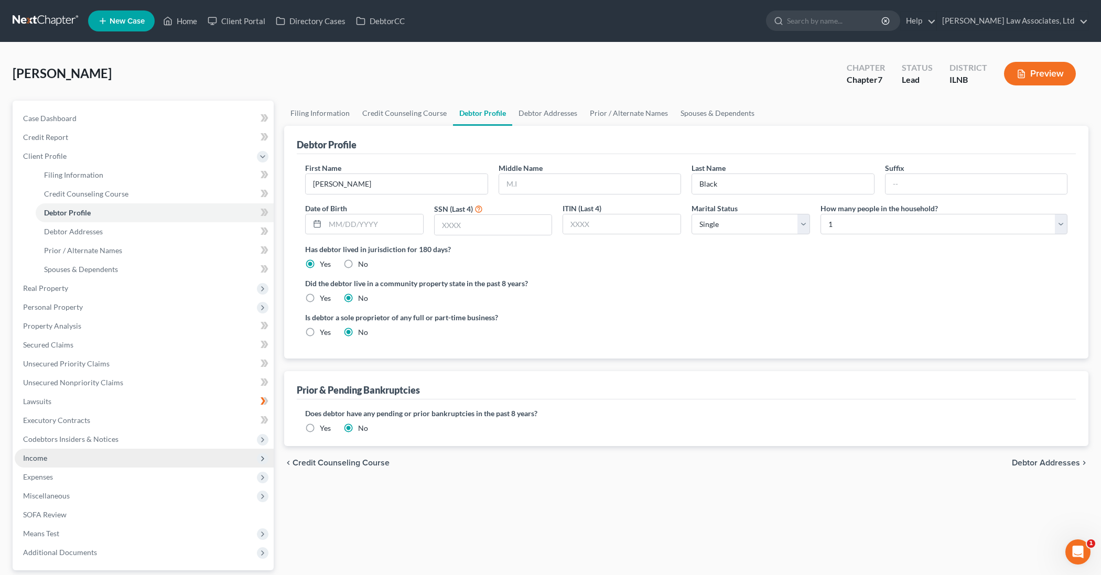
click at [118, 459] on span "Income" at bounding box center [144, 458] width 259 height 19
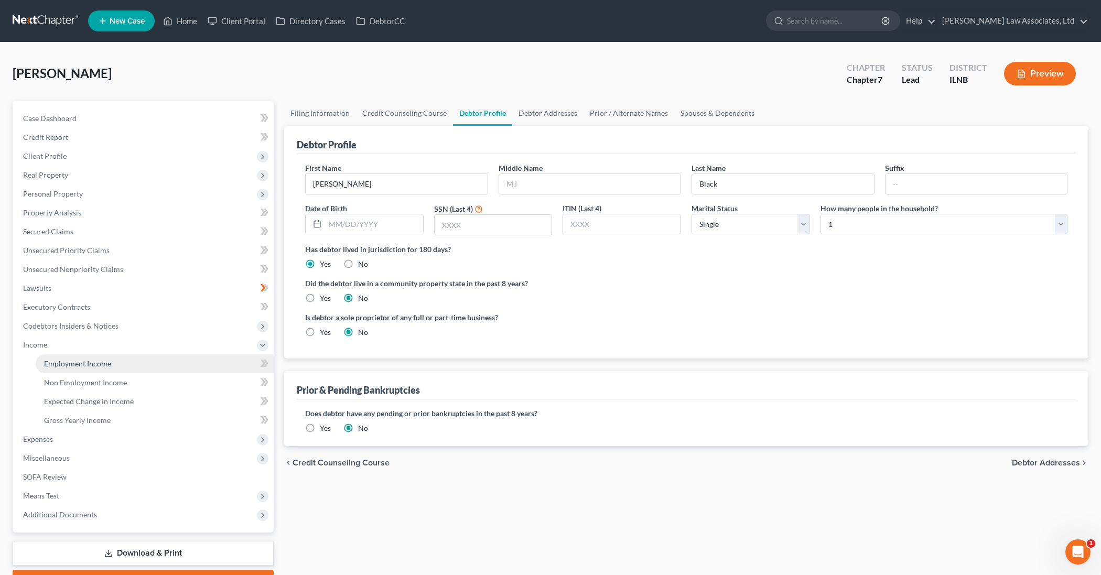
click at [82, 363] on span "Employment Income" at bounding box center [77, 363] width 67 height 9
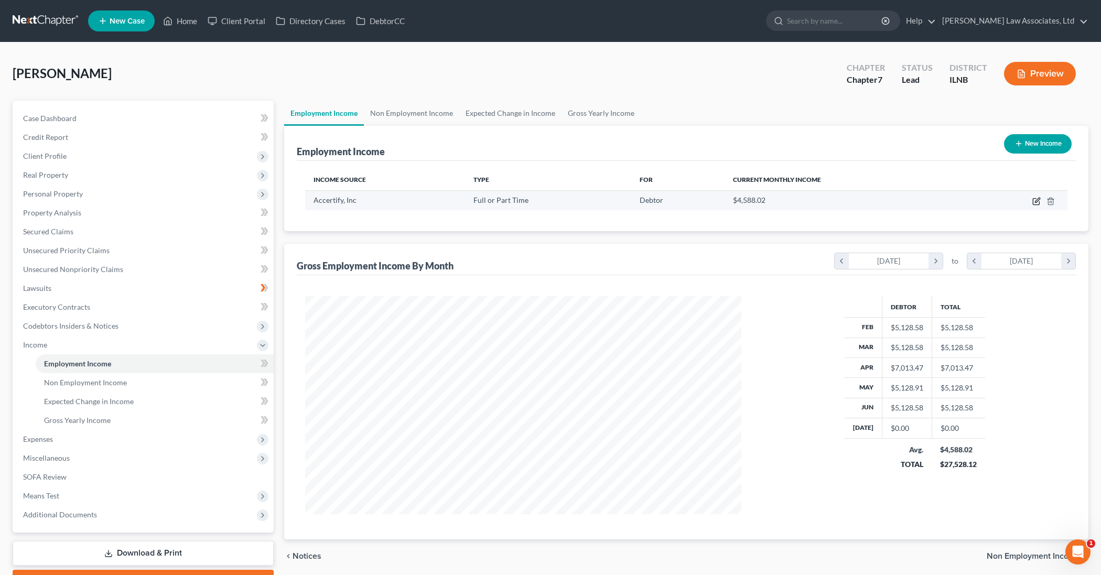
click at [1035, 202] on icon "button" at bounding box center [1037, 200] width 5 height 5
select select "0"
select select "14"
select select "2"
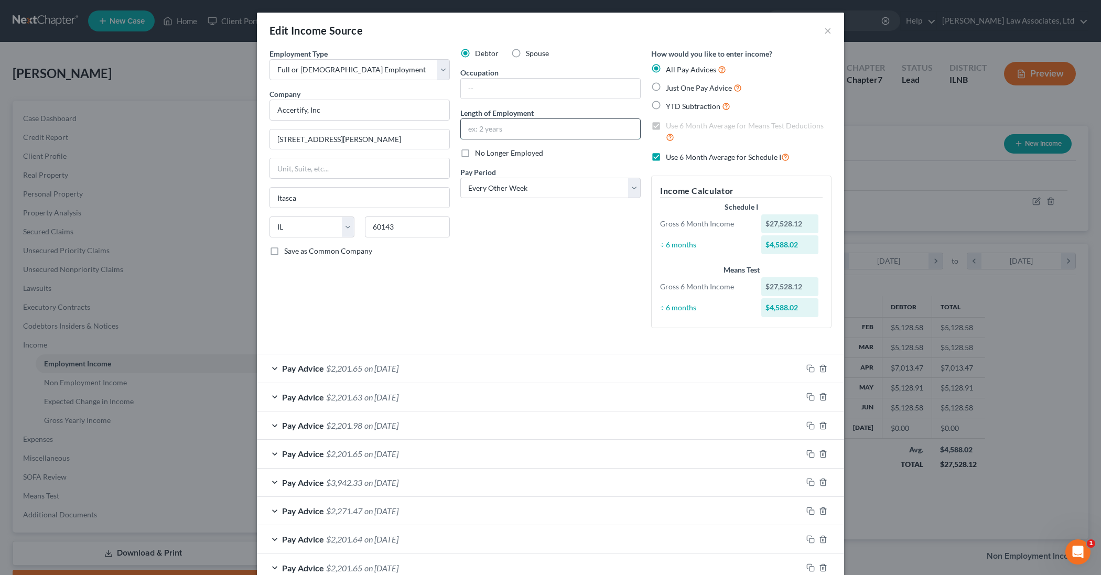
click at [513, 128] on input "text" at bounding box center [550, 129] width 179 height 20
type input "10 Years"
click at [475, 155] on label "No Longer Employed" at bounding box center [509, 153] width 68 height 10
click at [479, 155] on input "No Longer Employed" at bounding box center [482, 151] width 7 height 7
checkbox input "true"
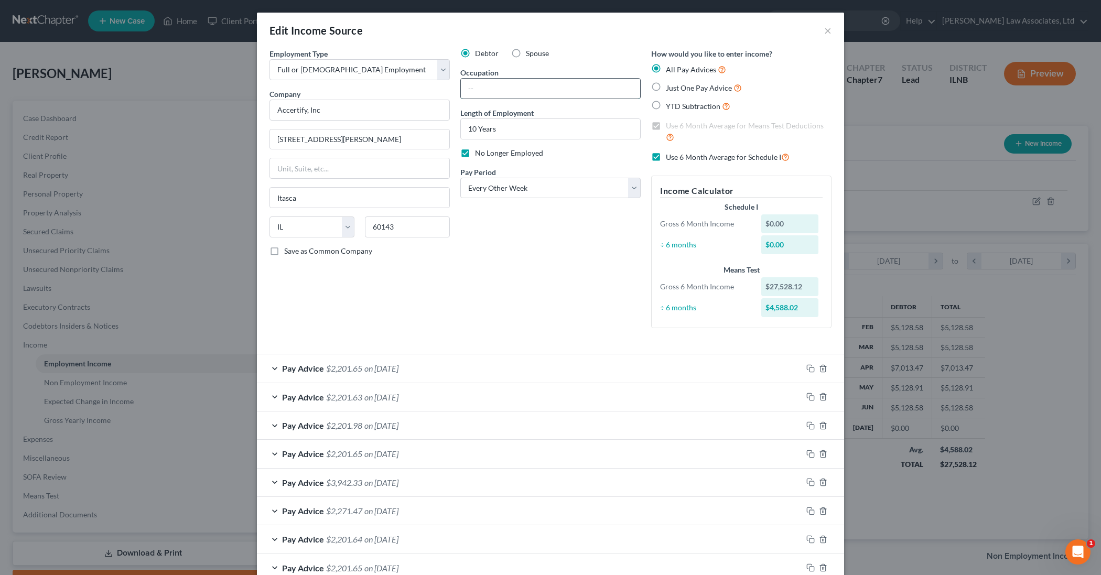
click at [489, 85] on input "text" at bounding box center [550, 89] width 179 height 20
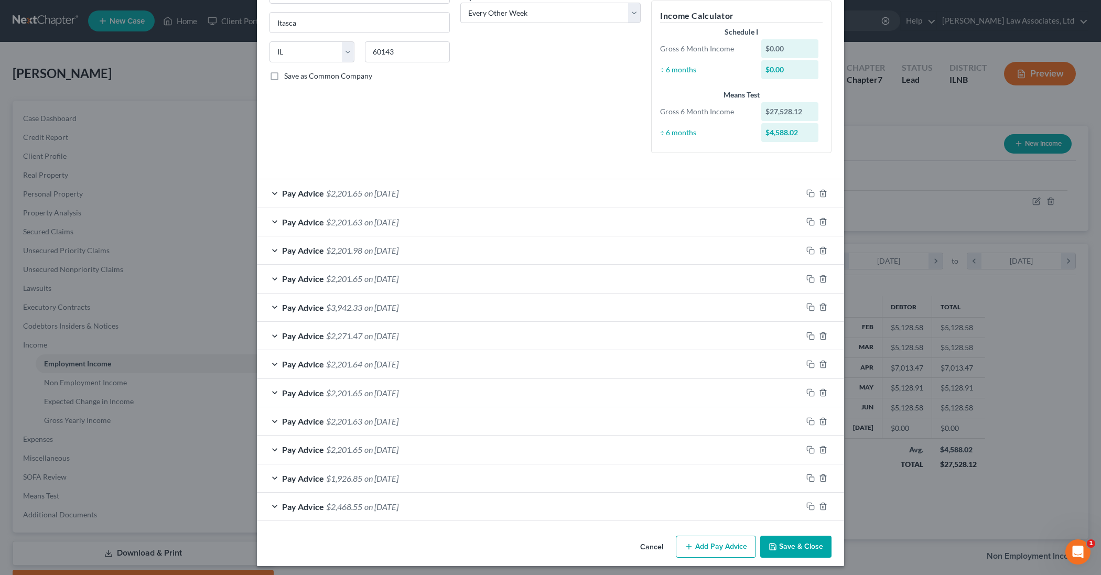
scroll to position [175, 0]
click at [783, 540] on button "Save & Close" at bounding box center [795, 547] width 71 height 22
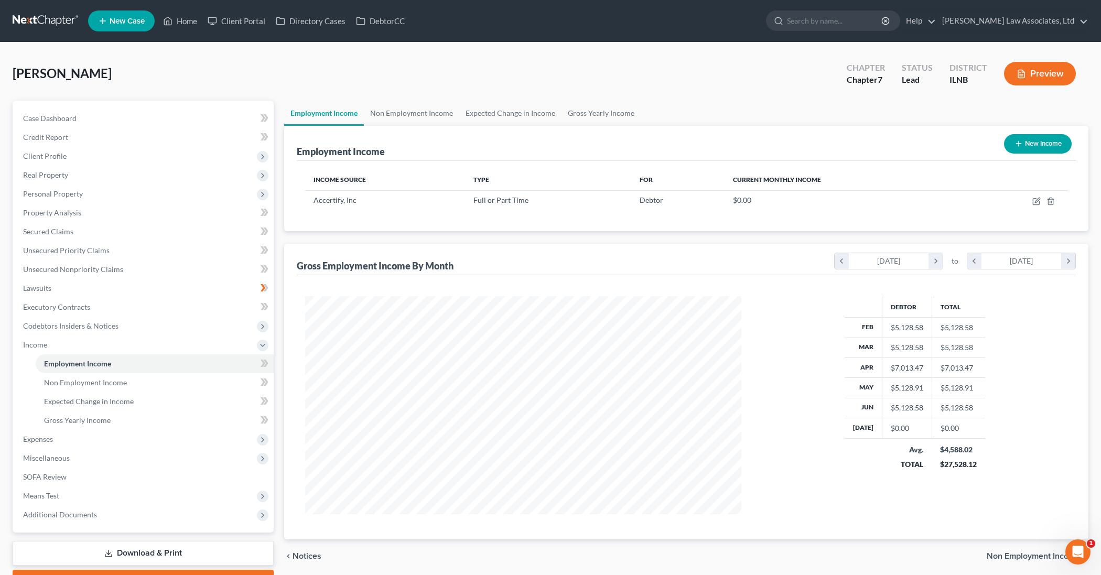
scroll to position [0, 0]
click at [1034, 204] on icon "button" at bounding box center [1036, 201] width 8 height 8
select select "0"
select select "14"
select select "2"
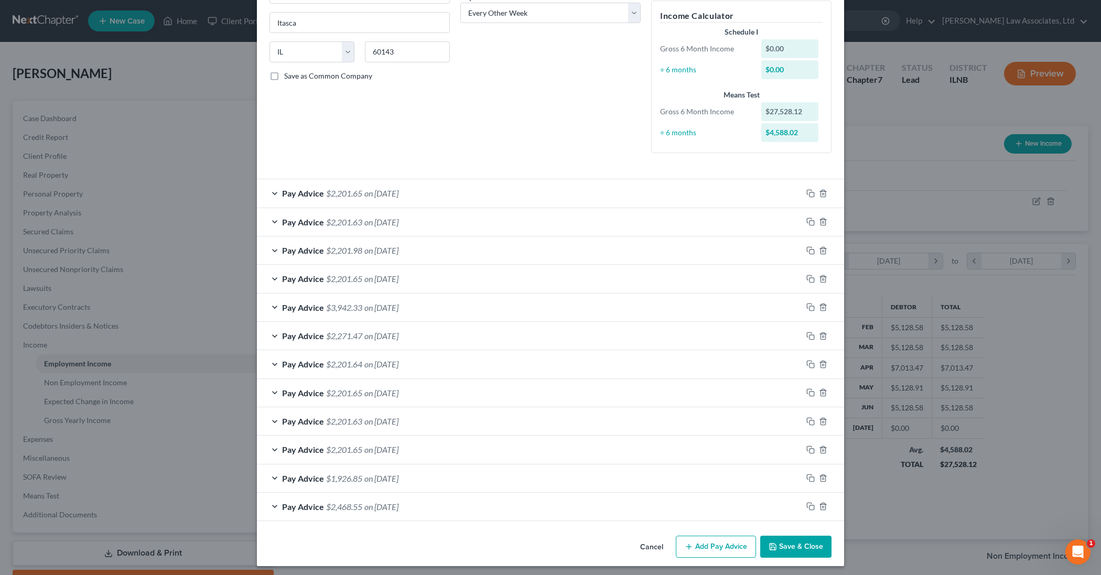
scroll to position [175, 0]
click at [787, 541] on button "Save & Close" at bounding box center [795, 547] width 71 height 22
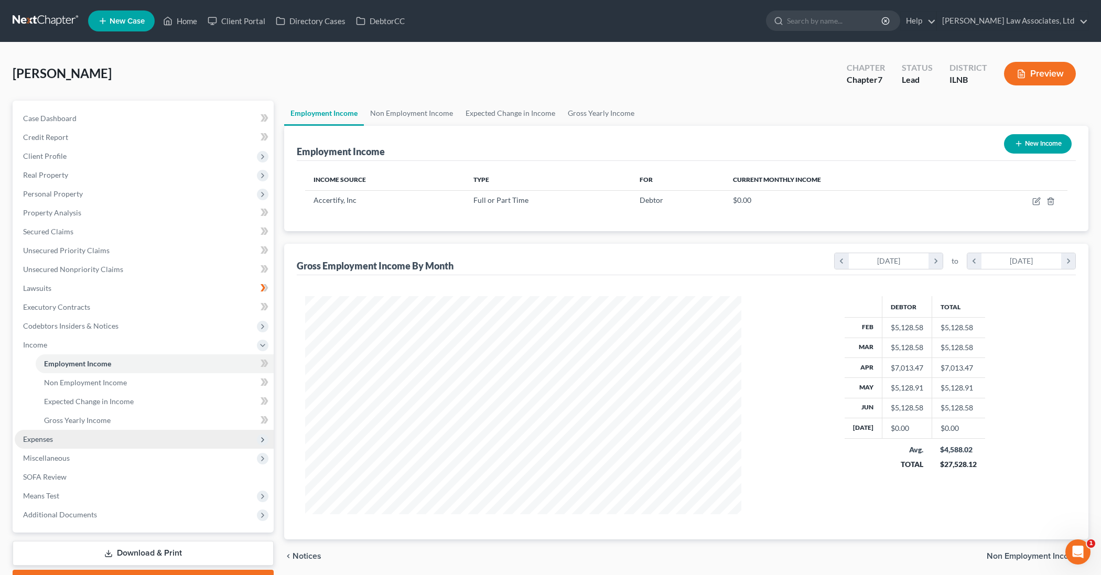
click at [204, 439] on span "Expenses" at bounding box center [144, 439] width 259 height 19
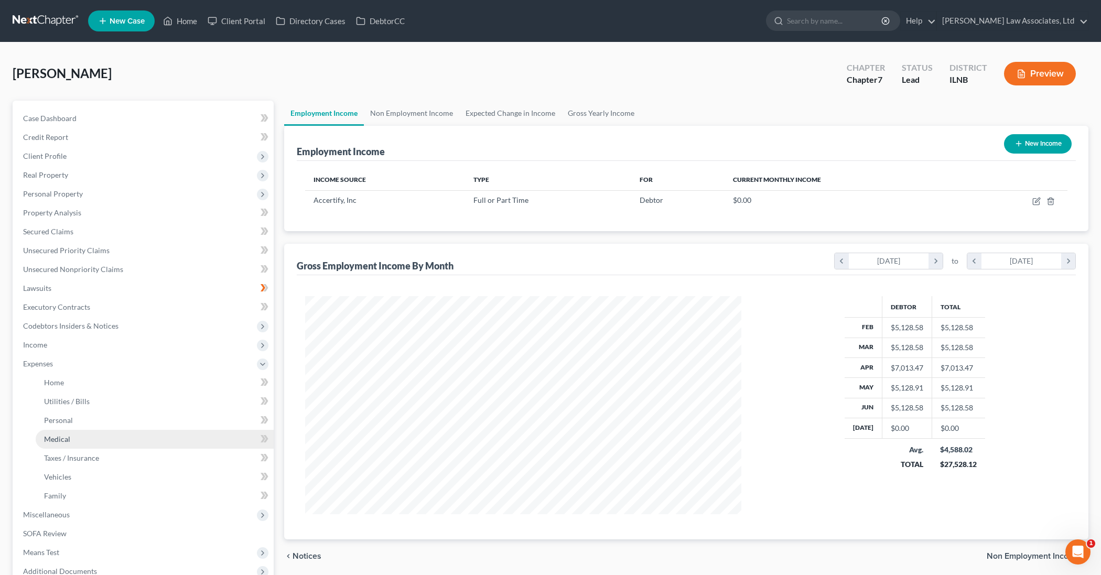
scroll to position [0, 0]
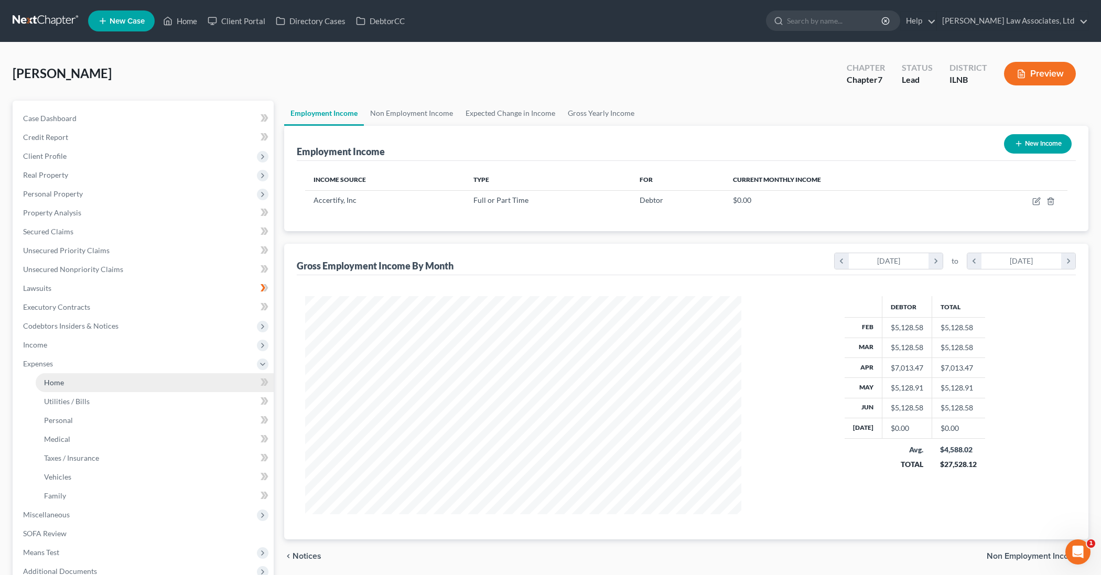
click at [213, 378] on link "Home" at bounding box center [155, 382] width 238 height 19
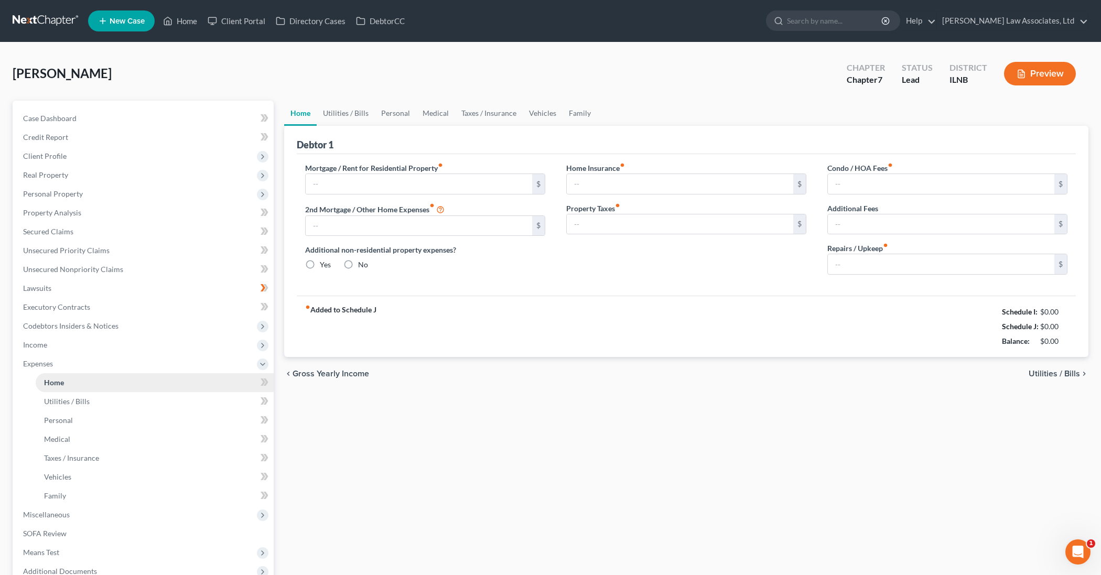
type input "1,200.00"
type input "0.00"
radio input "true"
type input "40.00"
type input "0.00"
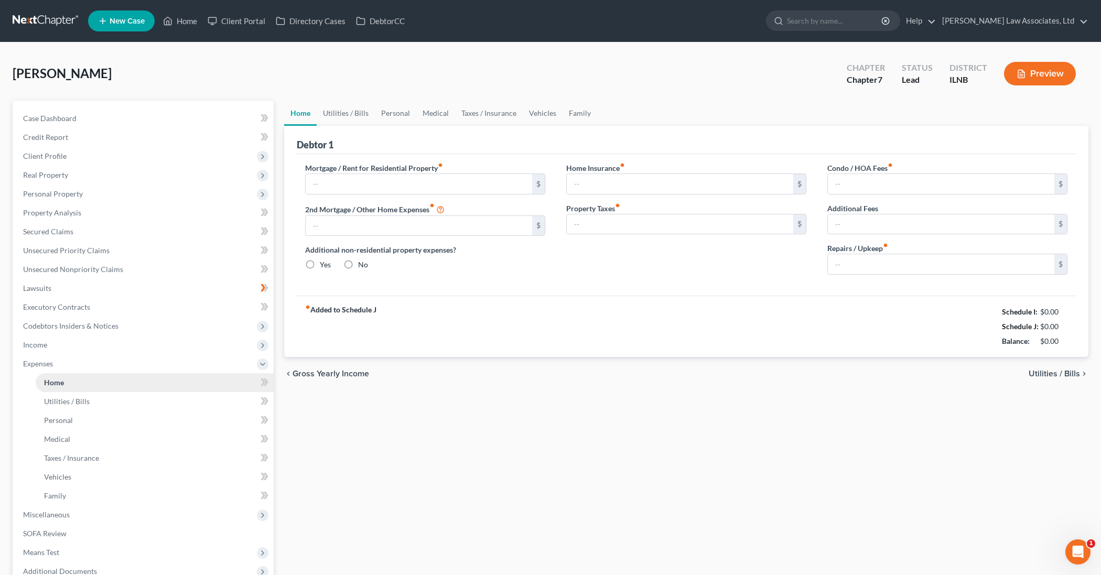
type input "0.00"
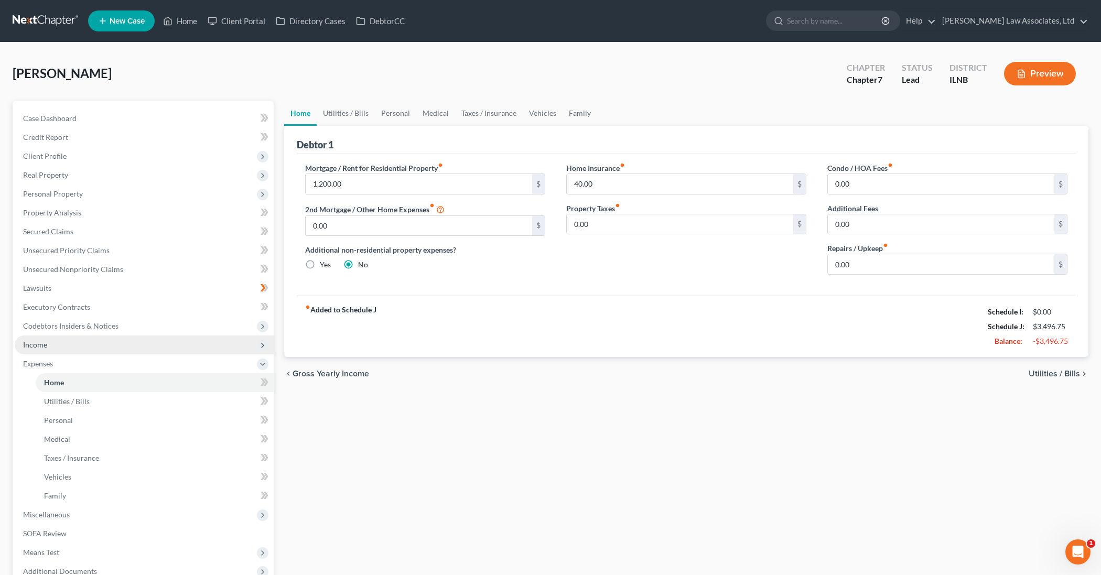
click at [144, 346] on span "Income" at bounding box center [144, 344] width 259 height 19
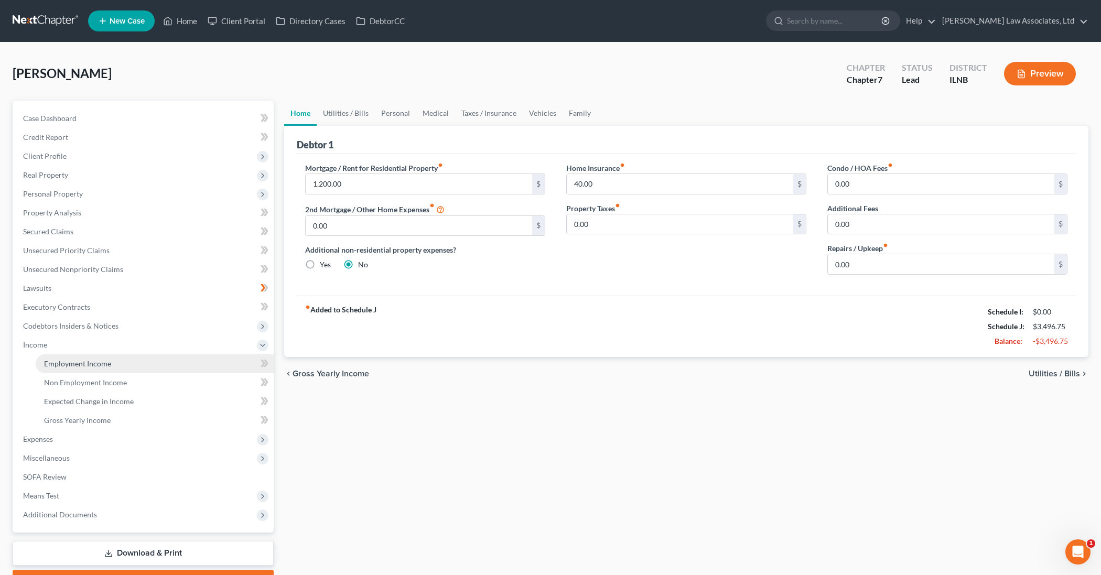
click at [120, 364] on link "Employment Income" at bounding box center [155, 363] width 238 height 19
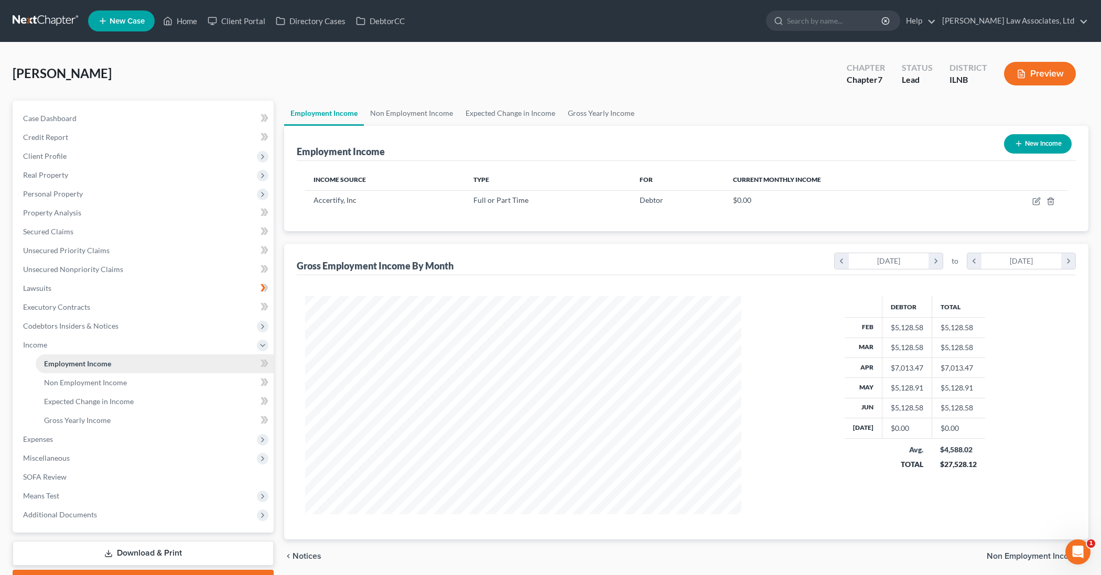
scroll to position [218, 457]
click at [1033, 203] on icon "button" at bounding box center [1036, 202] width 6 height 6
select select "0"
select select "14"
select select "2"
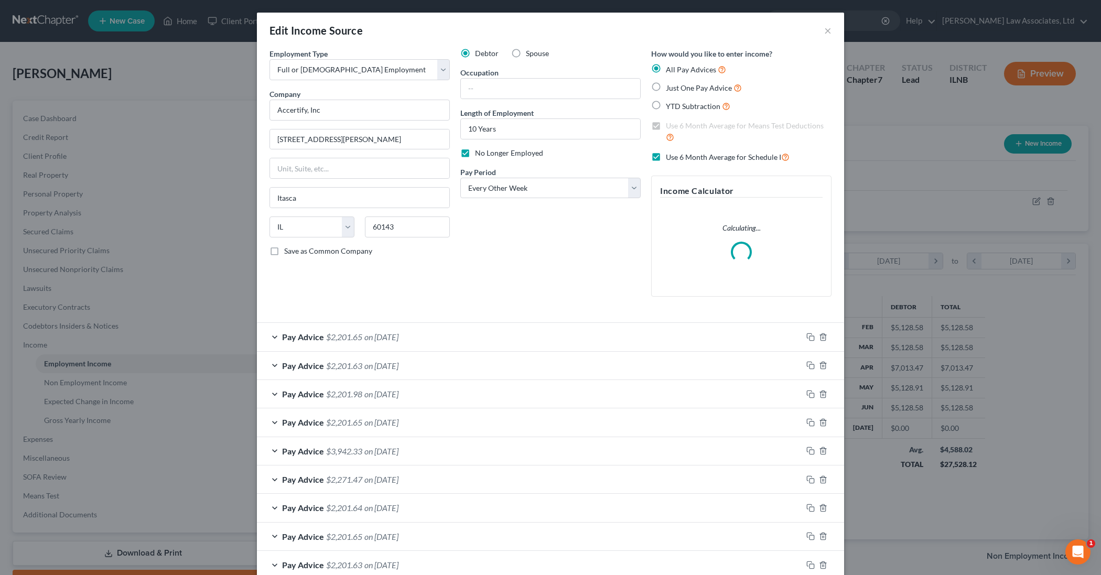
scroll to position [1, 0]
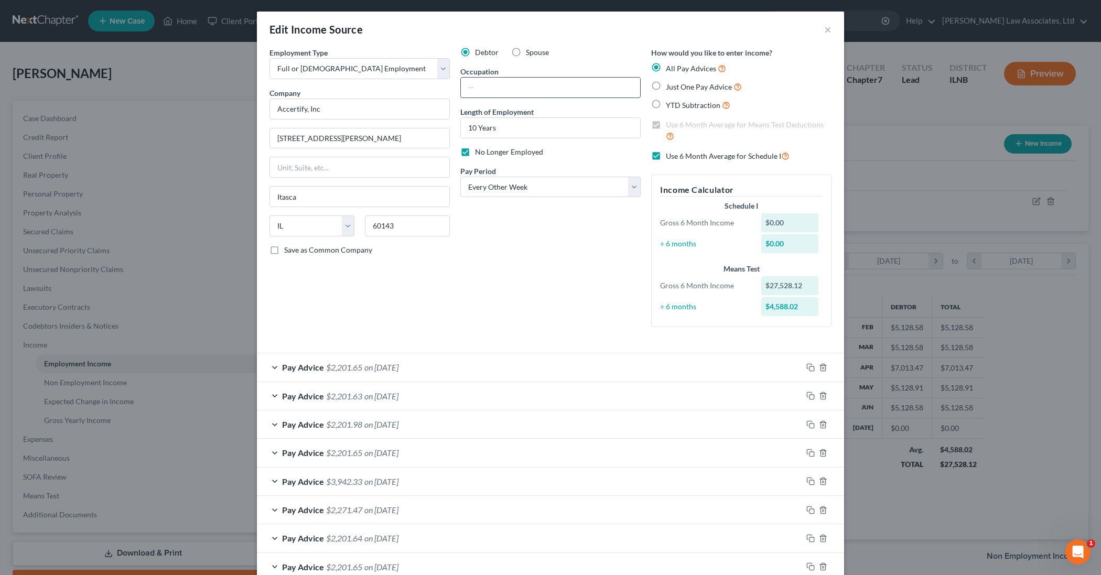
click at [502, 89] on input "text" at bounding box center [550, 88] width 179 height 20
type input "Account Manager"
click at [666, 70] on label "All Pay Advices" at bounding box center [696, 69] width 60 height 12
click at [670, 70] on input "All Pay Advices" at bounding box center [673, 66] width 7 height 7
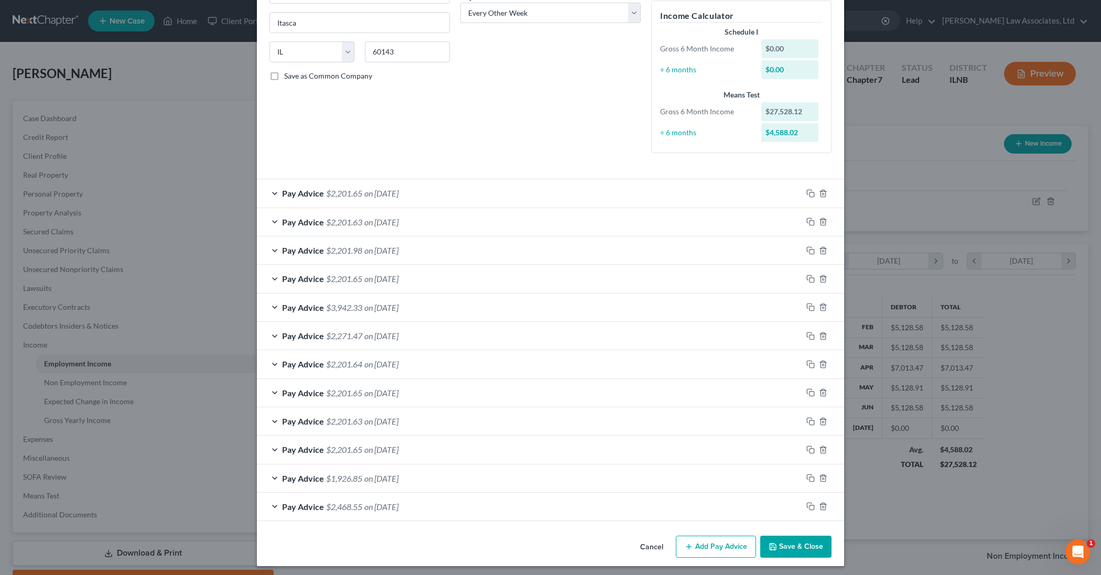
scroll to position [175, 0]
click at [715, 536] on button "Add Pay Advice" at bounding box center [716, 547] width 80 height 22
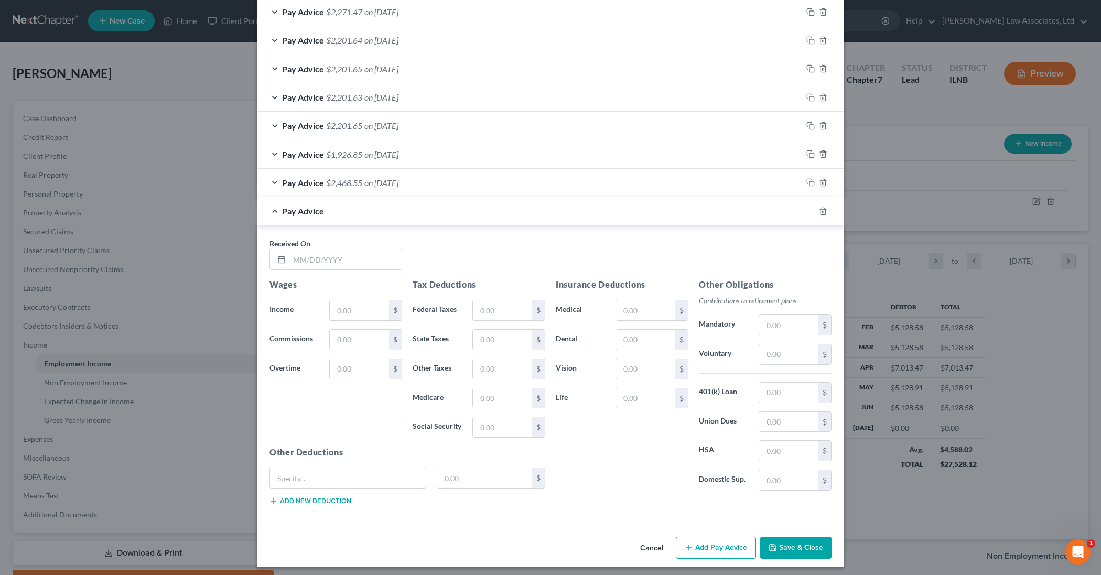
scroll to position [477, 0]
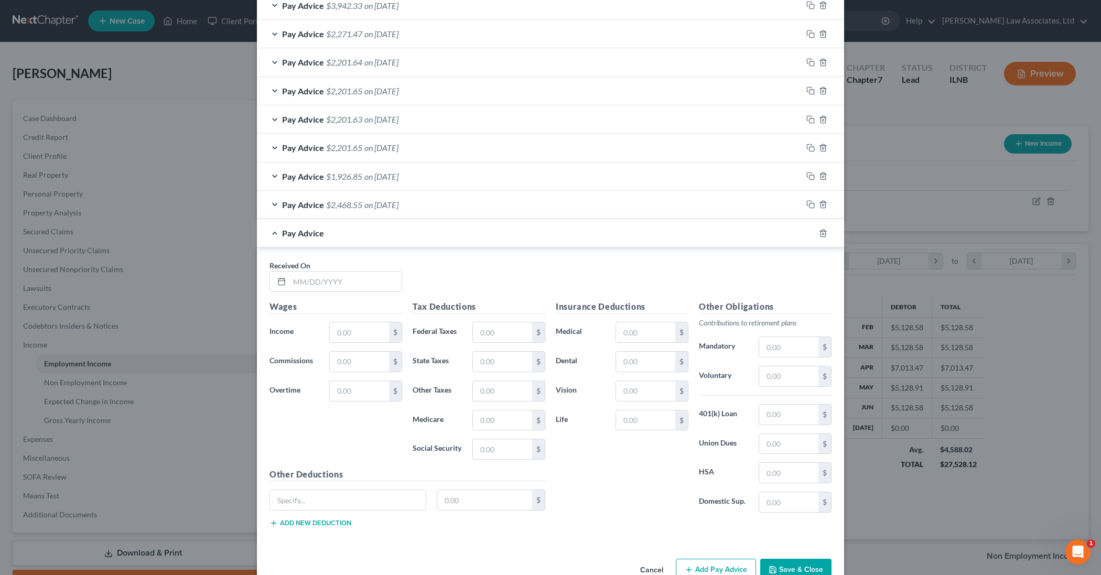
click at [815, 567] on button "Save & Close" at bounding box center [795, 570] width 71 height 22
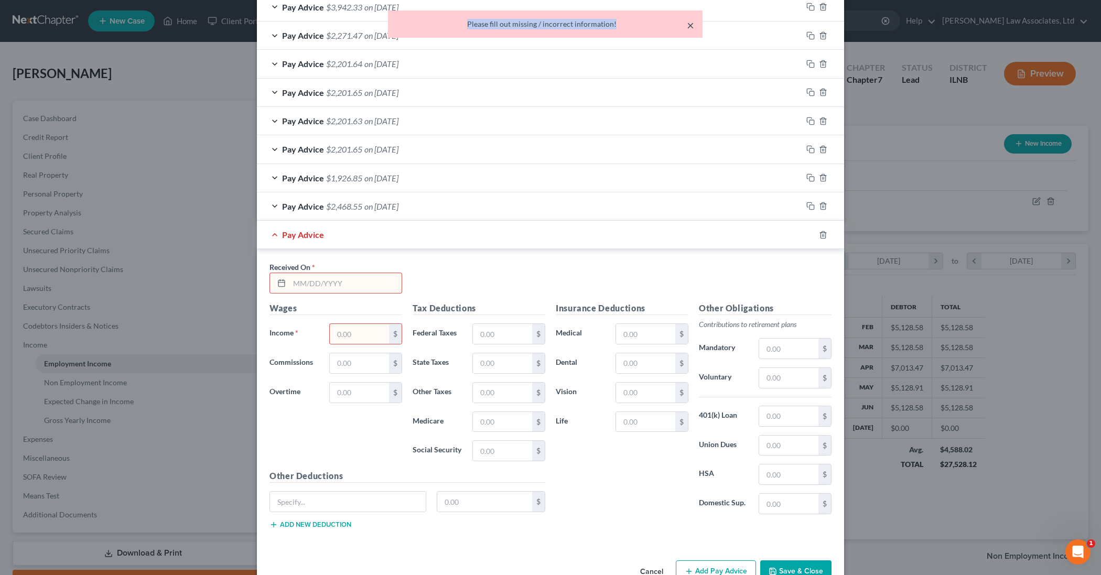
click at [693, 31] on div "× Please fill out missing / incorrect information!" at bounding box center [545, 23] width 314 height 27
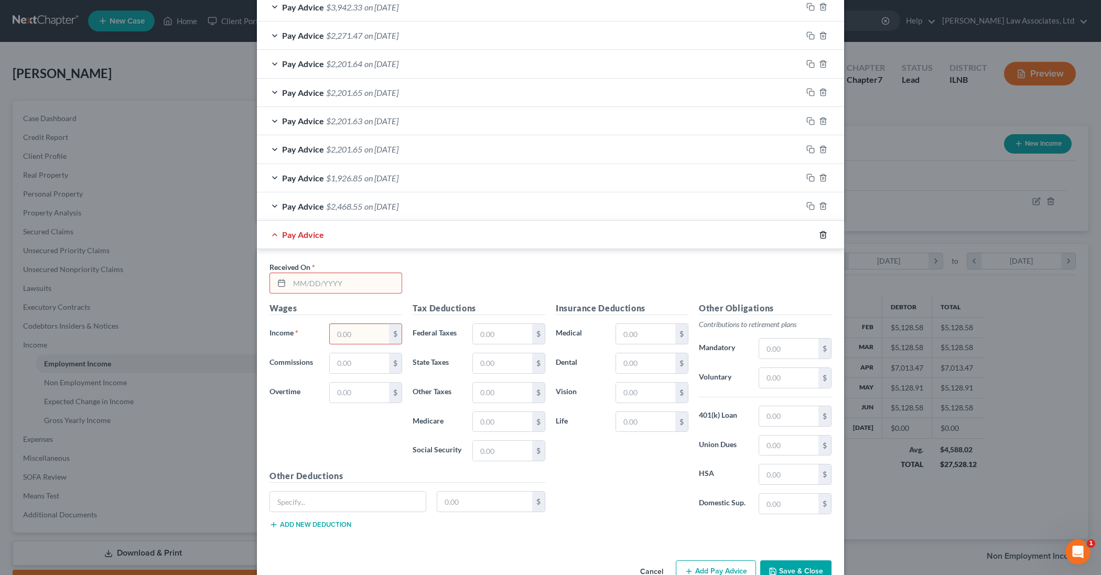
click at [825, 232] on icon "button" at bounding box center [822, 234] width 5 height 7
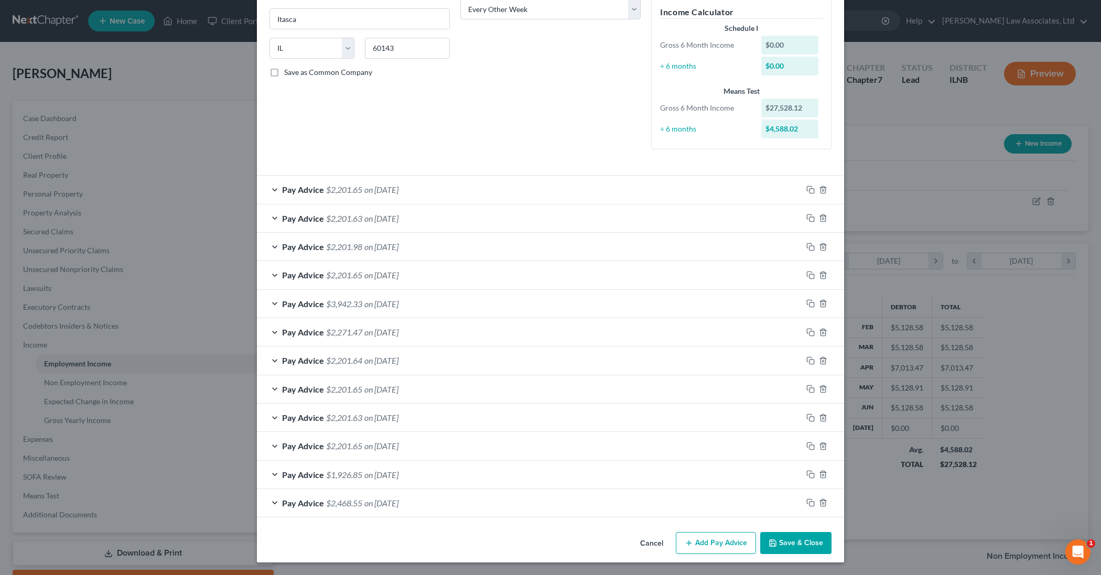
scroll to position [175, 0]
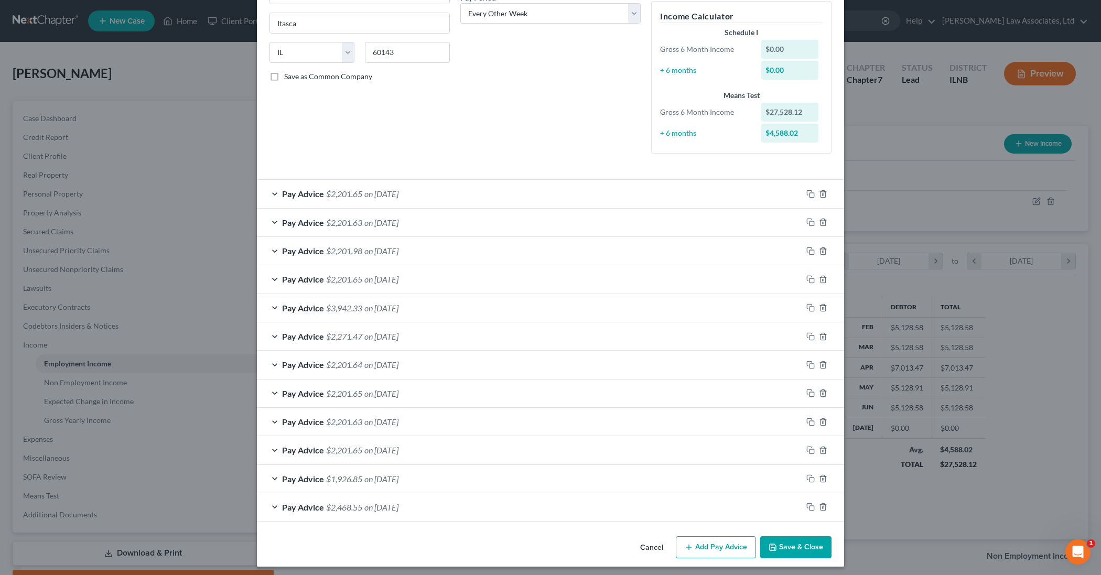
click at [809, 541] on button "Save & Close" at bounding box center [795, 547] width 71 height 22
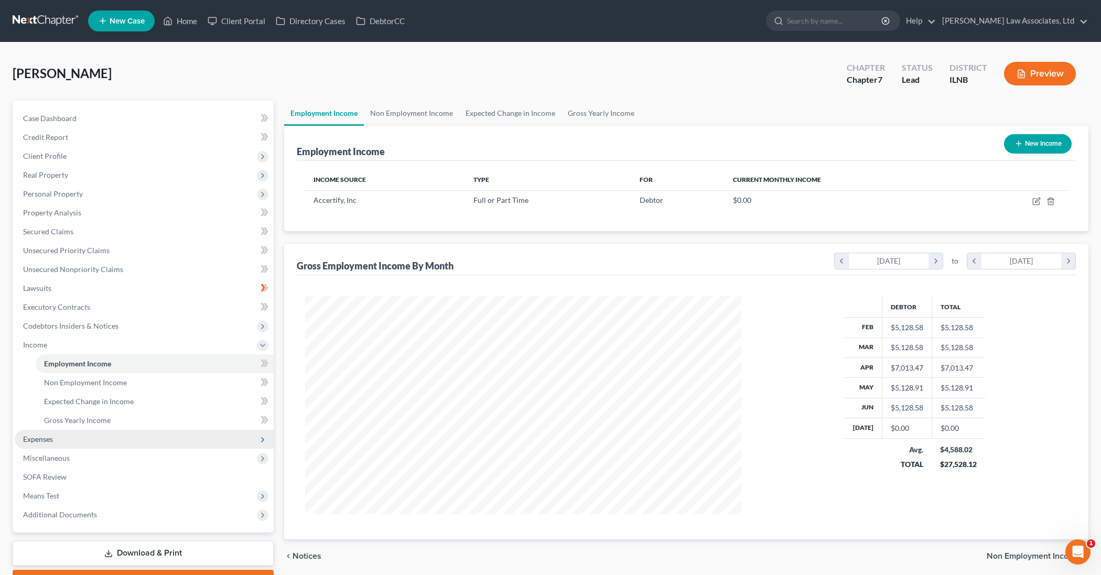
click at [216, 440] on span "Expenses" at bounding box center [144, 439] width 259 height 19
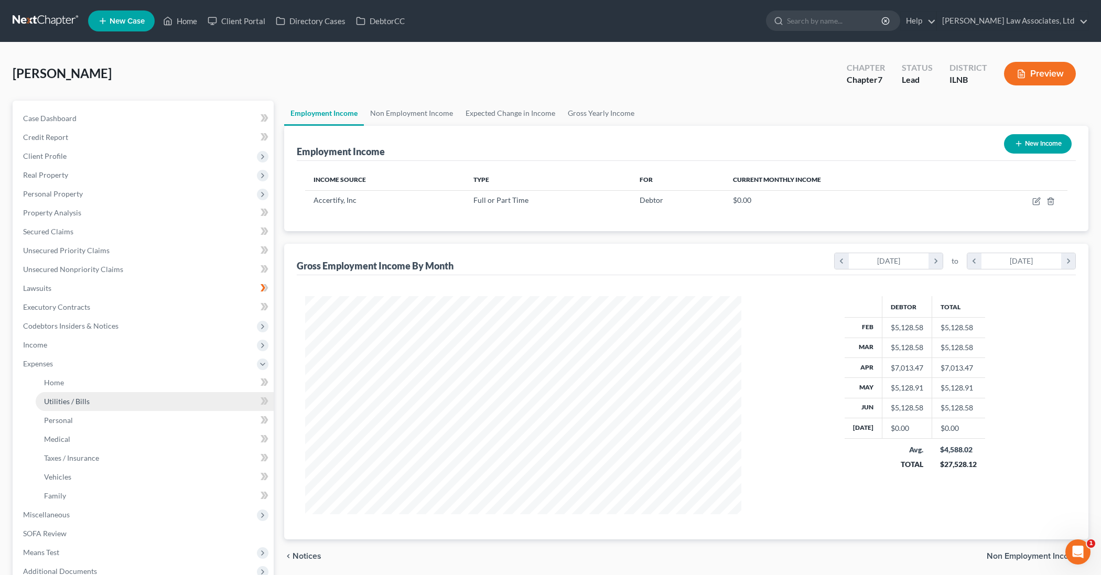
scroll to position [0, 0]
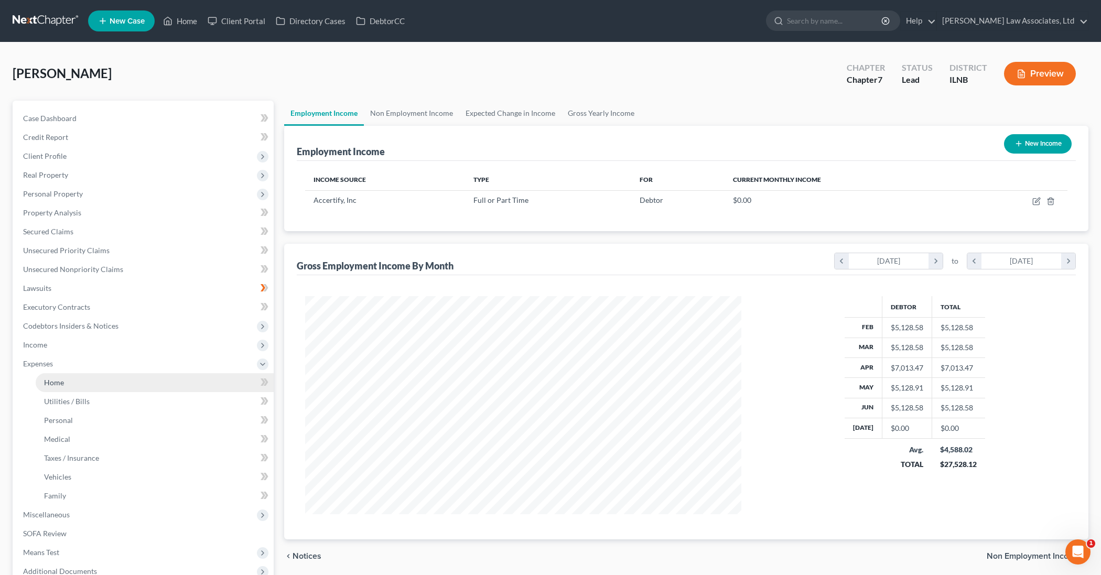
click at [193, 389] on link "Home" at bounding box center [155, 382] width 238 height 19
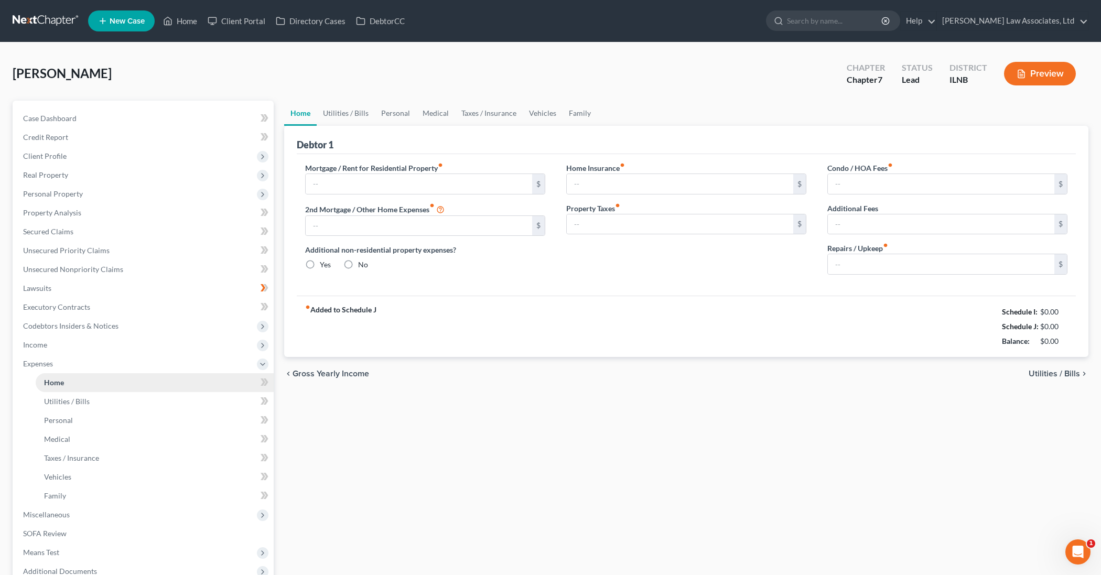
type input "1,200.00"
type input "0.00"
radio input "true"
type input "40.00"
type input "0.00"
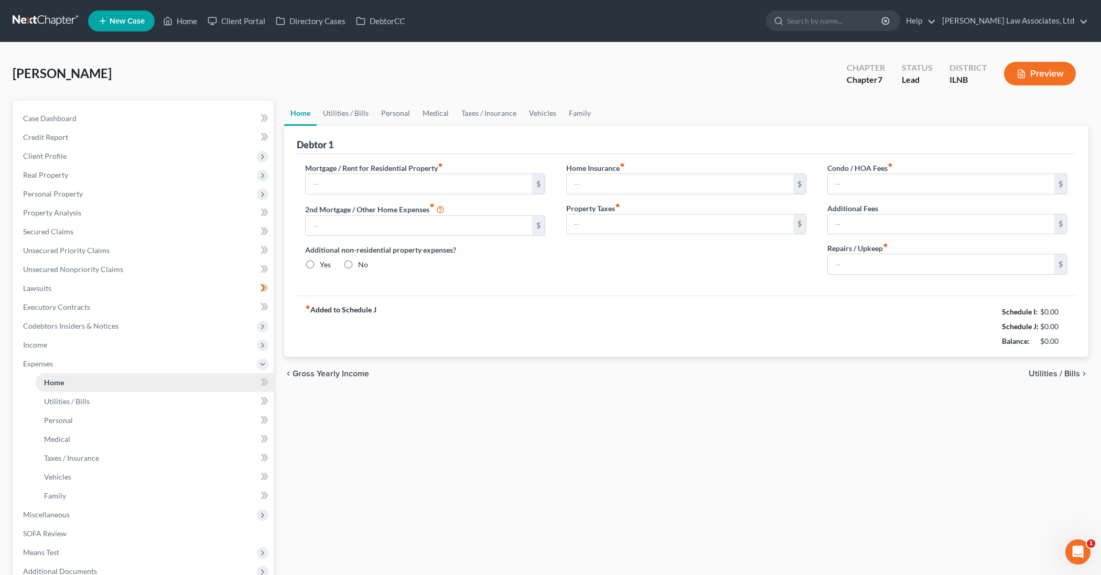
type input "0.00"
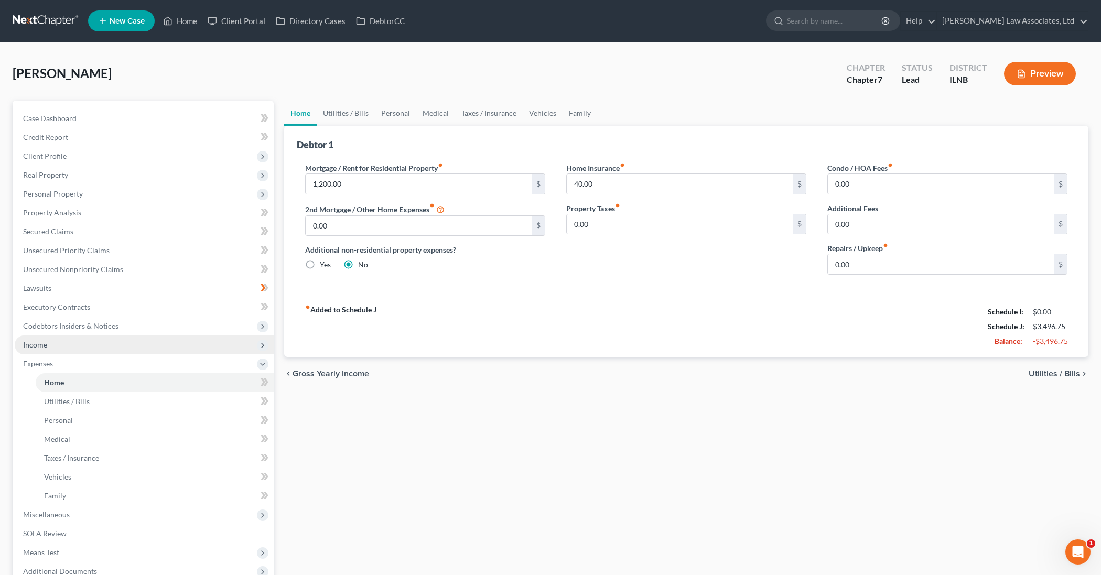
click at [202, 346] on span "Income" at bounding box center [144, 344] width 259 height 19
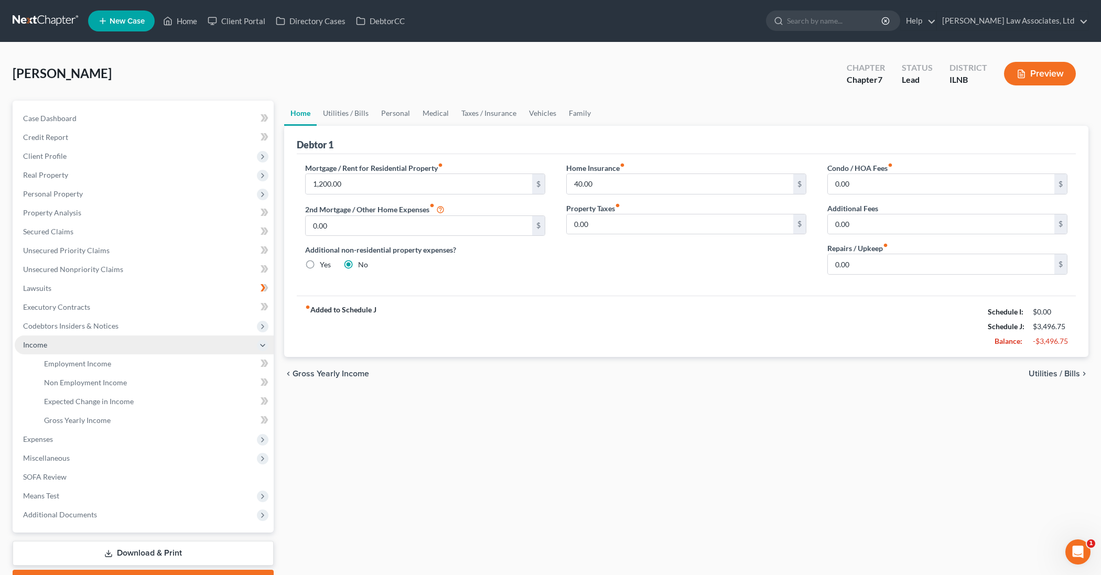
click at [201, 347] on span "Income" at bounding box center [144, 344] width 259 height 19
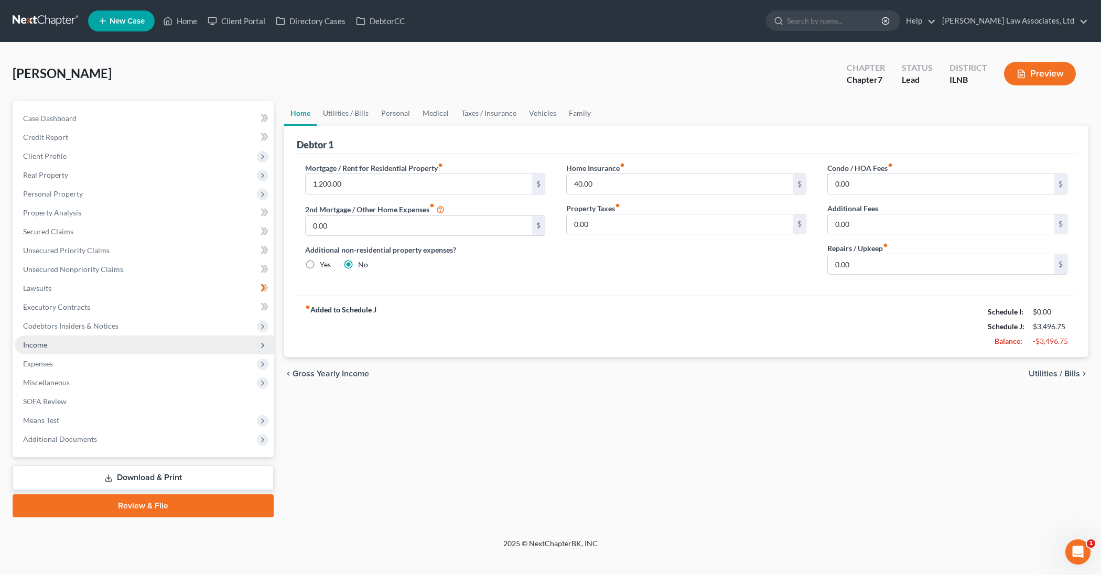
click at [201, 347] on span "Income" at bounding box center [144, 344] width 259 height 19
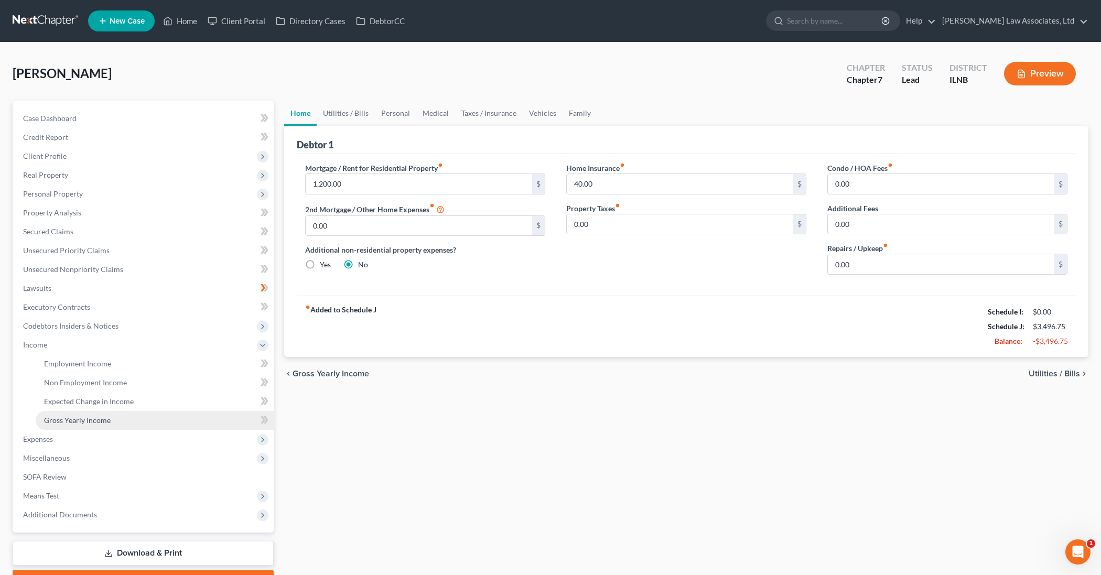
click at [188, 422] on link "Gross Yearly Income" at bounding box center [155, 420] width 238 height 19
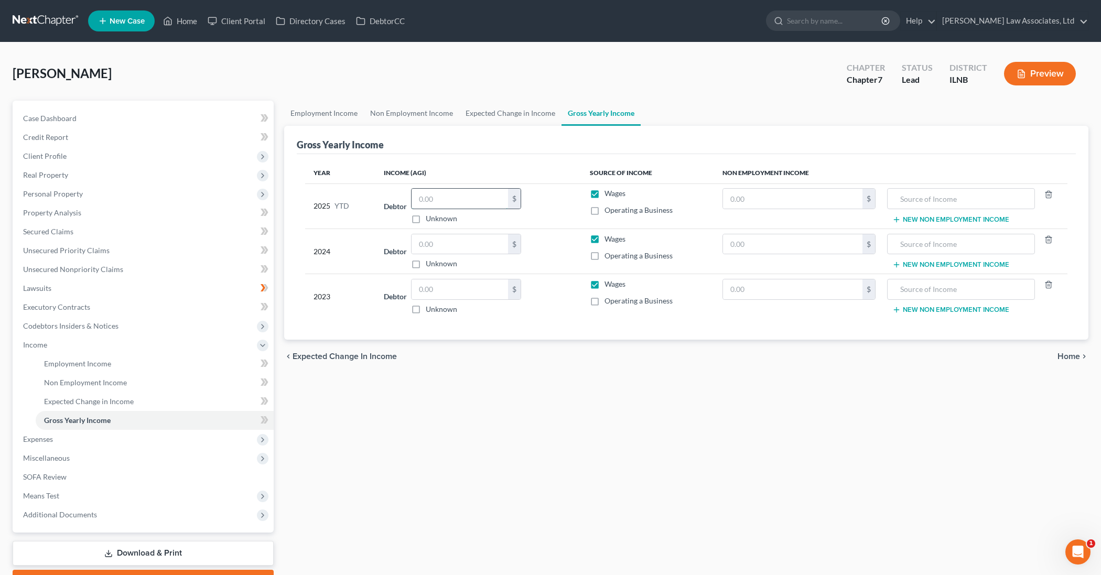
click at [431, 203] on input "text" at bounding box center [459, 199] width 96 height 20
type input "30,092"
click at [464, 247] on input "text" at bounding box center [459, 244] width 96 height 20
type input "60,000"
click at [446, 288] on input "text" at bounding box center [459, 289] width 96 height 20
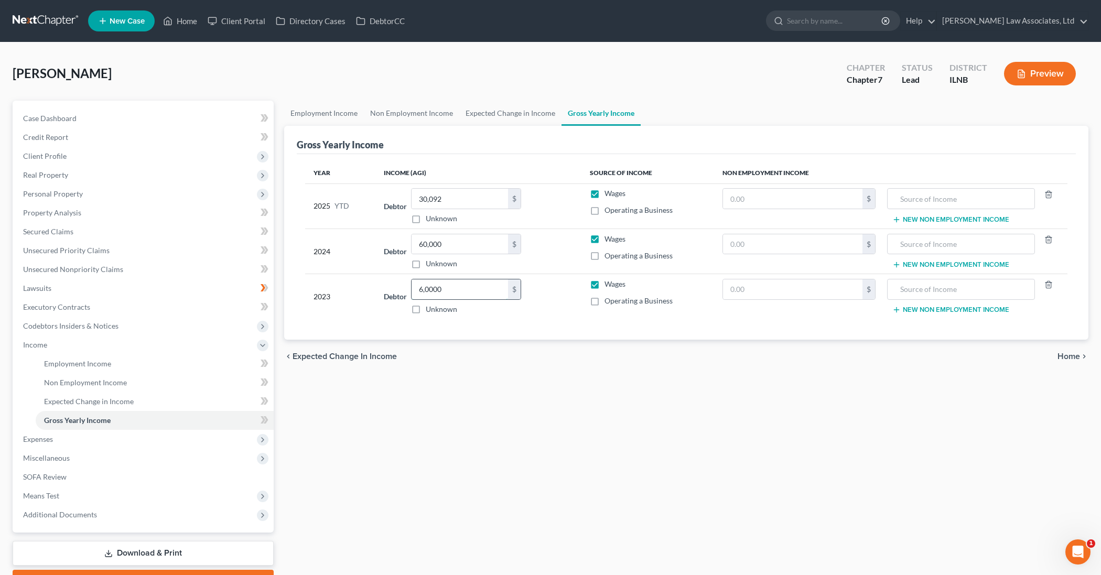
type input "60,000"
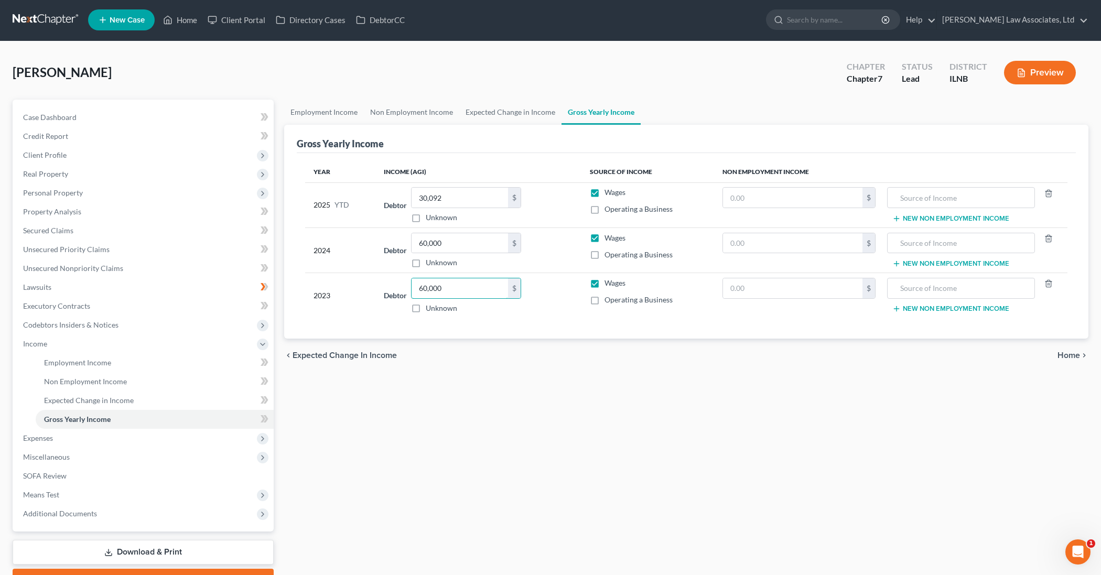
scroll to position [2, 0]
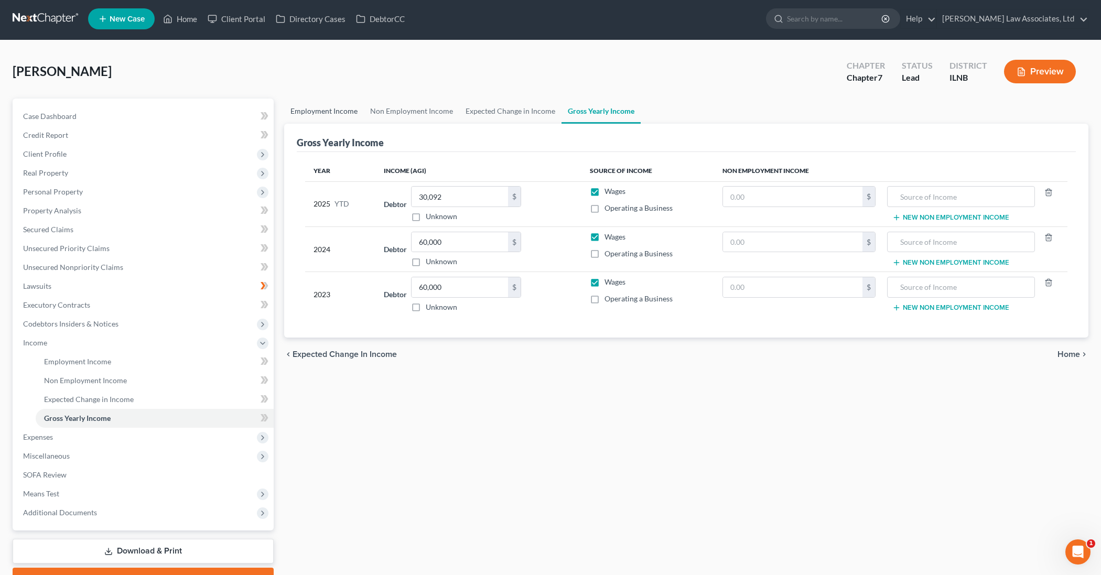
click at [352, 111] on link "Employment Income" at bounding box center [324, 111] width 80 height 25
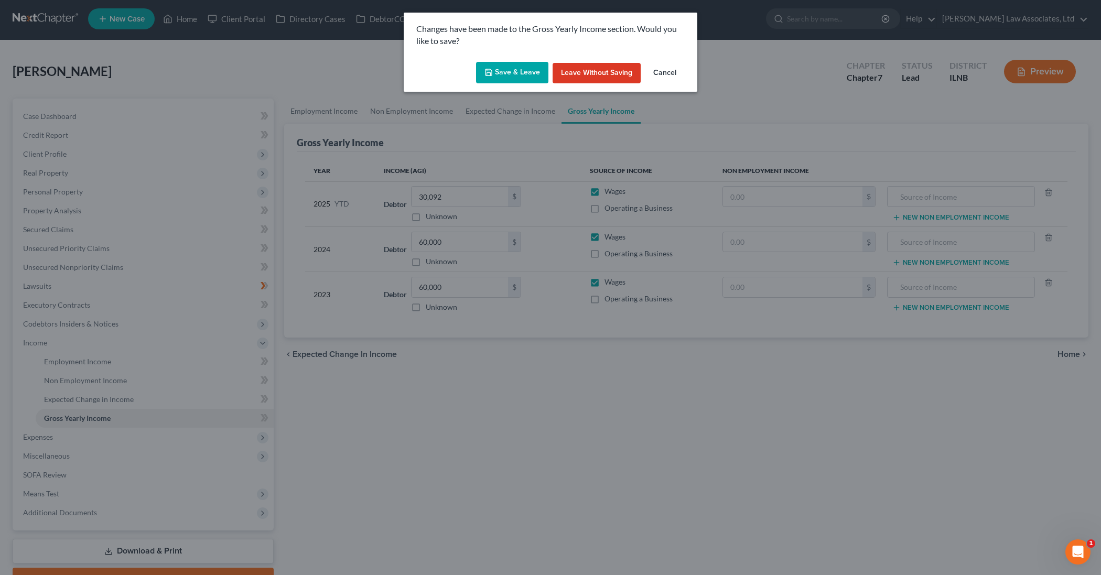
click at [525, 72] on button "Save & Leave" at bounding box center [512, 73] width 72 height 22
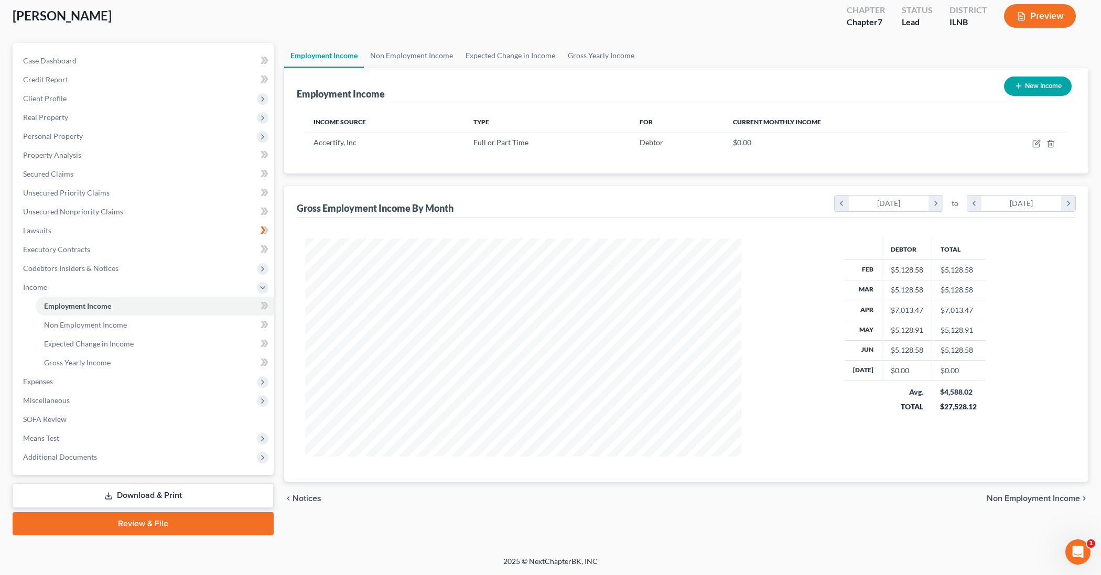
scroll to position [57, 0]
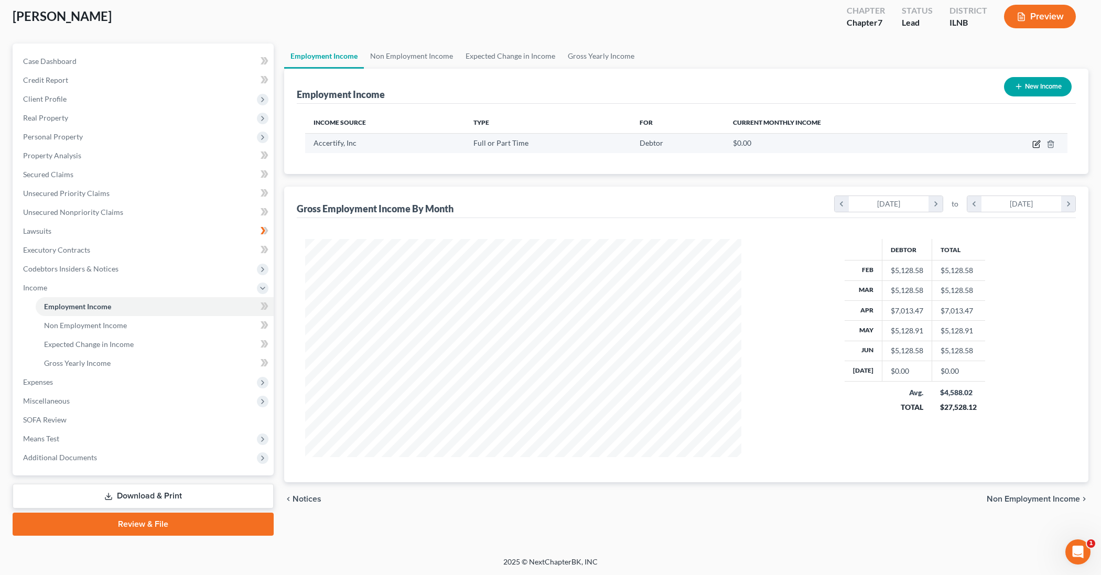
click at [1038, 146] on icon "button" at bounding box center [1036, 144] width 8 height 8
select select "0"
select select "14"
select select "2"
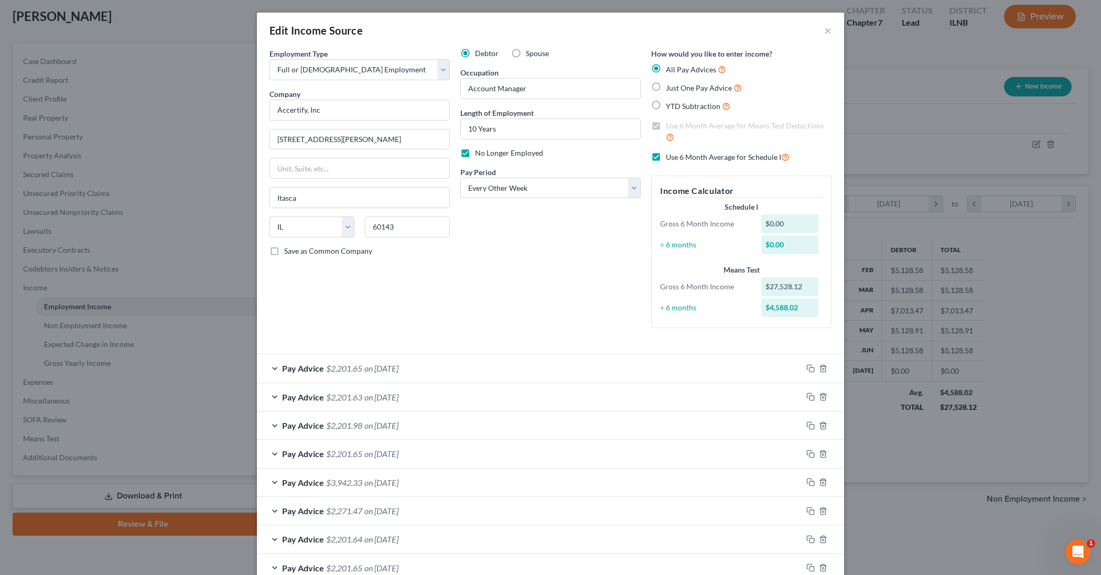
click at [666, 125] on label "Use 6 Month Average for Means Test Deductions" at bounding box center [749, 132] width 166 height 23
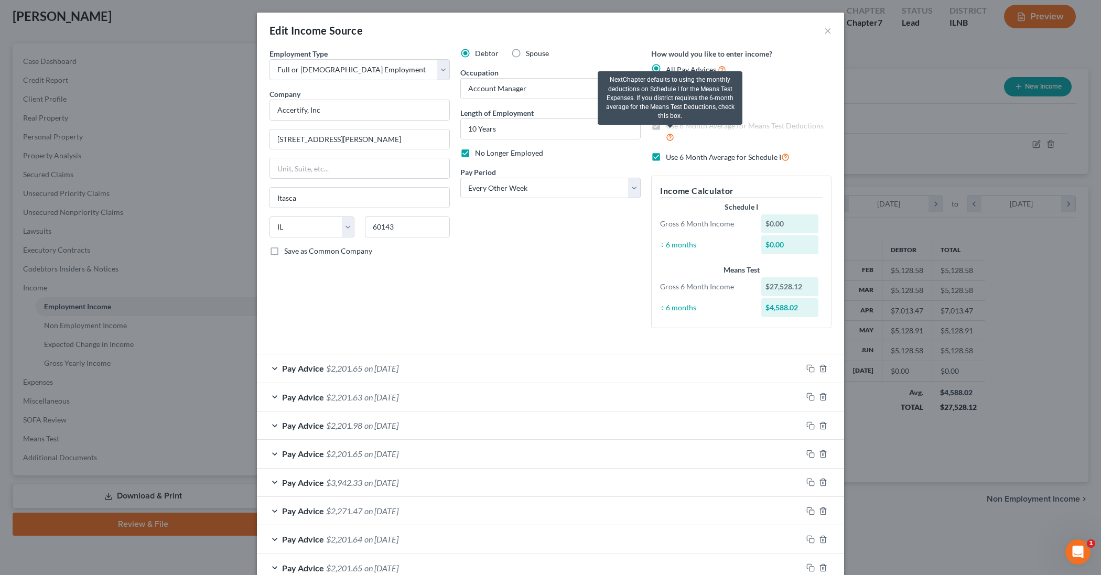
click at [671, 136] on icon at bounding box center [670, 137] width 8 height 10
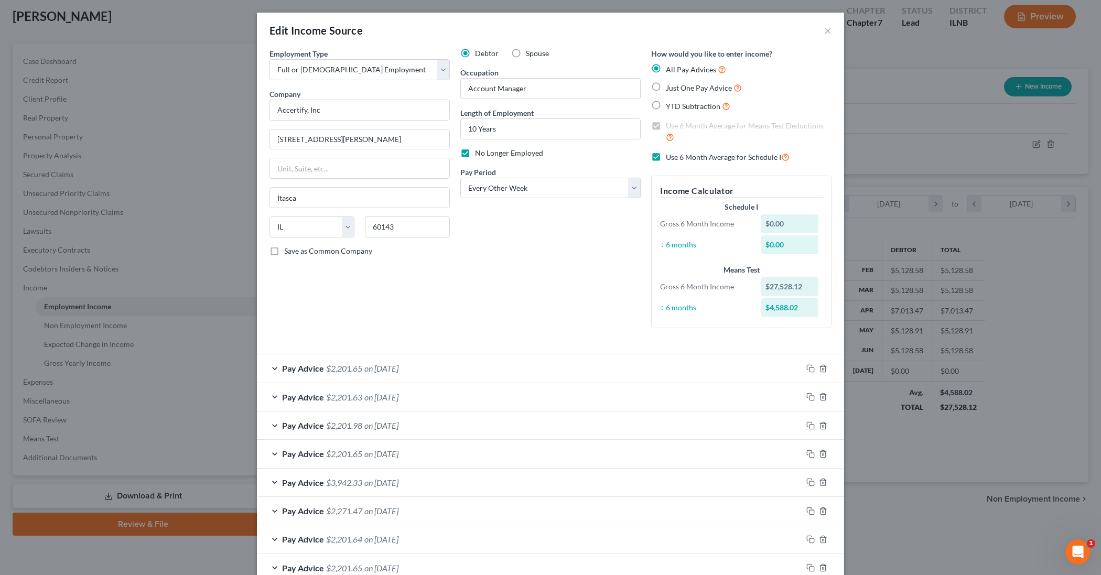
click at [769, 218] on div "$0.00" at bounding box center [790, 223] width 58 height 19
click at [784, 222] on div "$0.00" at bounding box center [790, 223] width 58 height 19
drag, startPoint x: 779, startPoint y: 222, endPoint x: 765, endPoint y: 221, distance: 14.7
click at [765, 221] on div "$0.00" at bounding box center [790, 223] width 58 height 19
click at [778, 303] on div "$4,588.02" at bounding box center [790, 307] width 58 height 19
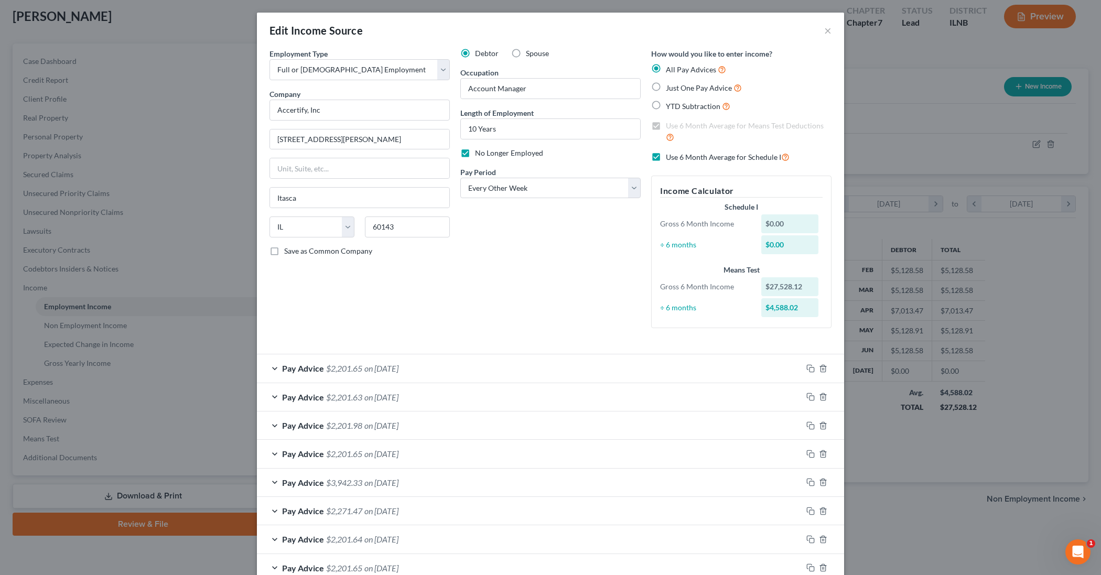
click at [783, 306] on div "$4,588.02" at bounding box center [790, 307] width 58 height 19
click at [701, 187] on h5 "Income Calculator" at bounding box center [741, 190] width 162 height 13
click at [666, 126] on label "Use 6 Month Average for Means Test Deductions" at bounding box center [749, 132] width 166 height 23
click at [666, 89] on label "Just One Pay Advice" at bounding box center [704, 88] width 76 height 12
click at [670, 89] on input "Just One Pay Advice" at bounding box center [673, 85] width 7 height 7
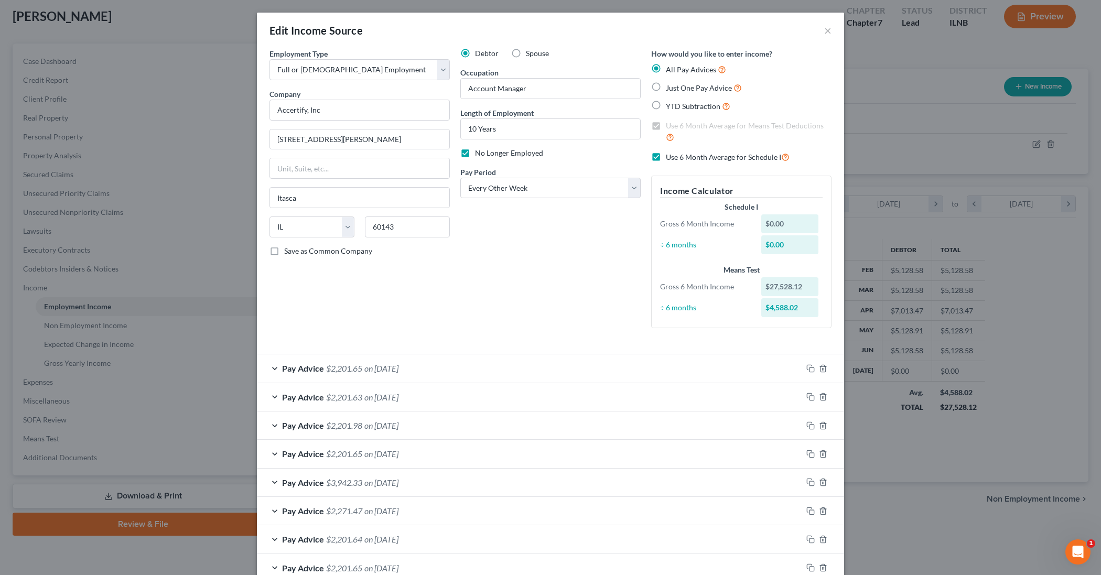
radio input "true"
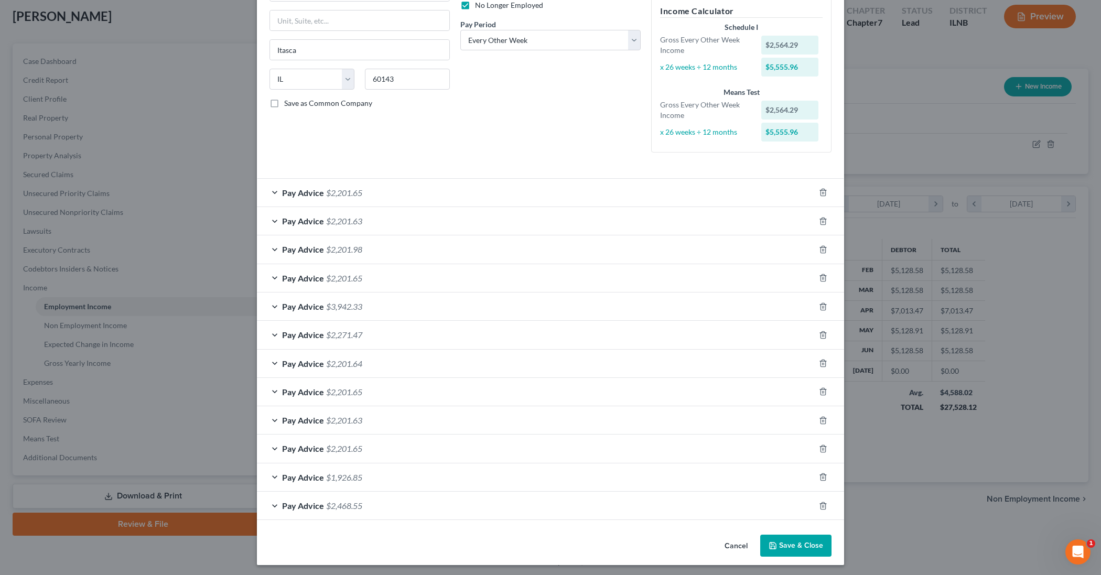
scroll to position [147, 0]
click at [811, 535] on button "Save & Close" at bounding box center [795, 546] width 71 height 22
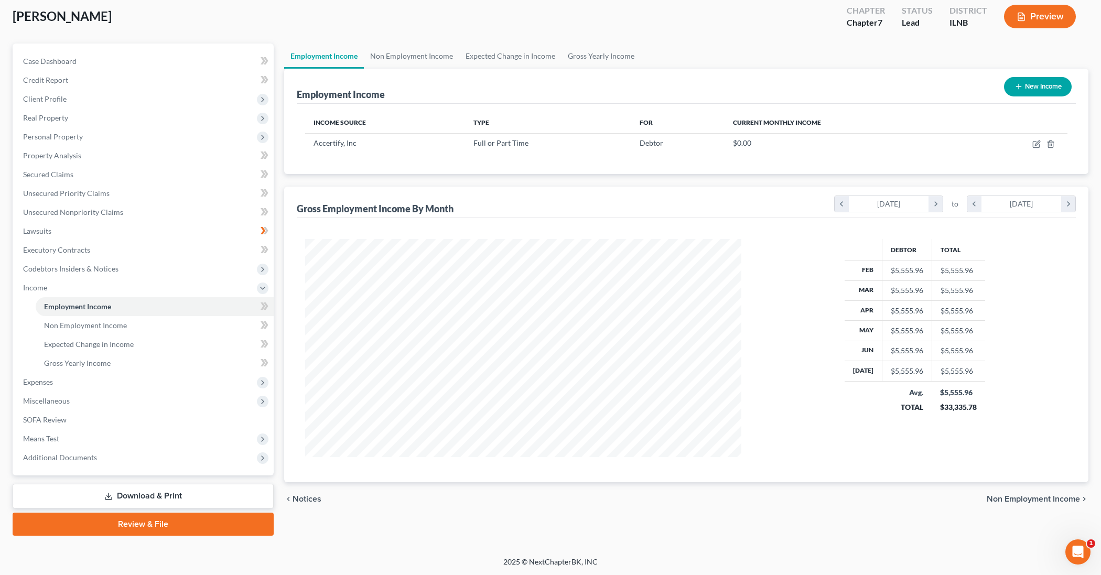
scroll to position [57, 0]
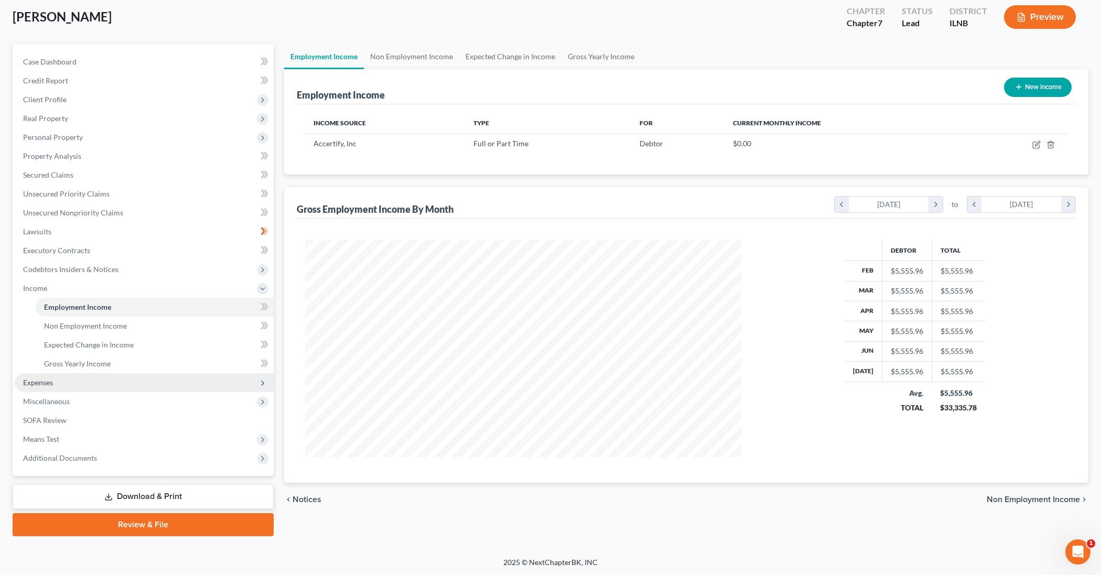
click at [107, 380] on span "Expenses" at bounding box center [144, 382] width 259 height 19
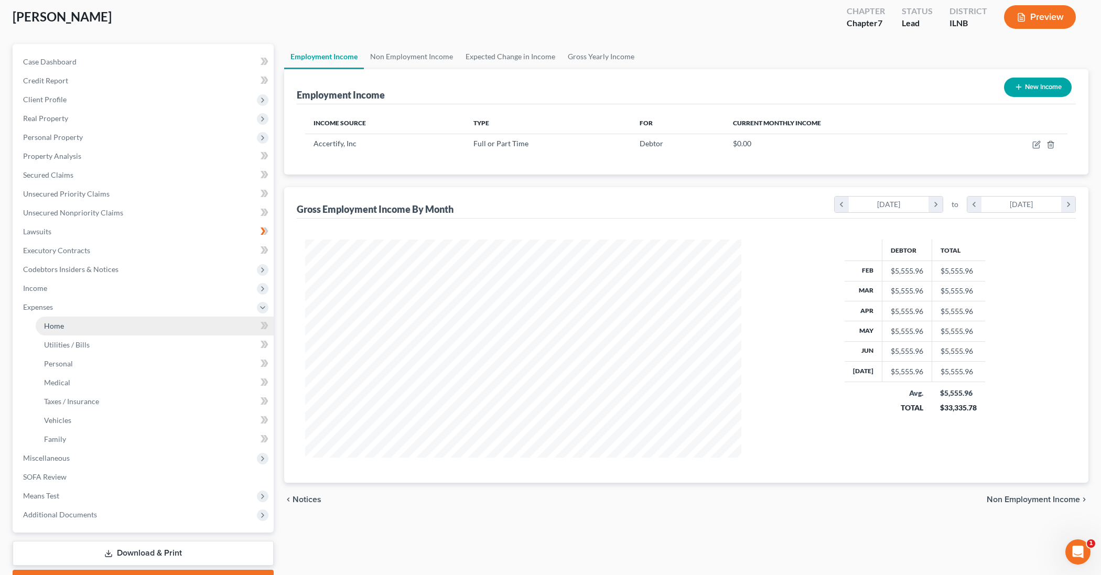
click at [76, 331] on link "Home" at bounding box center [155, 326] width 238 height 19
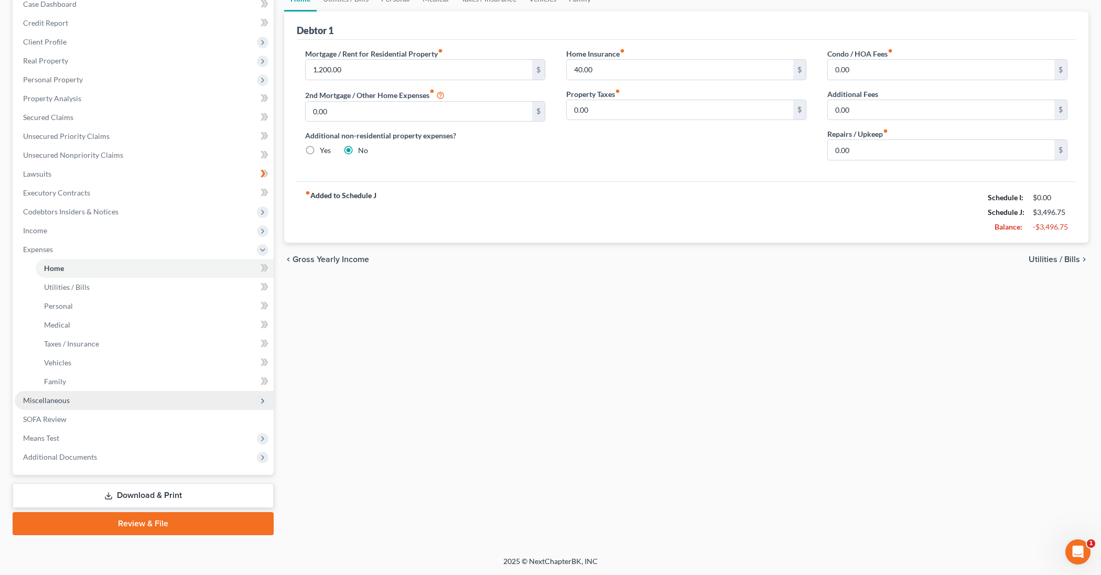
scroll to position [115, 0]
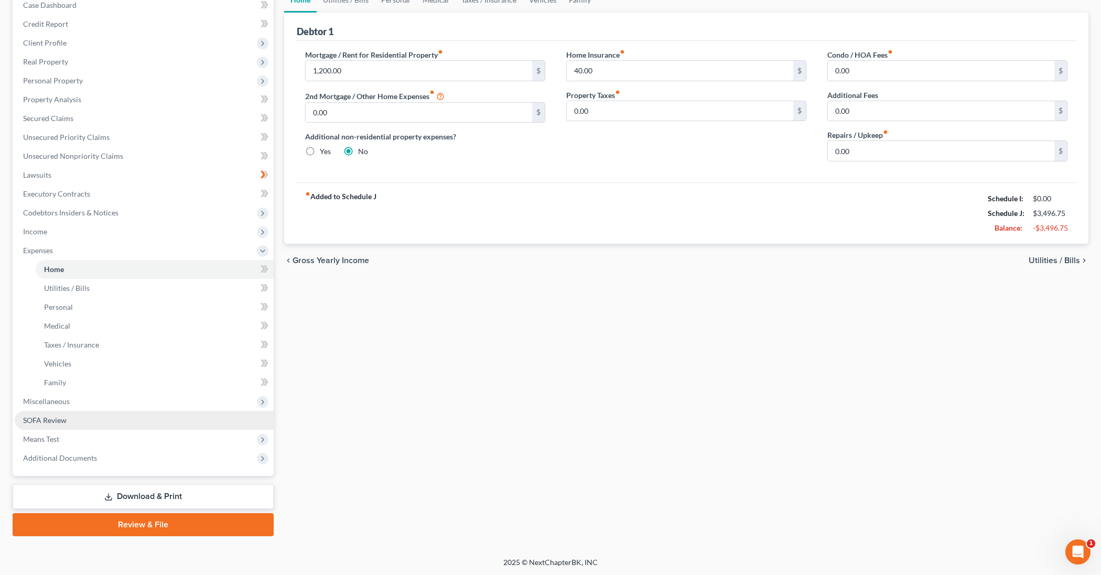
click at [70, 420] on link "SOFA Review" at bounding box center [144, 420] width 259 height 19
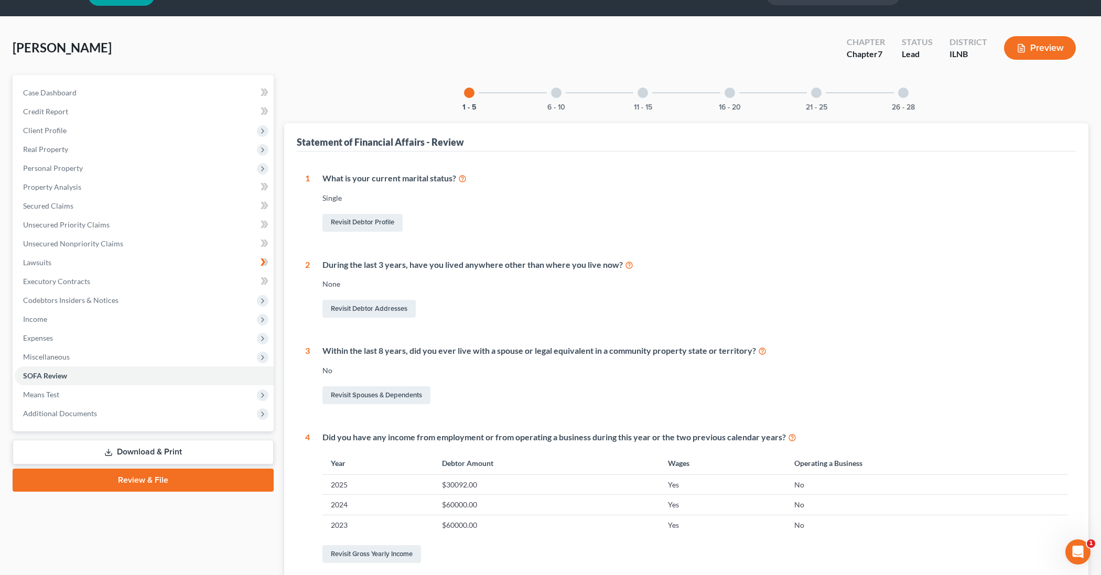
scroll to position [31, 0]
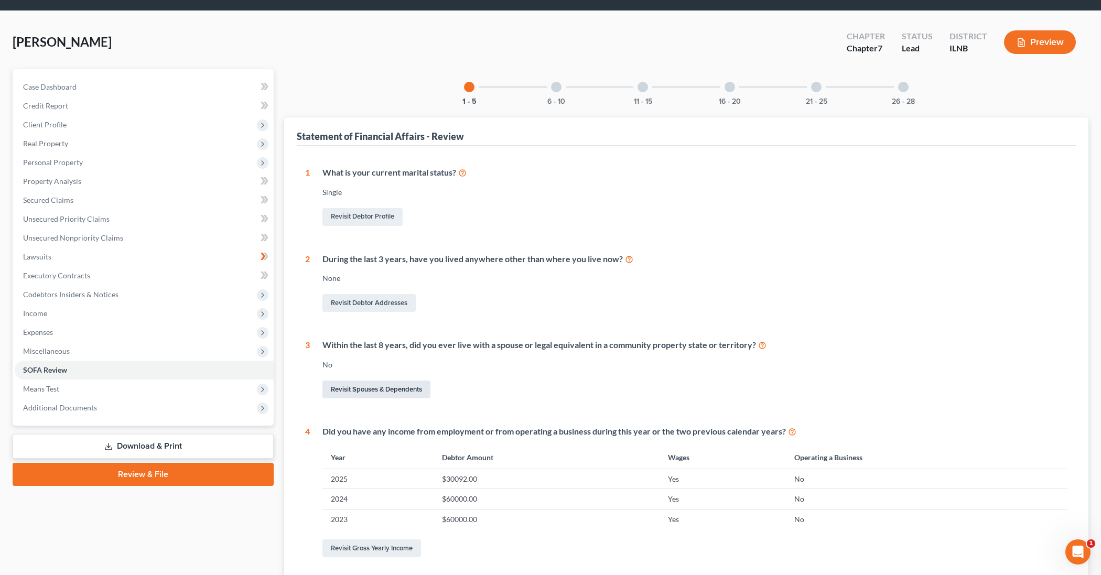
click at [354, 393] on link "Revisit Spouses & Dependents" at bounding box center [376, 390] width 108 height 18
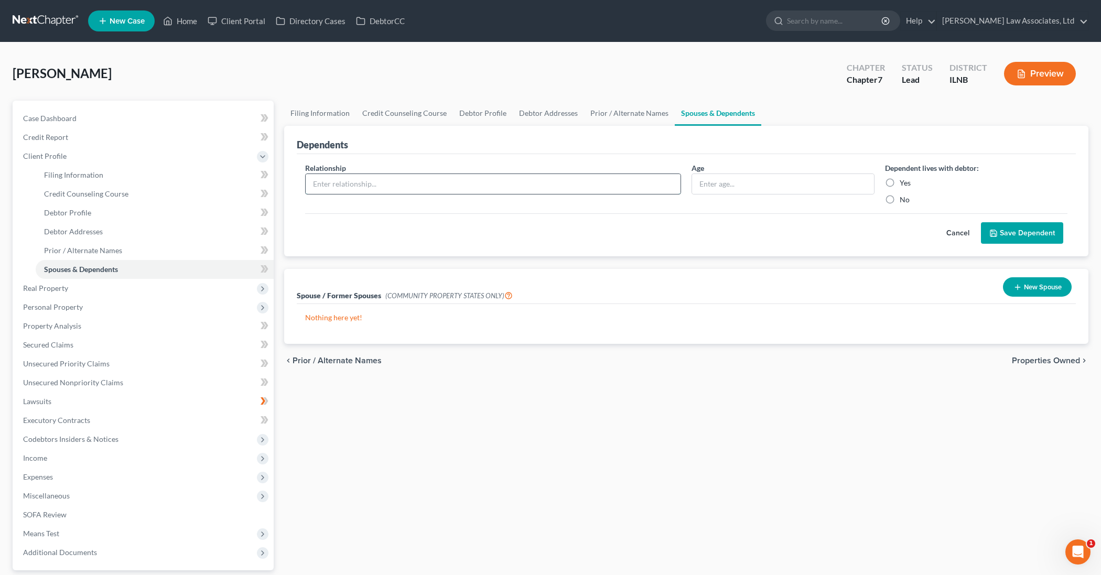
click at [461, 189] on input "text" at bounding box center [493, 184] width 375 height 20
type input "Mother"
click at [737, 186] on input "text" at bounding box center [783, 184] width 182 height 20
type input "57"
click at [899, 183] on label "Yes" at bounding box center [904, 183] width 11 height 10
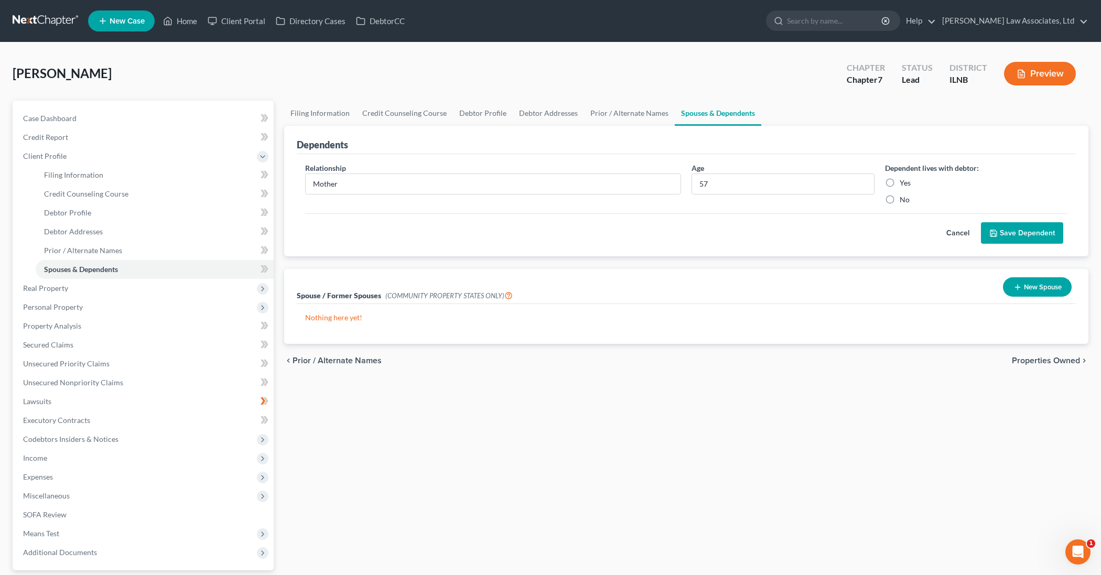
click at [904, 183] on input "Yes" at bounding box center [907, 181] width 7 height 7
radio input "true"
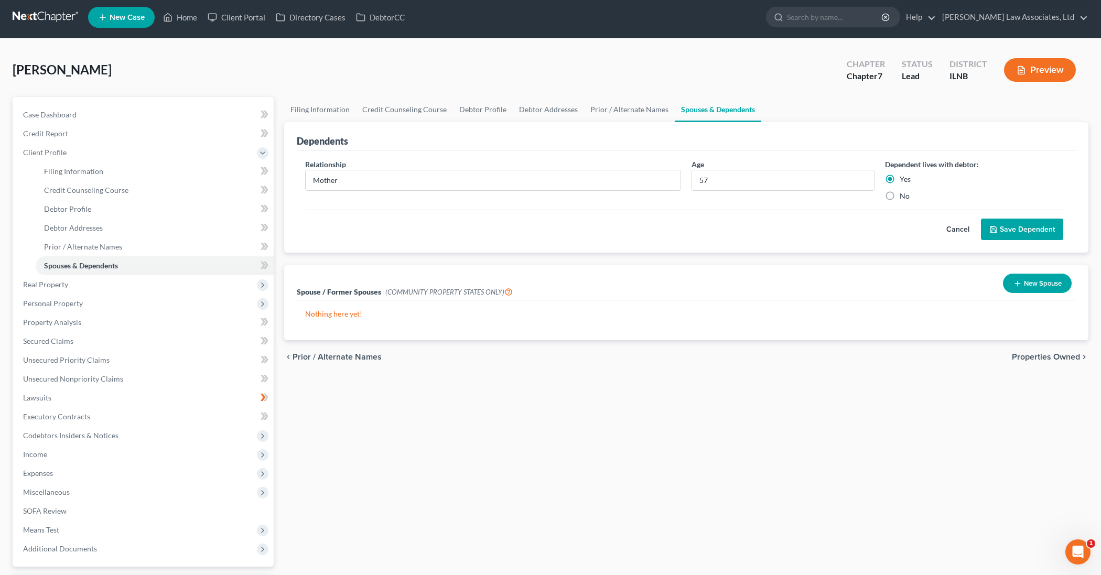
scroll to position [6, 0]
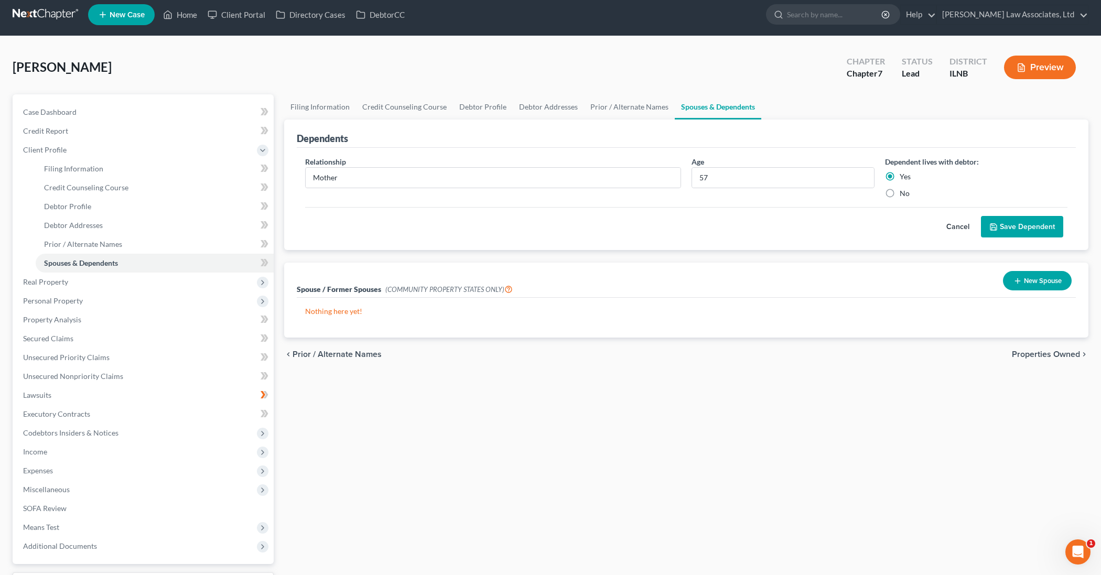
click at [1008, 226] on button "Save Dependent" at bounding box center [1022, 227] width 82 height 22
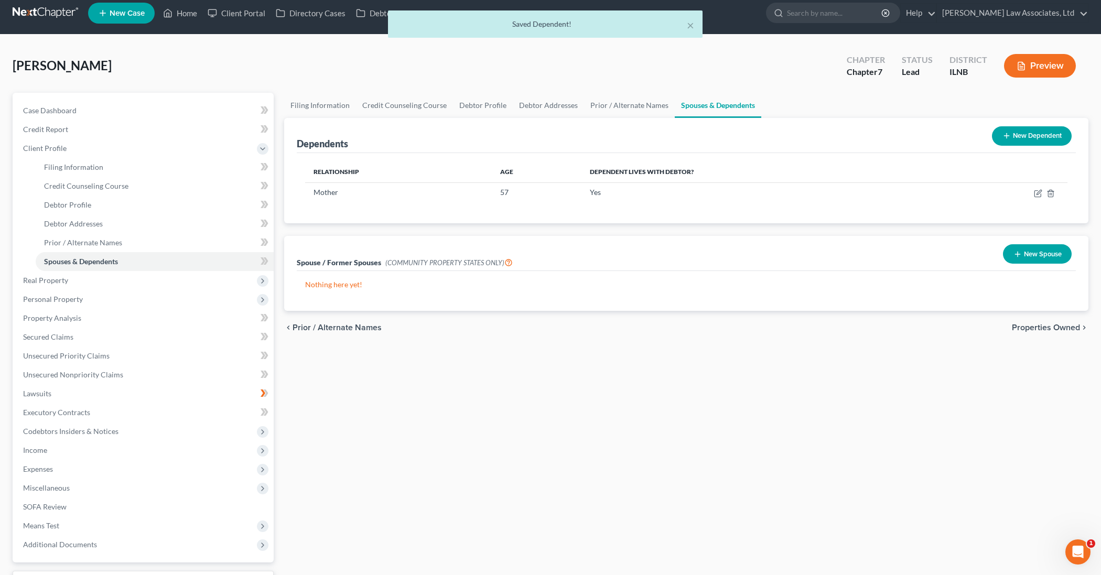
scroll to position [9, 0]
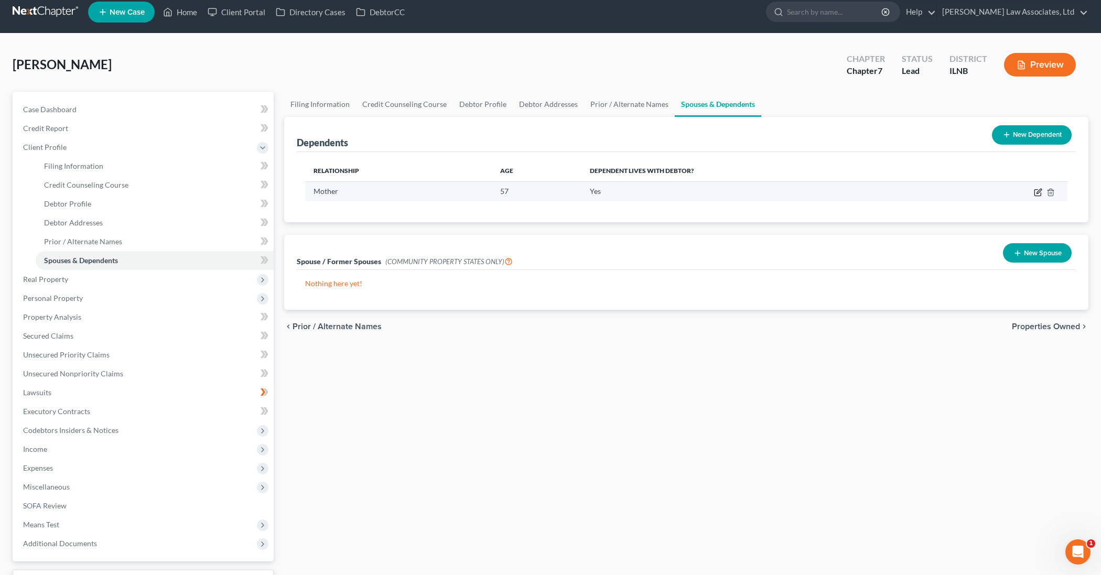
click at [1038, 193] on icon "button" at bounding box center [1038, 191] width 5 height 5
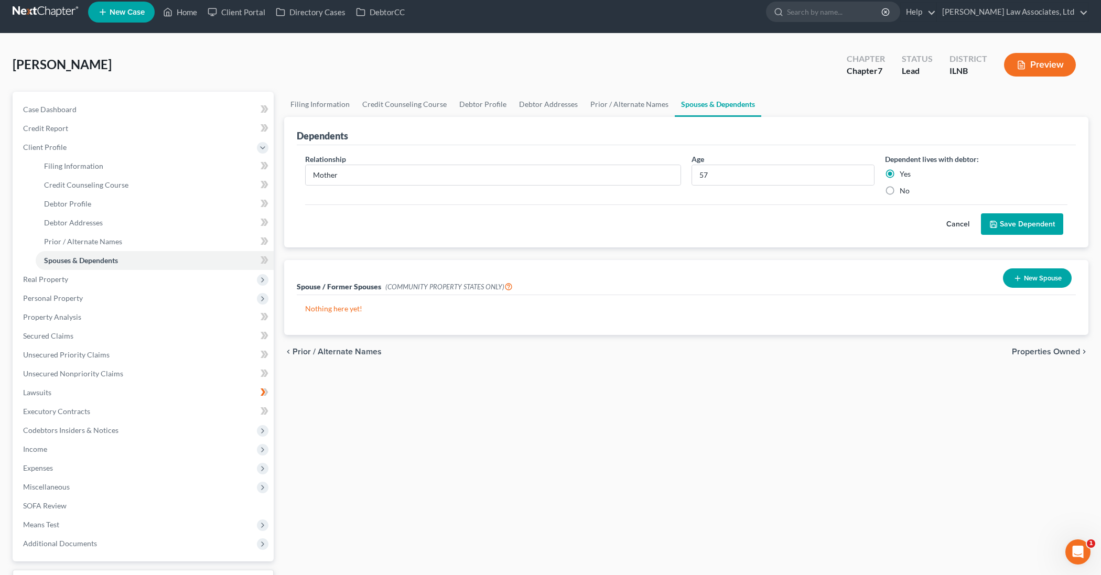
click at [324, 194] on div "Relationship * Mother" at bounding box center [493, 175] width 386 height 42
click at [325, 195] on div "Relationship * Mother" at bounding box center [493, 175] width 386 height 42
click at [933, 15] on link "Help" at bounding box center [917, 12] width 35 height 19
click at [911, 34] on link "Help Center" at bounding box center [893, 35] width 83 height 18
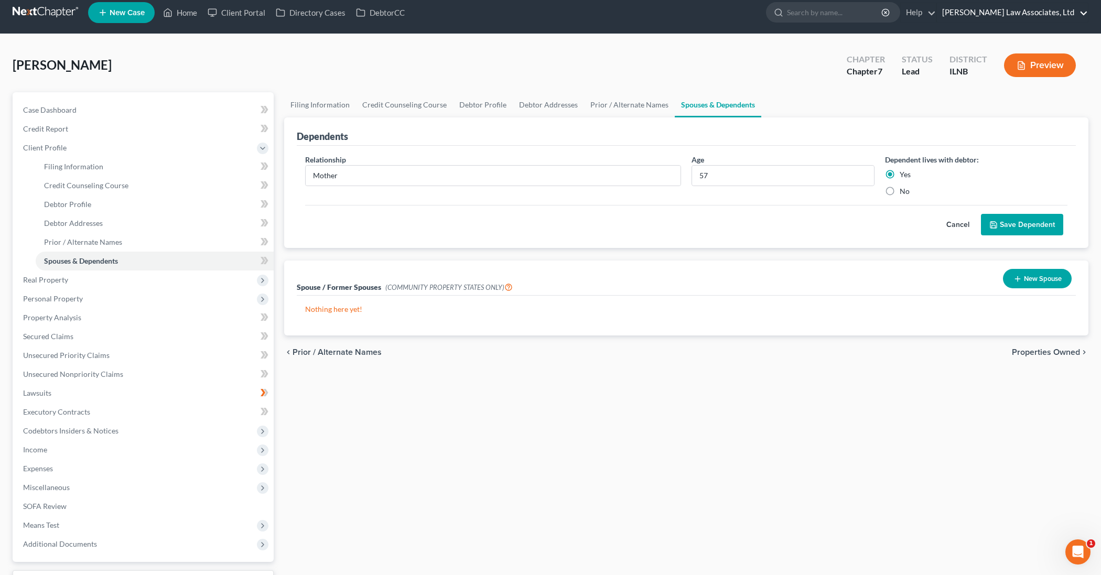
click at [1078, 13] on link "[PERSON_NAME] Law Associates, Ltd" at bounding box center [1012, 12] width 151 height 19
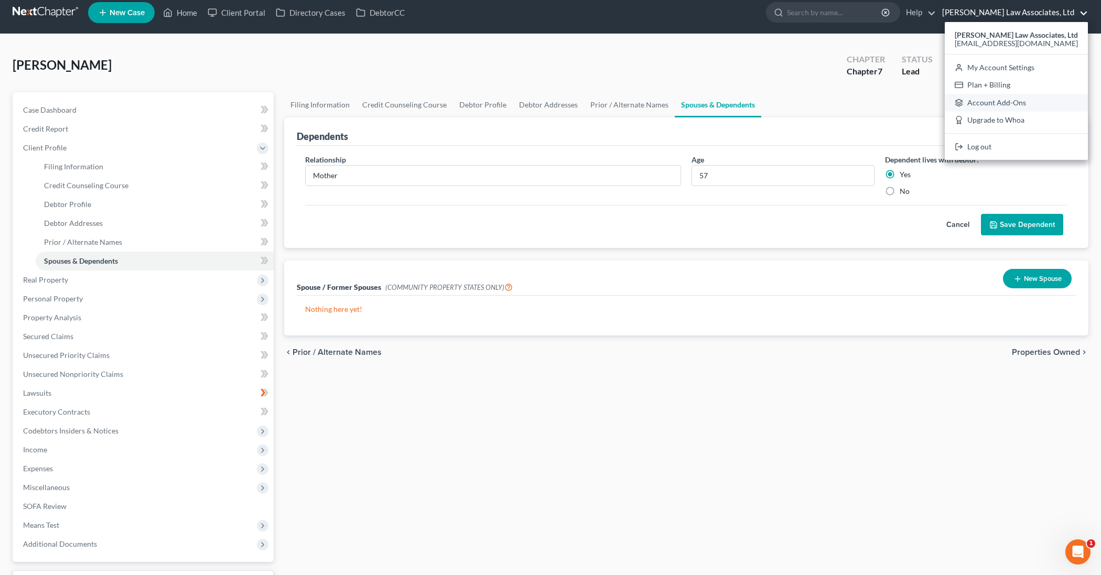
click at [1005, 99] on link "Account Add-Ons" at bounding box center [1015, 103] width 143 height 18
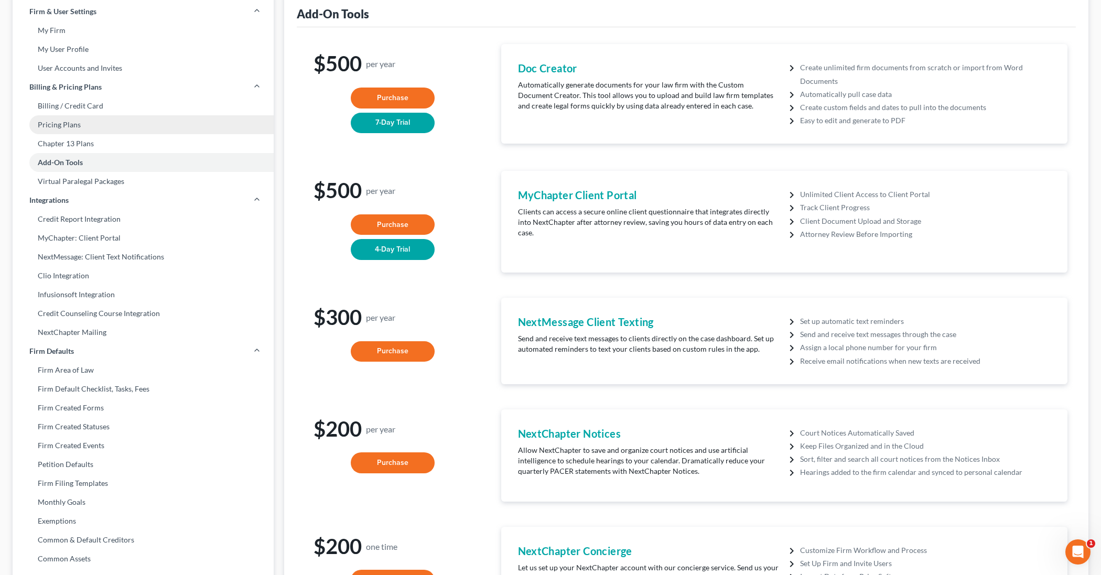
scroll to position [62, 0]
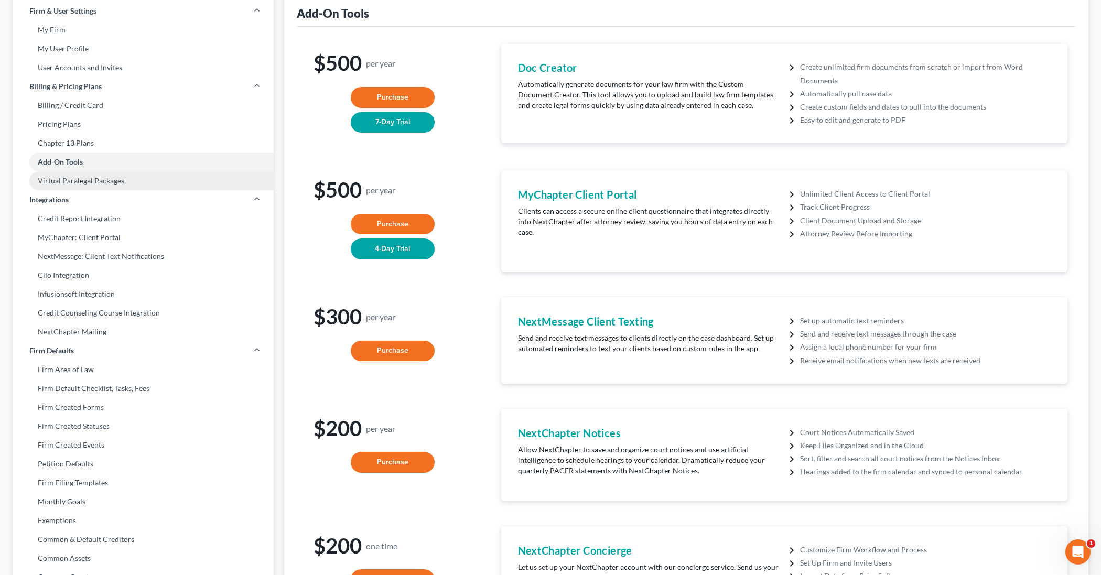
click at [191, 179] on link "Virtual Paralegal Packages" at bounding box center [143, 180] width 261 height 19
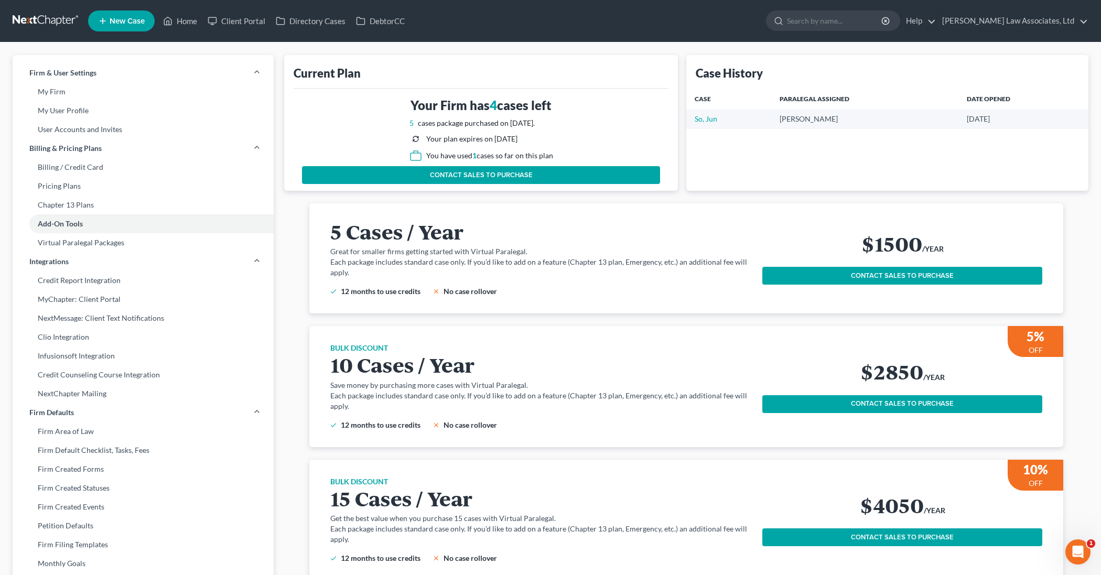
click at [428, 172] on link "CONTACT SALES TO PURCHASE" at bounding box center [481, 175] width 358 height 18
click at [182, 20] on link "Home" at bounding box center [180, 21] width 45 height 19
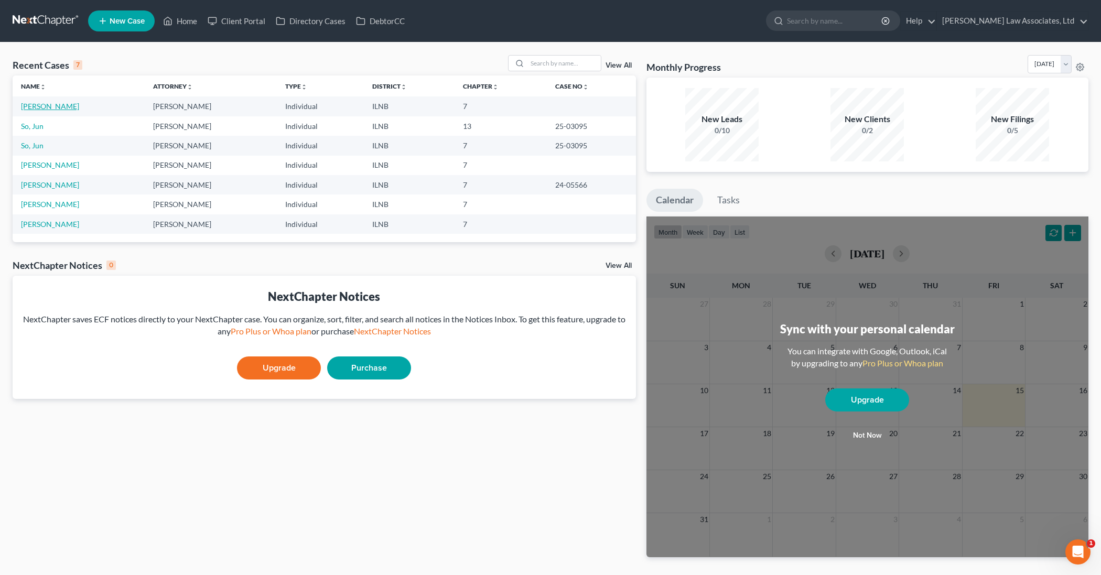
click at [46, 107] on link "[PERSON_NAME]" at bounding box center [50, 106] width 58 height 9
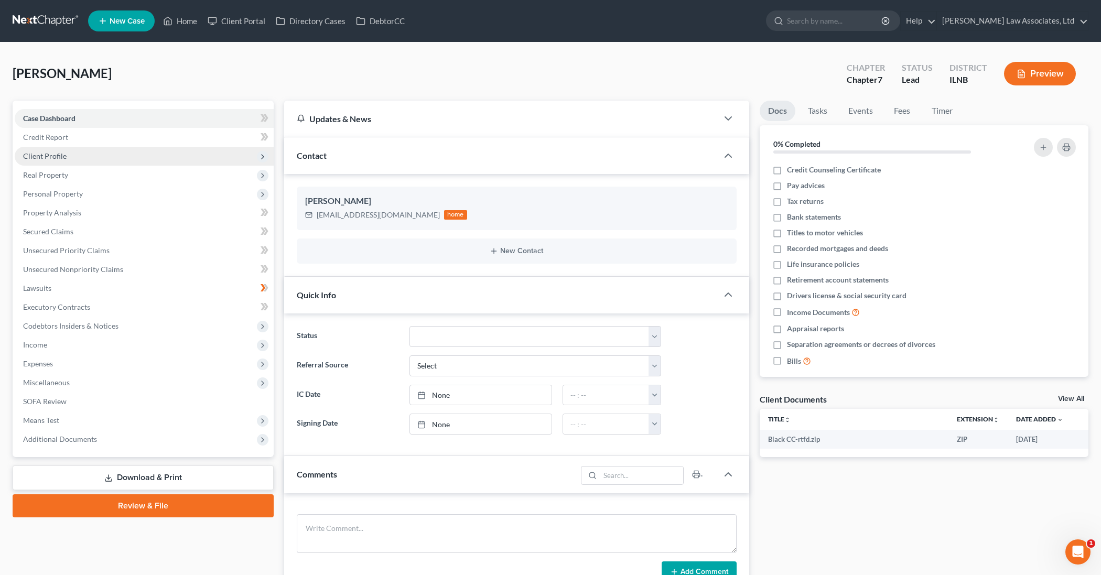
click at [49, 159] on span "Client Profile" at bounding box center [45, 155] width 44 height 9
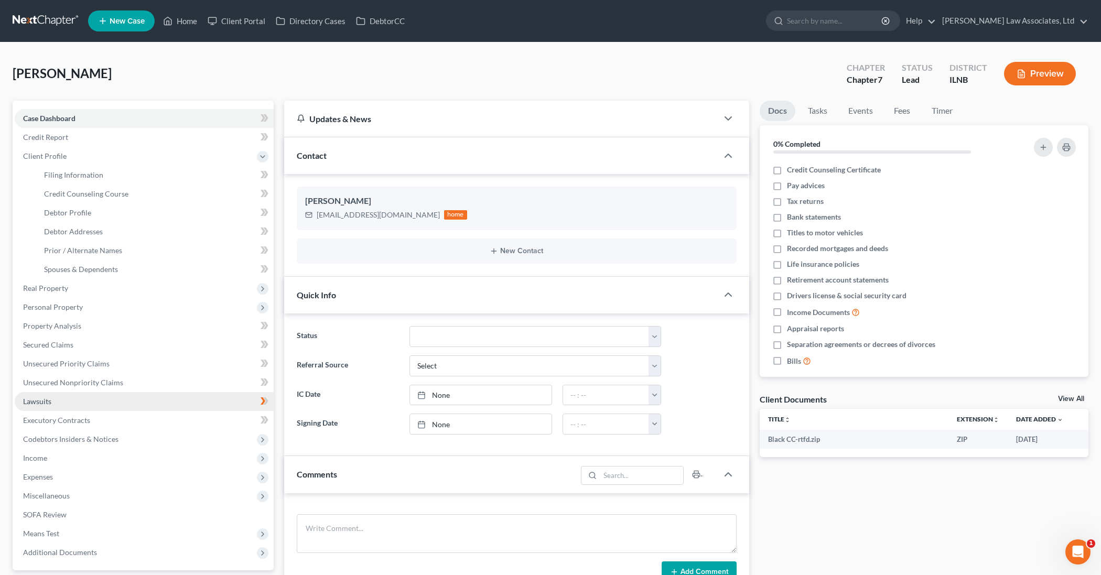
click at [106, 404] on link "Lawsuits" at bounding box center [144, 401] width 259 height 19
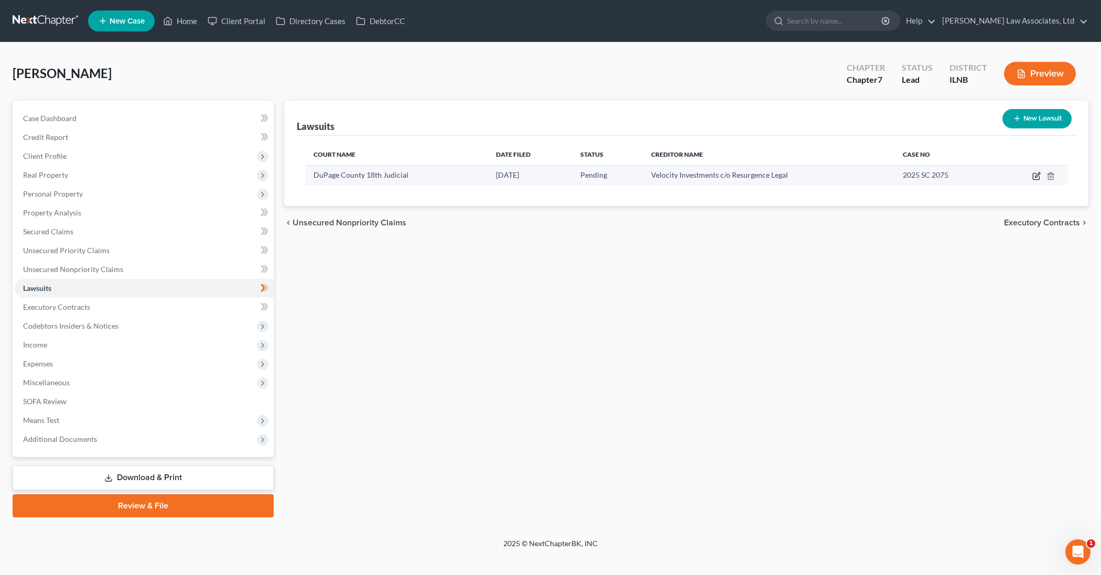
click at [1037, 177] on icon "button" at bounding box center [1037, 174] width 5 height 5
select select "14"
select select "0"
select select "4"
select select "14"
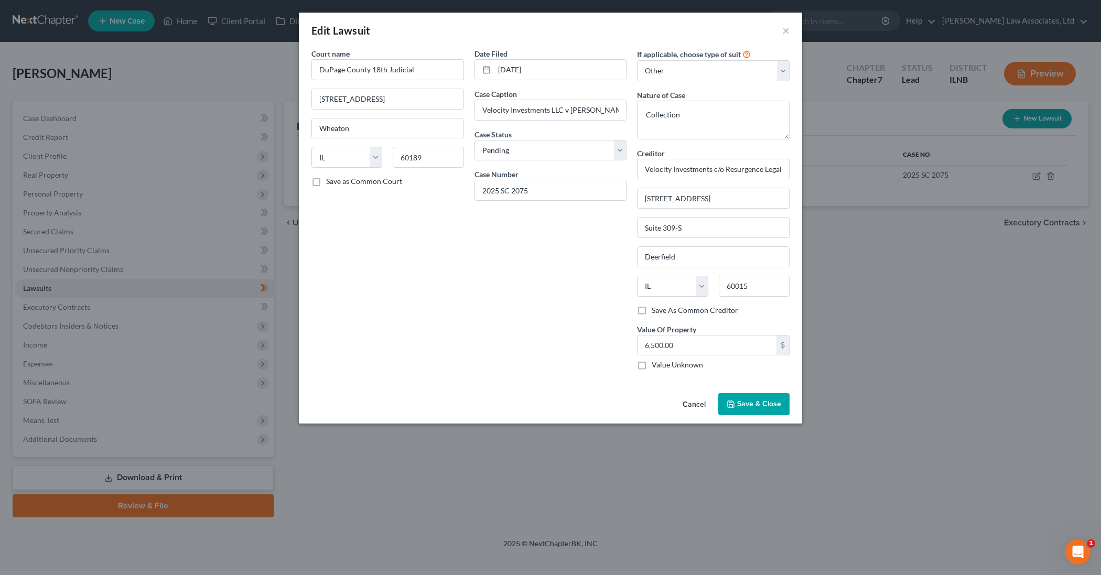
click at [772, 397] on button "Save & Close" at bounding box center [753, 404] width 71 height 22
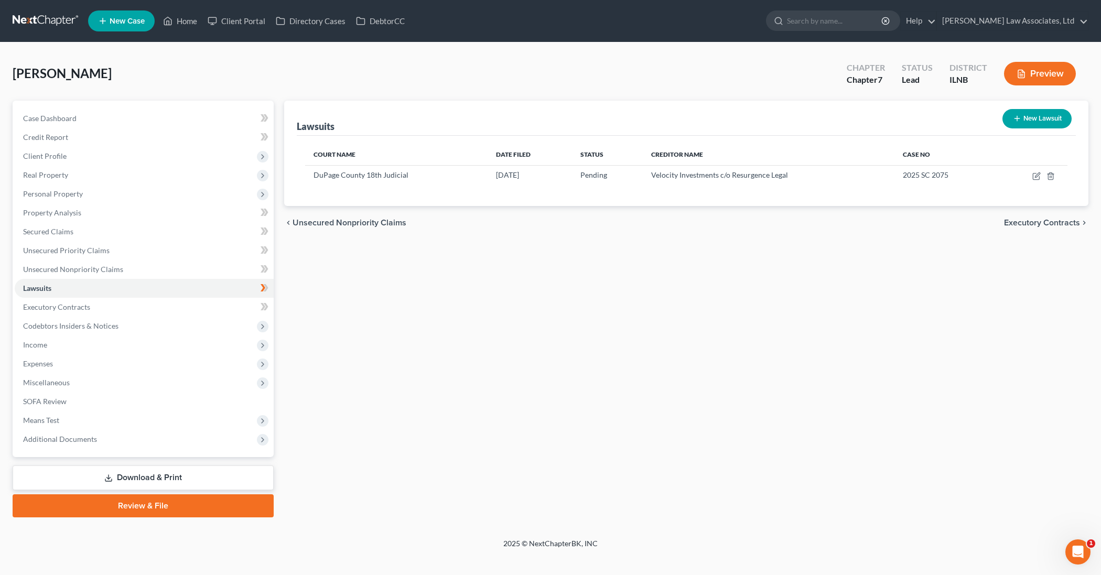
click at [1046, 121] on button "New Lawsuit" at bounding box center [1036, 118] width 69 height 19
select select "0"
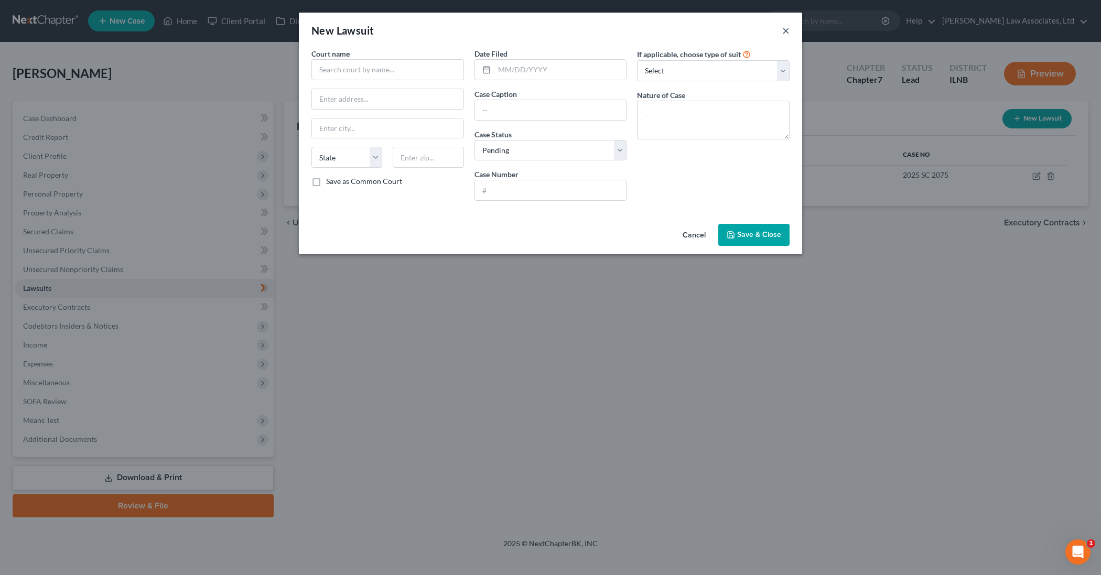
click at [784, 30] on button "×" at bounding box center [785, 30] width 7 height 13
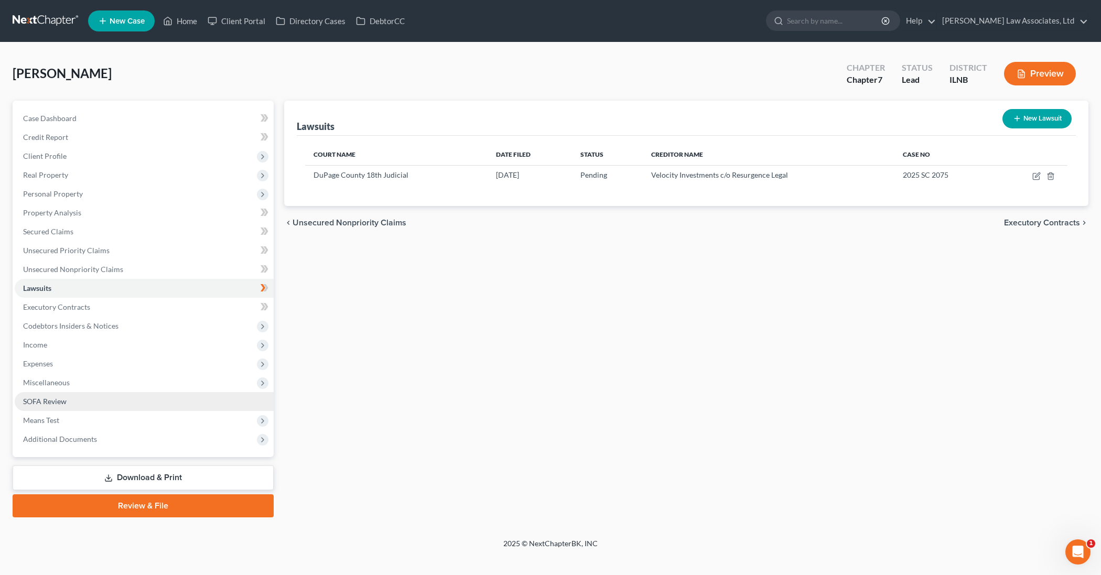
click at [99, 406] on link "SOFA Review" at bounding box center [144, 401] width 259 height 19
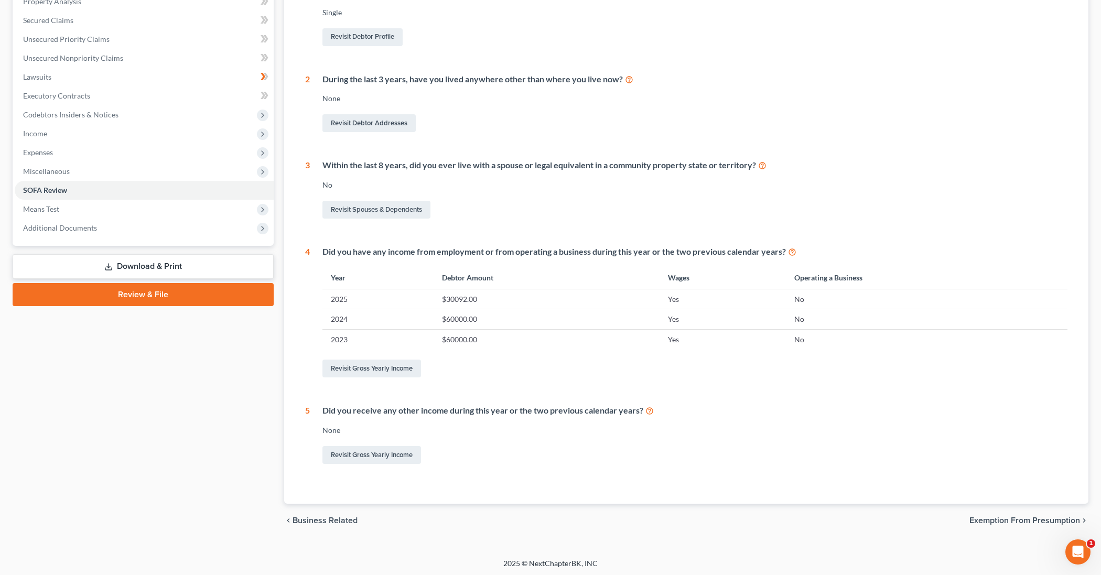
scroll to position [211, 1]
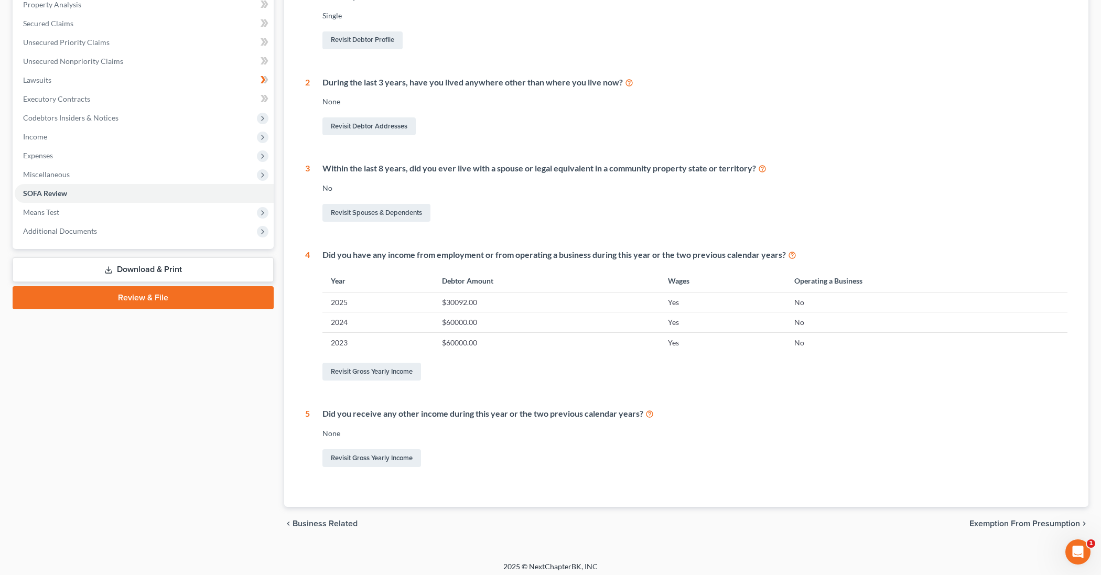
click at [980, 519] on span "Exemption from Presumption" at bounding box center [1024, 523] width 111 height 8
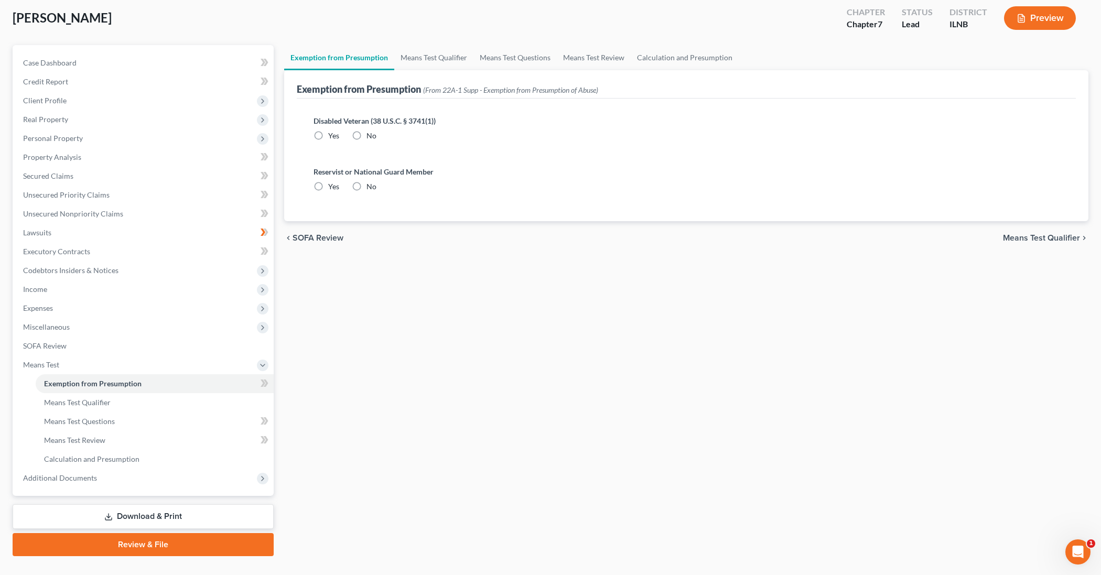
scroll to position [53, 0]
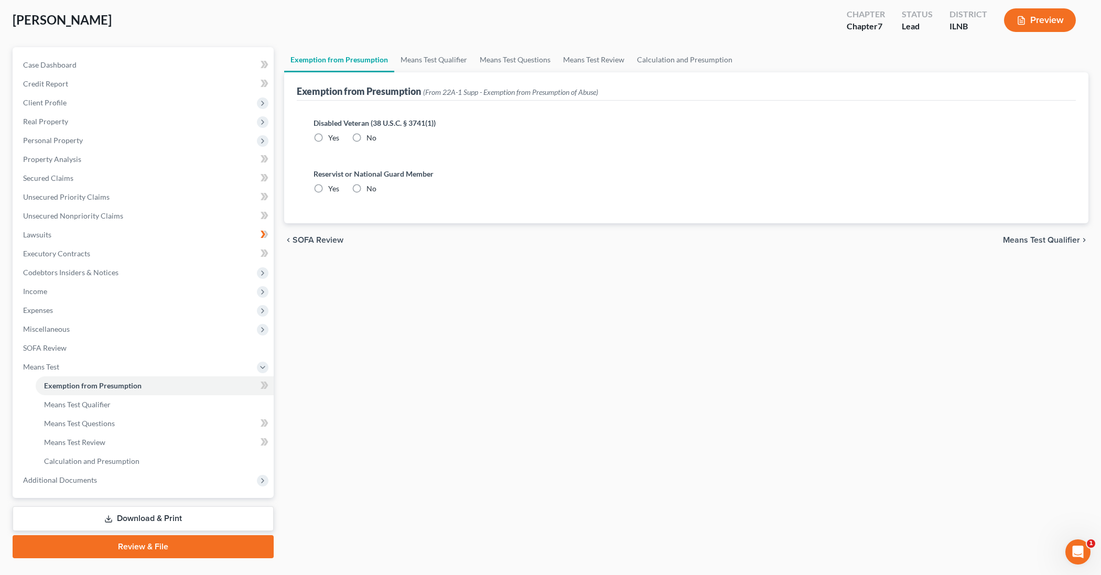
click at [366, 137] on label "No" at bounding box center [371, 138] width 10 height 10
click at [371, 137] on input "No" at bounding box center [374, 136] width 7 height 7
radio input "true"
click at [366, 189] on label "No" at bounding box center [371, 188] width 10 height 10
click at [371, 189] on input "No" at bounding box center [374, 186] width 7 height 7
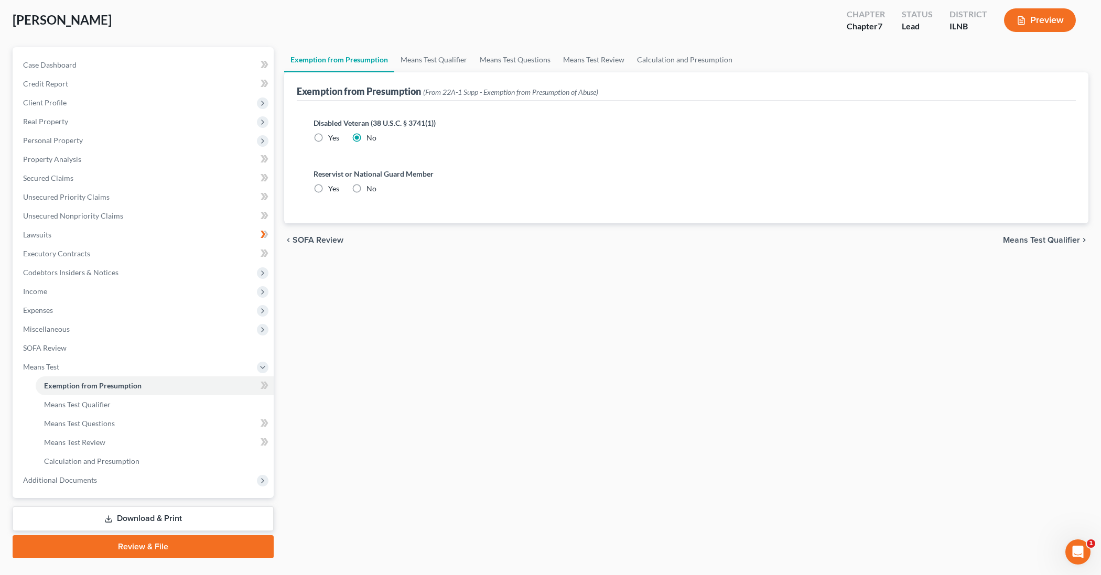
radio input "true"
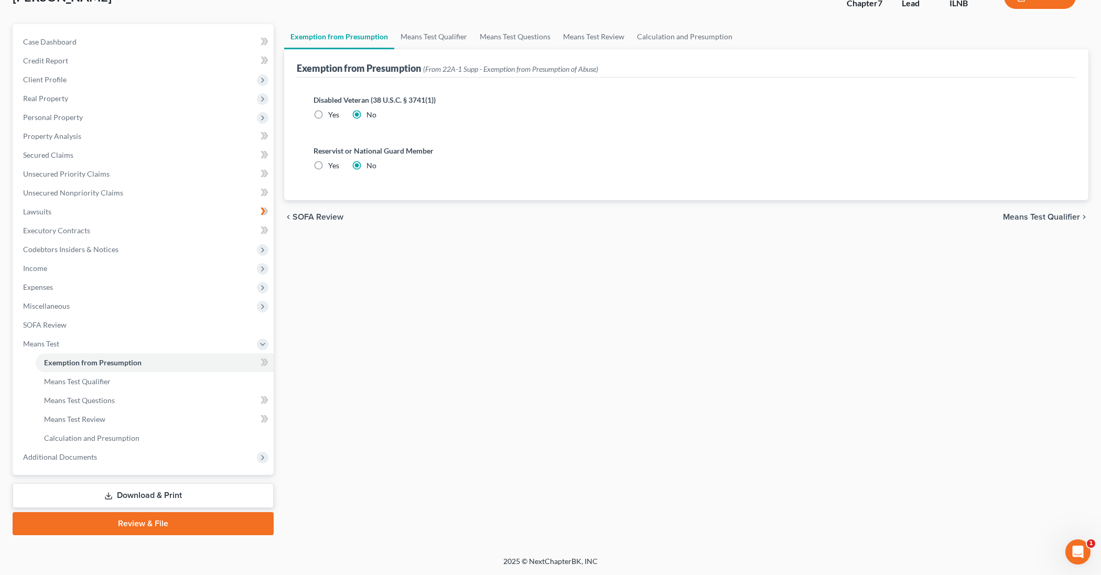
scroll to position [77, 0]
click at [1048, 217] on span "Means Test Qualifier" at bounding box center [1041, 217] width 77 height 8
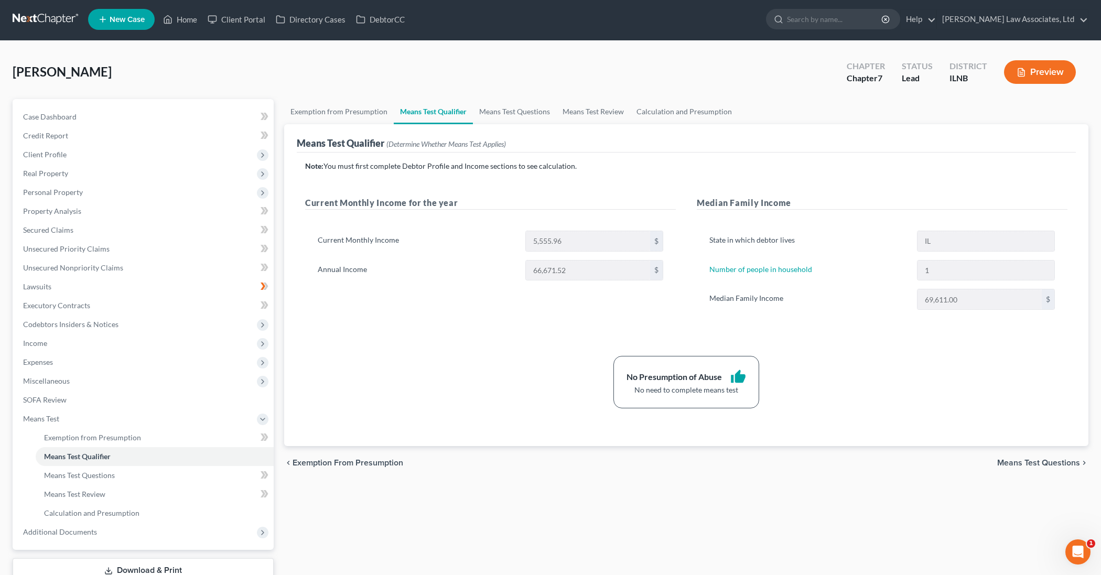
scroll to position [5, 0]
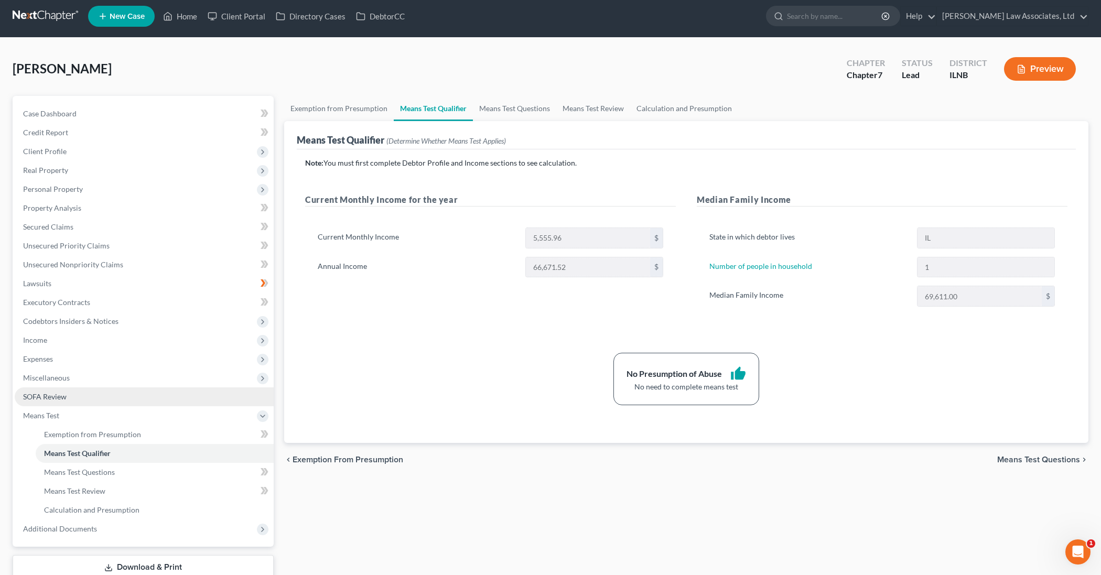
click at [106, 397] on link "SOFA Review" at bounding box center [144, 396] width 259 height 19
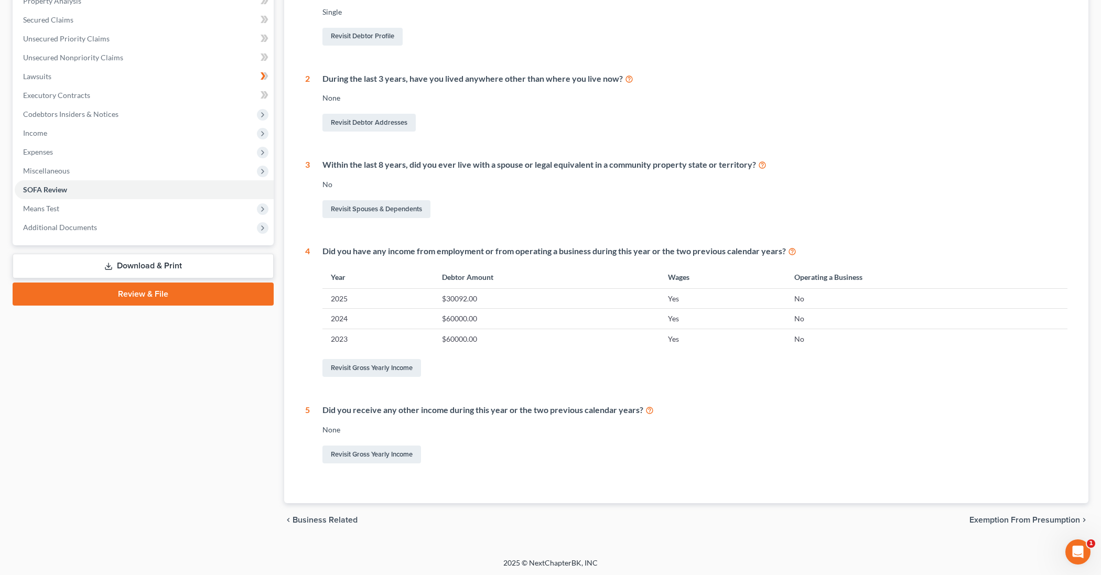
scroll to position [211, 0]
click at [1041, 519] on span "Exemption from Presumption" at bounding box center [1024, 520] width 111 height 8
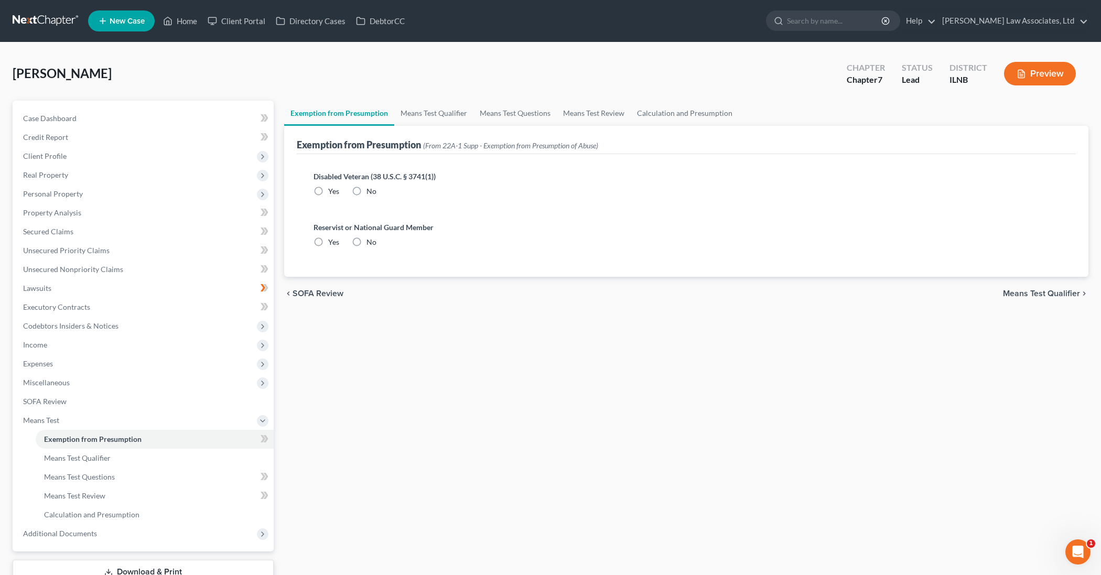
radio input "true"
click at [314, 291] on span "SOFA Review" at bounding box center [317, 293] width 51 height 8
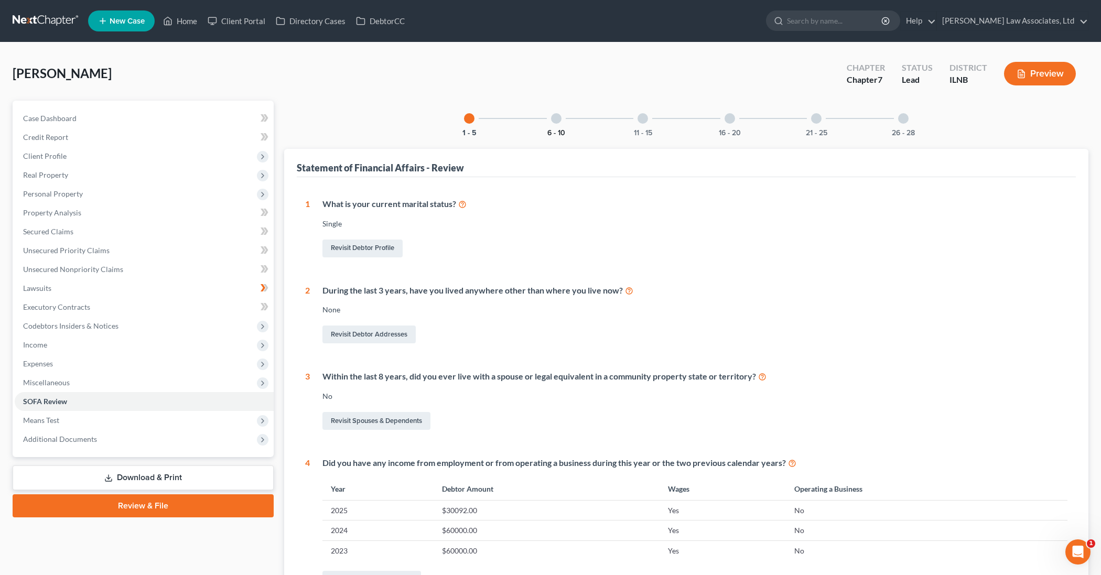
click at [561, 129] on div "6 - 10" at bounding box center [556, 119] width 36 height 36
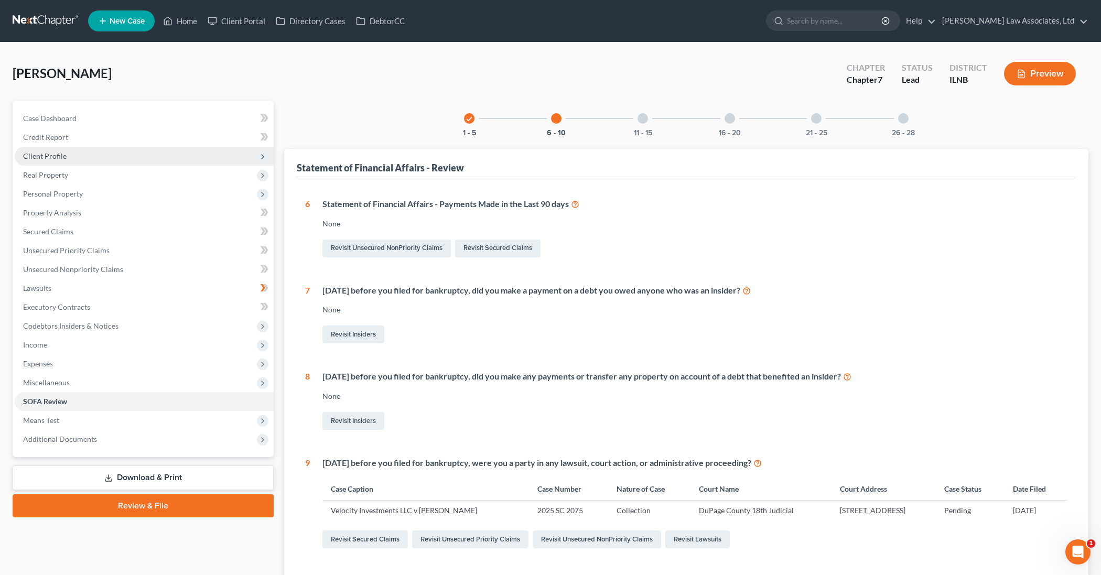
click at [192, 154] on span "Client Profile" at bounding box center [144, 156] width 259 height 19
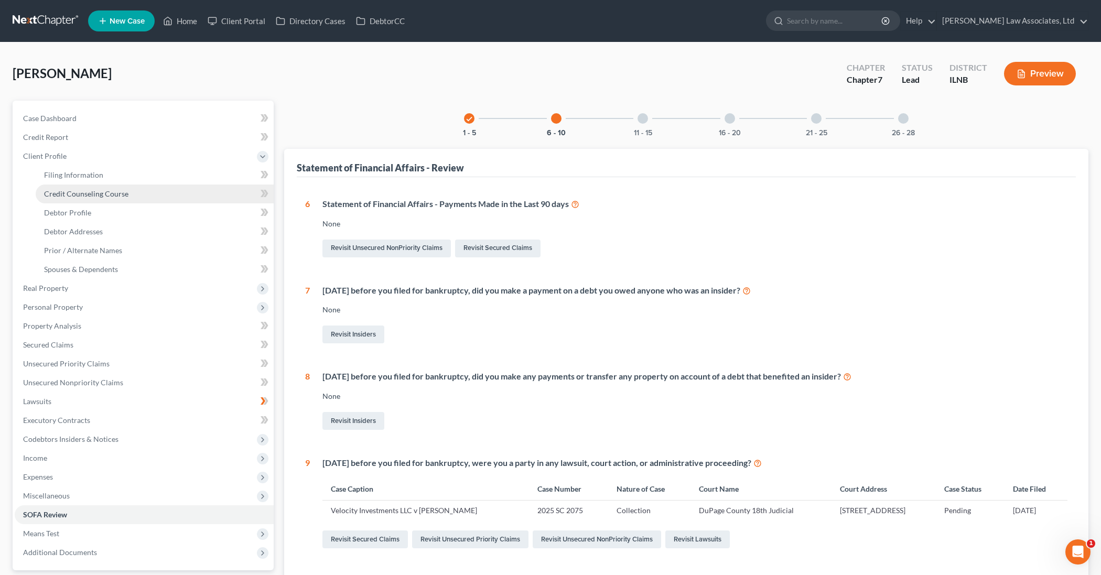
click at [195, 191] on link "Credit Counseling Course" at bounding box center [155, 193] width 238 height 19
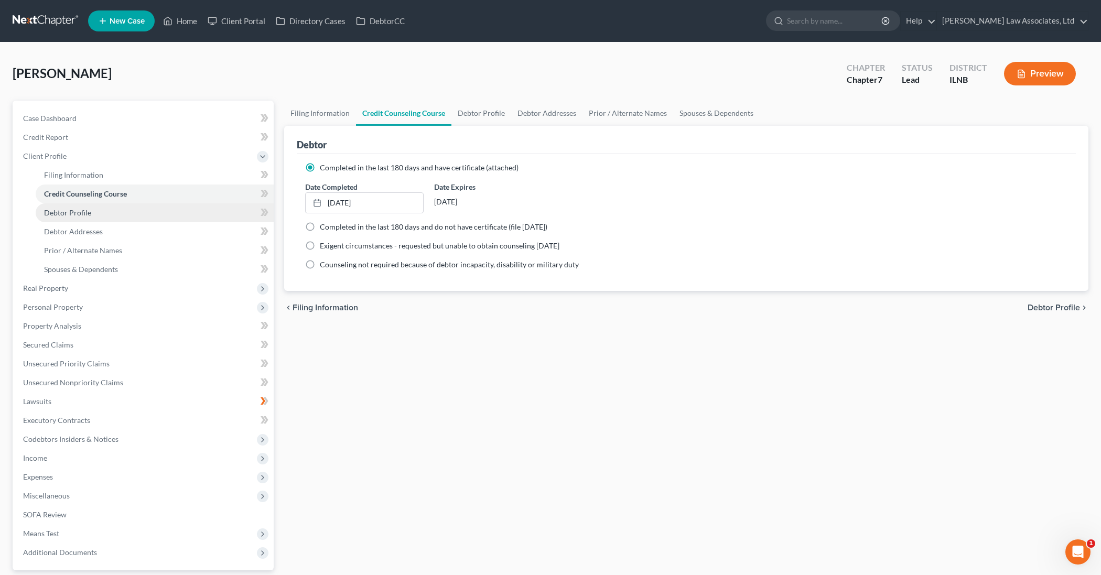
click at [175, 213] on link "Debtor Profile" at bounding box center [155, 212] width 238 height 19
select select "0"
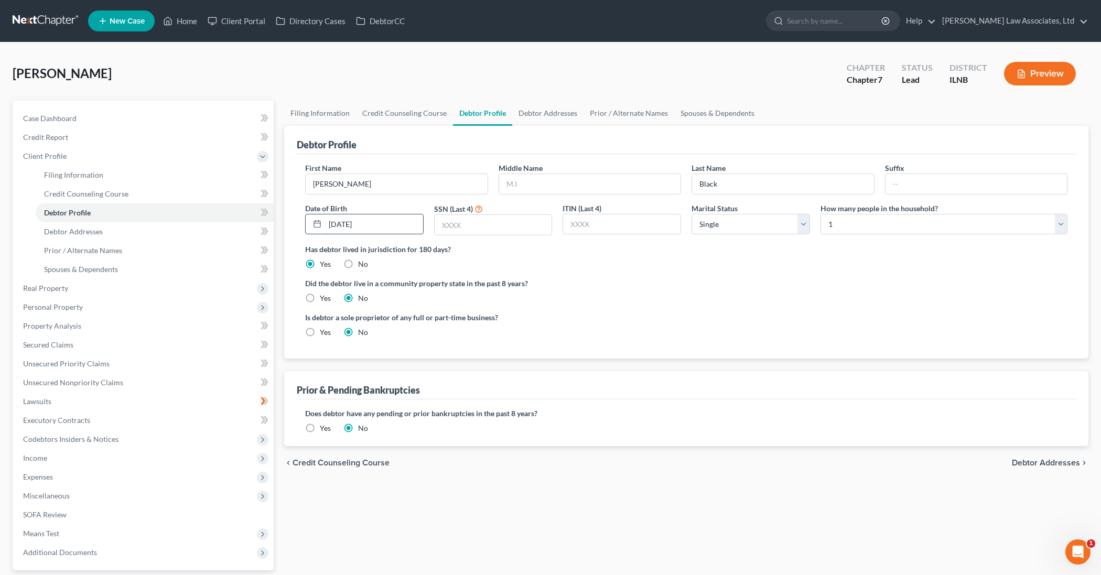
scroll to position [3, 0]
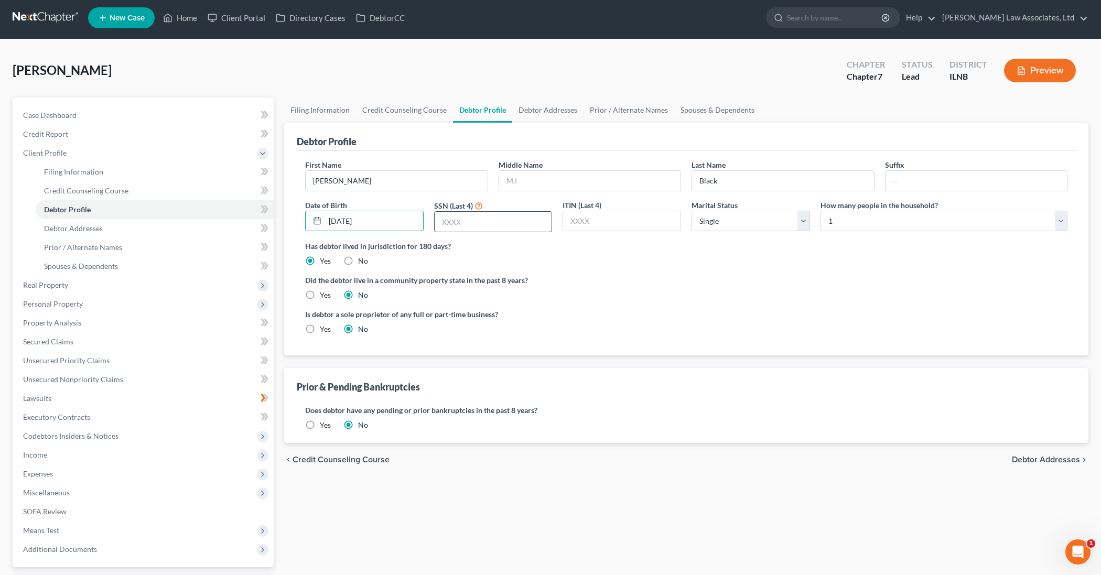
type input "[DATE]"
click at [443, 226] on input "text" at bounding box center [492, 222] width 117 height 20
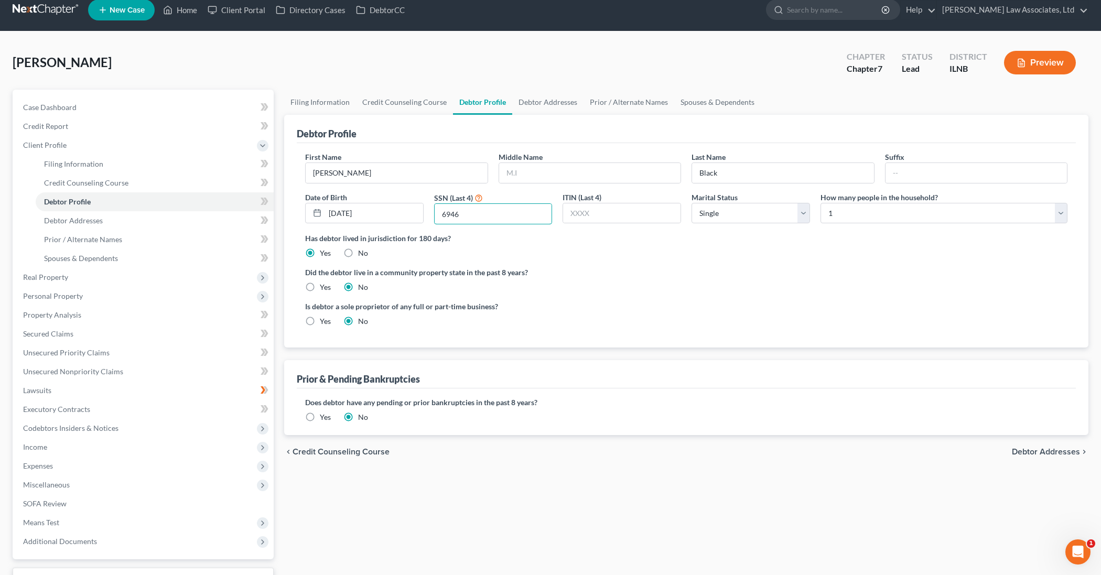
scroll to position [11, 0]
type input "6946"
type input "A"
click at [526, 101] on link "Debtor Addresses" at bounding box center [547, 102] width 71 height 25
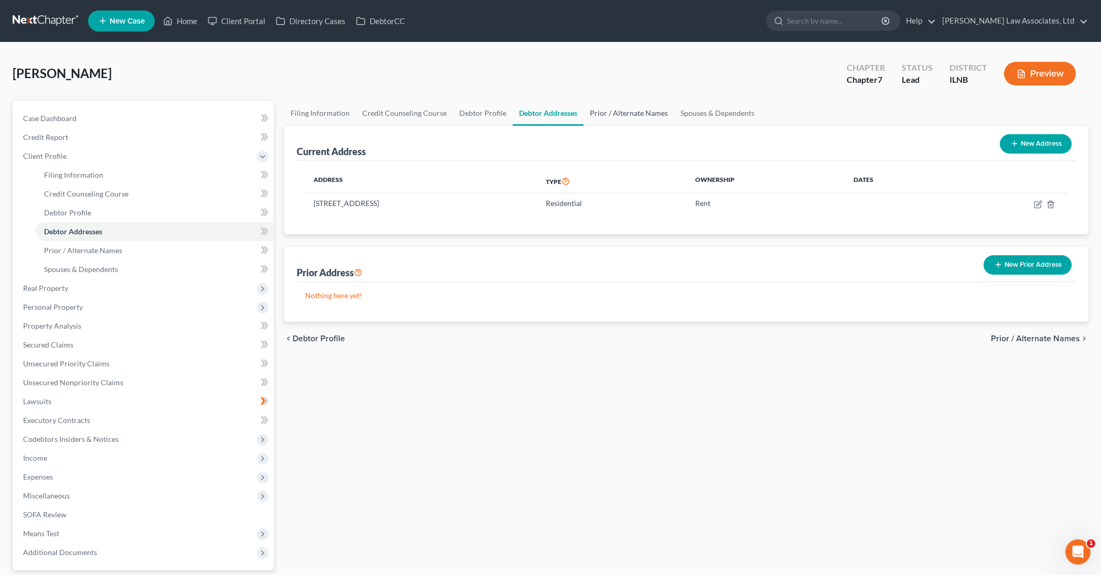
click at [613, 113] on link "Prior / Alternate Names" at bounding box center [628, 113] width 91 height 25
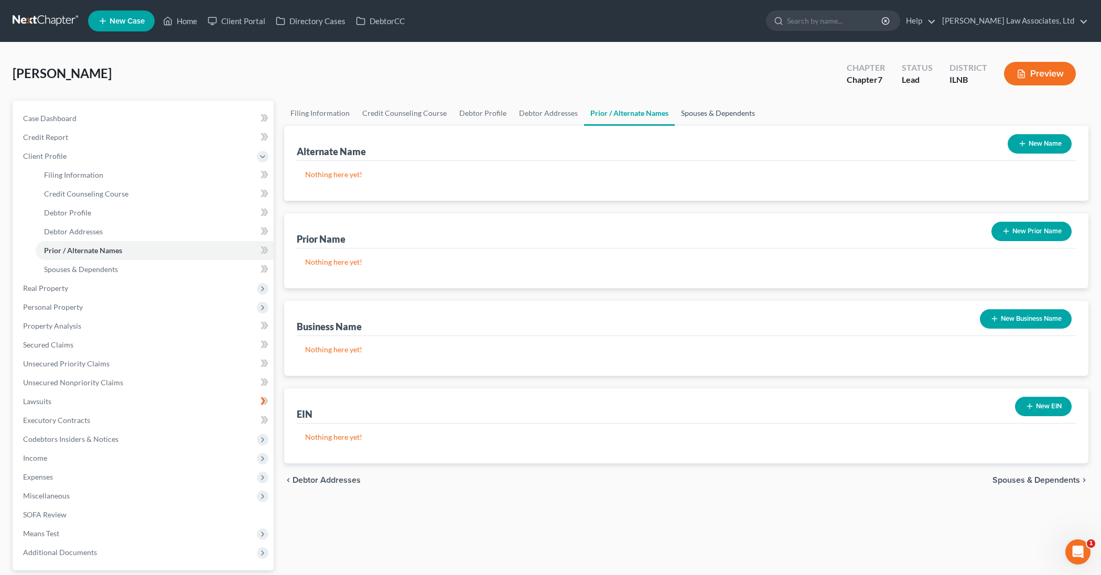
click at [690, 116] on link "Spouses & Dependents" at bounding box center [718, 113] width 86 height 25
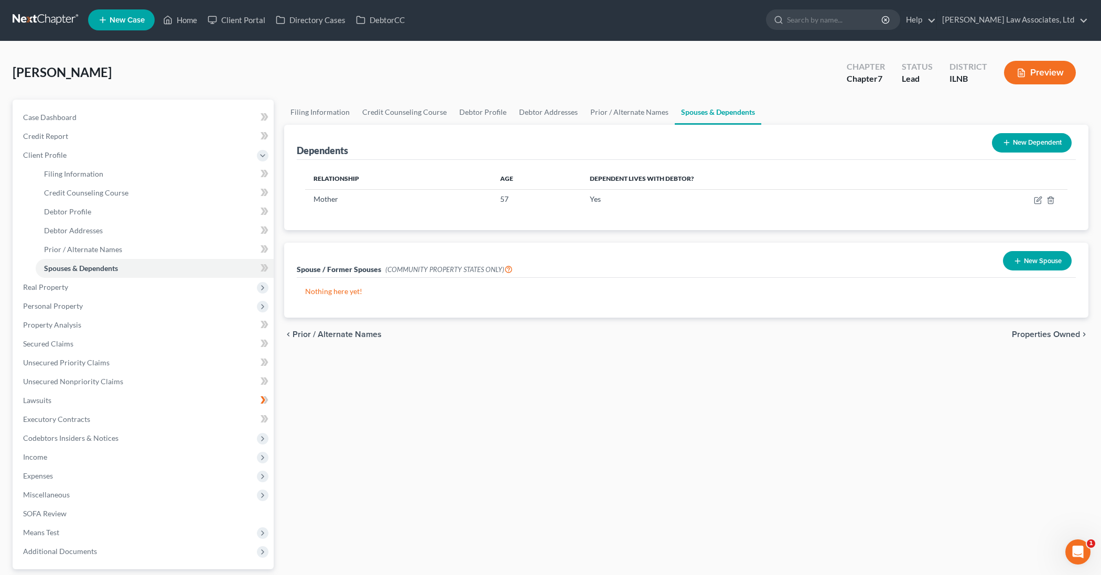
scroll to position [5, 0]
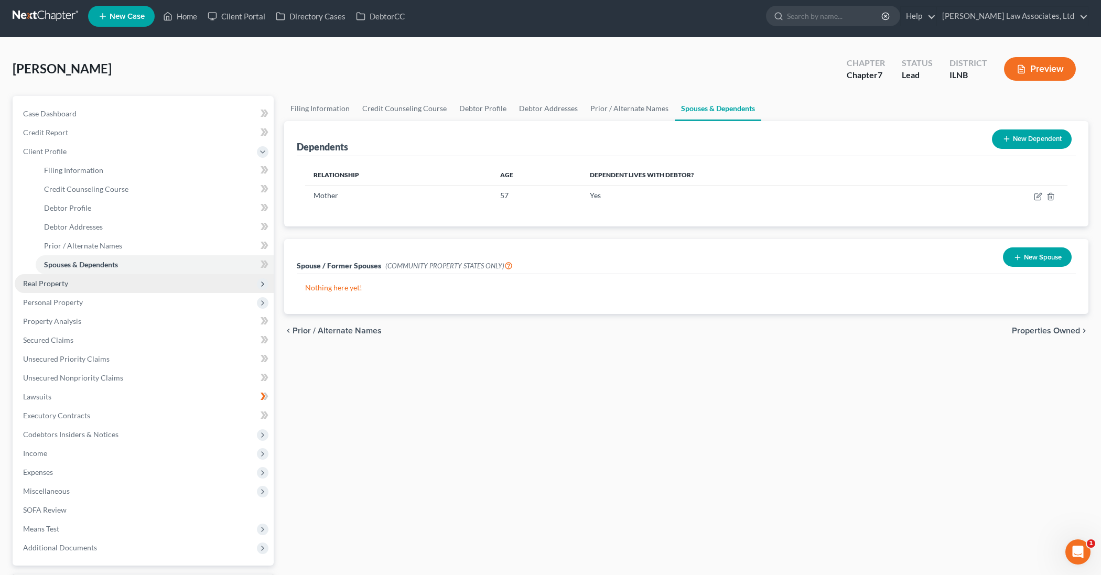
click at [188, 286] on span "Real Property" at bounding box center [144, 283] width 259 height 19
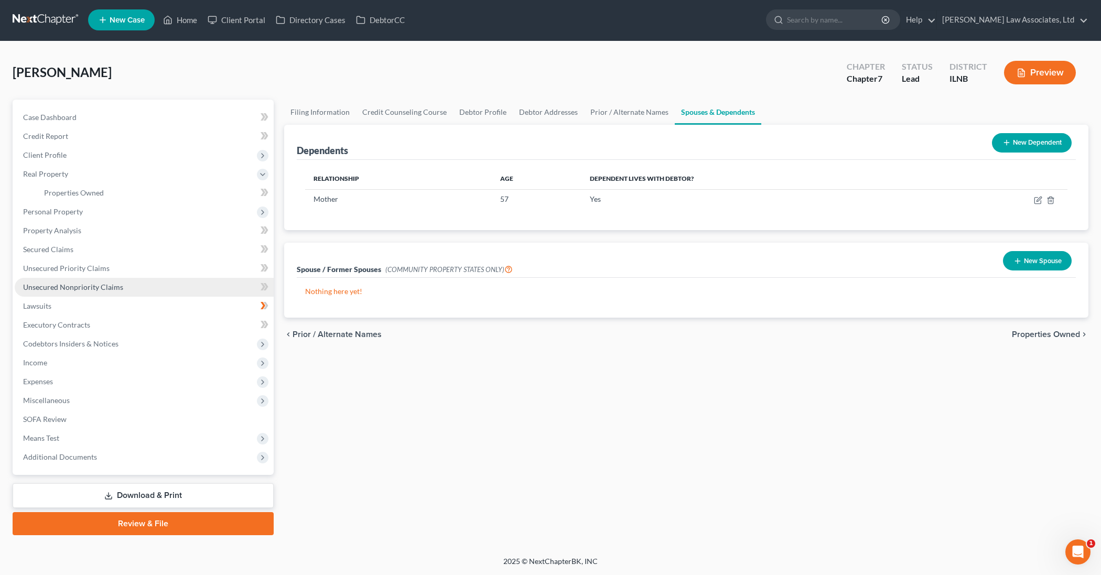
scroll to position [1, 0]
